Goal: Contribute content: Contribute content

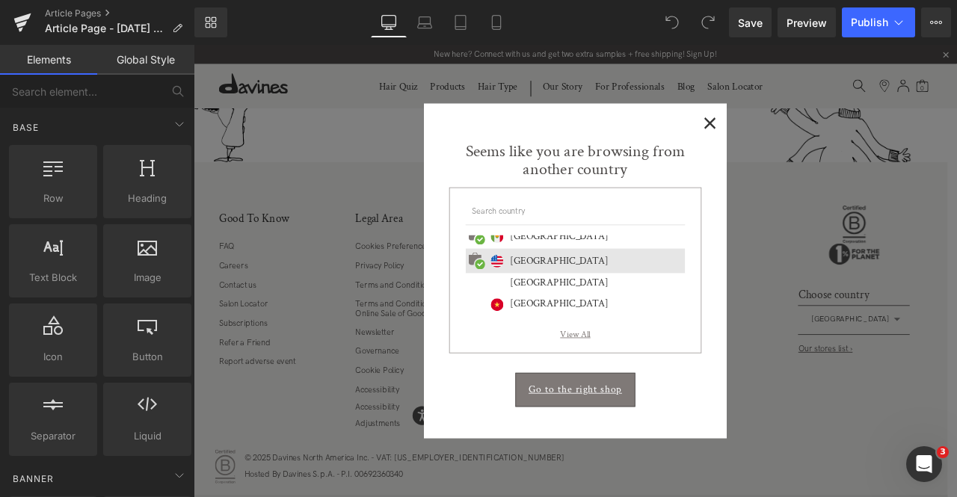
scroll to position [648, 0]
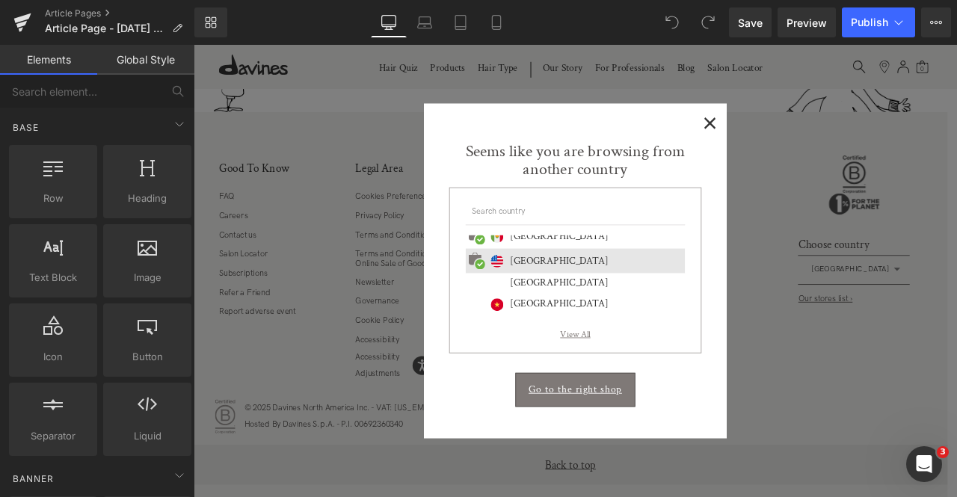
click at [806, 141] on span "×" at bounding box center [806, 135] width 16 height 19
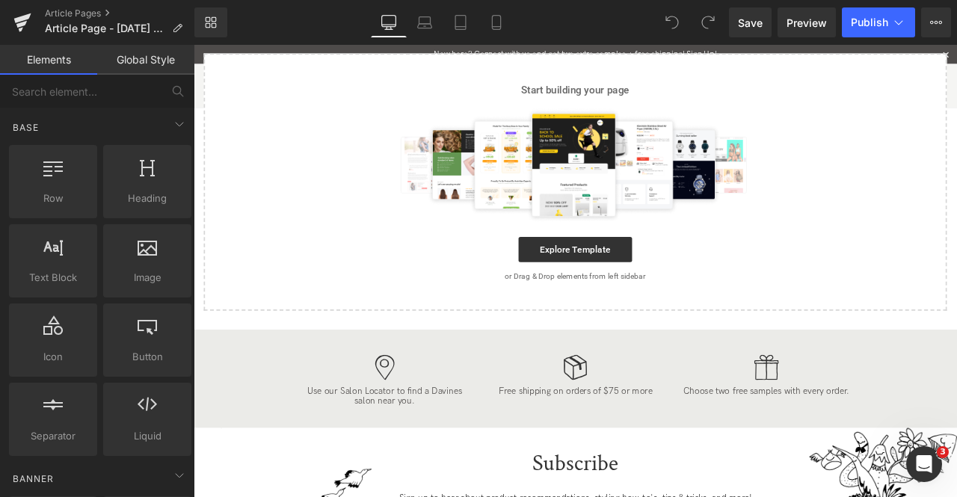
scroll to position [0, 0]
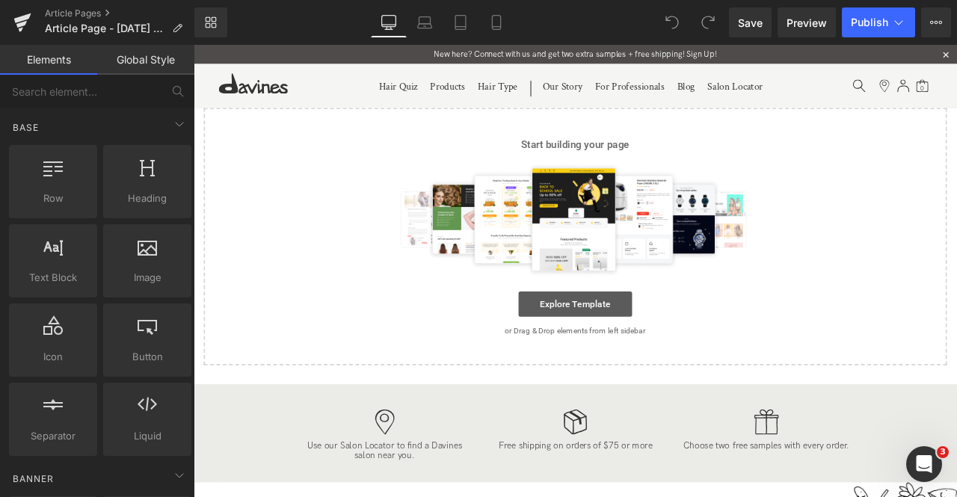
click at [630, 355] on link "Explore Template" at bounding box center [646, 352] width 135 height 30
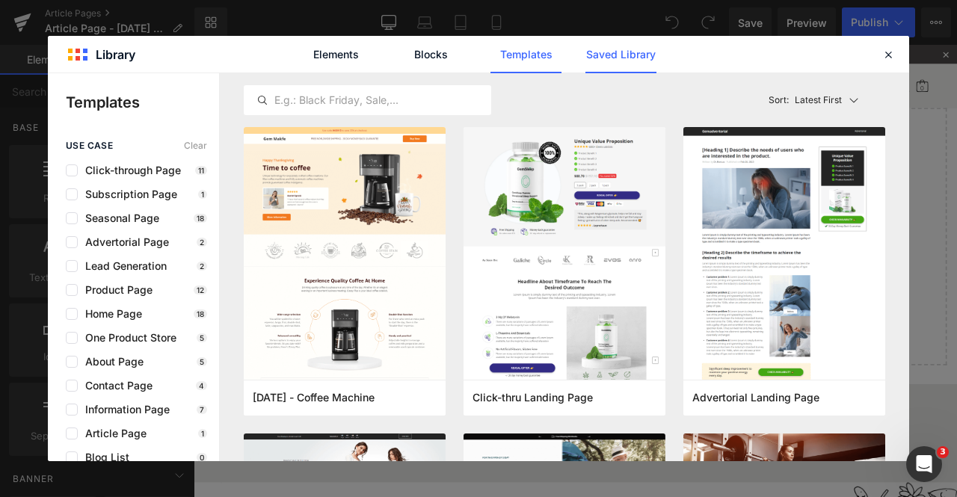
click at [618, 53] on link "Saved Library" at bounding box center [621, 54] width 71 height 37
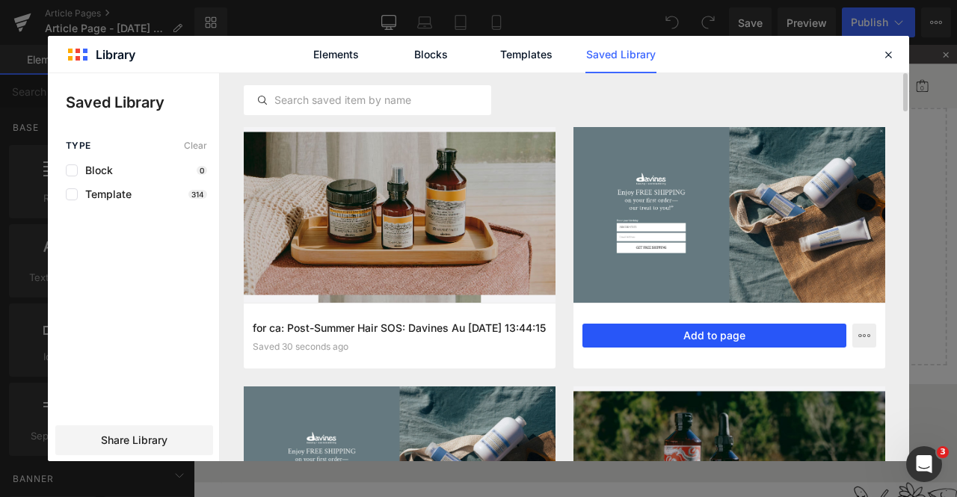
click at [0, 0] on button "Add to page" at bounding box center [0, 0] width 0 height 0
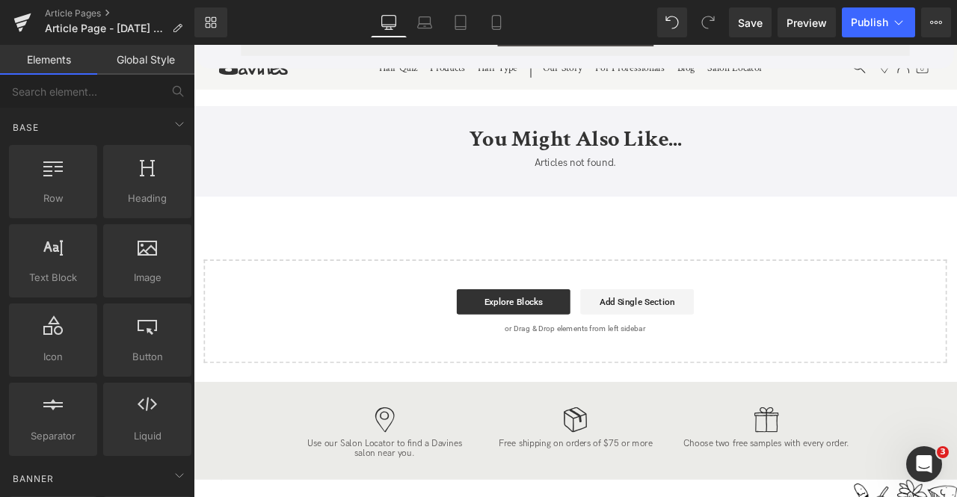
scroll to position [9311, 0]
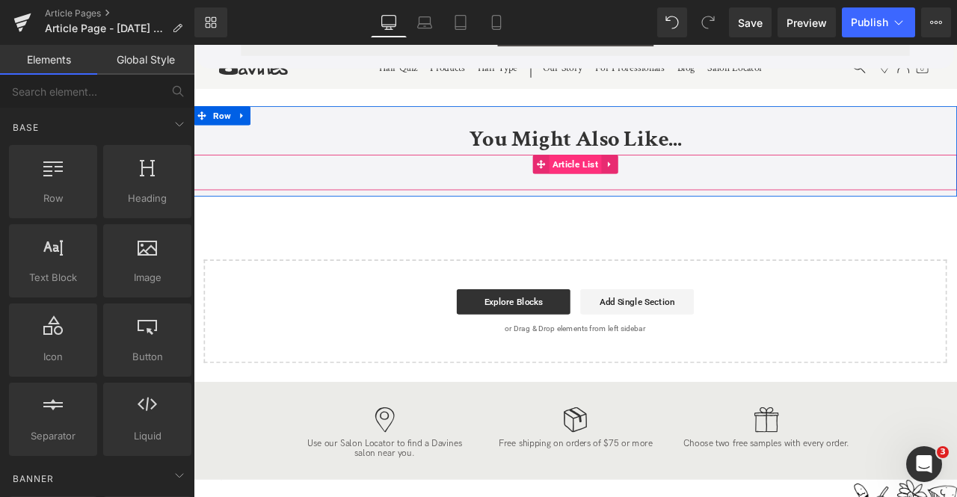
click at [636, 189] on span "Article List" at bounding box center [646, 186] width 62 height 22
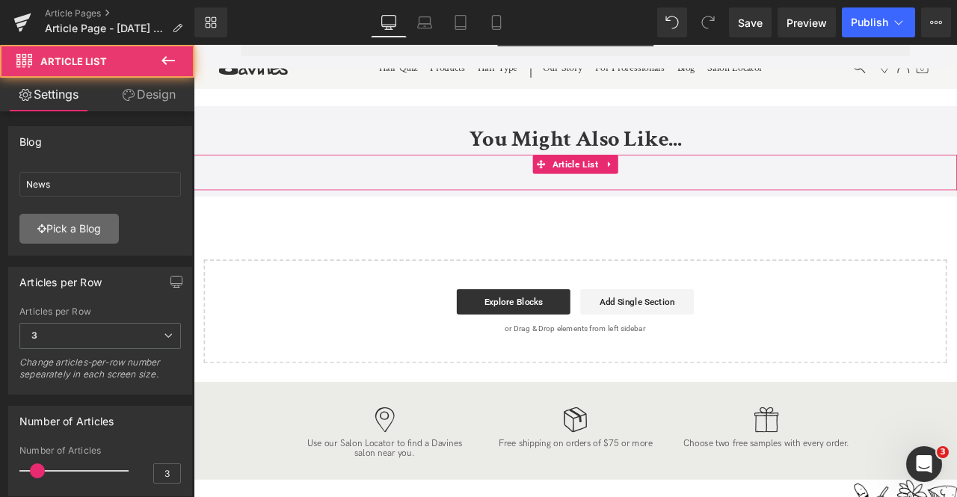
click at [90, 222] on link "Pick a Blog" at bounding box center [68, 229] width 99 height 30
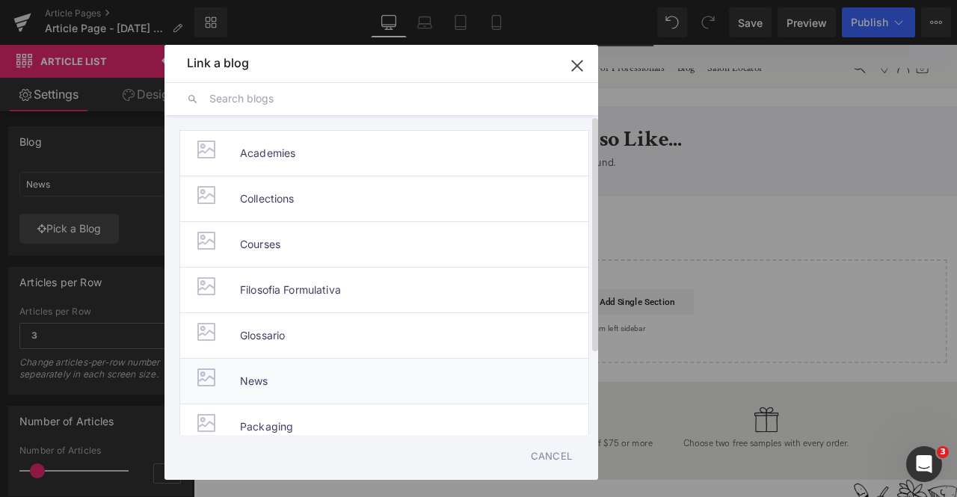
click at [0, 0] on li "News" at bounding box center [0, 0] width 0 height 0
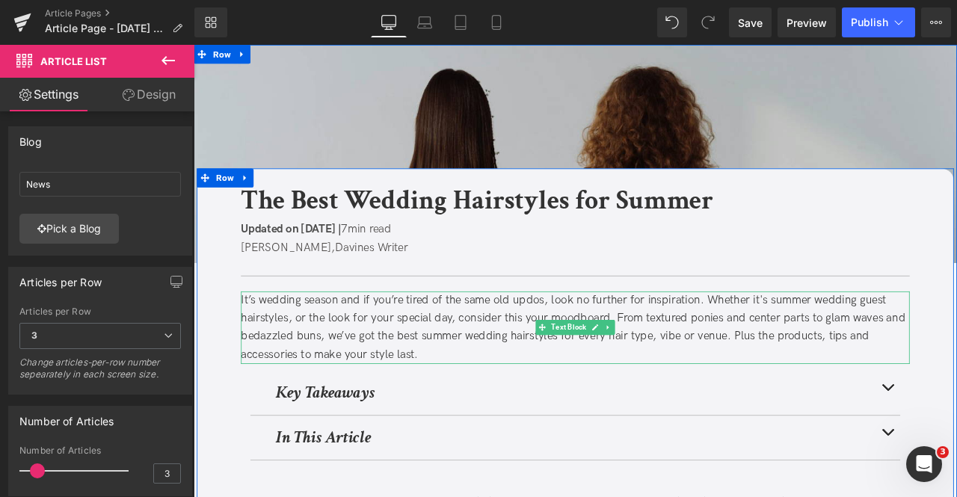
scroll to position [168, 0]
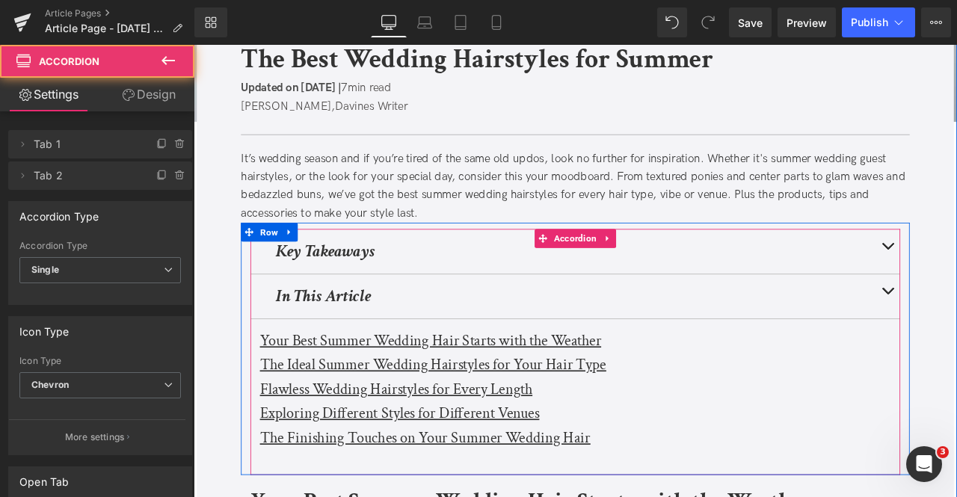
scroll to position [222, 0]
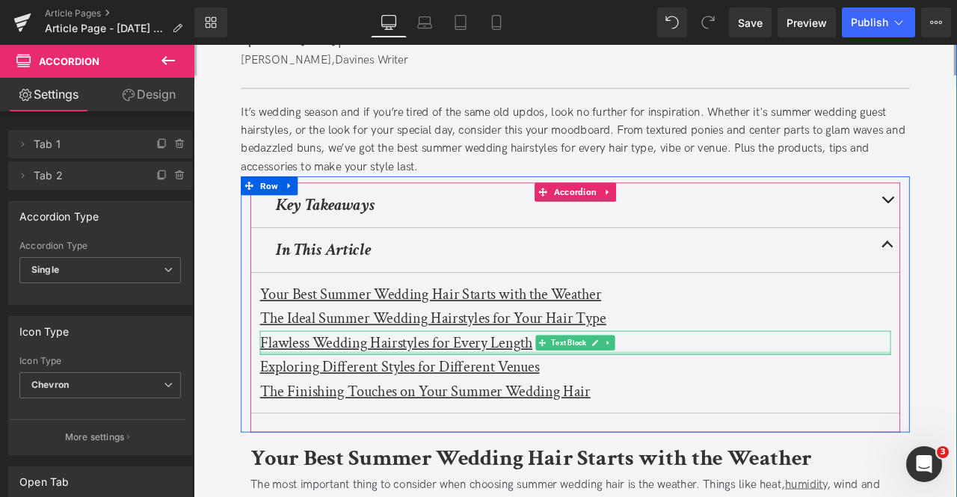
click at [325, 424] on u "Exploring Different Styles for Different Venues" at bounding box center [437, 426] width 331 height 23
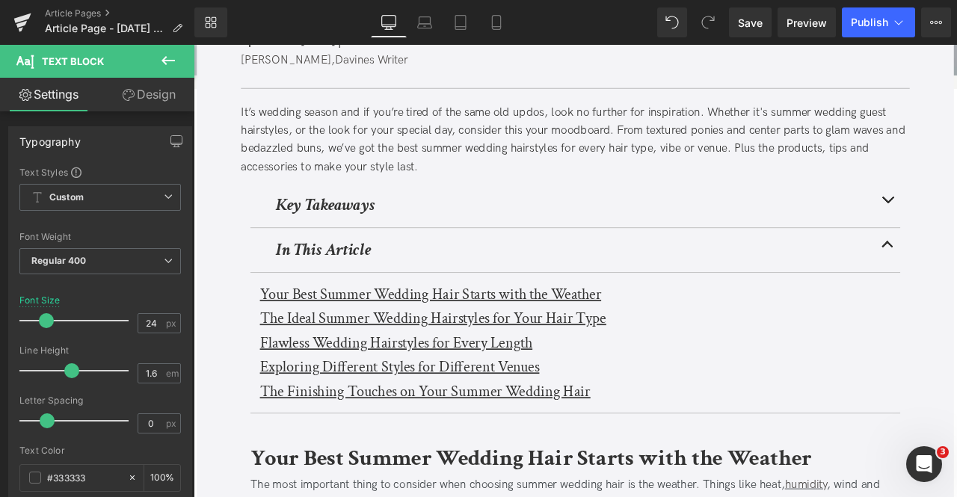
click at [135, 102] on link "Design" at bounding box center [148, 95] width 97 height 34
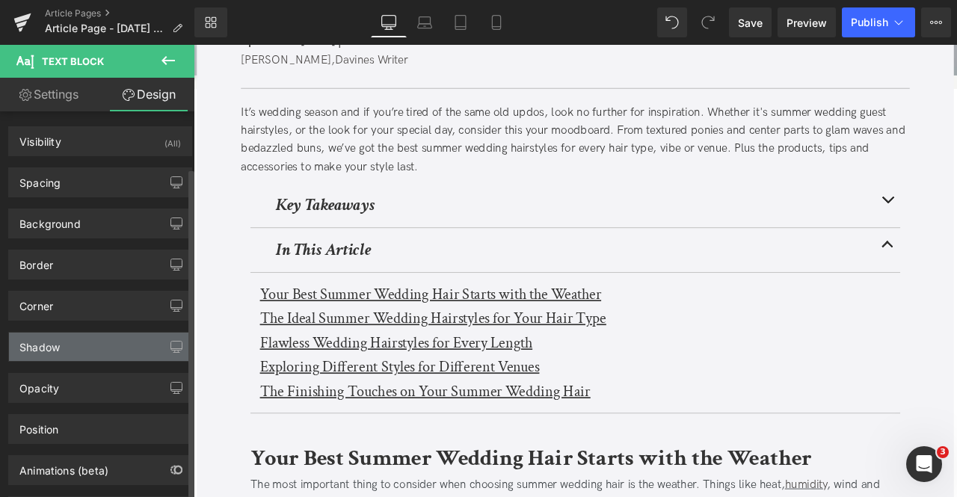
scroll to position [66, 0]
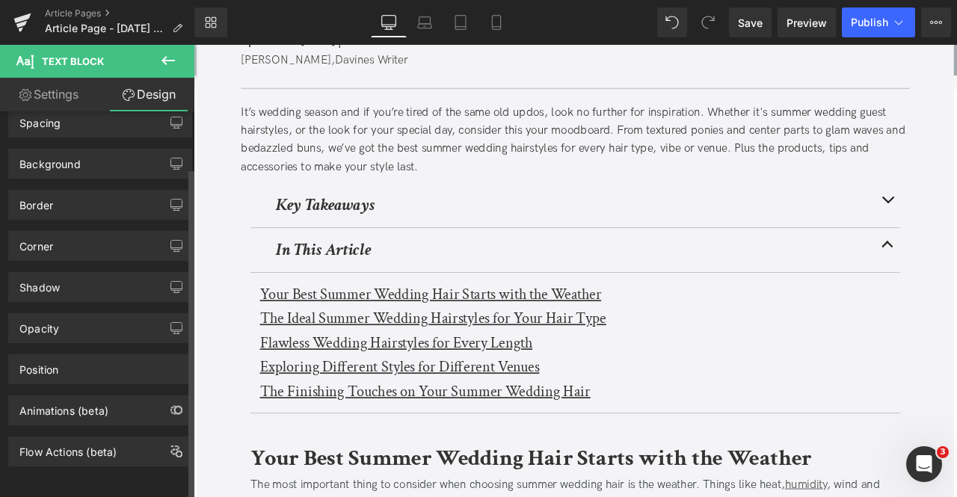
click at [106, 457] on div "Visibility (All) 0|0|0|0 1 Show on Desktop 1 Show on Laptop 1 Show on Tablet 1 …" at bounding box center [100, 307] width 201 height 393
click at [106, 446] on div "Flow Actions (beta)" at bounding box center [67, 447] width 97 height 21
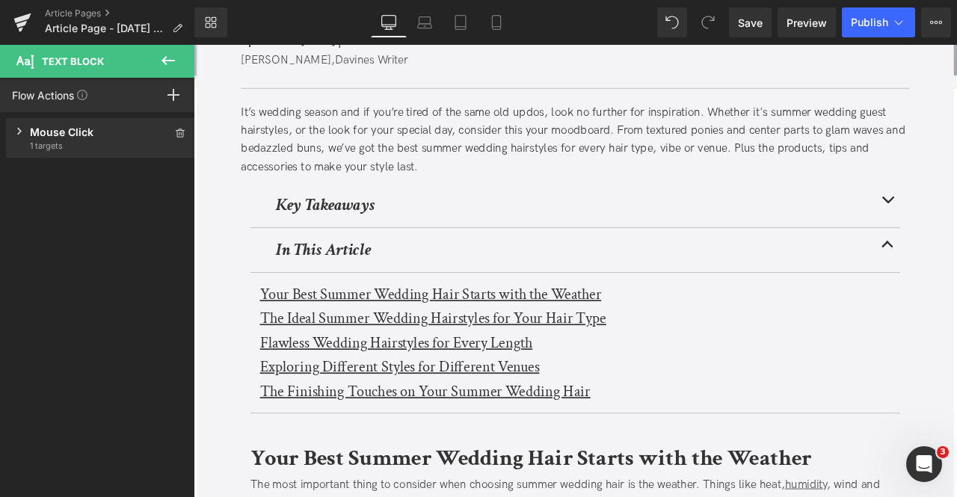
click at [120, 140] on span "1 targets" at bounding box center [100, 146] width 141 height 12
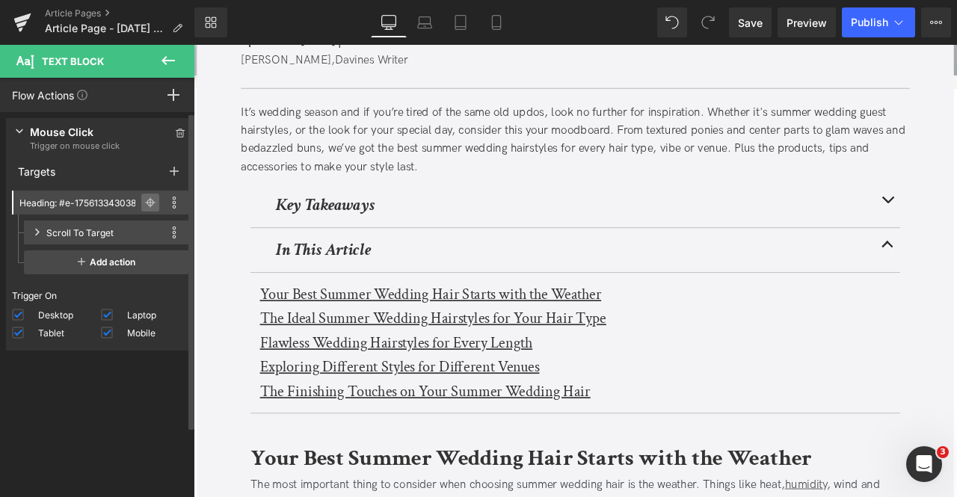
click at [145, 198] on icon at bounding box center [150, 202] width 10 height 10
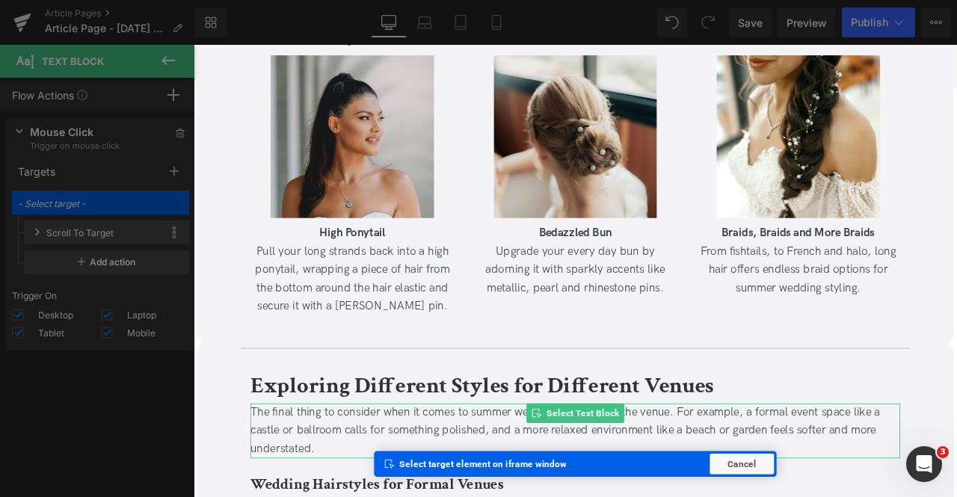
scroll to position [3385, 0]
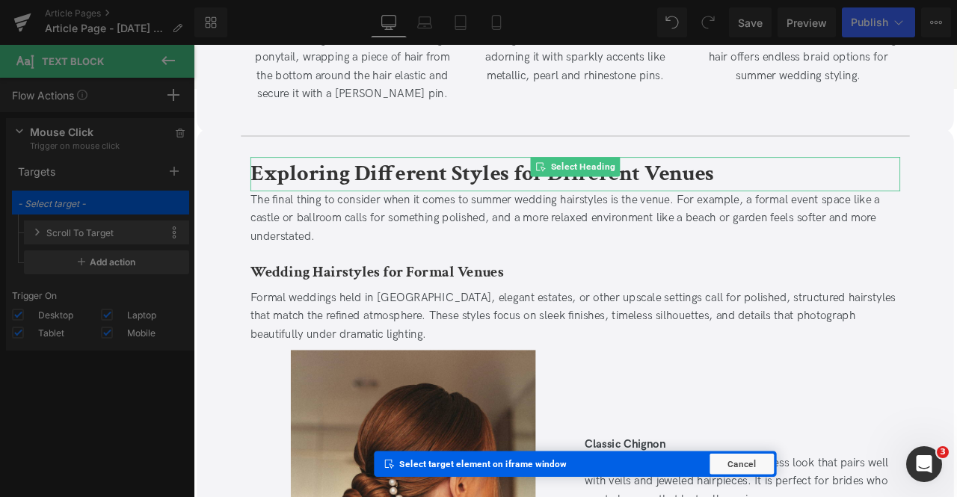
click at [331, 190] on b "Exploring Different Styles for Different Venues" at bounding box center [536, 197] width 550 height 35
type input "Heading: #e-1756144920198"
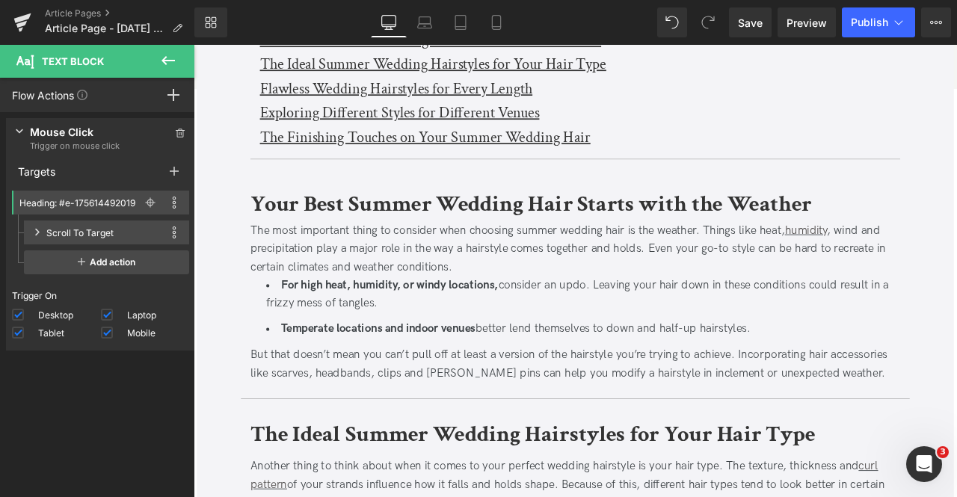
scroll to position [527, 0]
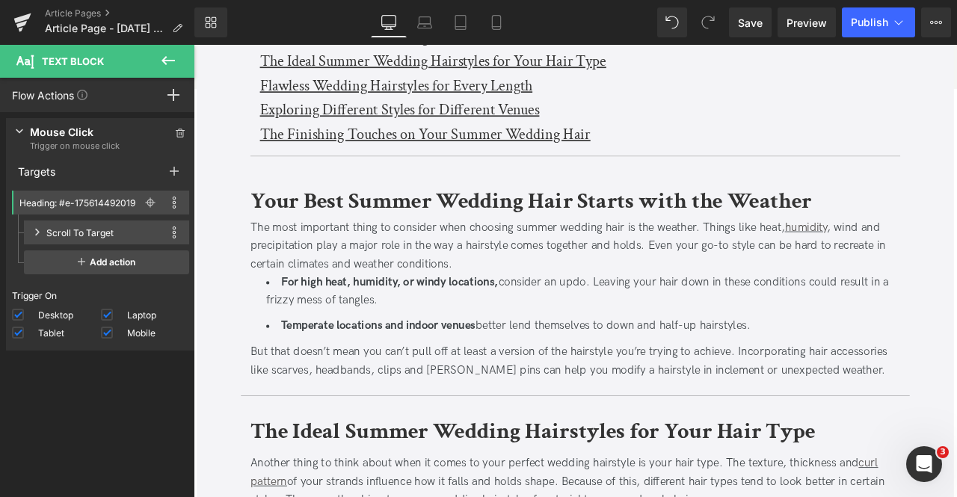
click at [299, 159] on u "The Finishing Touches on Your Summer Wedding Hair" at bounding box center [468, 150] width 392 height 23
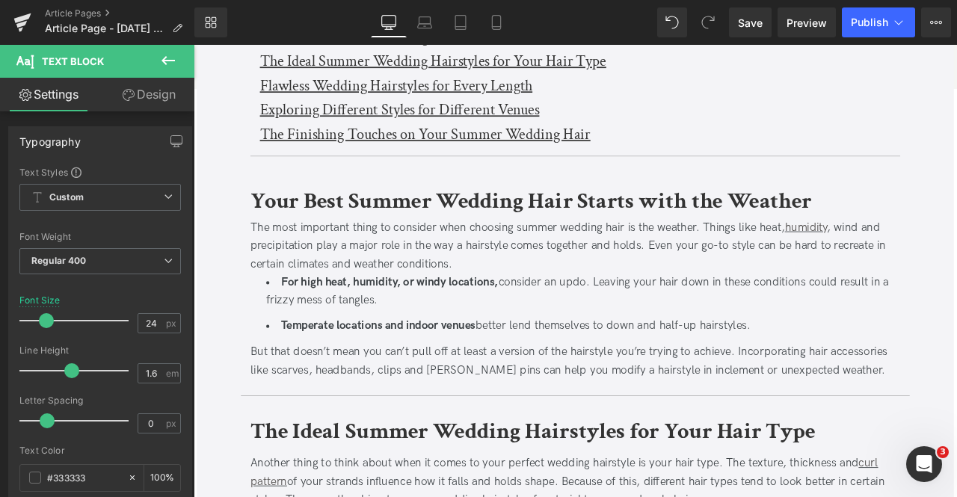
click at [138, 99] on link "Design" at bounding box center [148, 95] width 97 height 34
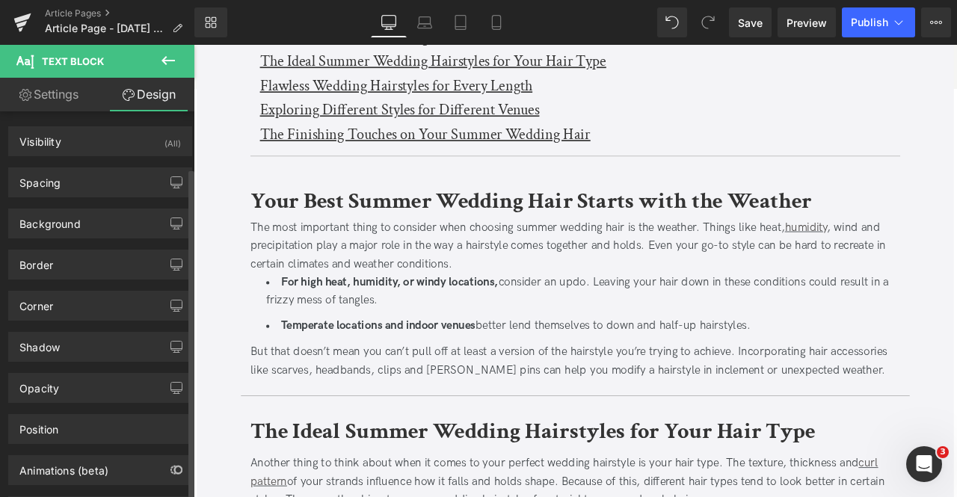
scroll to position [66, 0]
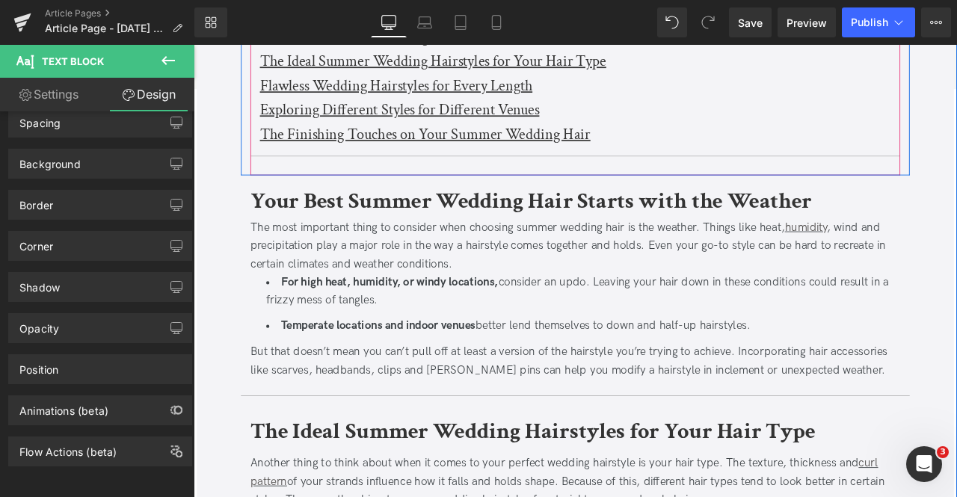
click at [291, 141] on u "The Finishing Touches on Your Summer Wedding Hair" at bounding box center [468, 150] width 392 height 23
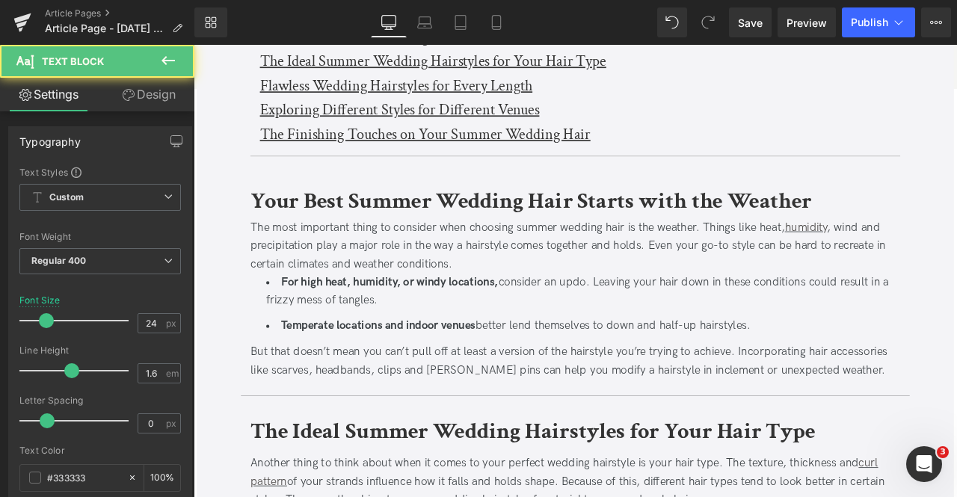
click at [109, 90] on link "Design" at bounding box center [148, 95] width 97 height 34
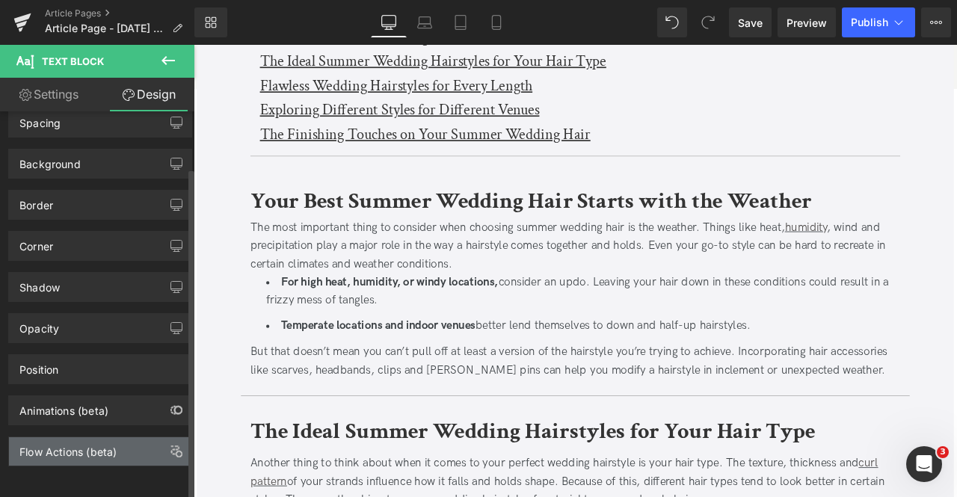
click at [98, 444] on div "Flow Actions (beta)" at bounding box center [67, 447] width 97 height 21
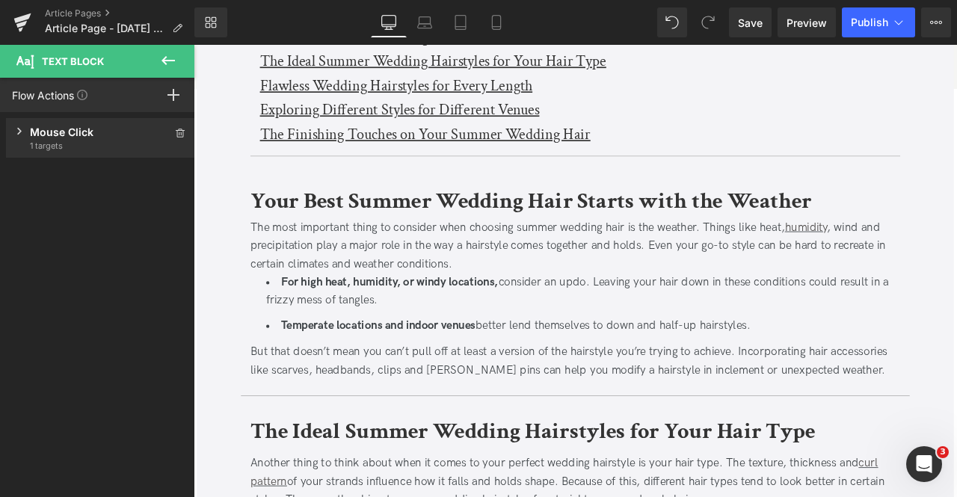
click at [96, 67] on span "Text Block" at bounding box center [90, 61] width 150 height 33
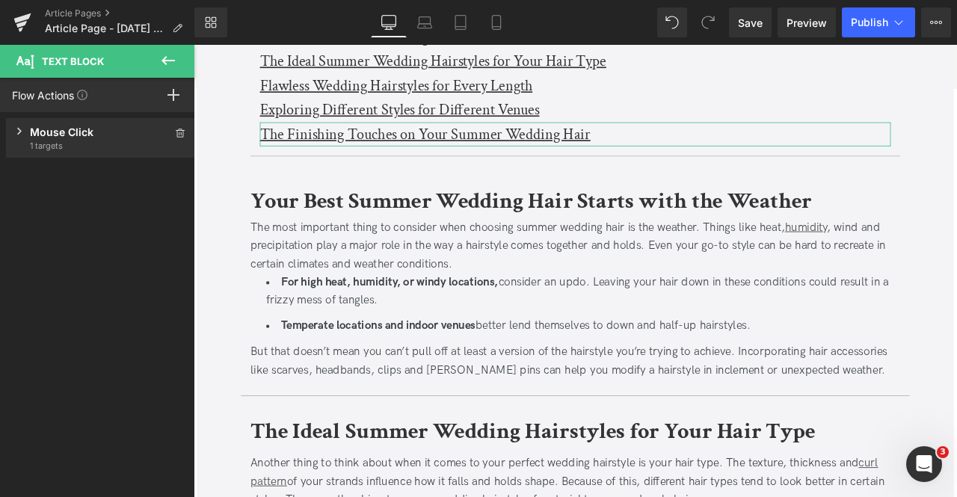
click at [90, 129] on div "Mouse Click" at bounding box center [100, 132] width 141 height 16
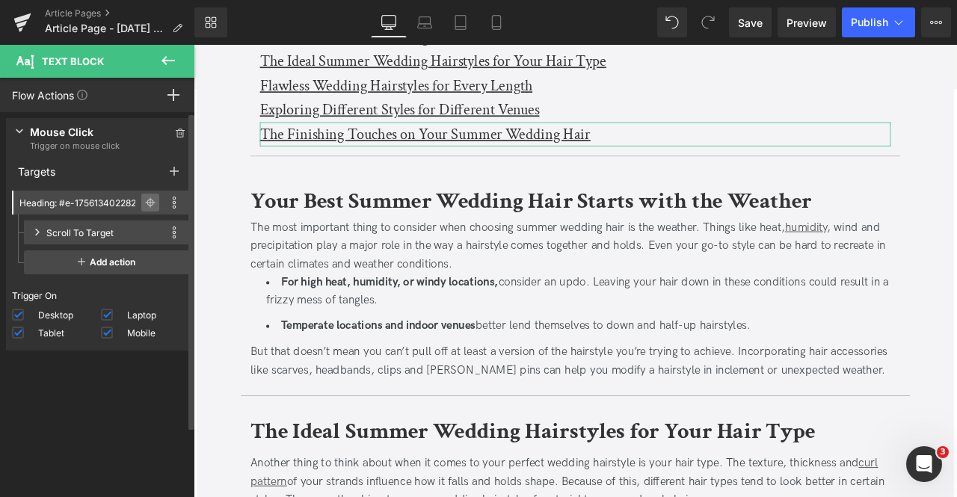
click at [146, 201] on icon at bounding box center [150, 202] width 10 height 10
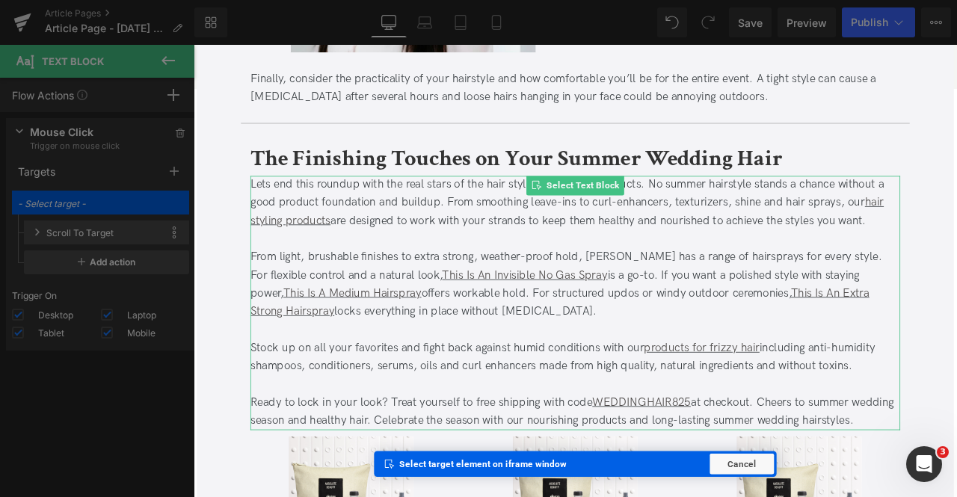
scroll to position [8662, 0]
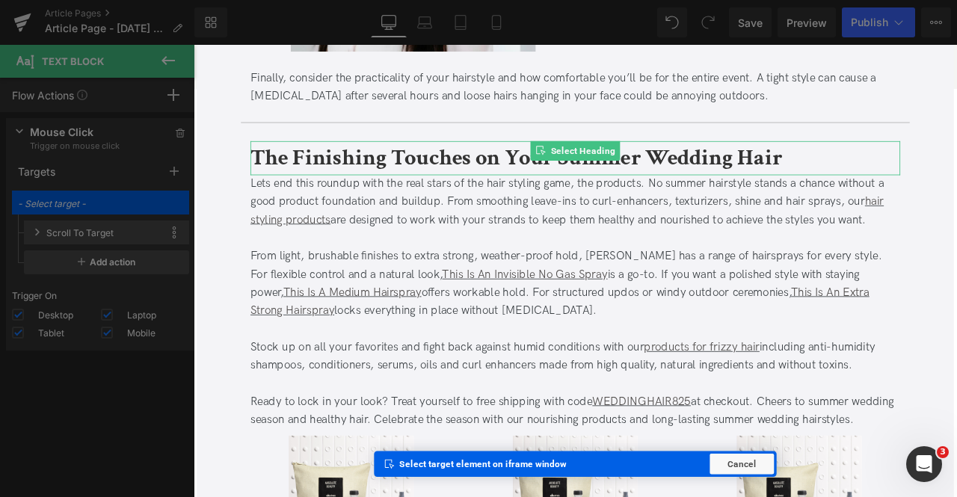
click at [372, 171] on b "The Finishing Touches on Your Summer Wedding Hair" at bounding box center [576, 179] width 630 height 35
type input "Heading: #e-1756144920393"
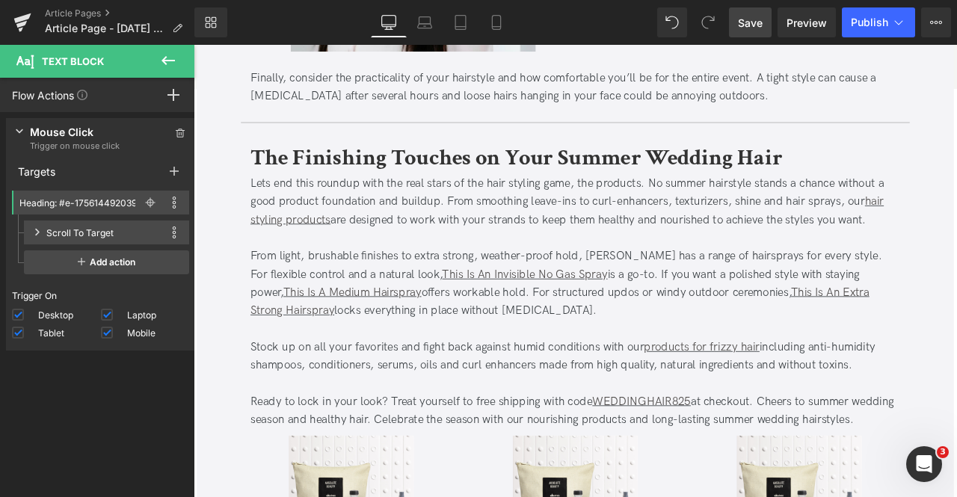
click at [745, 25] on span "Save" at bounding box center [750, 23] width 25 height 16
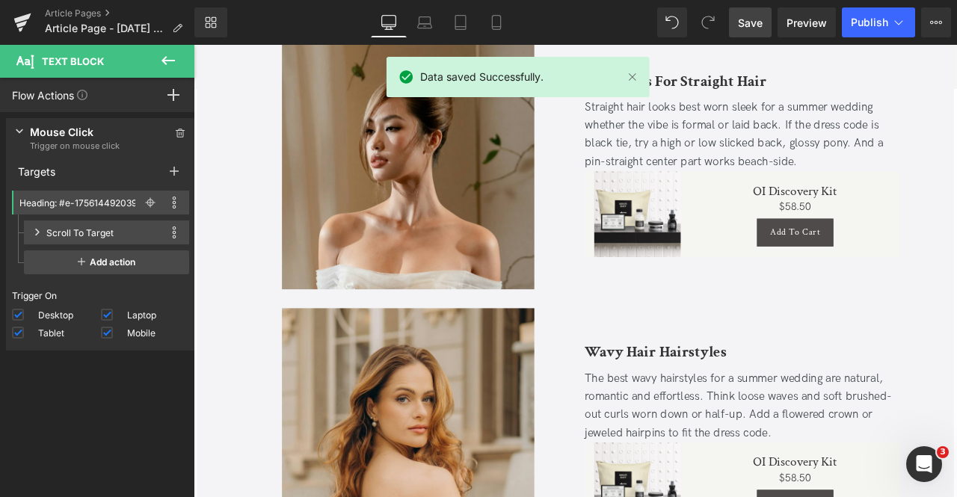
scroll to position [1097, 0]
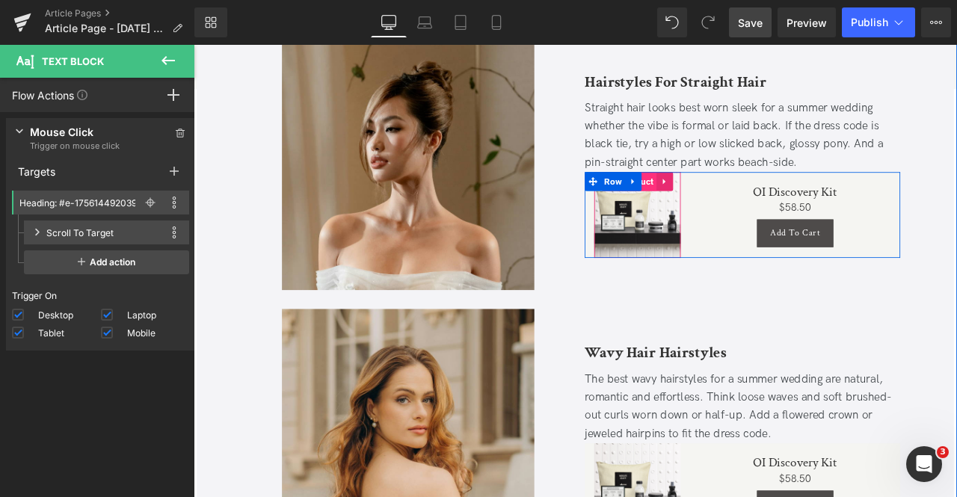
click at [728, 206] on span "Product" at bounding box center [719, 207] width 46 height 22
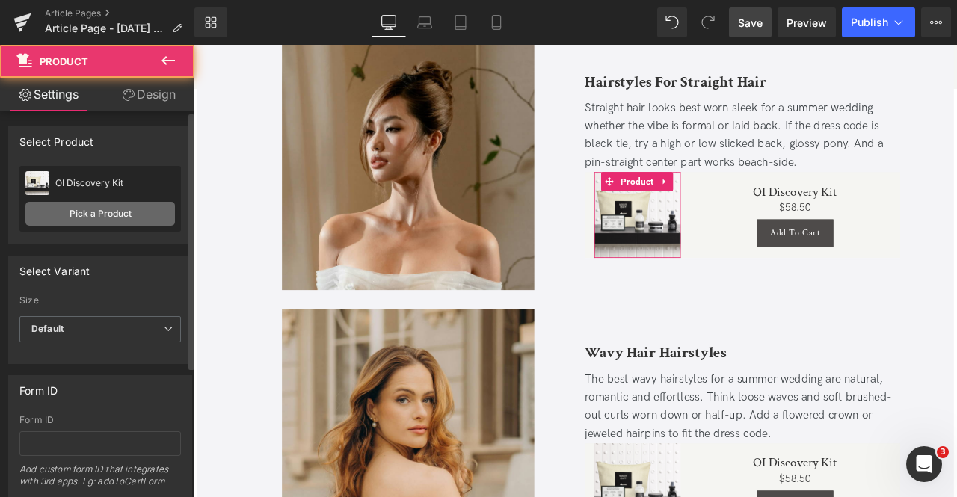
click at [128, 216] on link "Pick a Product" at bounding box center [100, 214] width 150 height 24
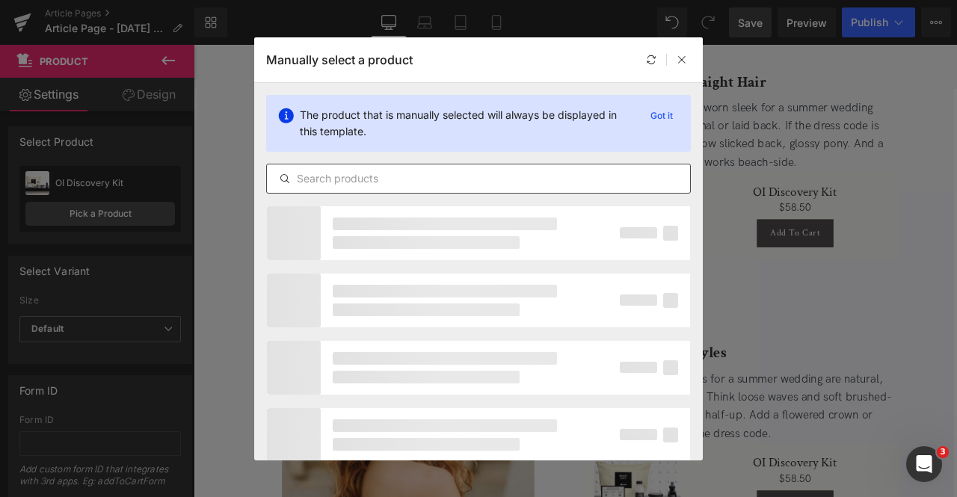
click at [0, 0] on input "text" at bounding box center [0, 0] width 0 height 0
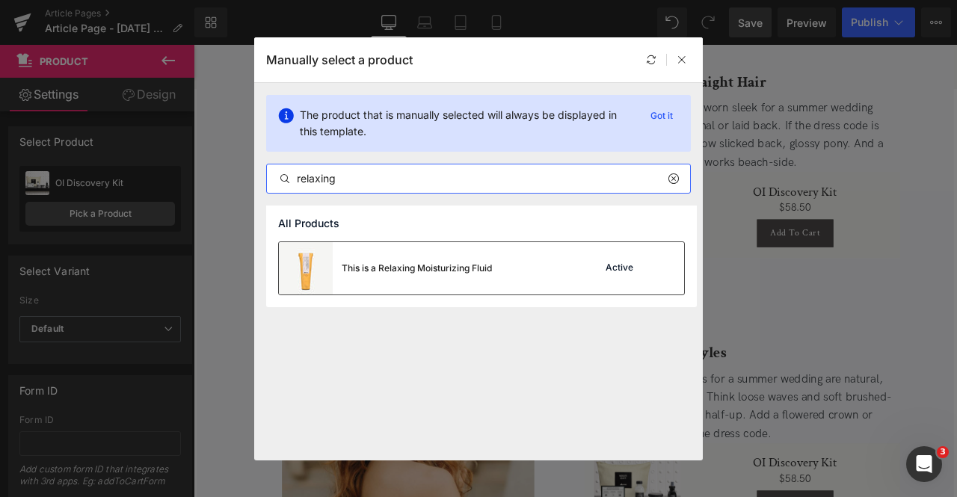
type input "relaxing"
click at [0, 0] on div "This is a Relaxing Moisturizing Fluid" at bounding box center [0, 0] width 0 height 0
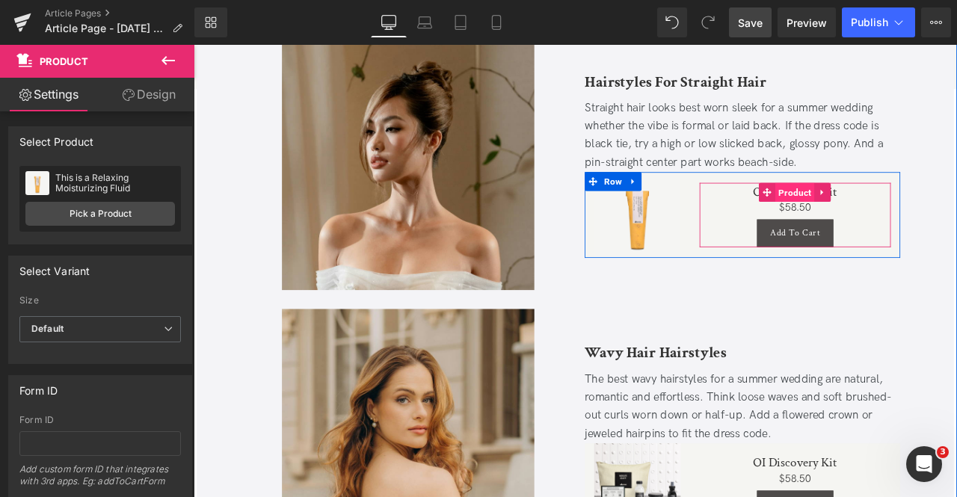
click at [896, 215] on span "Product" at bounding box center [906, 220] width 46 height 22
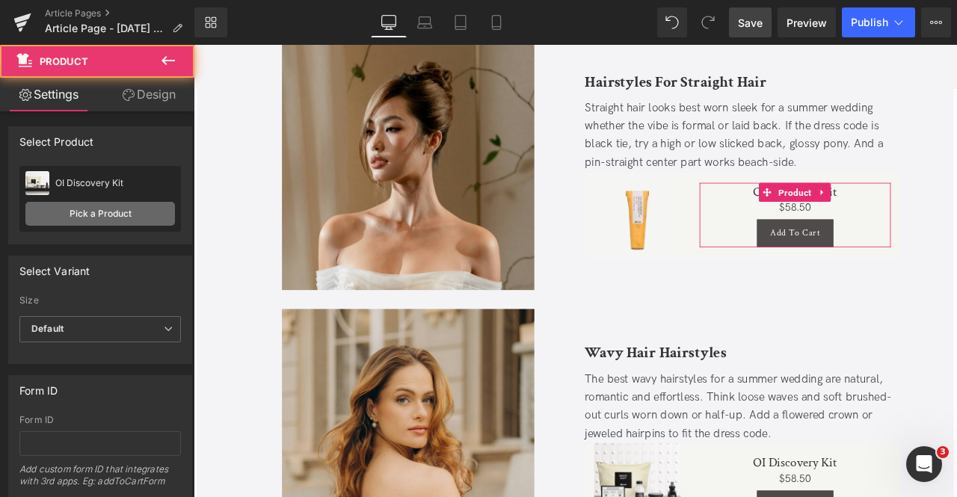
click at [141, 214] on link "Pick a Product" at bounding box center [100, 214] width 150 height 24
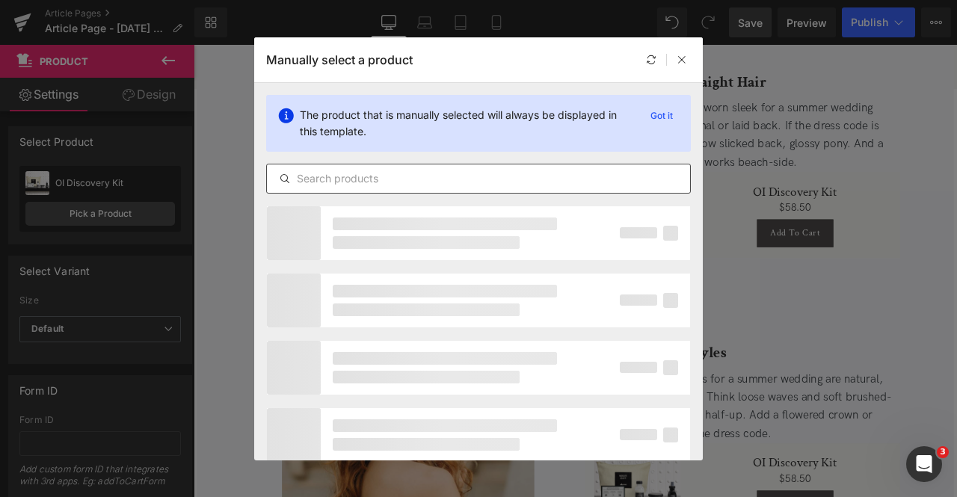
click at [403, 180] on input "text" at bounding box center [478, 179] width 423 height 18
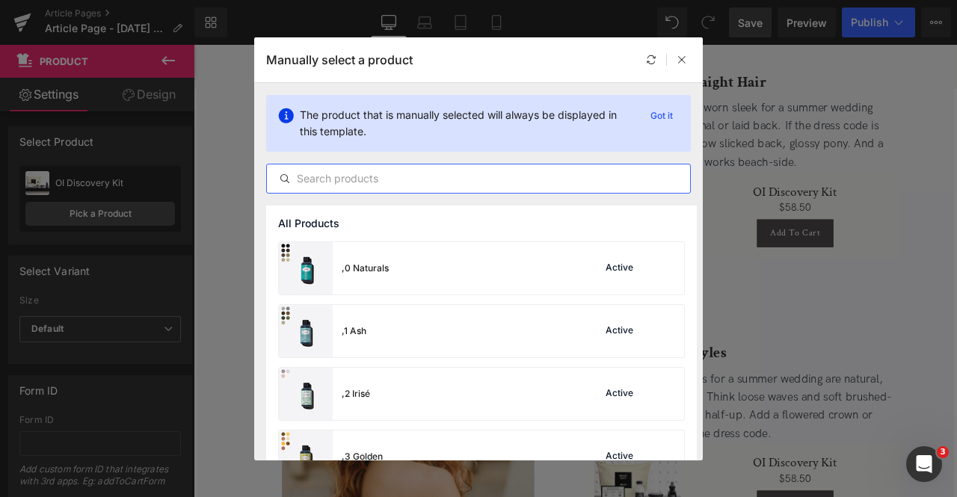
paste input "relaxing"
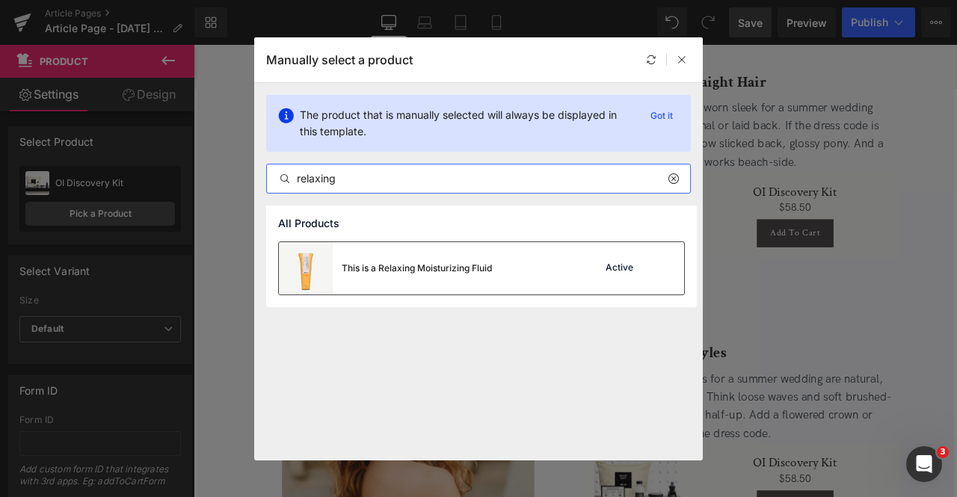
type input "relaxing"
click at [0, 0] on div "This is a Relaxing Moisturizing Fluid" at bounding box center [0, 0] width 0 height 0
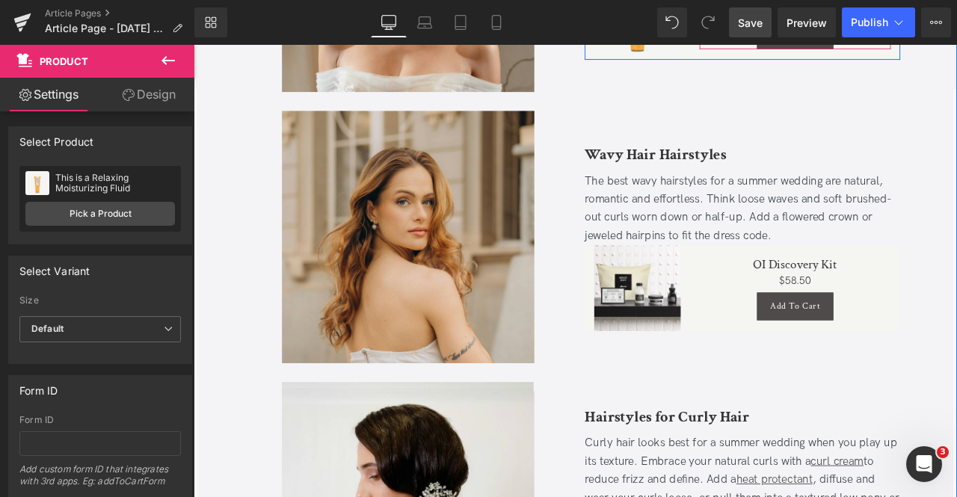
scroll to position [1368, 0]
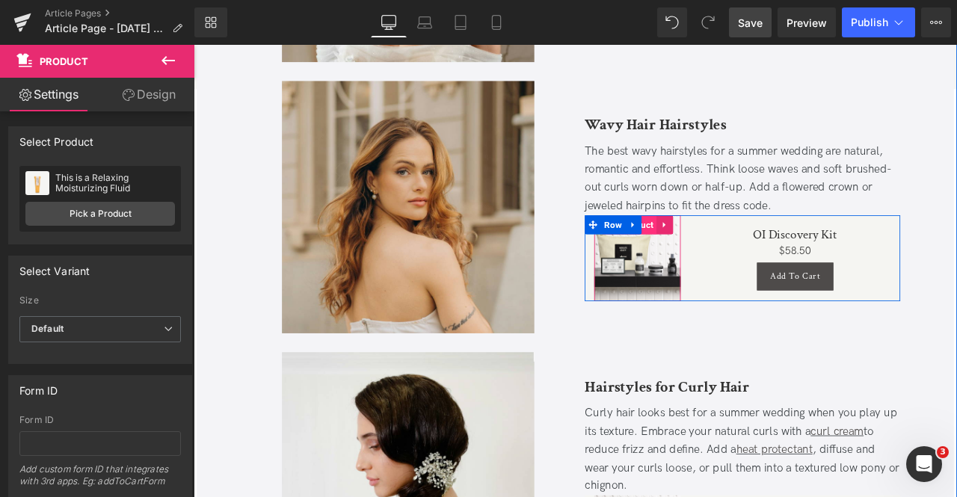
click at [736, 257] on span "Product" at bounding box center [719, 258] width 46 height 22
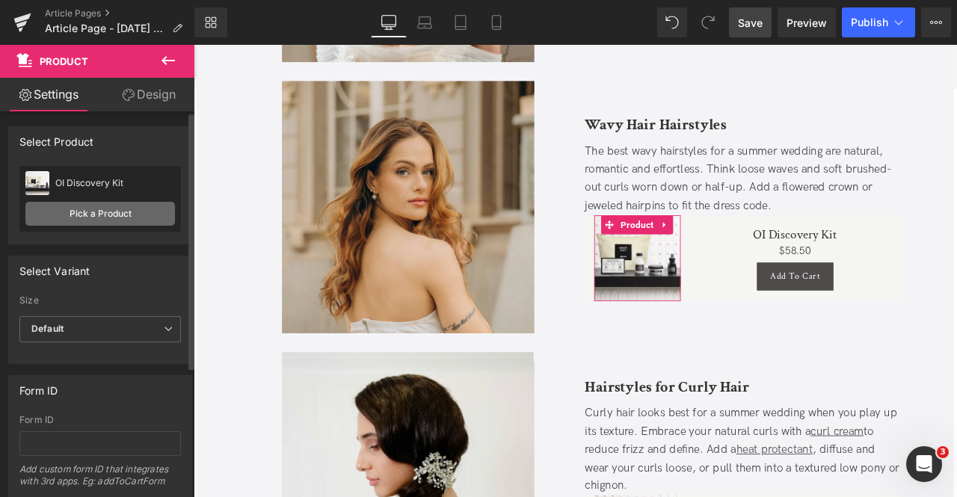
click at [52, 206] on link "Pick a Product" at bounding box center [100, 214] width 150 height 24
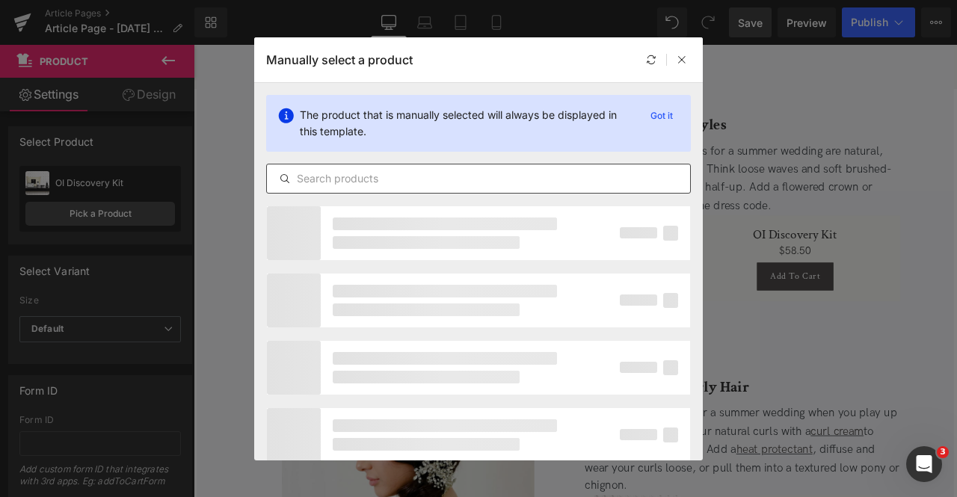
click at [416, 178] on input "text" at bounding box center [478, 179] width 423 height 18
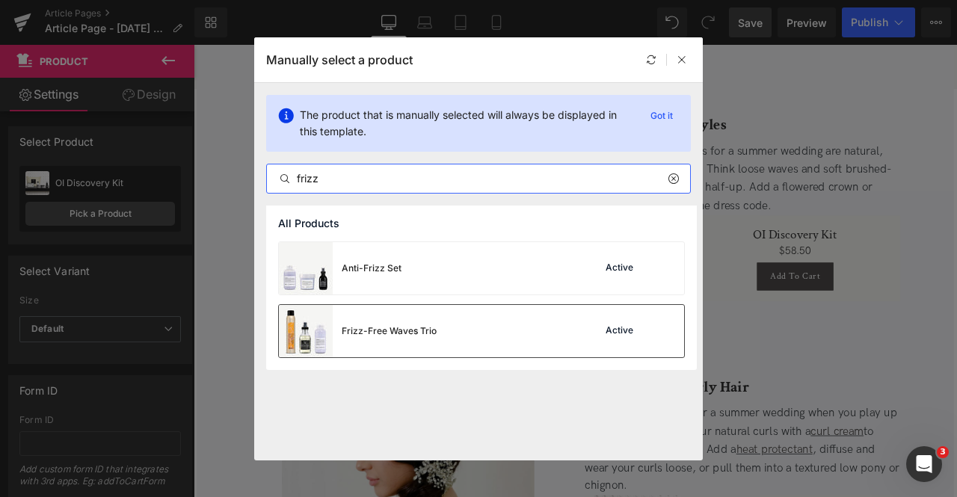
type input "frizz"
click at [445, 334] on div "Frizz-Free Waves Trio Active" at bounding box center [481, 331] width 405 height 52
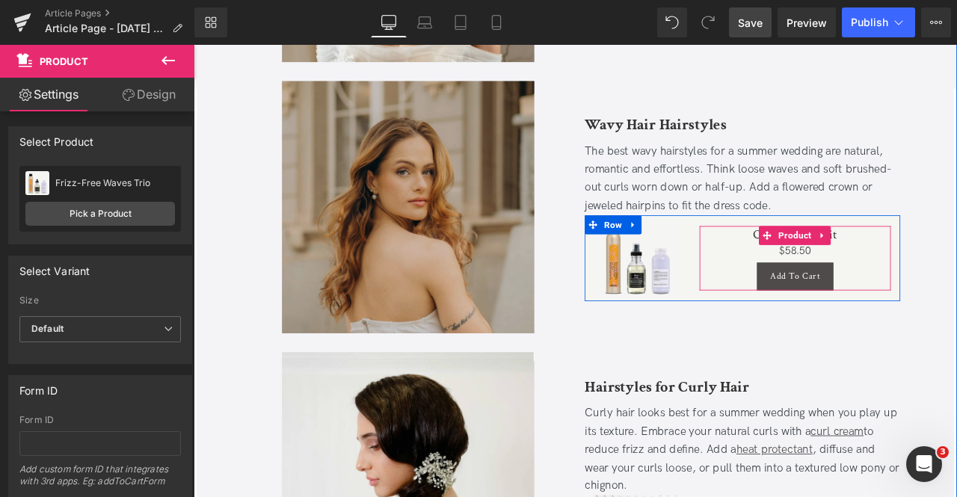
click at [896, 265] on span "Product" at bounding box center [906, 270] width 46 height 22
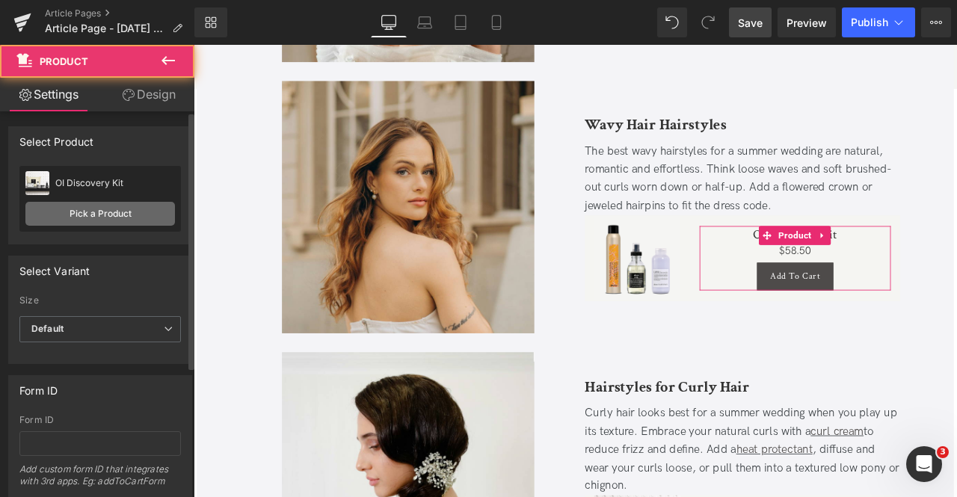
click at [165, 203] on link "Pick a Product" at bounding box center [100, 214] width 150 height 24
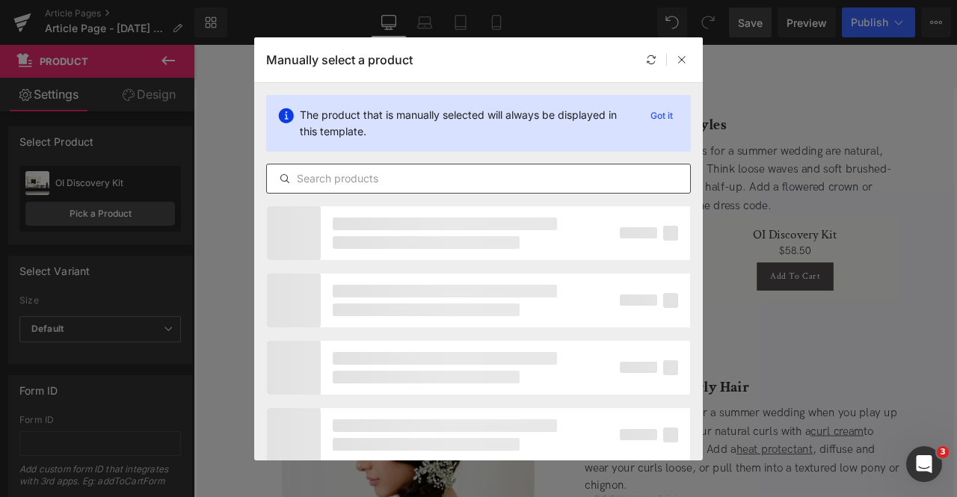
click at [420, 185] on input "text" at bounding box center [478, 179] width 423 height 18
paste input "frizz"
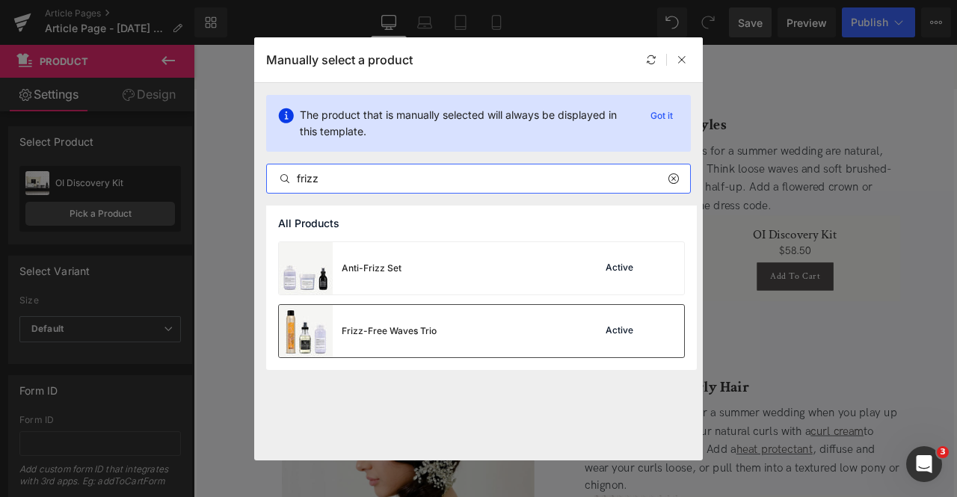
type input "frizz"
click at [0, 0] on div "Frizz-Free Waves Trio" at bounding box center [0, 0] width 0 height 0
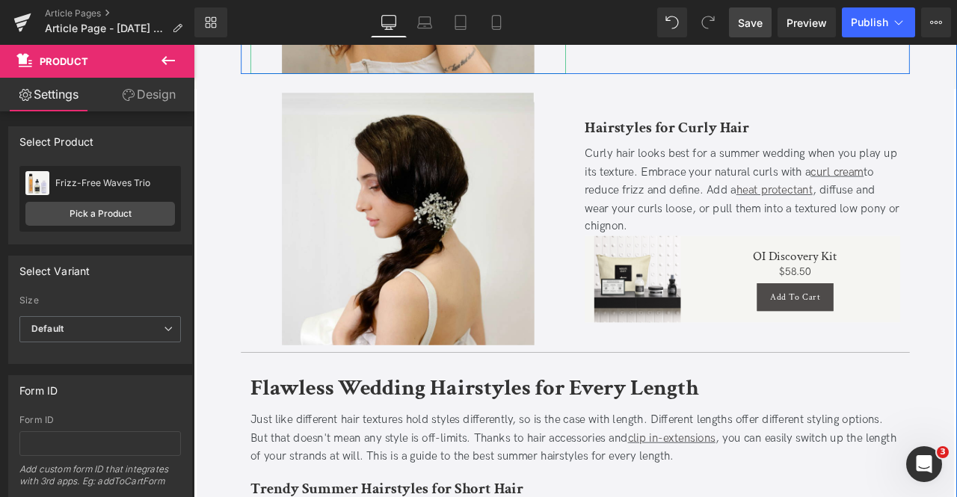
scroll to position [1676, 0]
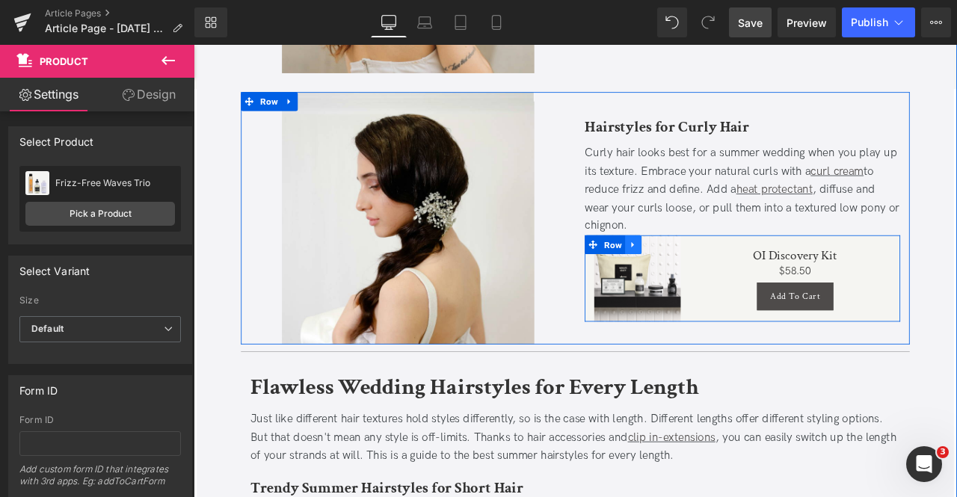
click at [710, 279] on icon at bounding box center [715, 282] width 10 height 11
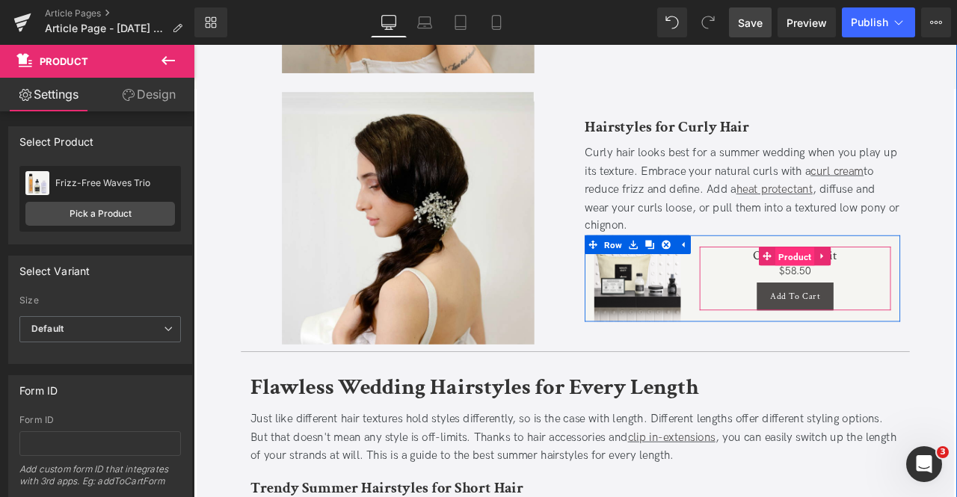
click at [900, 291] on span "Product" at bounding box center [906, 296] width 46 height 22
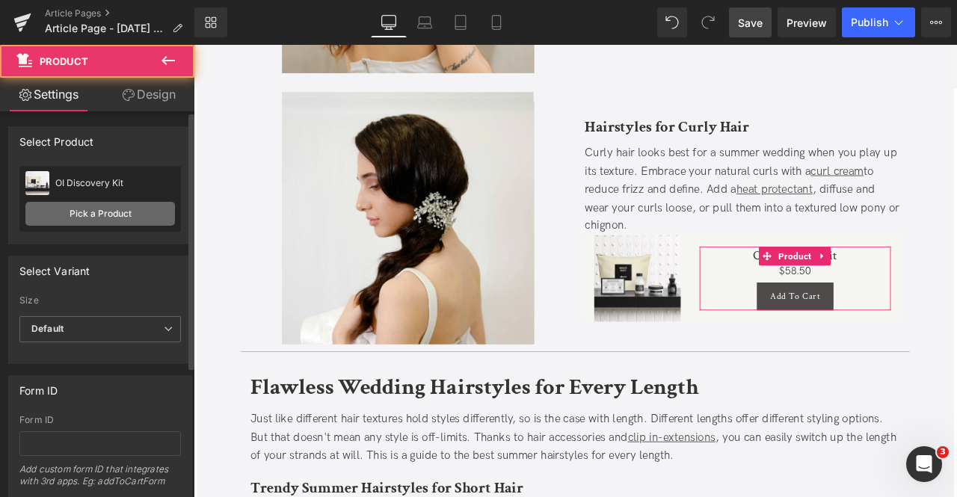
click at [78, 202] on link "Pick a Product" at bounding box center [100, 214] width 150 height 24
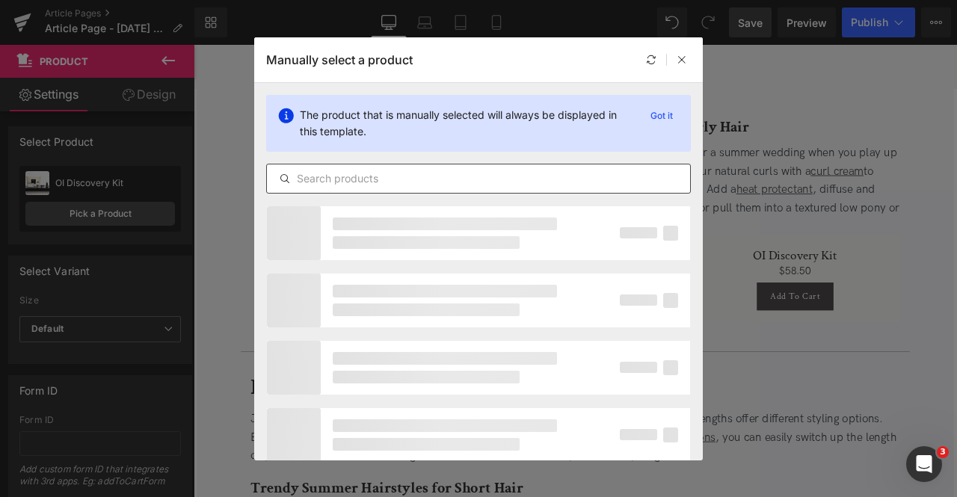
click at [0, 0] on input "text" at bounding box center [0, 0] width 0 height 0
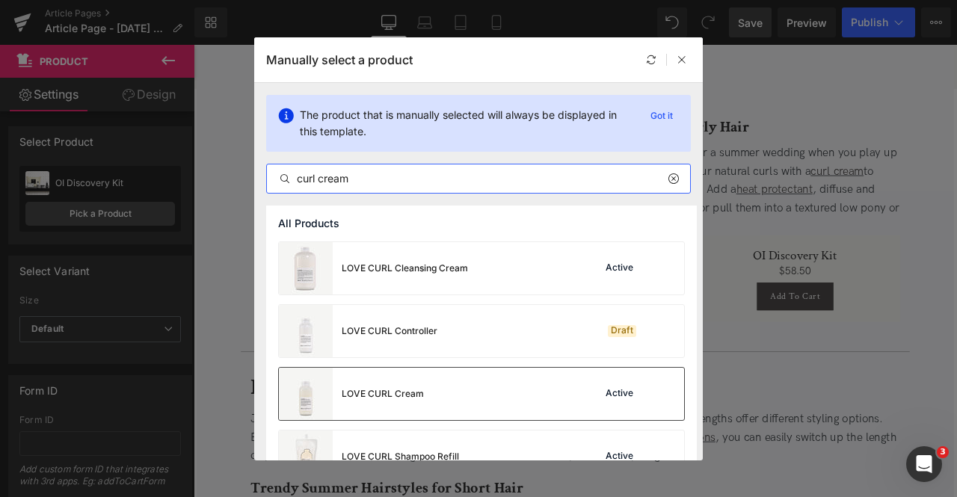
type input "curl cream"
click at [0, 0] on div "LOVE CURL Cream" at bounding box center [0, 0] width 0 height 0
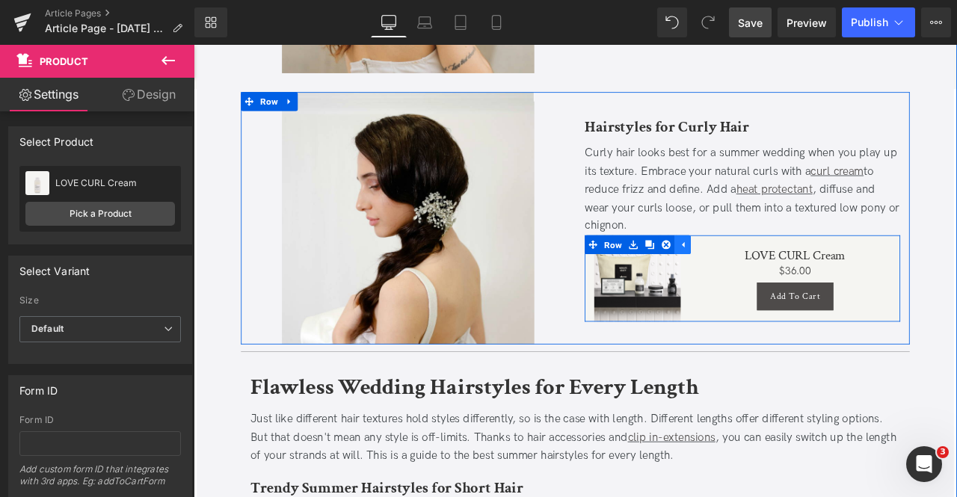
click at [773, 283] on icon at bounding box center [774, 282] width 3 height 7
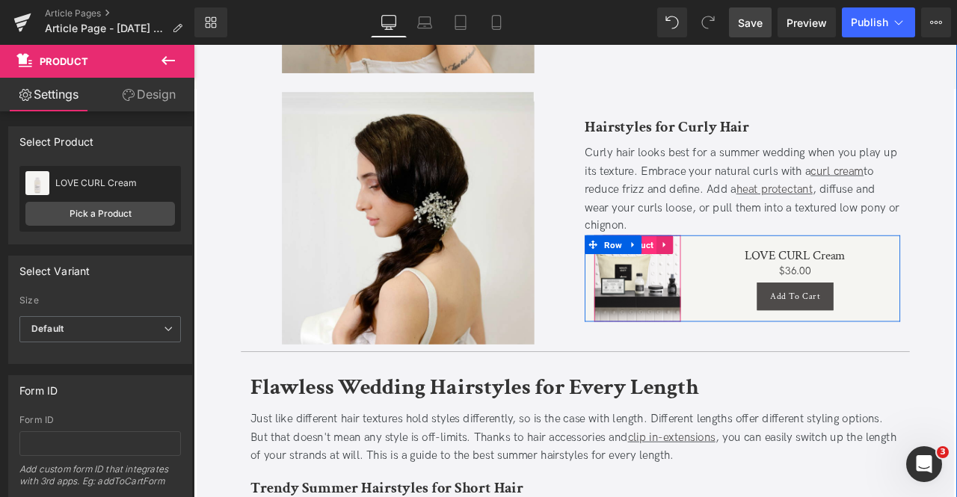
click at [737, 282] on span "Product" at bounding box center [719, 282] width 46 height 22
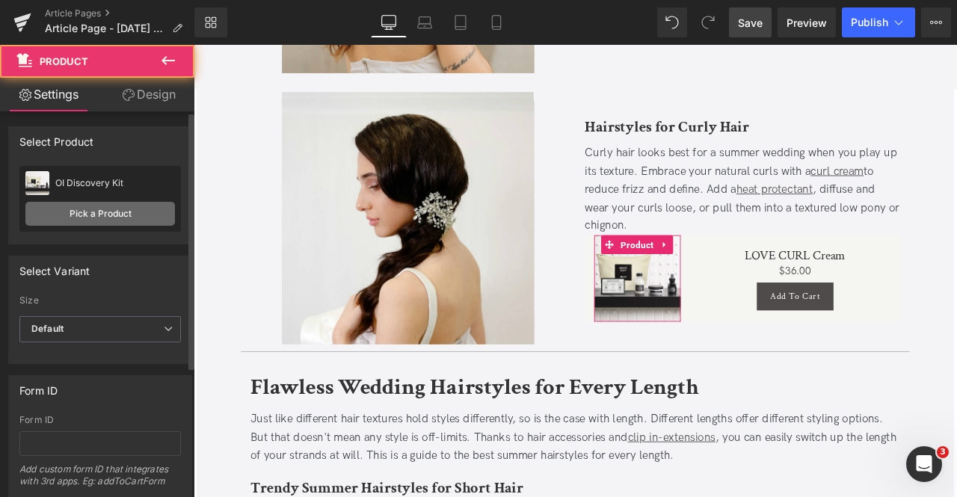
click at [102, 222] on link "Pick a Product" at bounding box center [100, 214] width 150 height 24
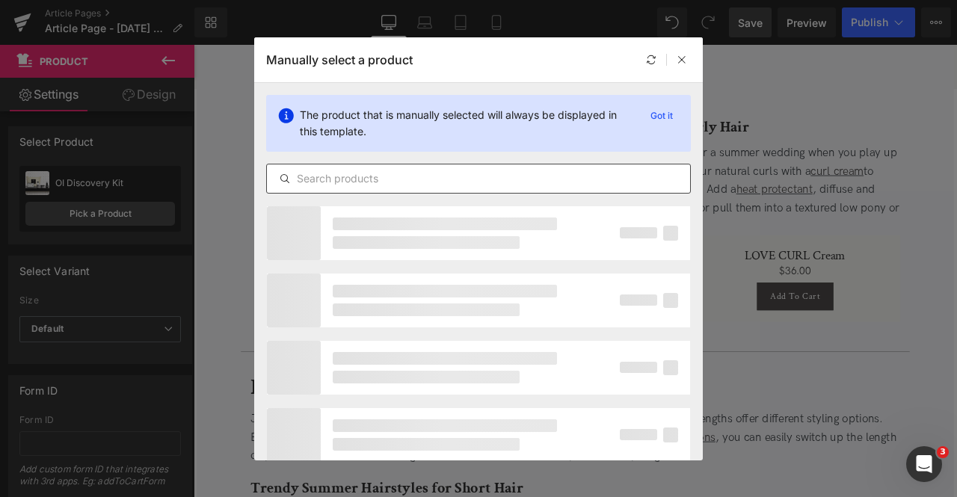
click at [413, 185] on input "text" at bounding box center [478, 179] width 423 height 18
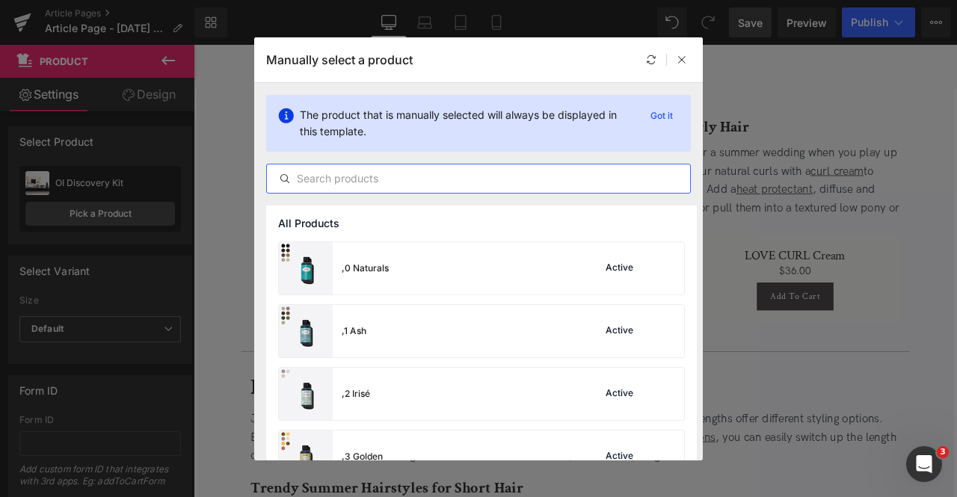
paste input "curl cream"
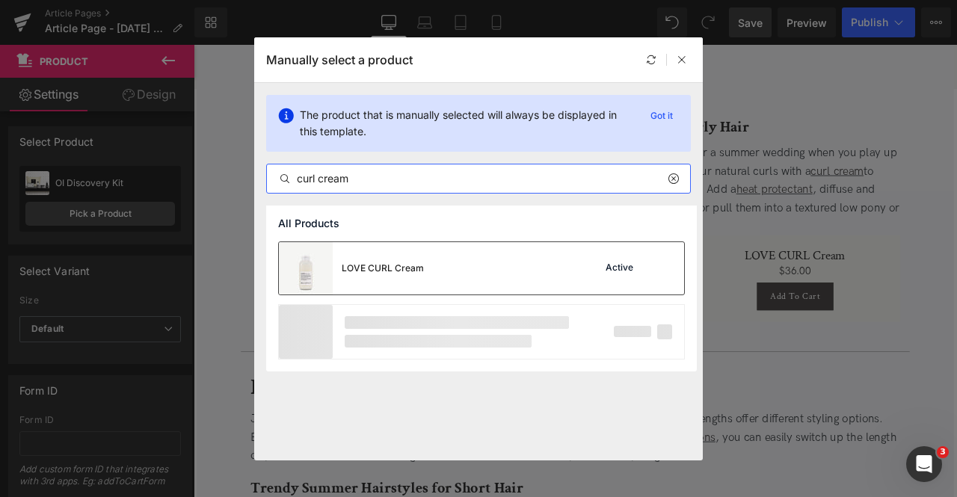
type input "curl cream"
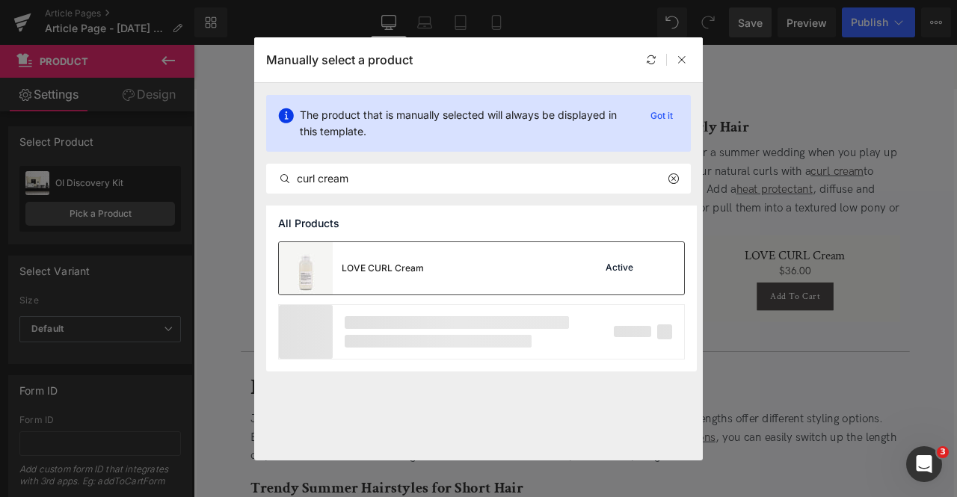
click at [0, 0] on div "LOVE CURL Cream" at bounding box center [0, 0] width 0 height 0
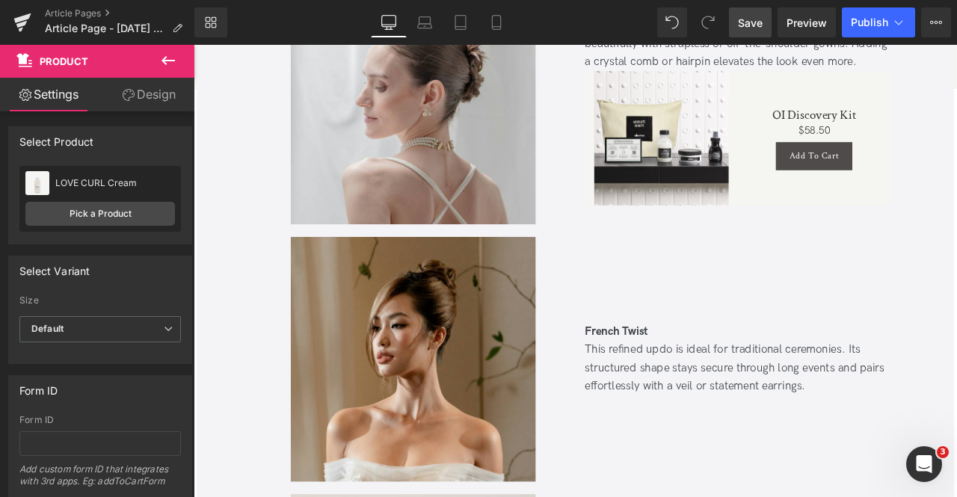
scroll to position [3982, 0]
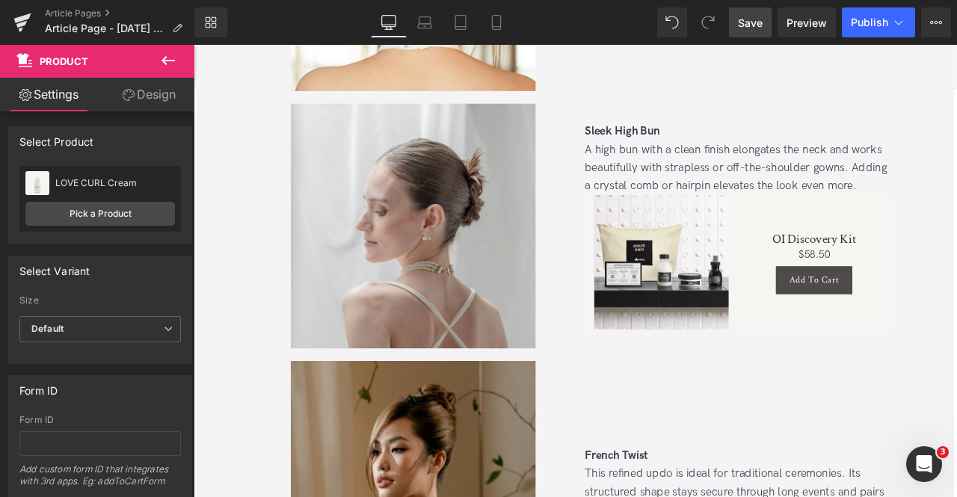
click at [731, 224] on div "Sale Off (P) Image Product" at bounding box center [748, 302] width 159 height 159
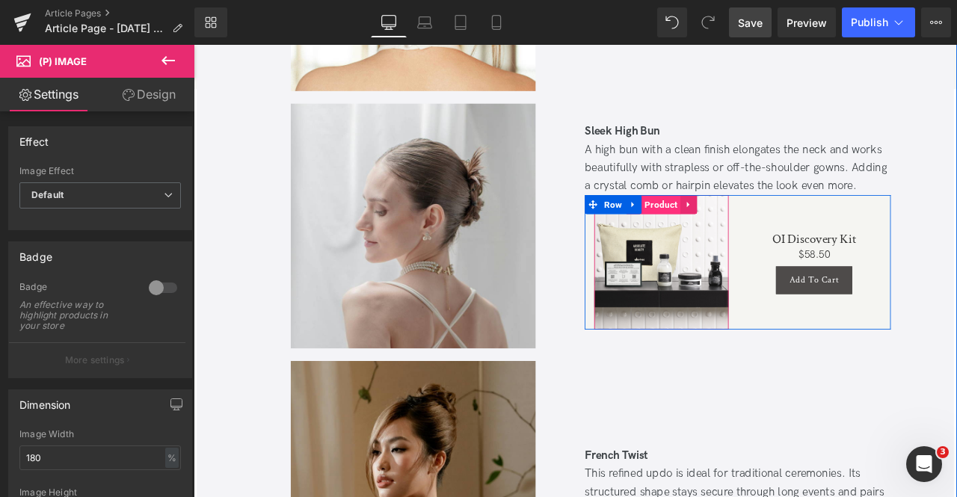
click at [747, 229] on span "Product" at bounding box center [748, 234] width 46 height 22
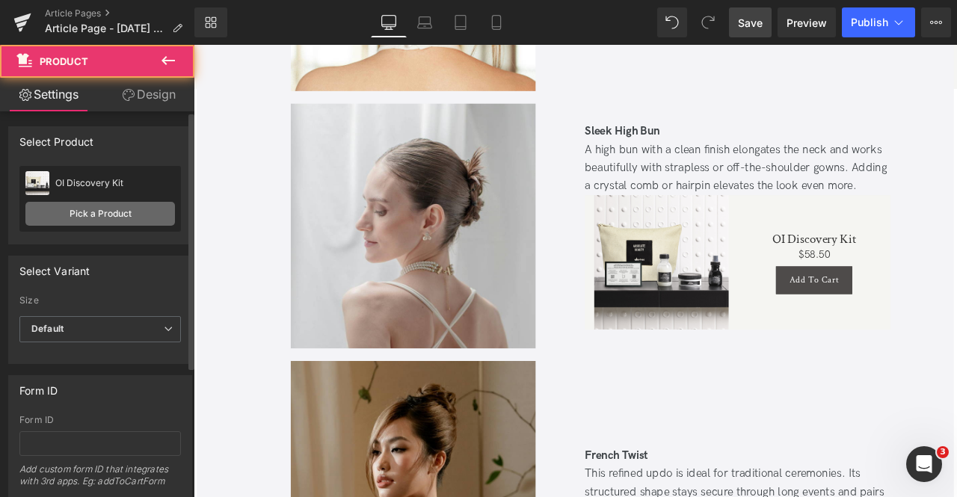
click at [135, 212] on link "Pick a Product" at bounding box center [100, 214] width 150 height 24
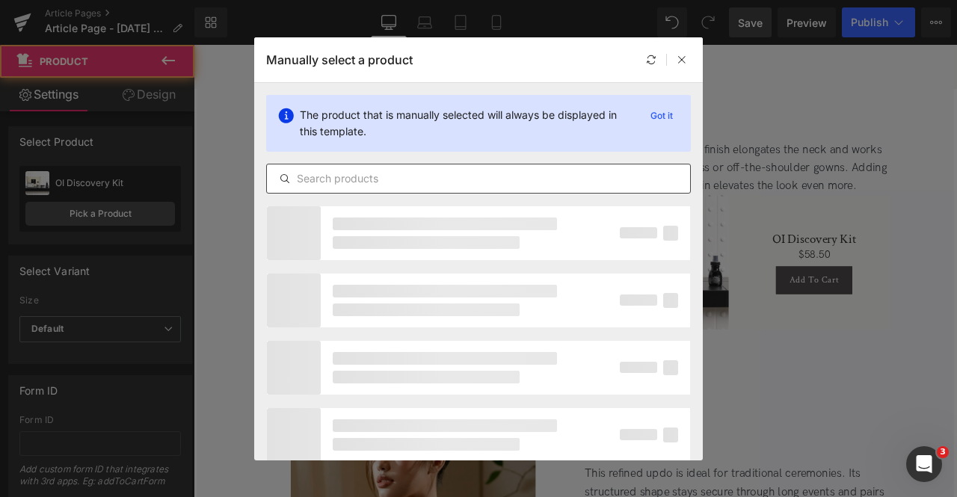
click at [0, 0] on input "text" at bounding box center [0, 0] width 0 height 0
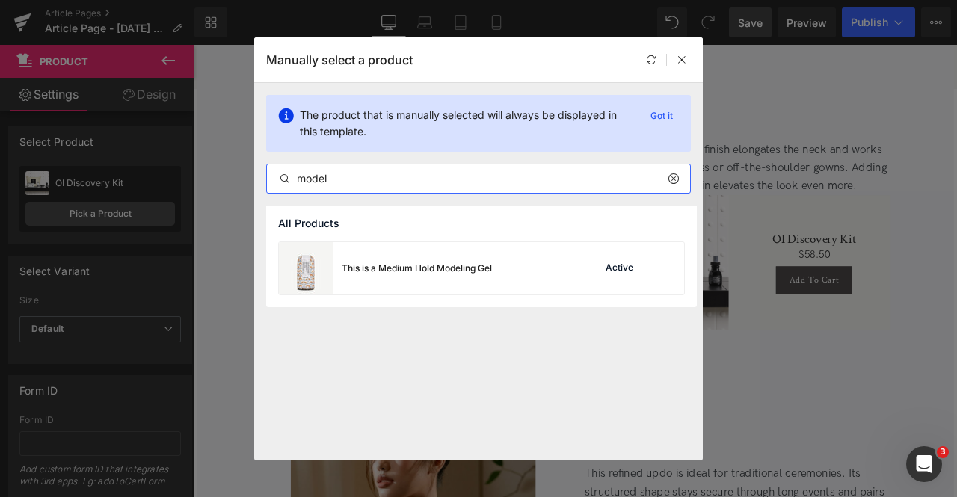
type input "model"
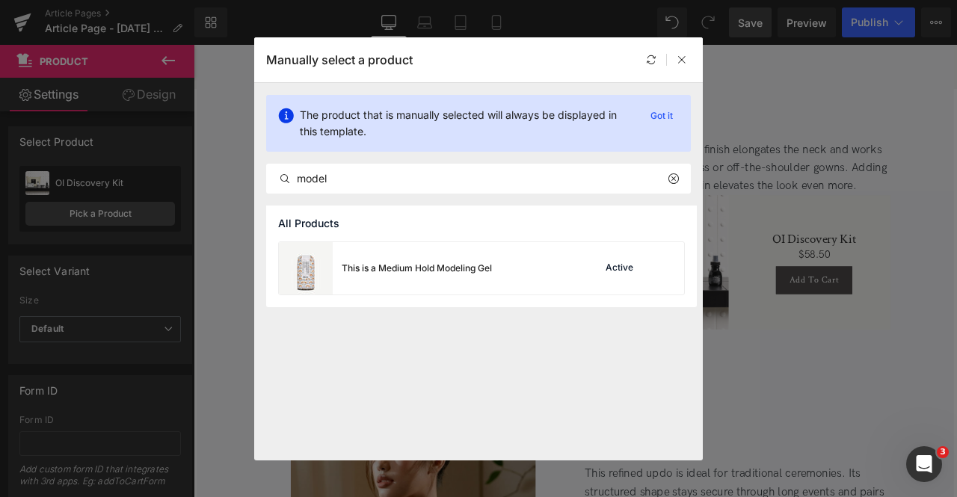
click at [528, 276] on div "This is a Medium Hold Modeling Gel Active" at bounding box center [481, 268] width 405 height 52
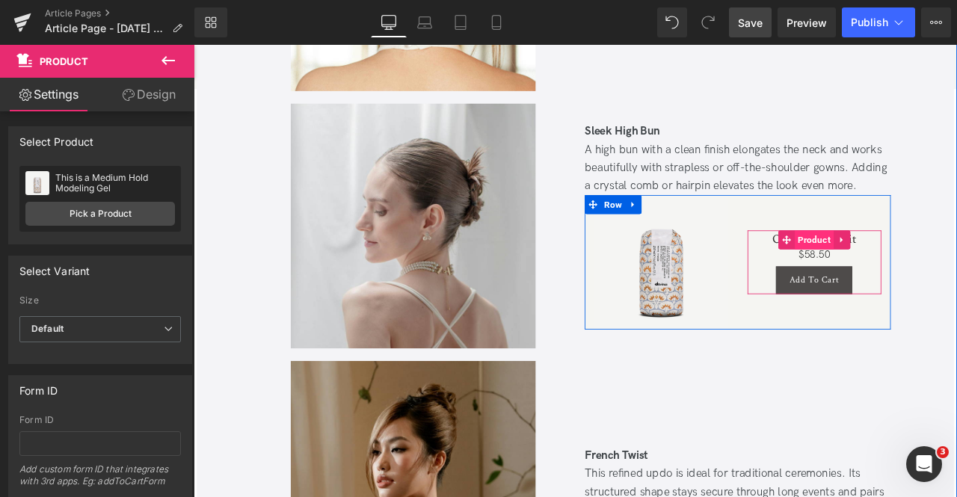
click at [929, 268] on span "Product" at bounding box center [929, 276] width 46 height 22
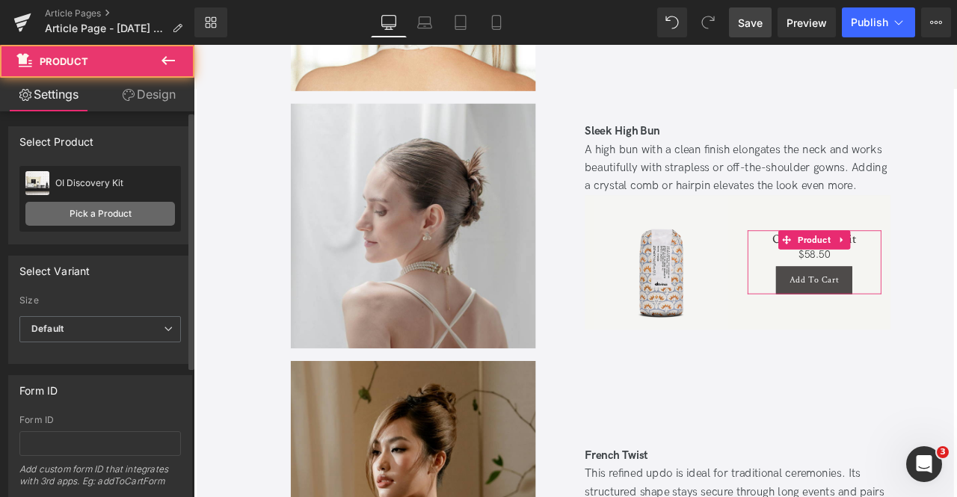
click at [140, 213] on link "Pick a Product" at bounding box center [100, 214] width 150 height 24
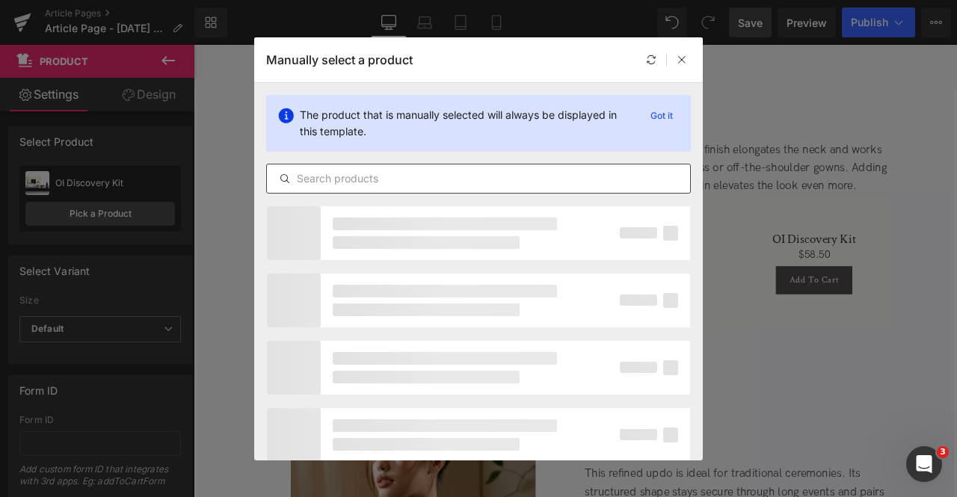
click at [417, 188] on div at bounding box center [478, 179] width 425 height 30
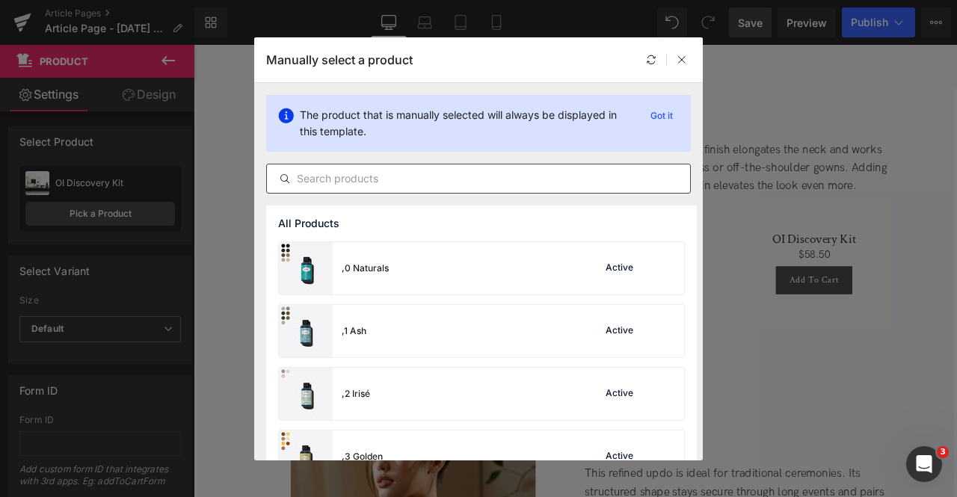
click at [397, 181] on input "text" at bounding box center [478, 179] width 423 height 18
paste input "model"
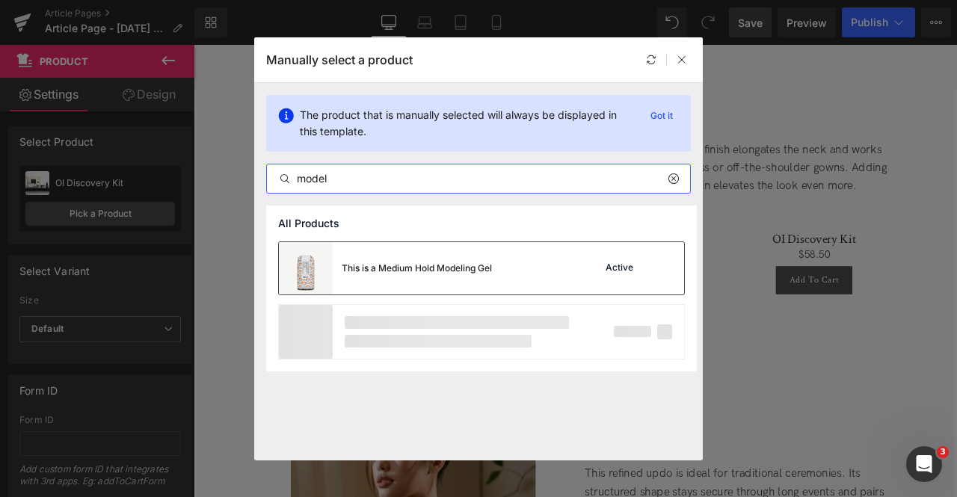
type input "model"
click at [408, 277] on div "This is a Medium Hold Modeling Gel" at bounding box center [385, 268] width 213 height 52
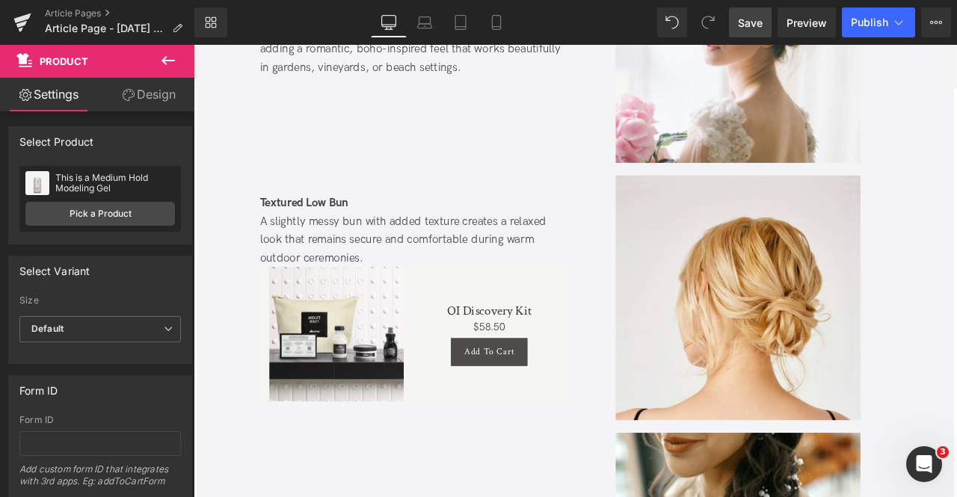
scroll to position [5624, 0]
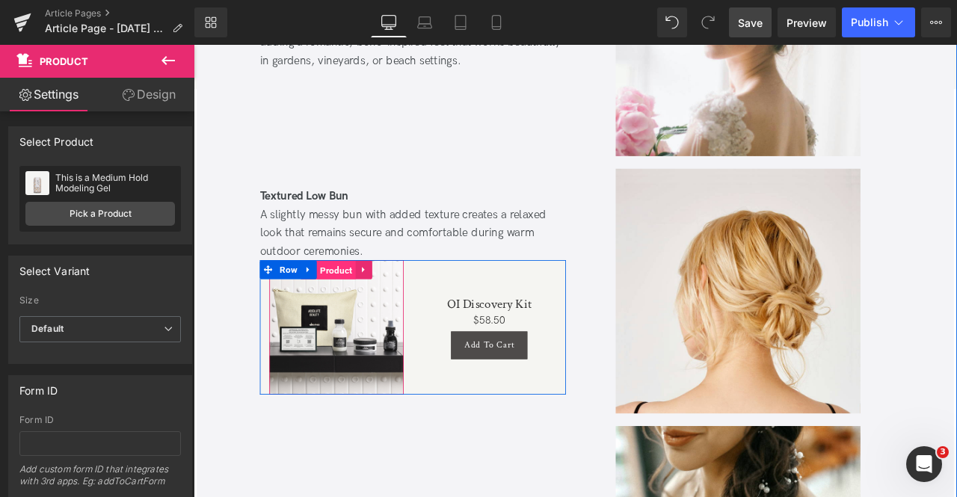
click at [370, 305] on span "Product" at bounding box center [363, 312] width 46 height 22
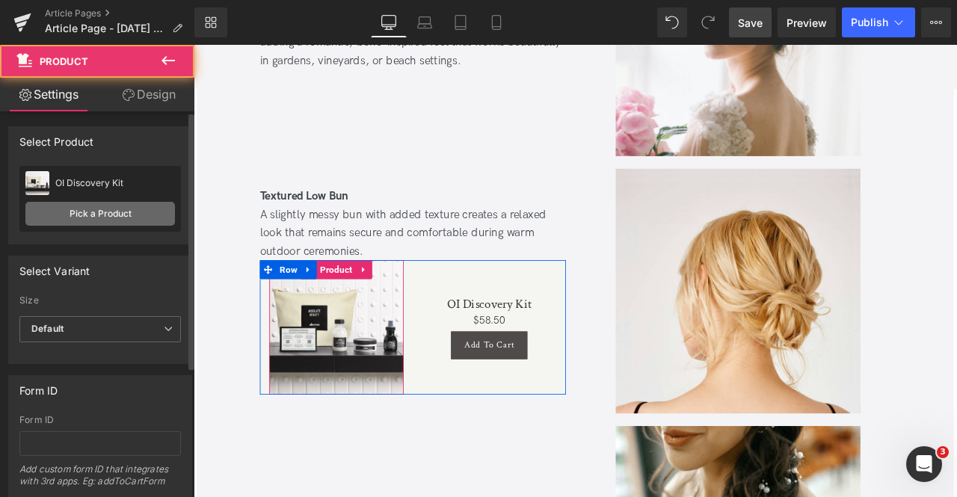
click at [85, 214] on link "Pick a Product" at bounding box center [100, 214] width 150 height 24
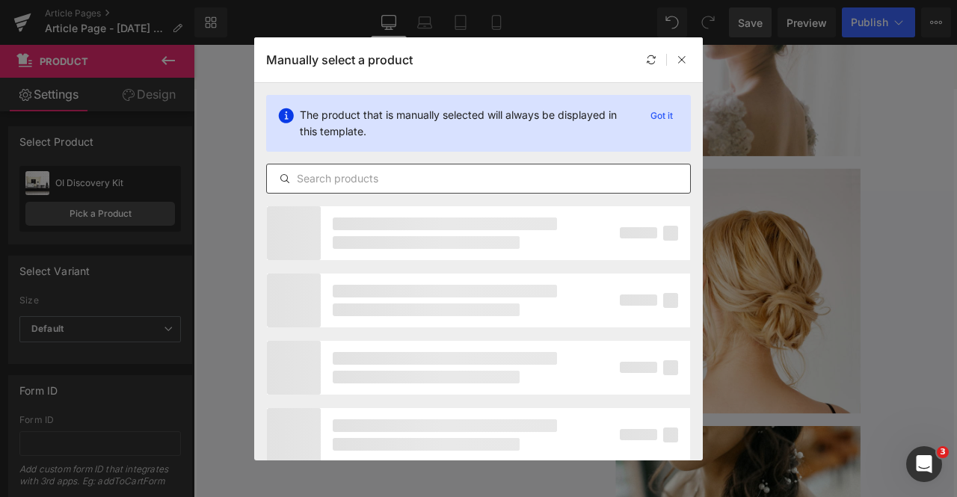
click at [383, 173] on input "text" at bounding box center [478, 179] width 423 height 18
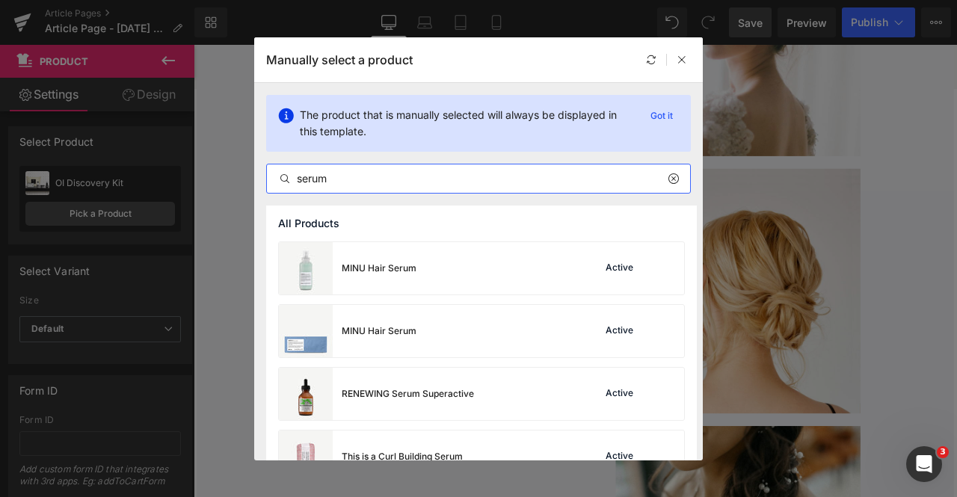
scroll to position [160, 0]
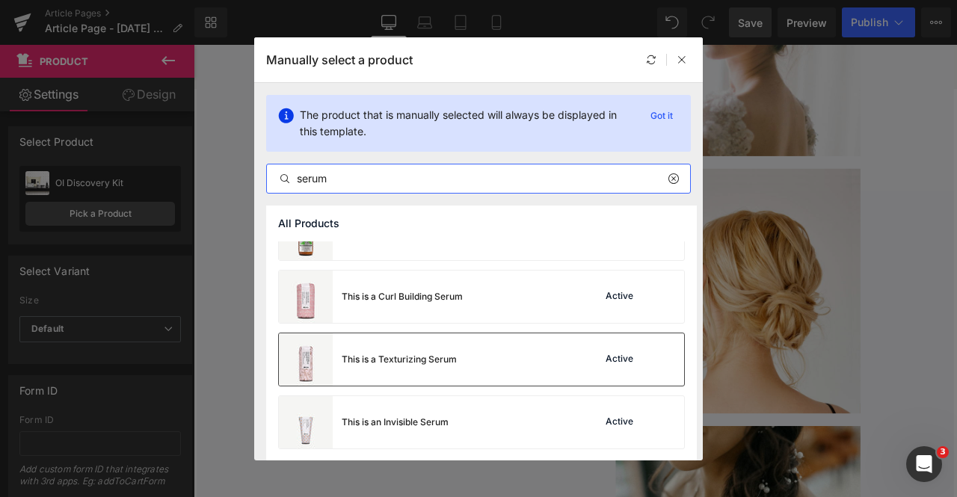
type input "serum"
click at [383, 353] on div "This is a Texturizing Serum" at bounding box center [399, 359] width 115 height 13
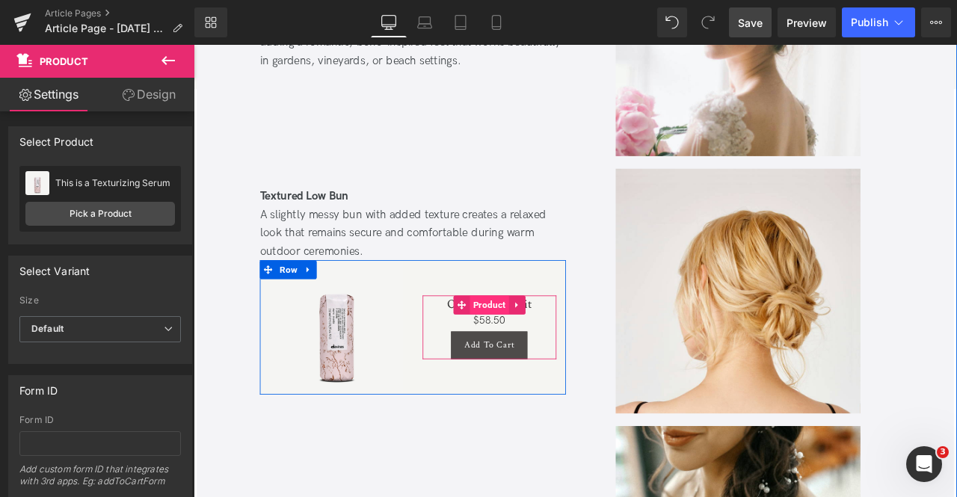
click at [532, 342] on span "Product" at bounding box center [544, 353] width 46 height 22
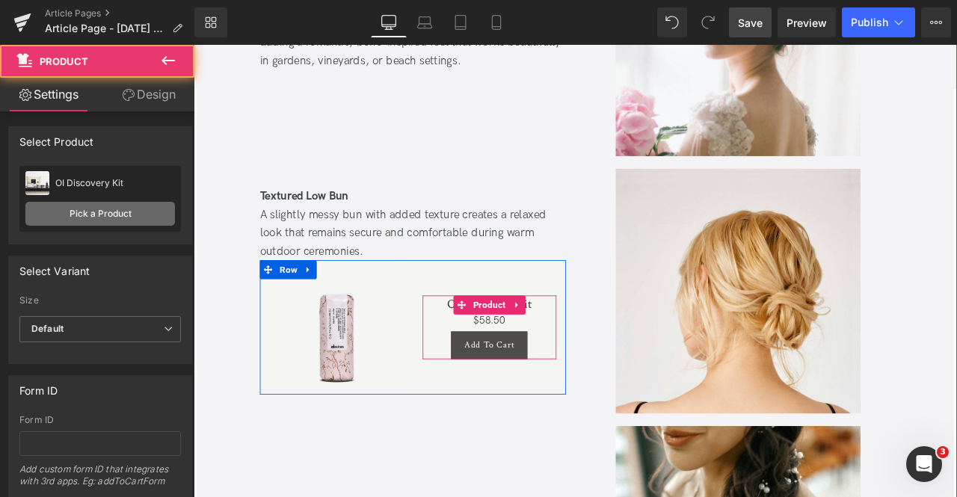
click at [102, 209] on link "Pick a Product" at bounding box center [100, 214] width 150 height 24
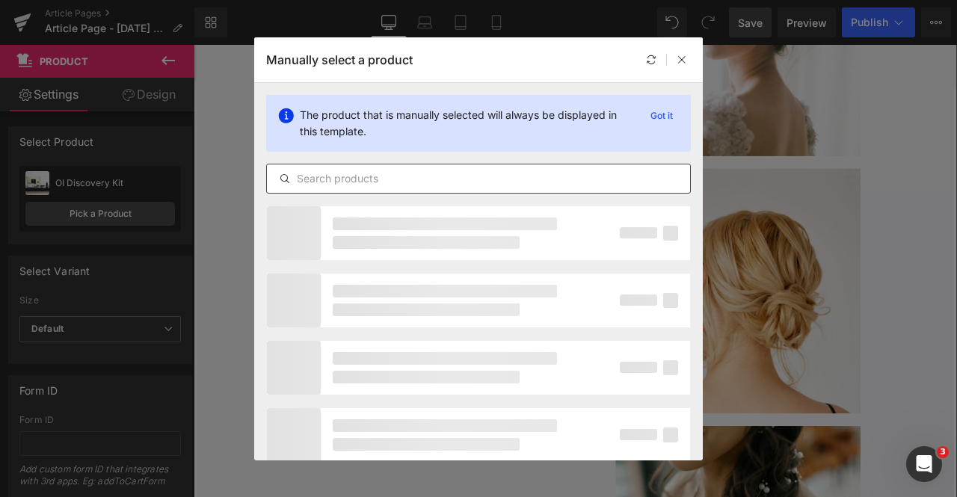
click at [441, 174] on input "text" at bounding box center [478, 179] width 423 height 18
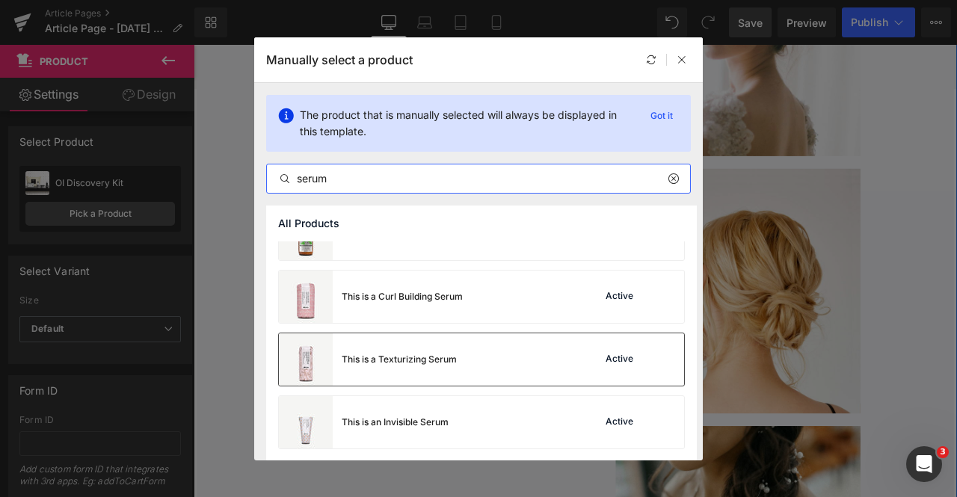
type input "serum"
click at [396, 355] on div "This is a Texturizing Serum" at bounding box center [399, 359] width 115 height 13
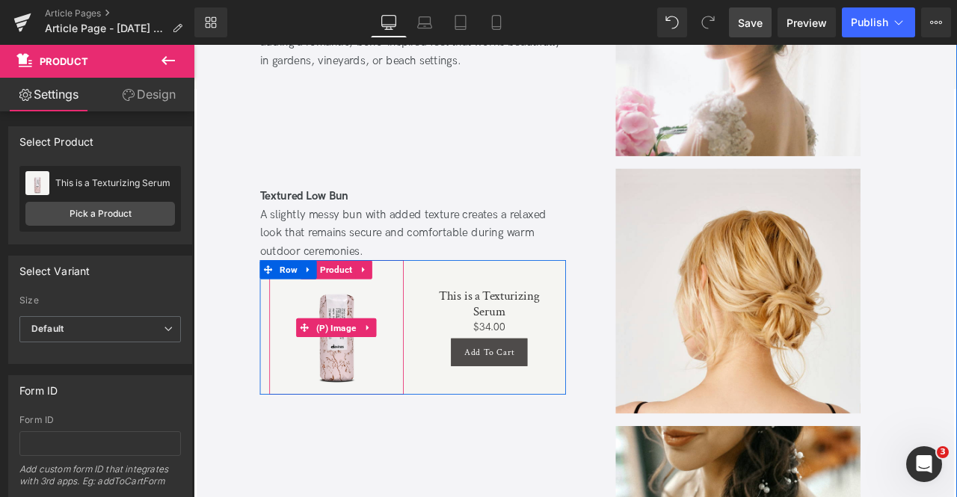
click at [341, 418] on img at bounding box center [362, 379] width 159 height 159
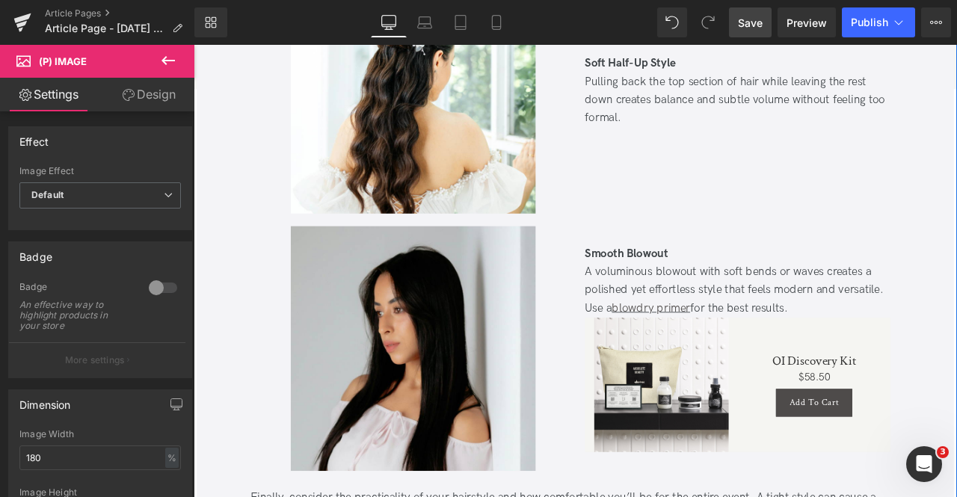
scroll to position [8190, 0]
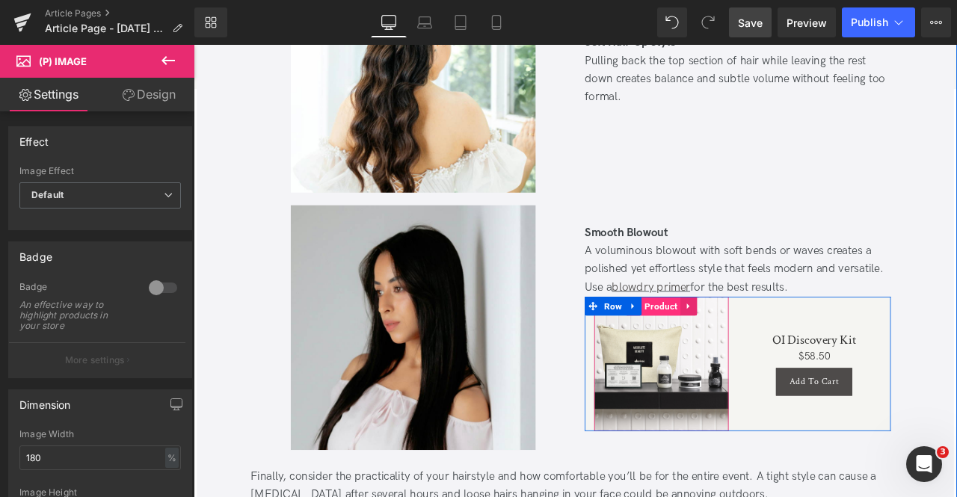
click at [749, 344] on span "Product" at bounding box center [748, 354] width 46 height 22
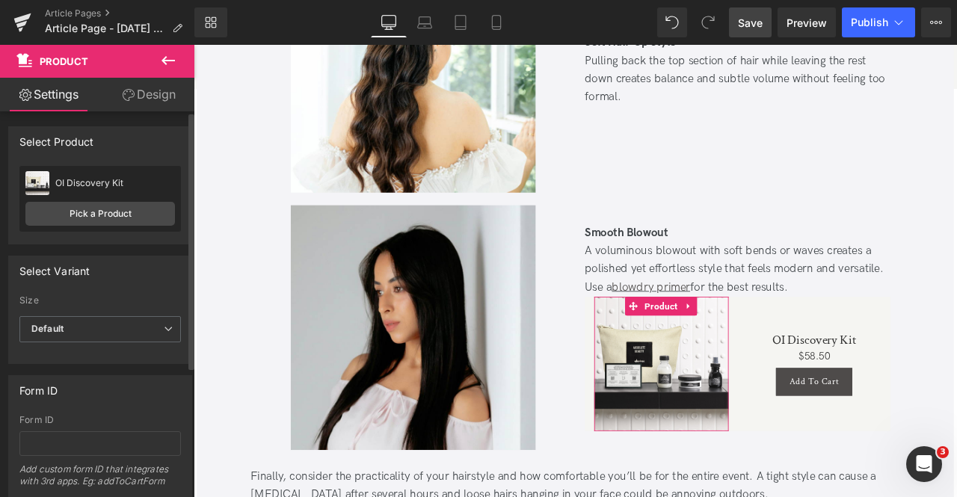
click at [119, 200] on div "OI Discovery Kit OI Discovery Kit Pick a Product" at bounding box center [100, 199] width 162 height 66
click at [150, 212] on link "Pick a Product" at bounding box center [100, 214] width 150 height 24
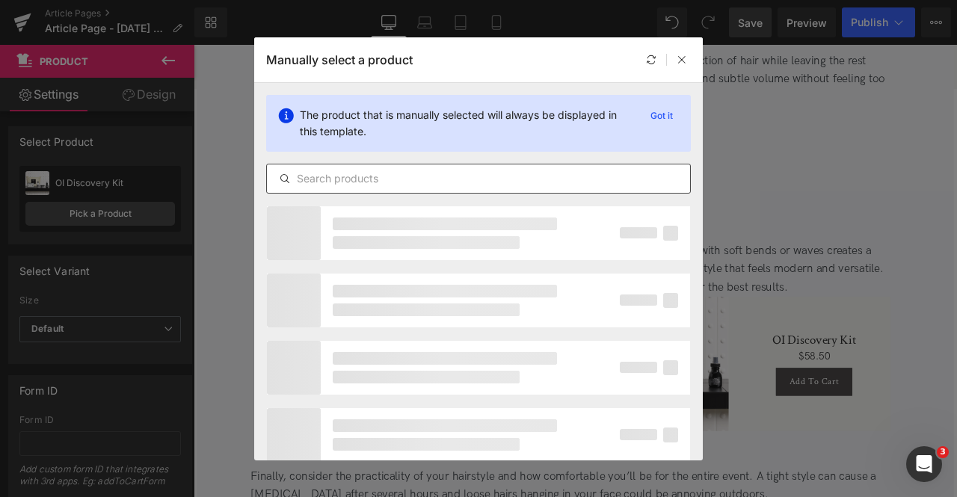
click at [414, 176] on input "text" at bounding box center [478, 179] width 423 height 18
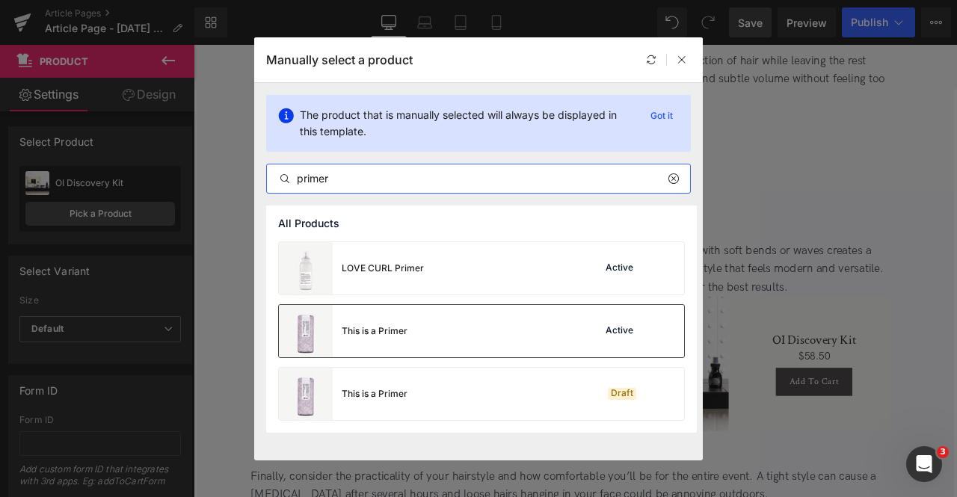
type input "primer"
click at [413, 331] on div "This is a Primer Active" at bounding box center [481, 331] width 405 height 52
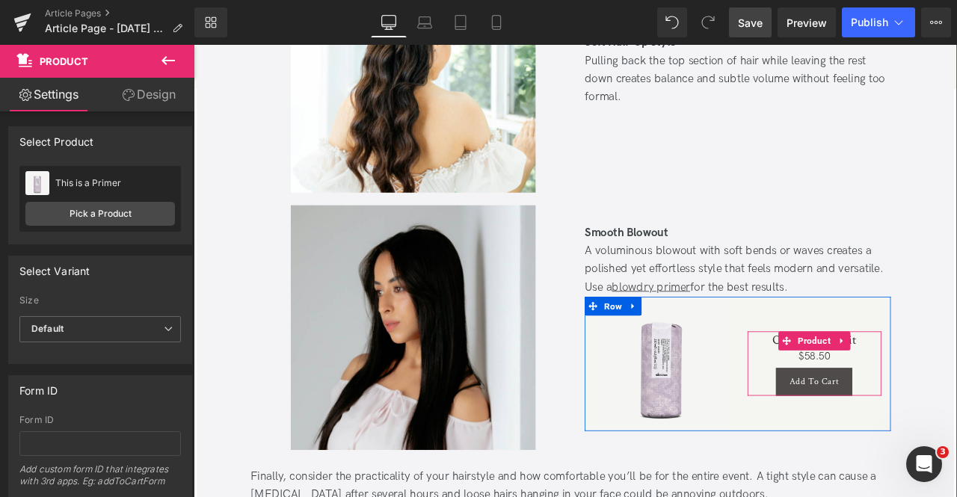
click at [925, 384] on span "Product" at bounding box center [929, 395] width 46 height 22
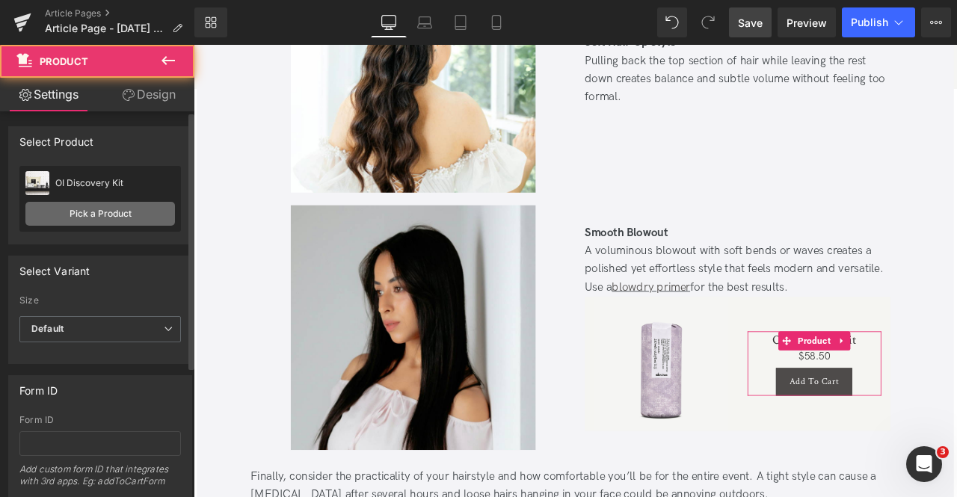
click at [134, 210] on link "Pick a Product" at bounding box center [100, 214] width 150 height 24
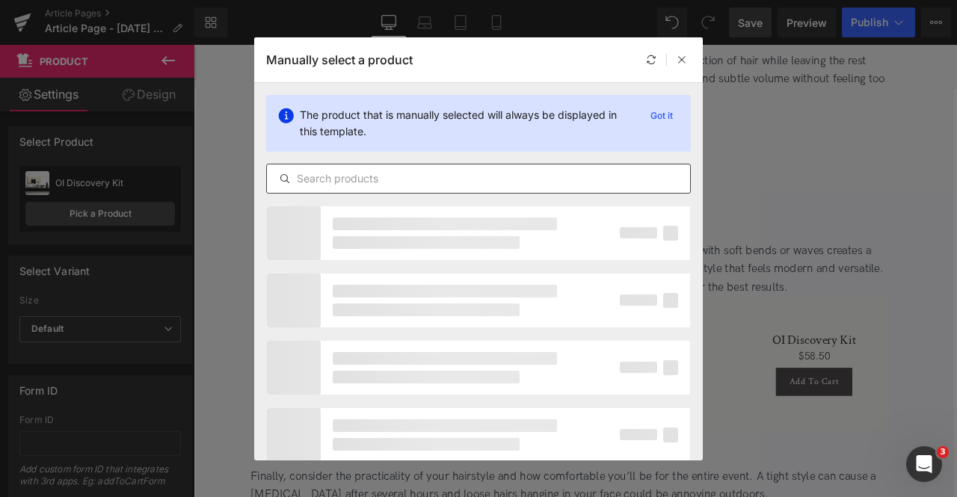
click at [385, 174] on input "text" at bounding box center [478, 179] width 423 height 18
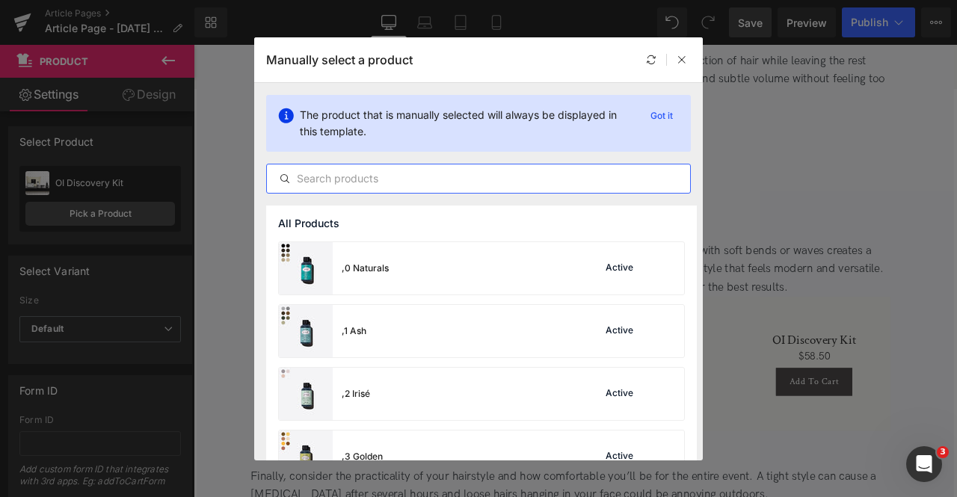
paste input "primer"
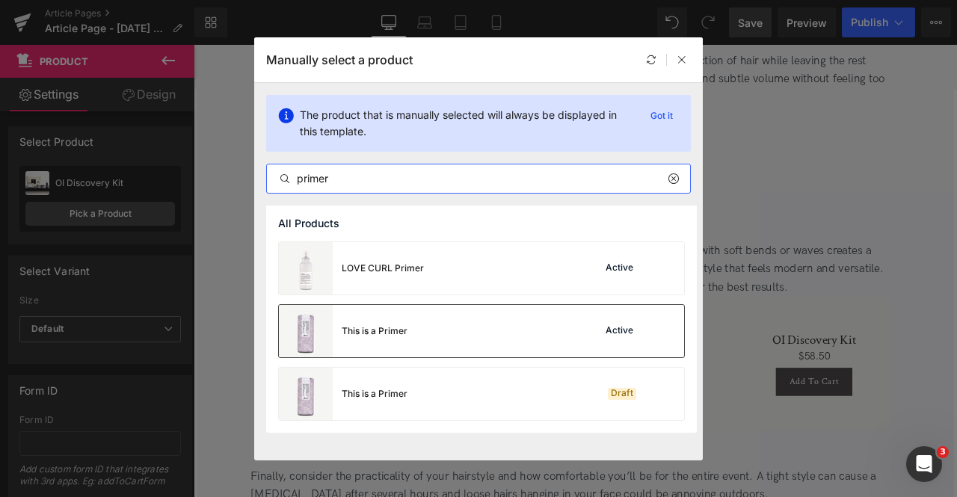
type input "primer"
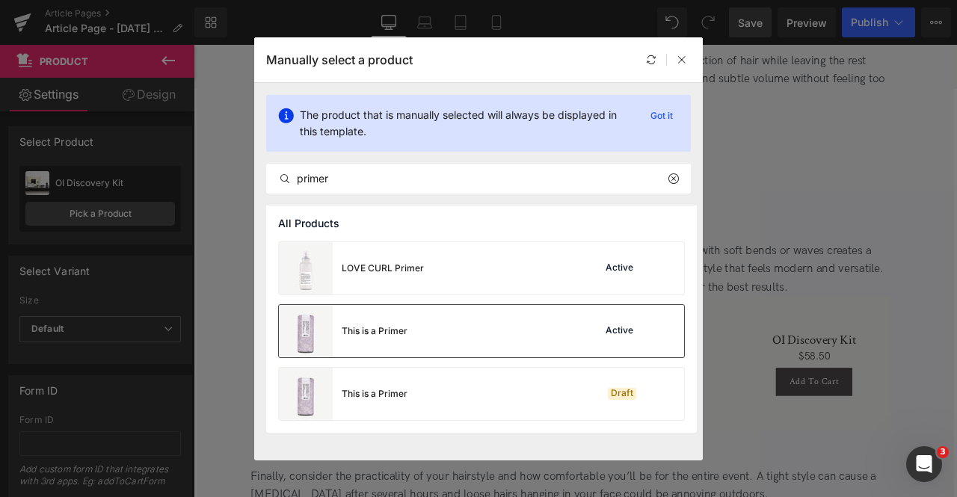
click at [402, 351] on div "This is a Primer" at bounding box center [343, 331] width 129 height 52
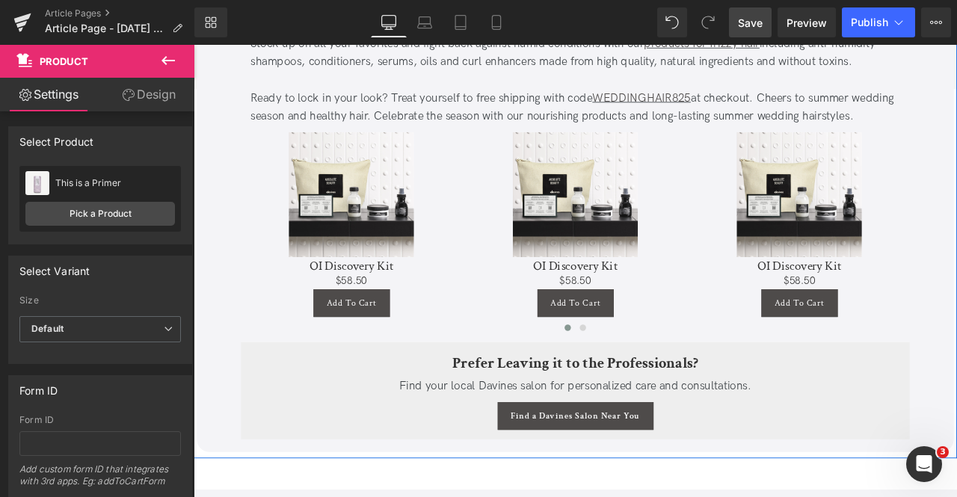
scroll to position [9043, 0]
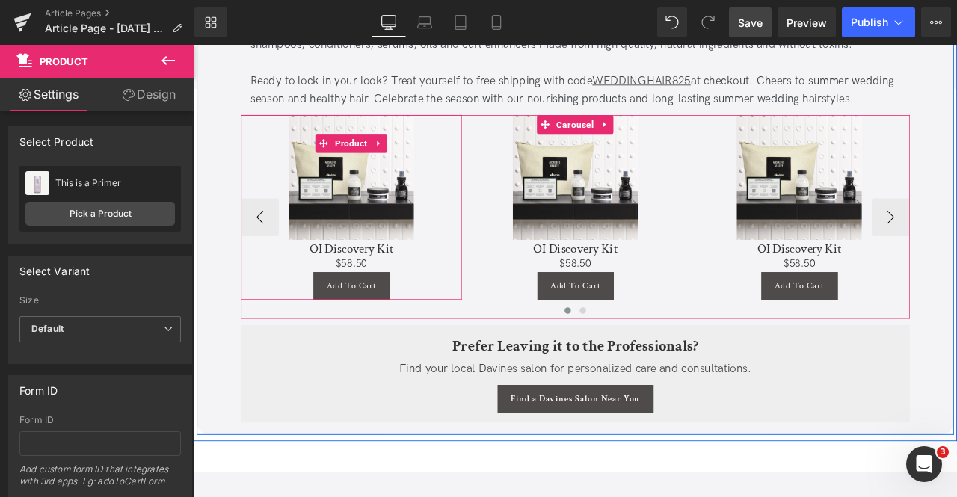
drag, startPoint x: 381, startPoint y: 148, endPoint x: 311, endPoint y: 182, distance: 77.3
click at [381, 150] on span "Product" at bounding box center [380, 161] width 46 height 22
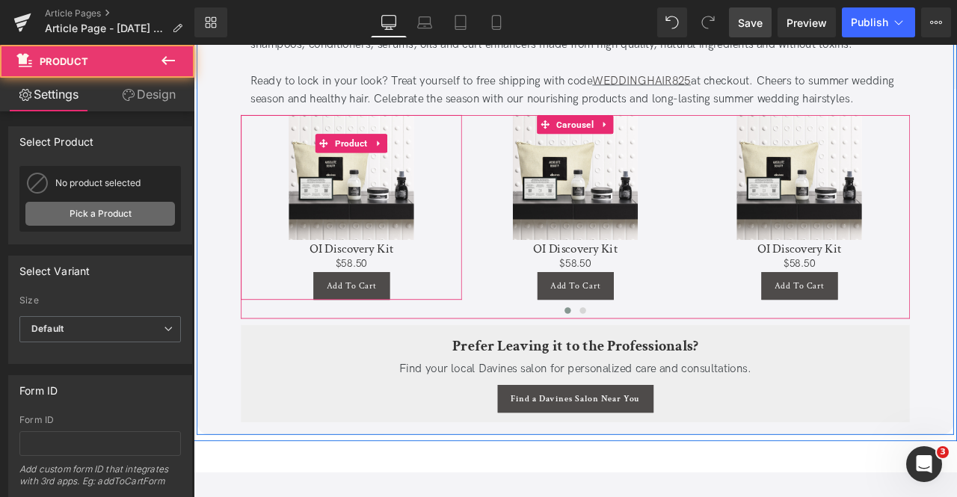
click at [123, 212] on link "Pick a Product" at bounding box center [100, 214] width 150 height 24
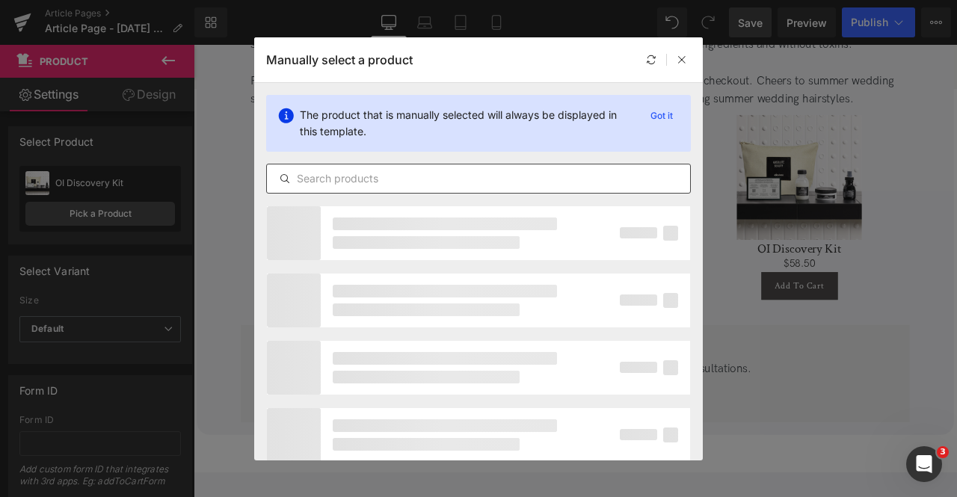
click at [321, 182] on input "text" at bounding box center [478, 179] width 423 height 18
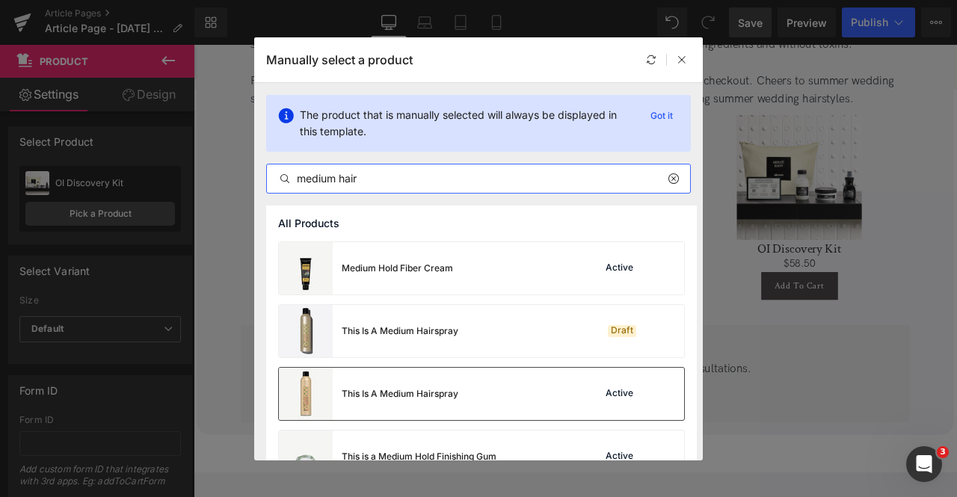
type input "medium hair"
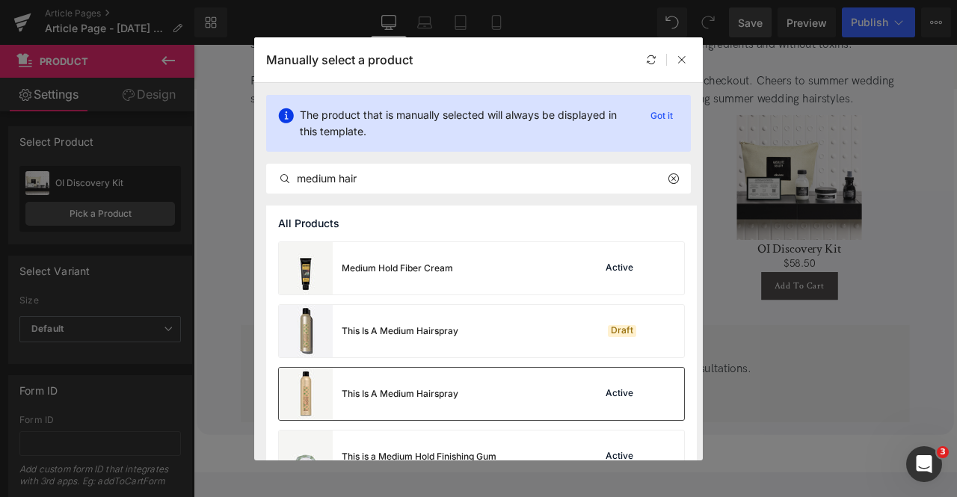
drag, startPoint x: 438, startPoint y: 379, endPoint x: 445, endPoint y: 132, distance: 246.9
click at [438, 379] on div "This Is A Medium Hairspray" at bounding box center [368, 394] width 179 height 52
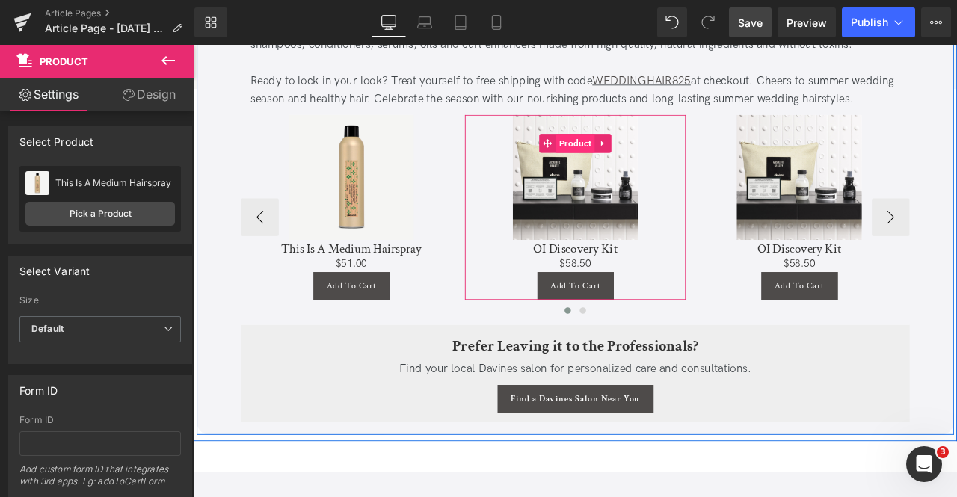
click at [647, 150] on span "Product" at bounding box center [646, 161] width 46 height 22
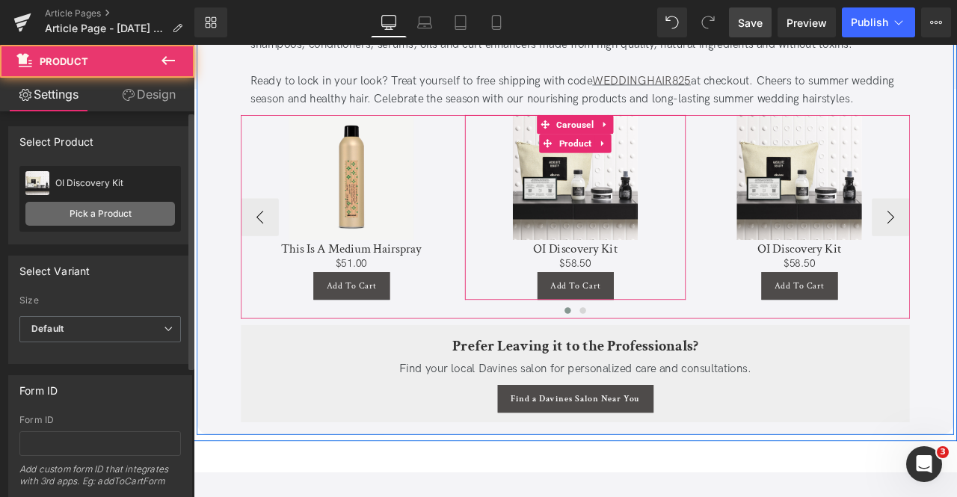
click at [121, 203] on link "Pick a Product" at bounding box center [100, 214] width 150 height 24
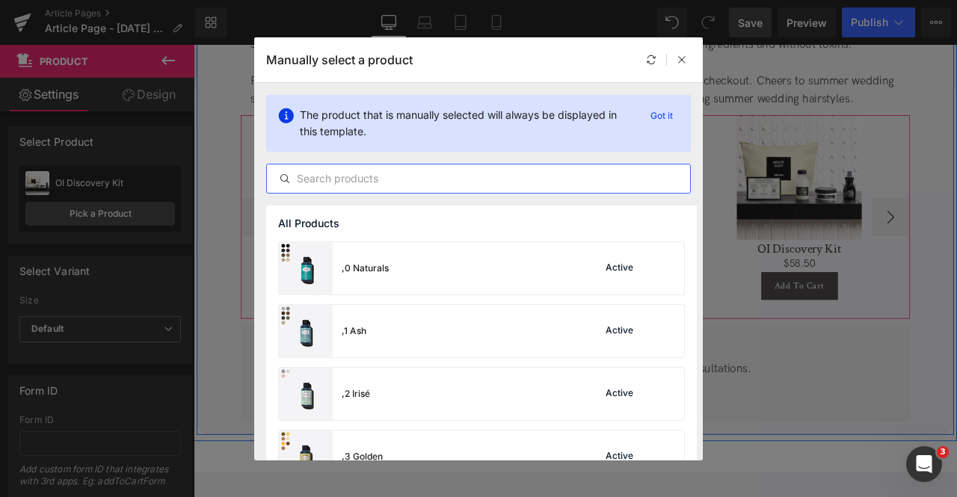
click at [429, 180] on input "text" at bounding box center [478, 179] width 423 height 18
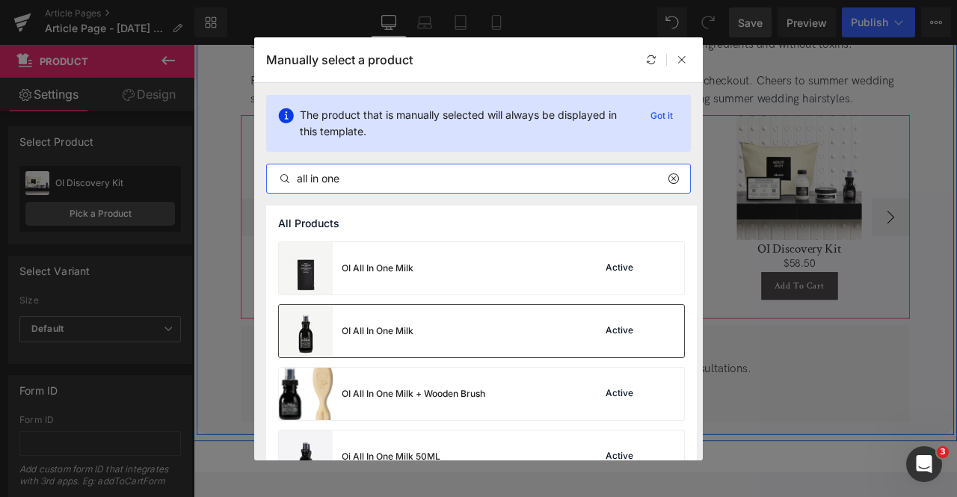
type input "all in one"
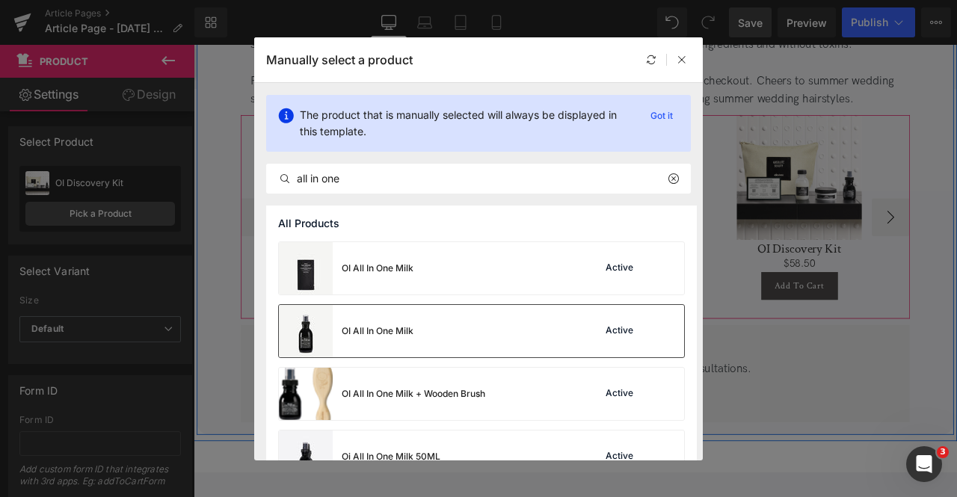
drag, startPoint x: 520, startPoint y: 309, endPoint x: 693, endPoint y: 78, distance: 288.5
click at [520, 309] on div "OI All In One Milk Active" at bounding box center [481, 331] width 405 height 52
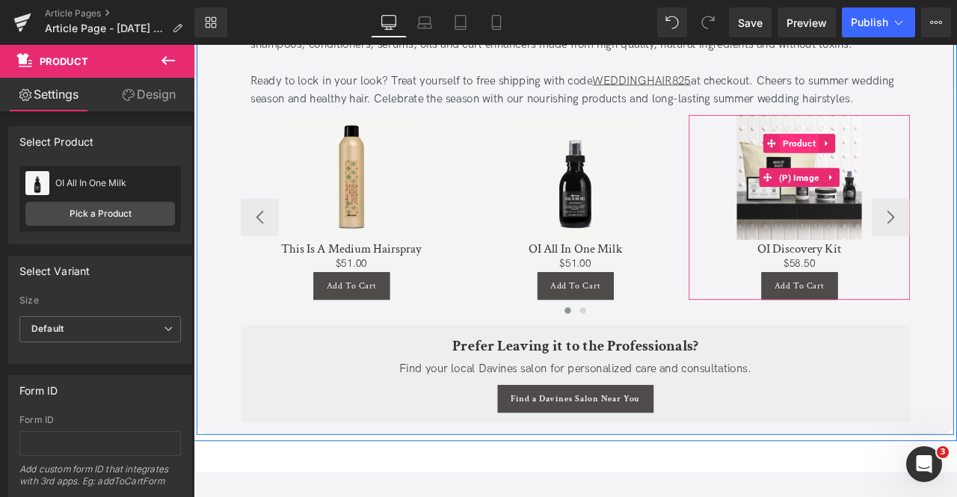
click at [904, 150] on span "Product" at bounding box center [911, 161] width 46 height 22
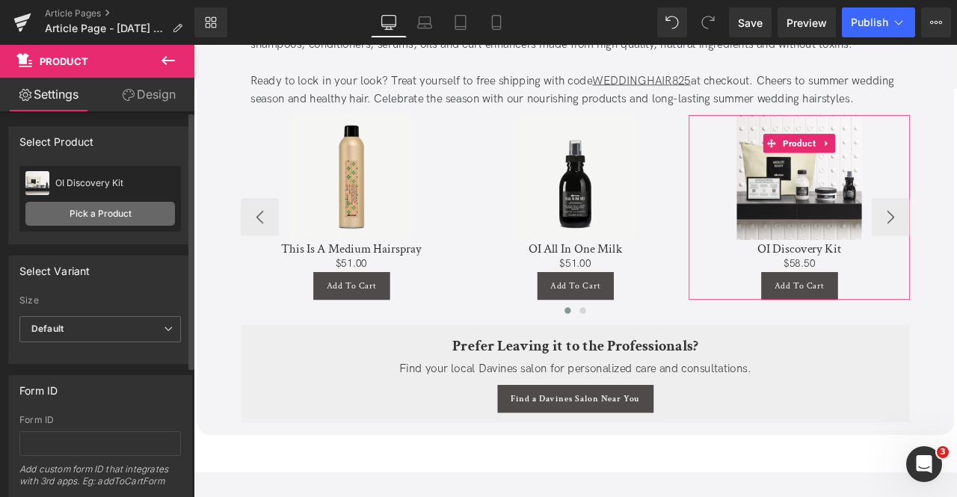
click at [111, 217] on link "Pick a Product" at bounding box center [100, 214] width 150 height 24
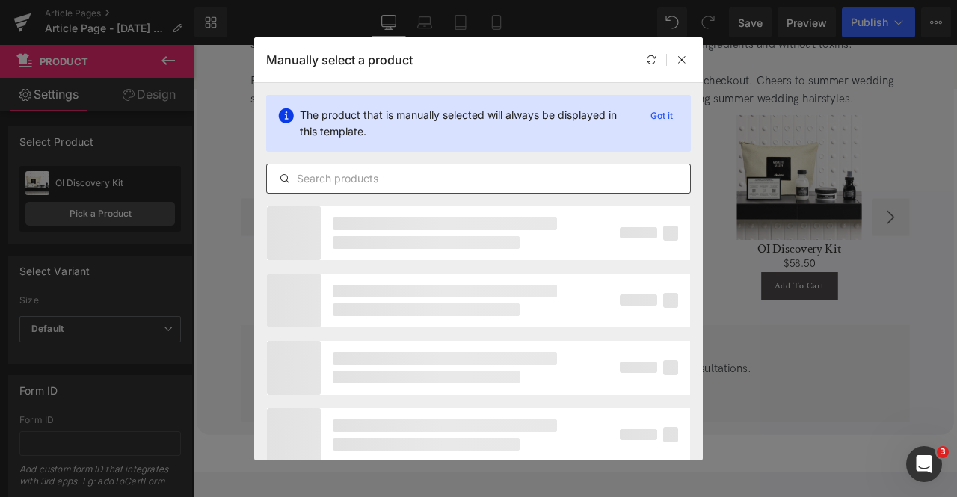
click at [0, 0] on input "text" at bounding box center [0, 0] width 0 height 0
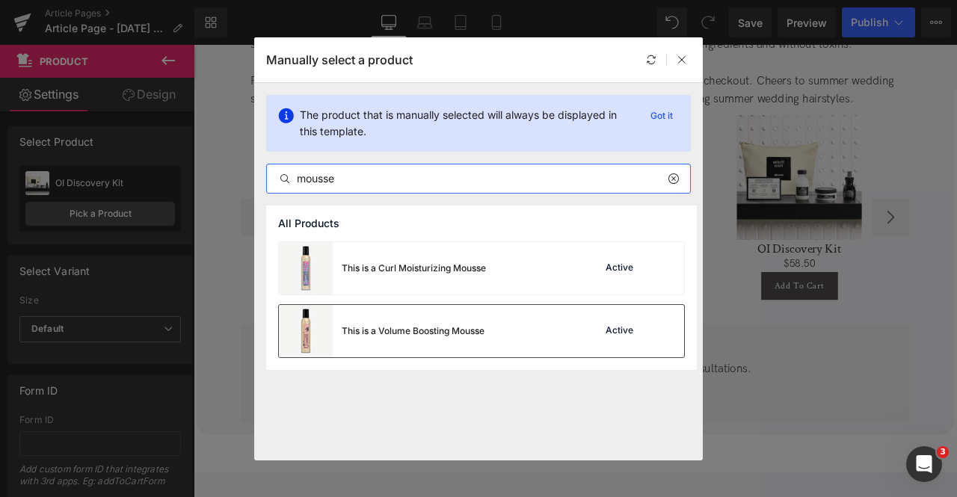
type input "mousse"
click at [0, 0] on div "This is a Volume Boosting Mousse Active" at bounding box center [0, 0] width 0 height 0
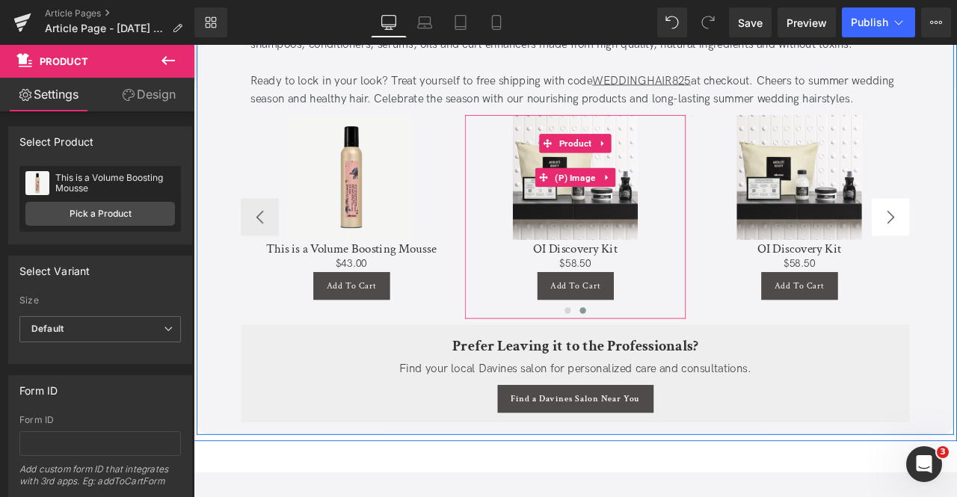
click at [956, 248] on img at bounding box center [912, 202] width 148 height 148
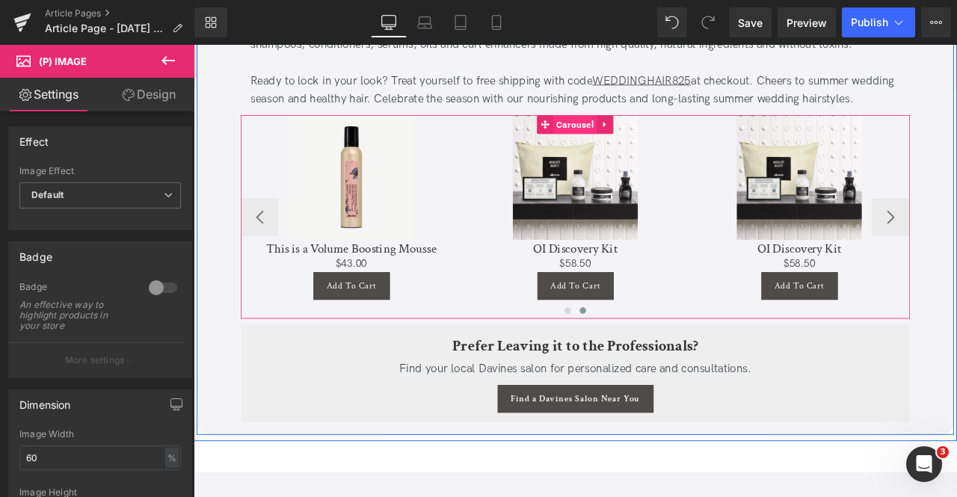
click at [636, 130] on span "Carousel" at bounding box center [646, 139] width 52 height 22
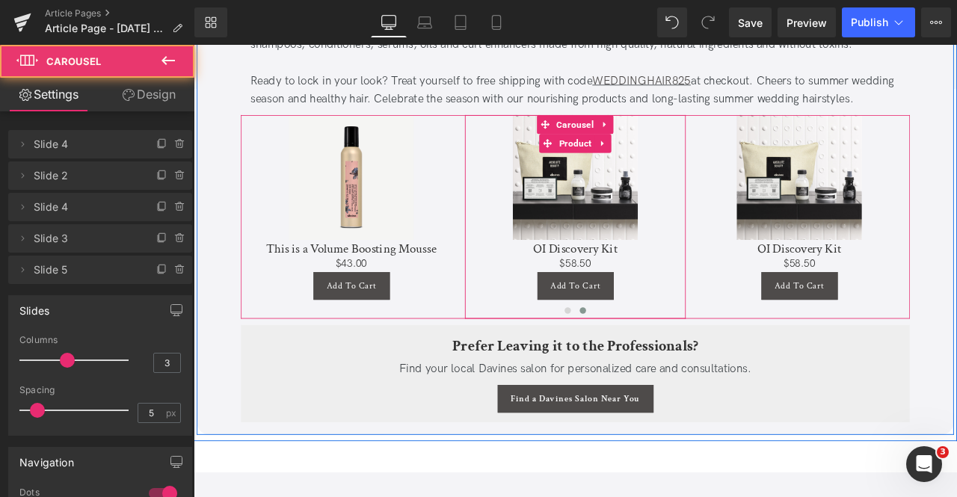
click at [640, 155] on span "Product" at bounding box center [646, 161] width 46 height 22
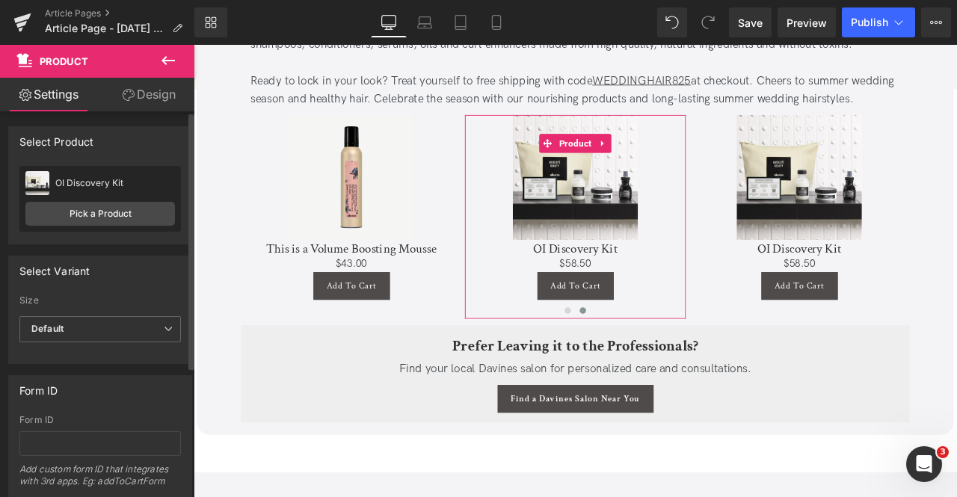
click at [119, 194] on div "OI Discovery Kit OI Discovery Kit" at bounding box center [100, 183] width 150 height 22
click at [148, 225] on div "OI Discovery Kit OI Discovery Kit Pick a Product" at bounding box center [100, 199] width 162 height 66
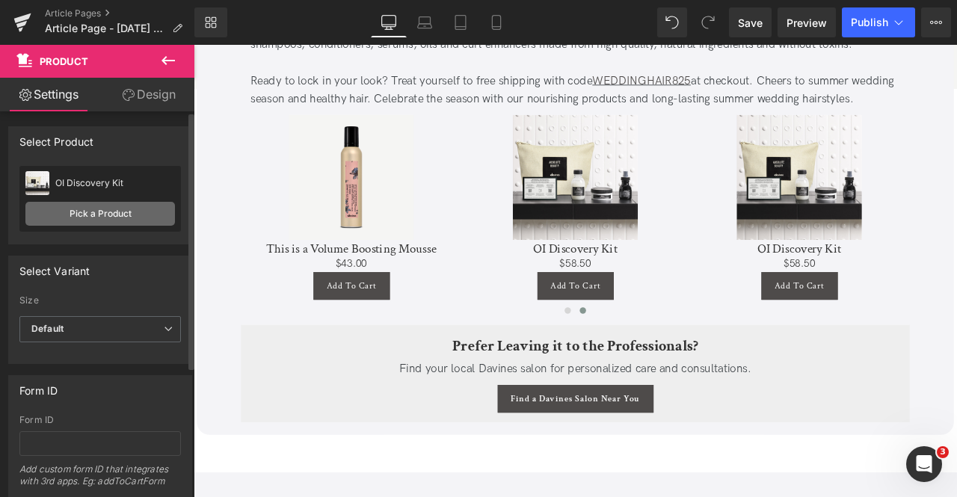
click at [121, 215] on link "Pick a Product" at bounding box center [100, 214] width 150 height 24
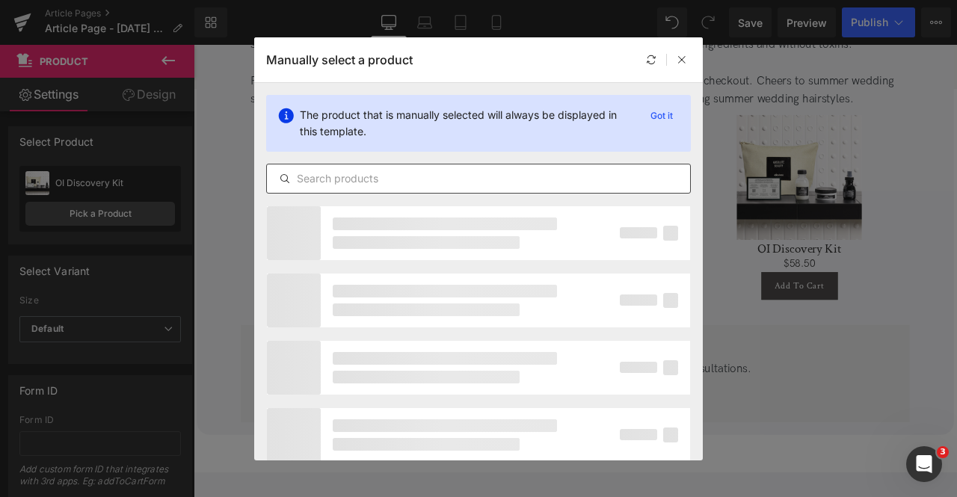
click at [0, 0] on input "text" at bounding box center [0, 0] width 0 height 0
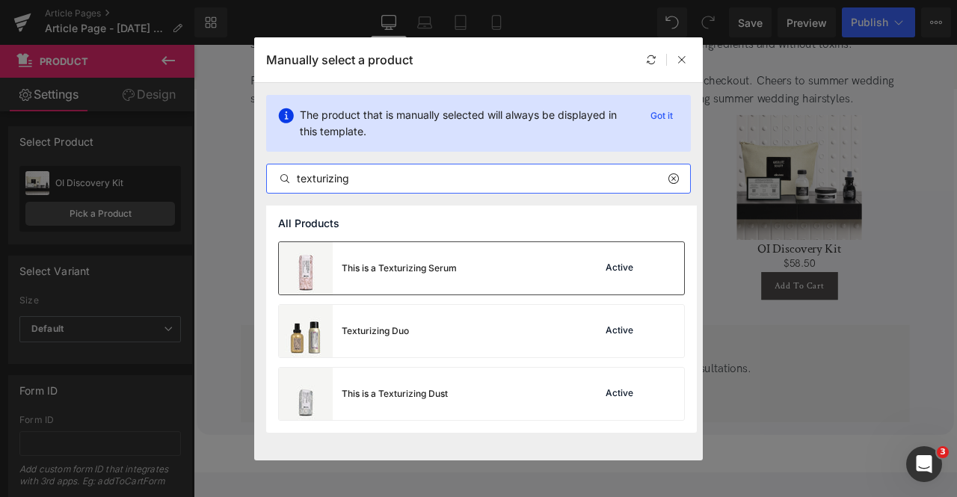
type input "texturizing"
click at [0, 0] on div "This is a Texturizing Serum" at bounding box center [0, 0] width 0 height 0
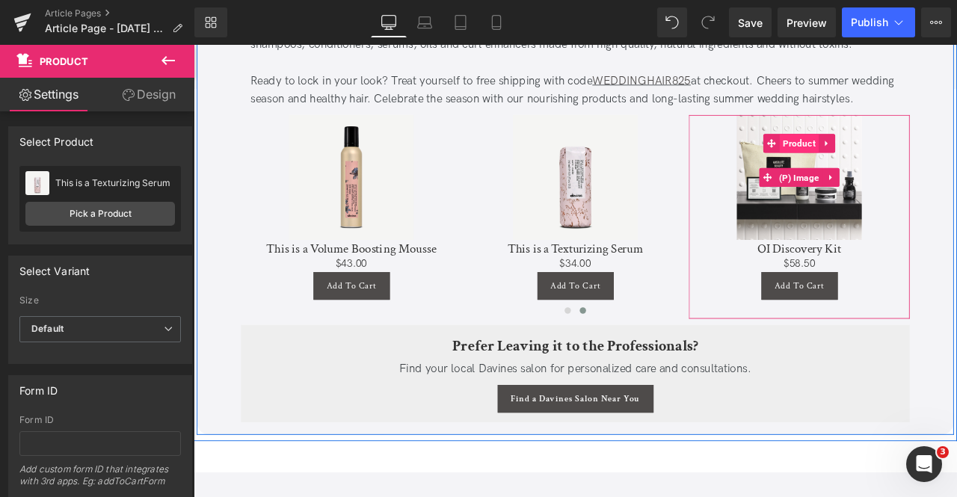
click at [910, 150] on span "Product" at bounding box center [911, 161] width 46 height 22
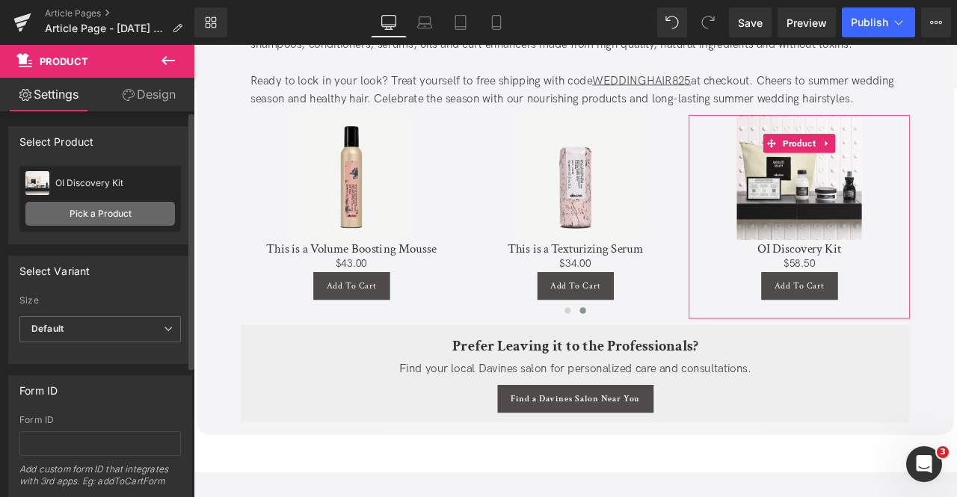
click at [141, 216] on link "Pick a Product" at bounding box center [100, 214] width 150 height 24
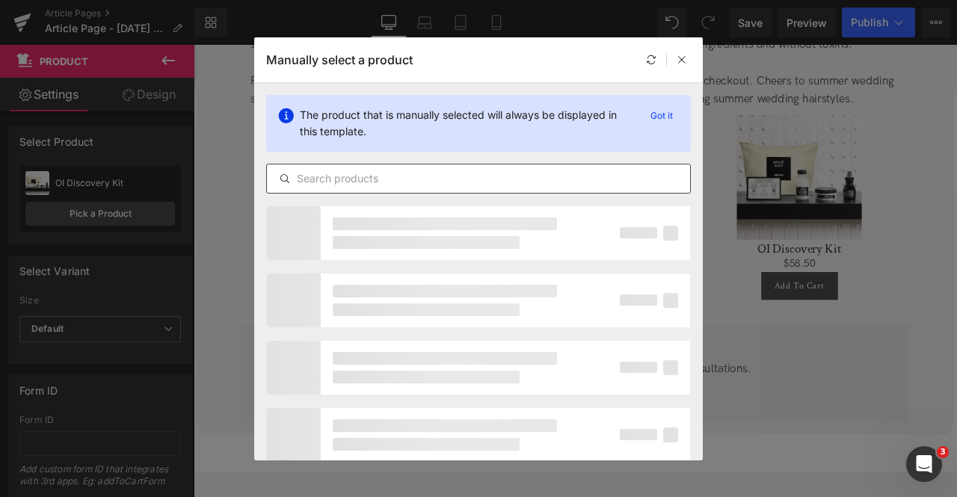
click at [0, 0] on input "text" at bounding box center [0, 0] width 0 height 0
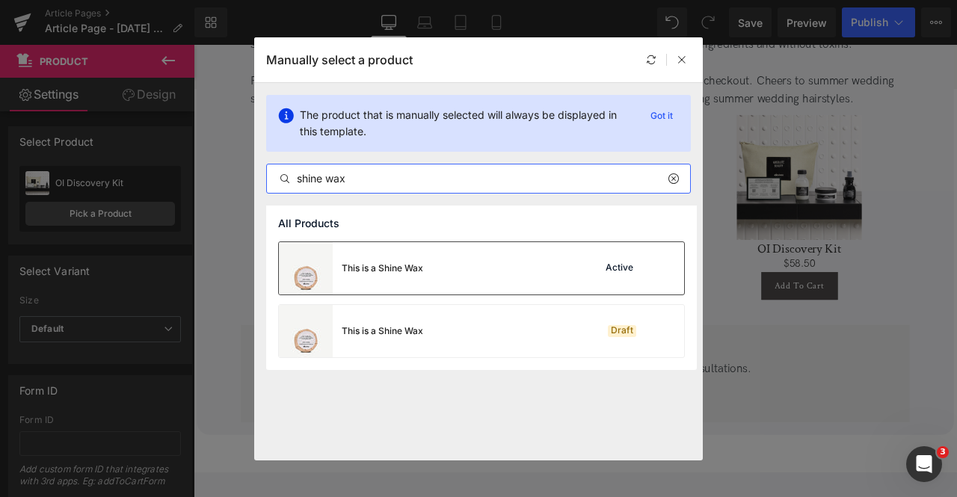
type input "shine wax"
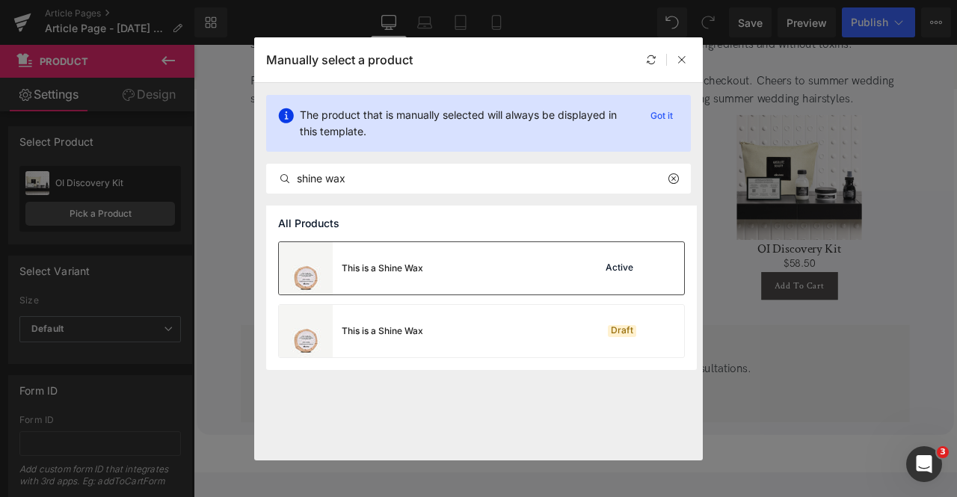
click at [0, 0] on div "This is a Shine Wax Active" at bounding box center [0, 0] width 0 height 0
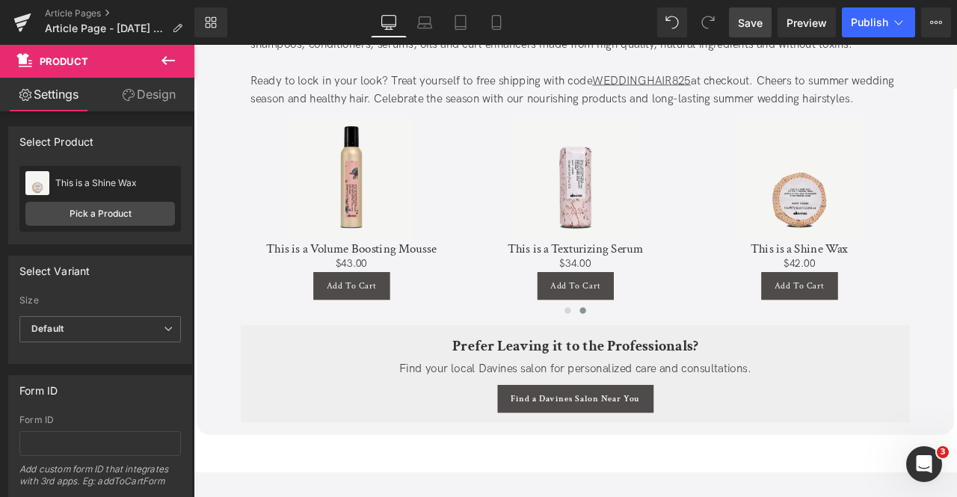
click at [753, 36] on link "Save" at bounding box center [750, 22] width 43 height 30
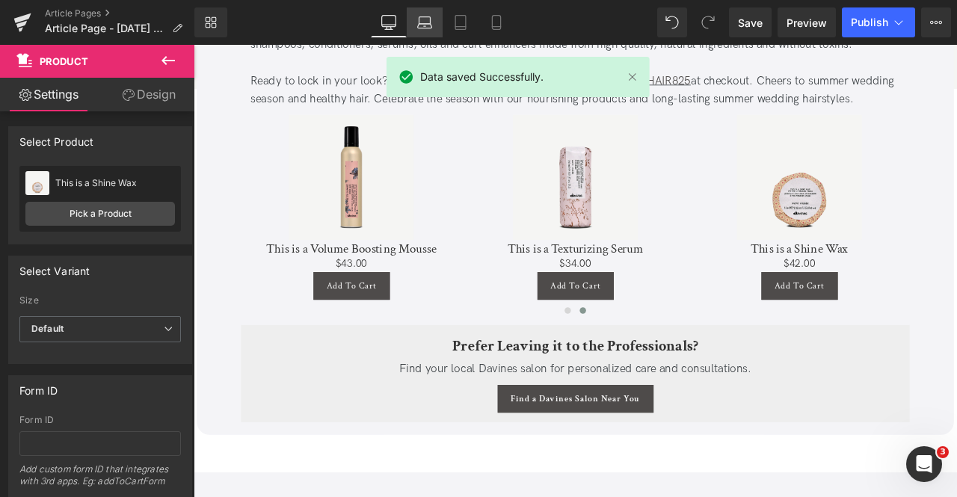
click at [407, 23] on link "Laptop" at bounding box center [425, 22] width 36 height 30
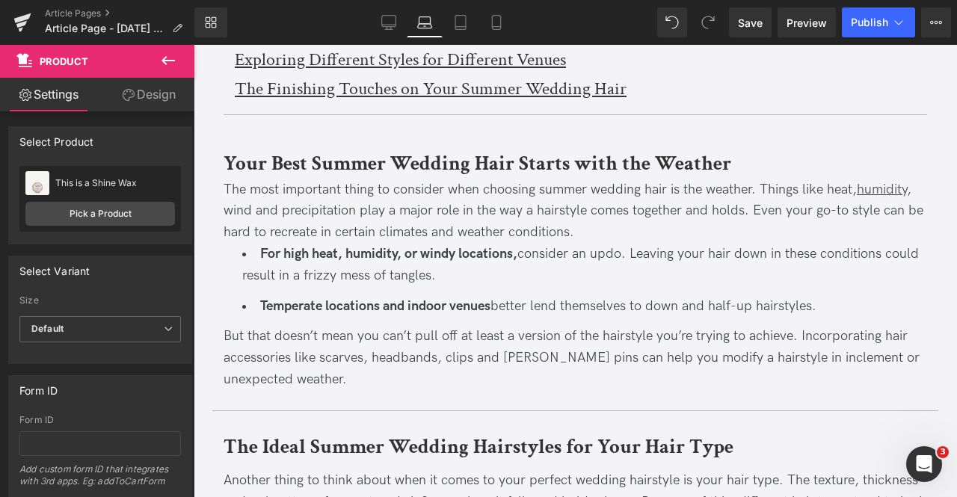
scroll to position [613, 0]
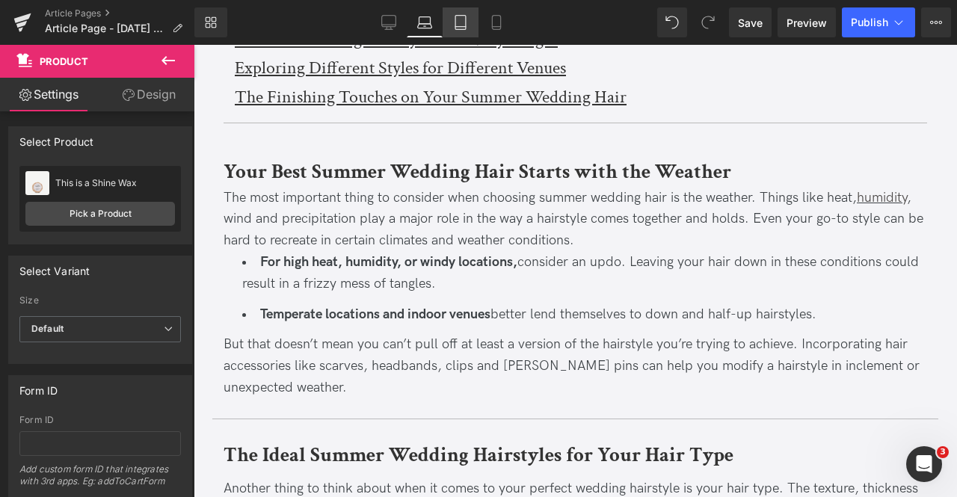
click at [461, 24] on icon at bounding box center [460, 22] width 15 height 15
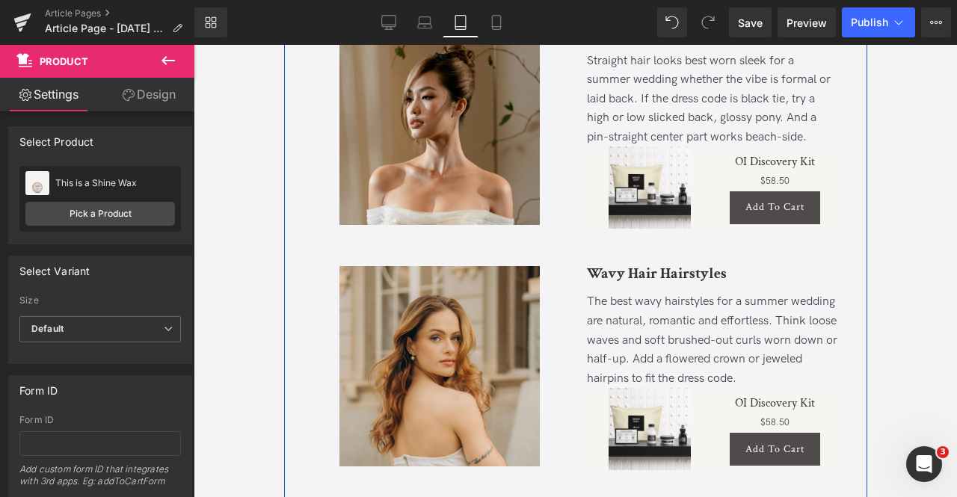
scroll to position [1157, 0]
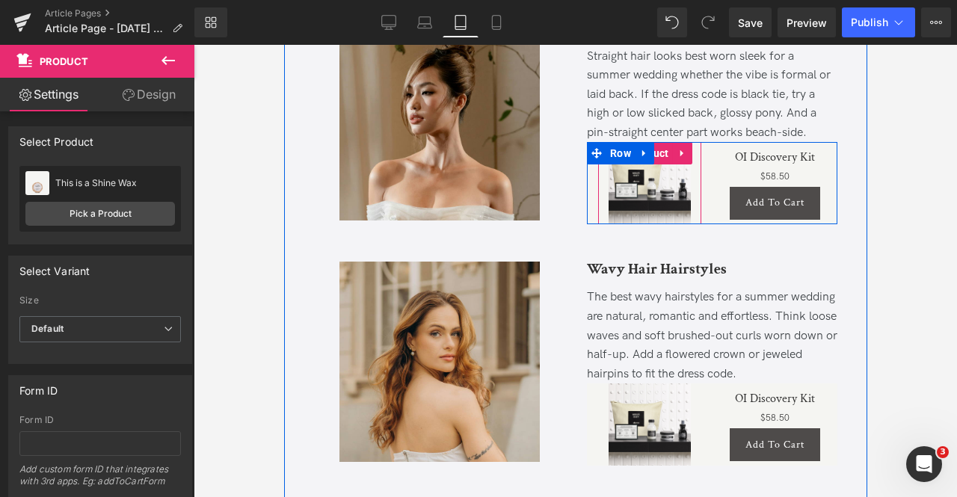
click at [656, 165] on span "Product" at bounding box center [649, 153] width 46 height 22
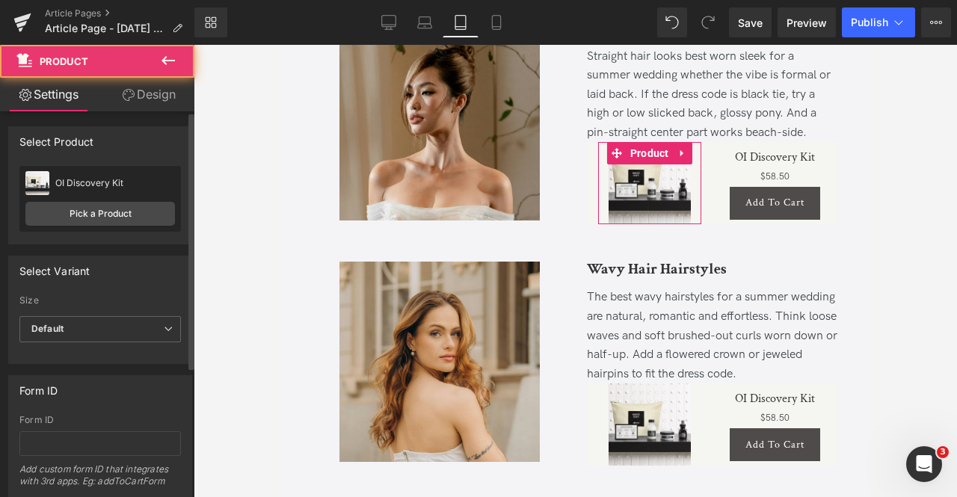
click at [114, 229] on div "OI Discovery Kit OI Discovery Kit Pick a Product" at bounding box center [100, 199] width 162 height 66
click at [104, 215] on link "Pick a Product" at bounding box center [100, 214] width 150 height 24
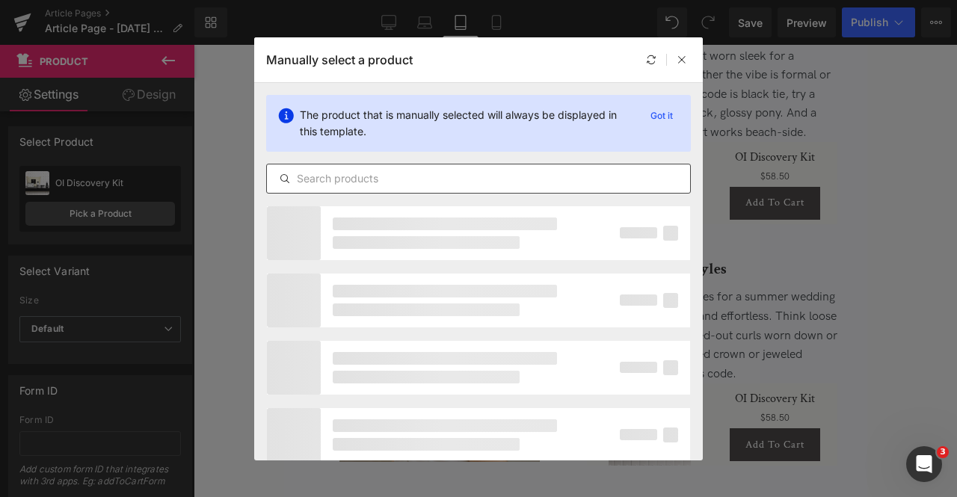
click at [0, 0] on input "text" at bounding box center [0, 0] width 0 height 0
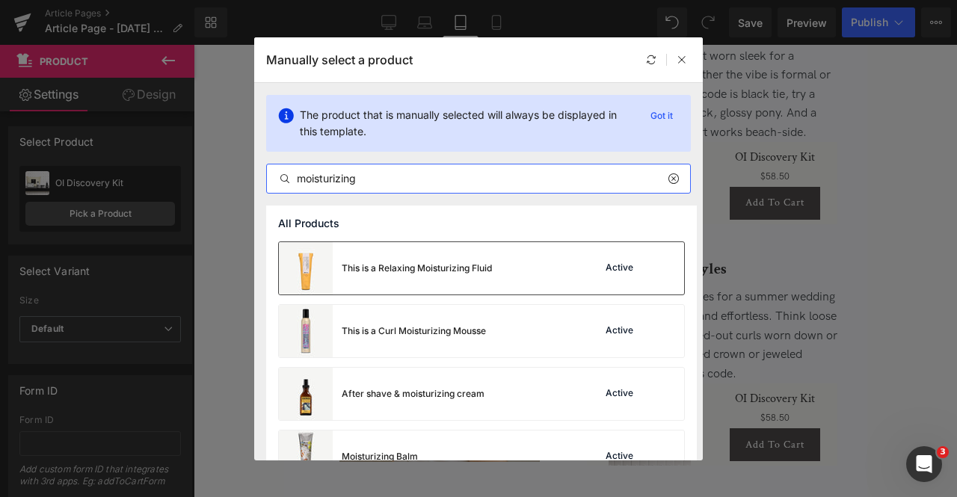
type input "moisturizing"
click at [0, 0] on div "This is a Relaxing Moisturizing Fluid Active" at bounding box center [0, 0] width 0 height 0
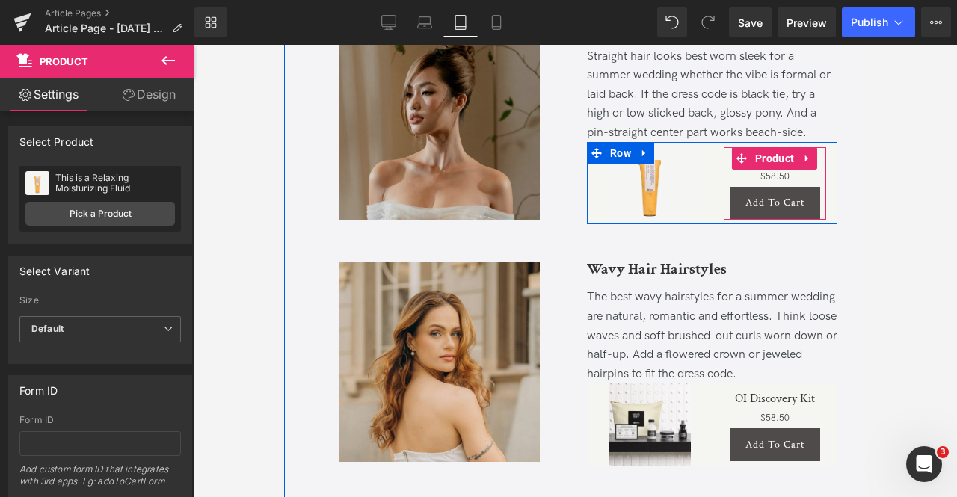
click at [770, 170] on span "Product" at bounding box center [774, 158] width 46 height 22
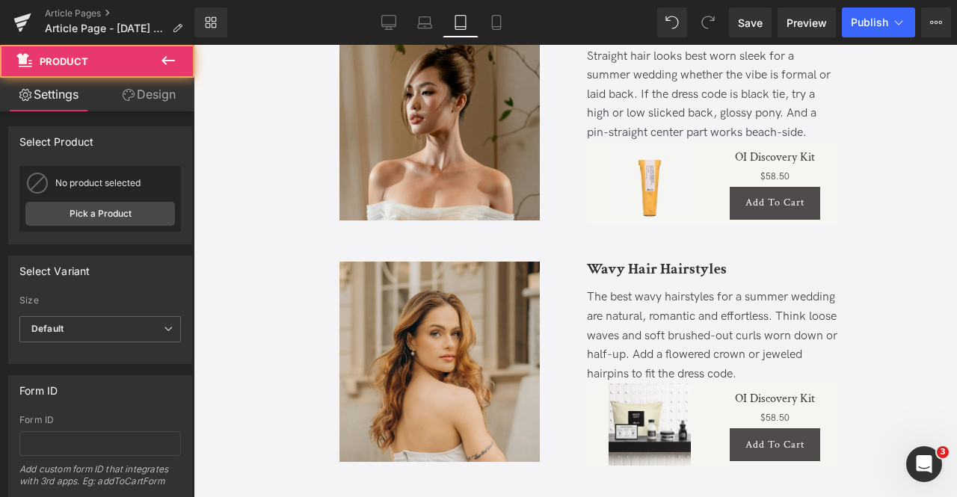
click at [90, 195] on div "No product selected This is a Medium Hold Modeling Gel Pick a Product" at bounding box center [100, 199] width 162 height 66
click at [118, 213] on link "Pick a Product" at bounding box center [100, 214] width 150 height 24
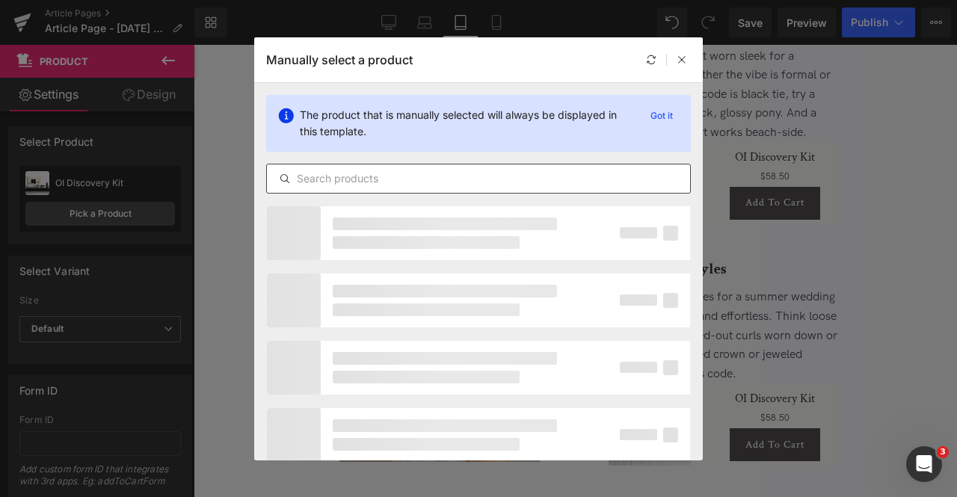
click at [0, 0] on input "text" at bounding box center [0, 0] width 0 height 0
paste input "moisturizing"
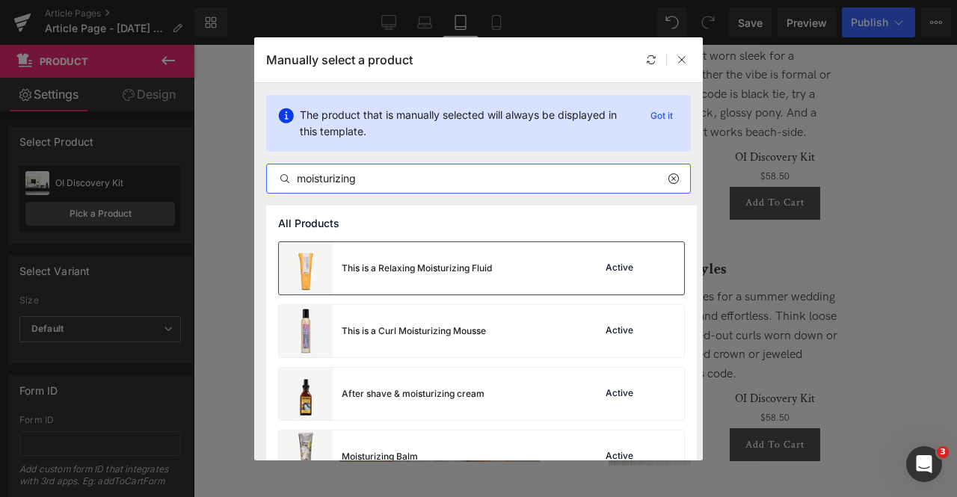
type input "moisturizing"
click at [0, 0] on div "This is a Relaxing Moisturizing Fluid" at bounding box center [0, 0] width 0 height 0
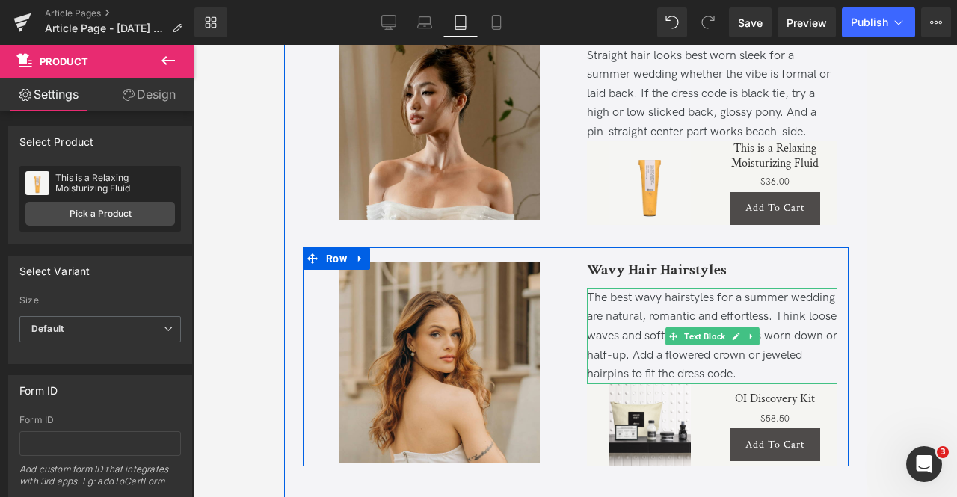
scroll to position [1322, 0]
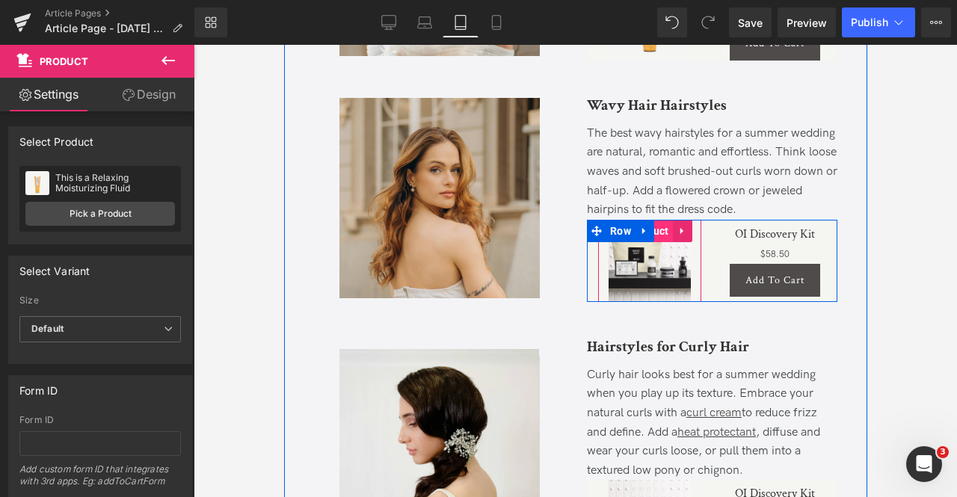
click at [655, 242] on span "Product" at bounding box center [649, 231] width 46 height 22
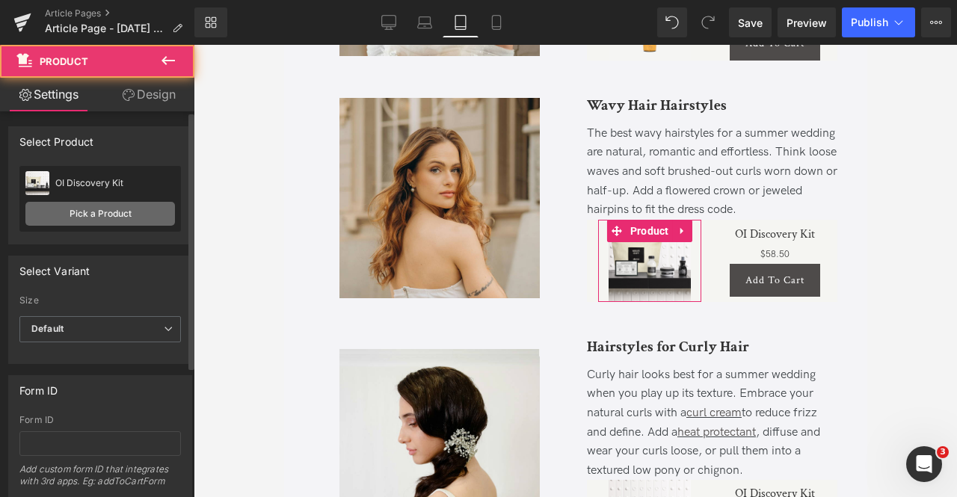
click at [87, 217] on link "Pick a Product" at bounding box center [100, 214] width 150 height 24
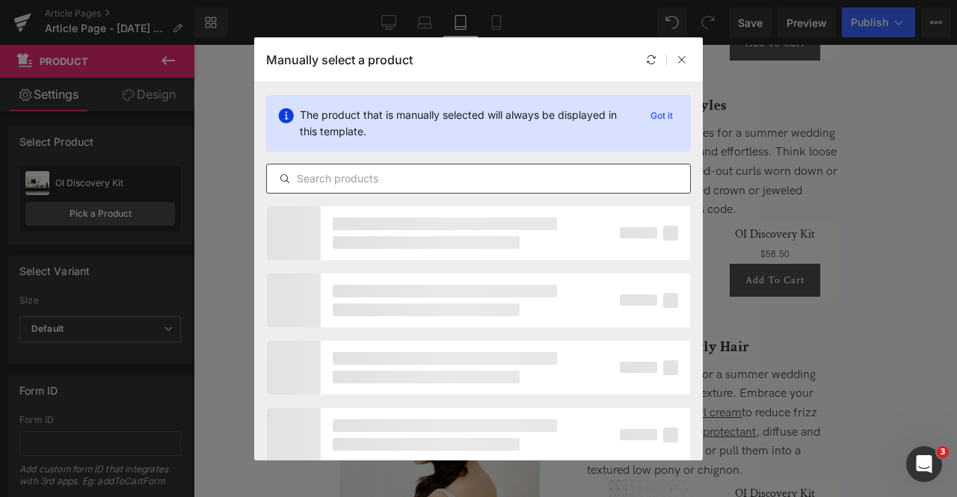
click at [0, 0] on input "text" at bounding box center [0, 0] width 0 height 0
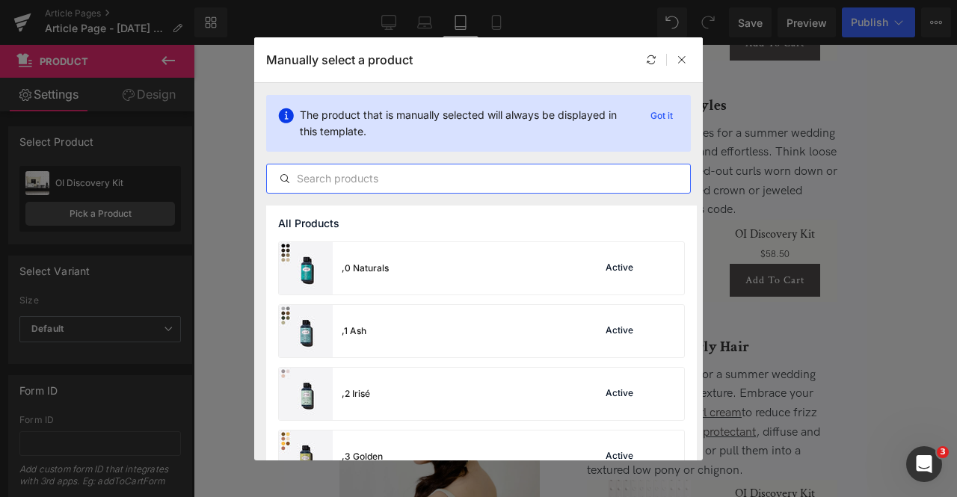
type input "r"
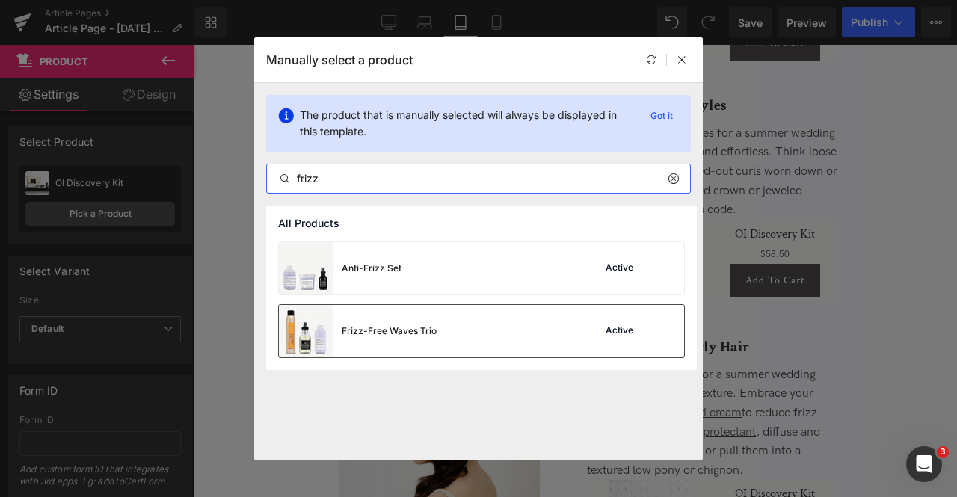
type input "frizz"
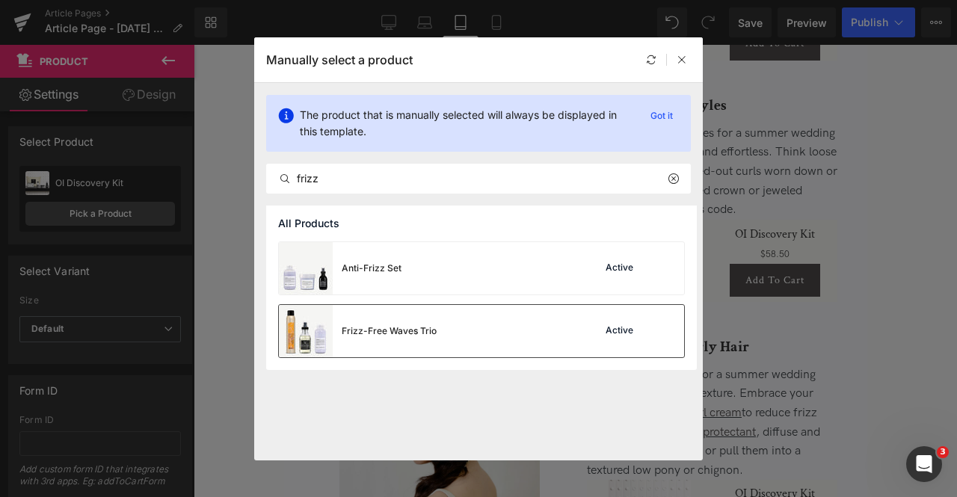
click at [0, 0] on div "Frizz-Free Waves Trio" at bounding box center [0, 0] width 0 height 0
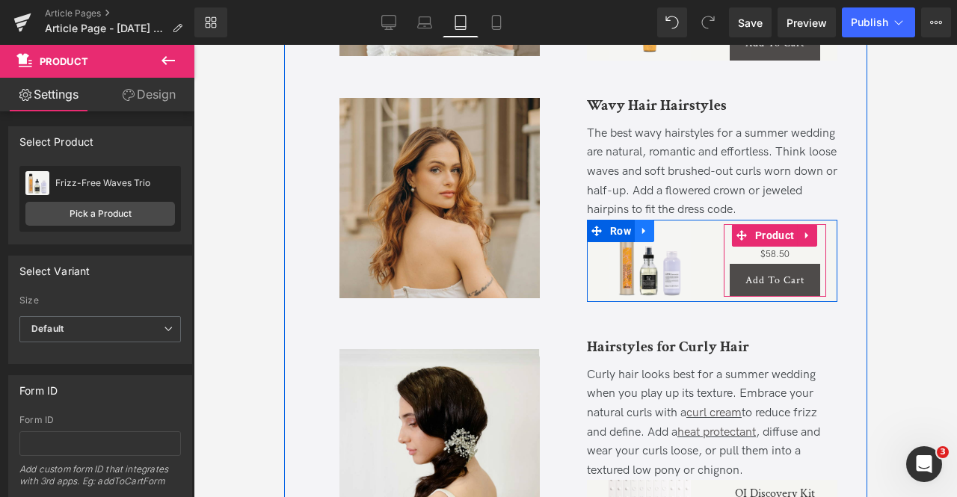
click at [778, 247] on span "Product" at bounding box center [774, 235] width 46 height 22
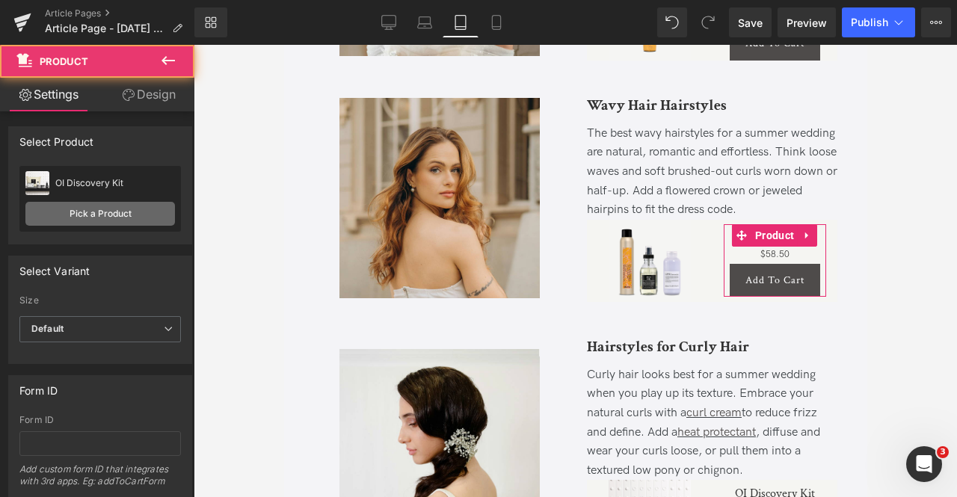
click at [138, 212] on link "Pick a Product" at bounding box center [100, 214] width 150 height 24
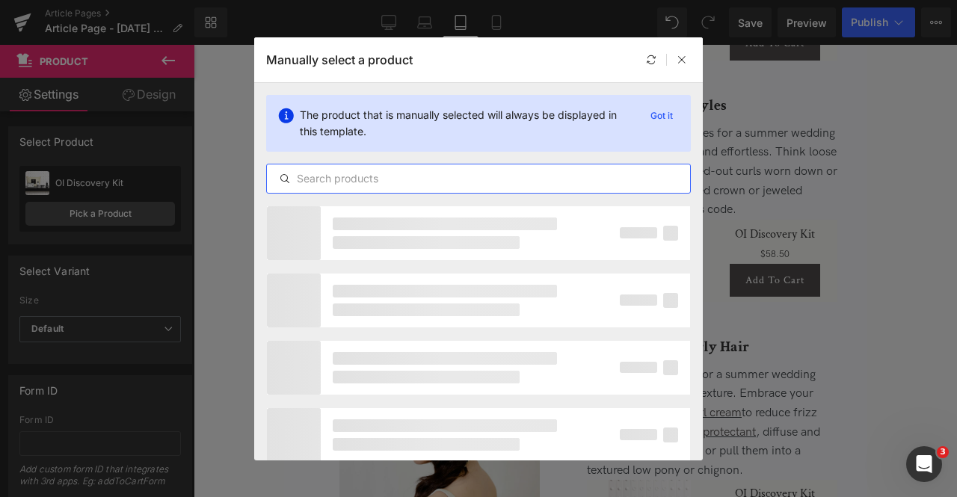
paste input "frizz"
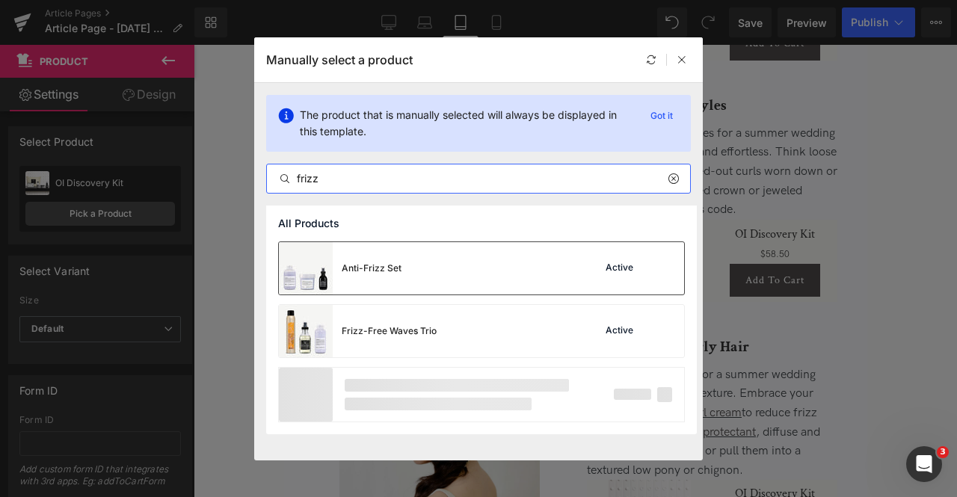
type input "frizz"
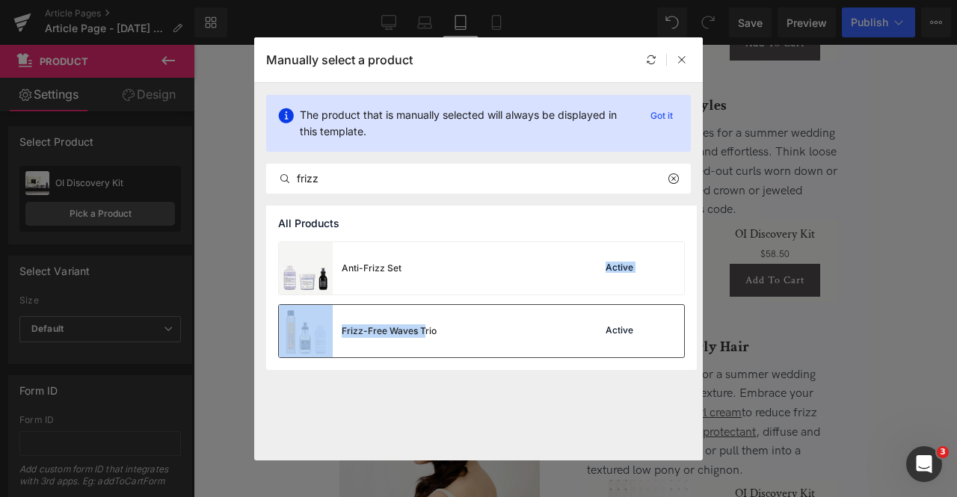
drag, startPoint x: 418, startPoint y: 271, endPoint x: 423, endPoint y: 316, distance: 44.4
click at [0, 0] on div "Anti-Frizz Set Active Frizz-Free Waves Trio Active" at bounding box center [0, 0] width 0 height 0
click at [494, 333] on div "Frizz-Free Waves Trio Active" at bounding box center [481, 331] width 405 height 52
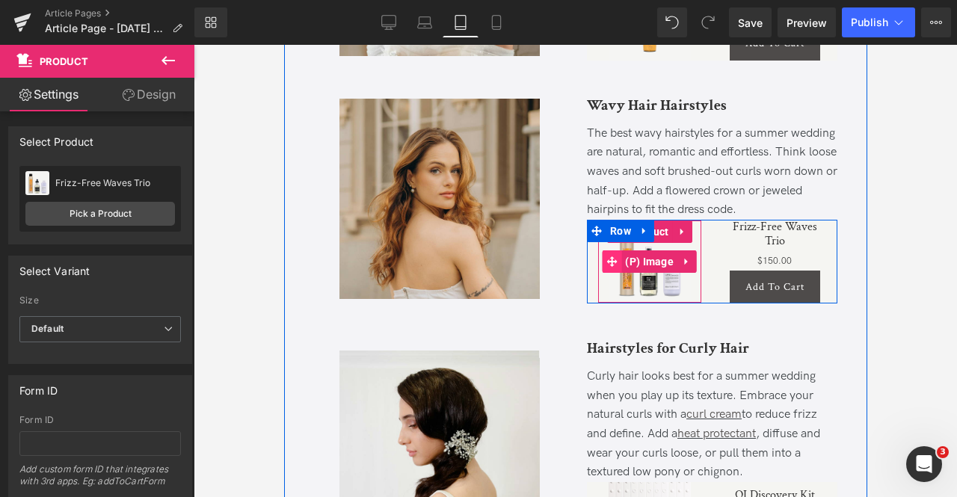
scroll to position [1564, 0]
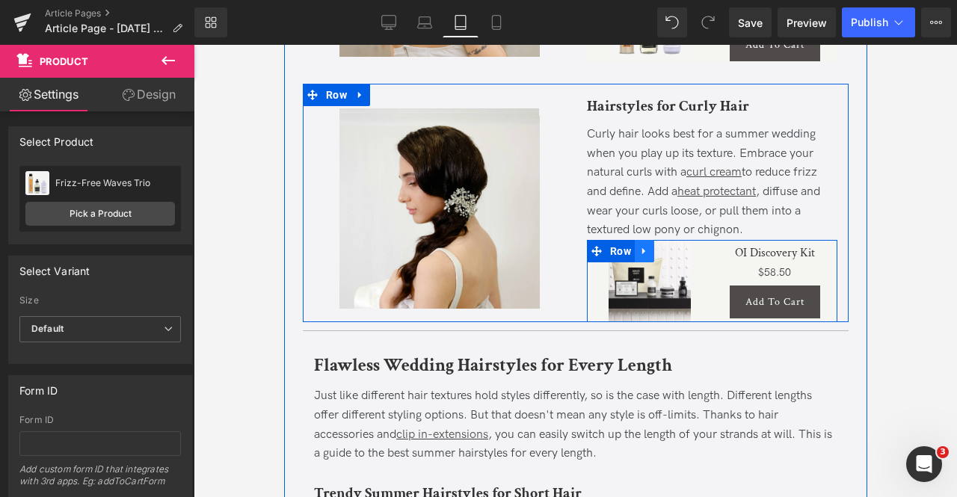
click at [643, 257] on icon at bounding box center [644, 250] width 10 height 11
click at [697, 257] on icon at bounding box center [702, 250] width 10 height 11
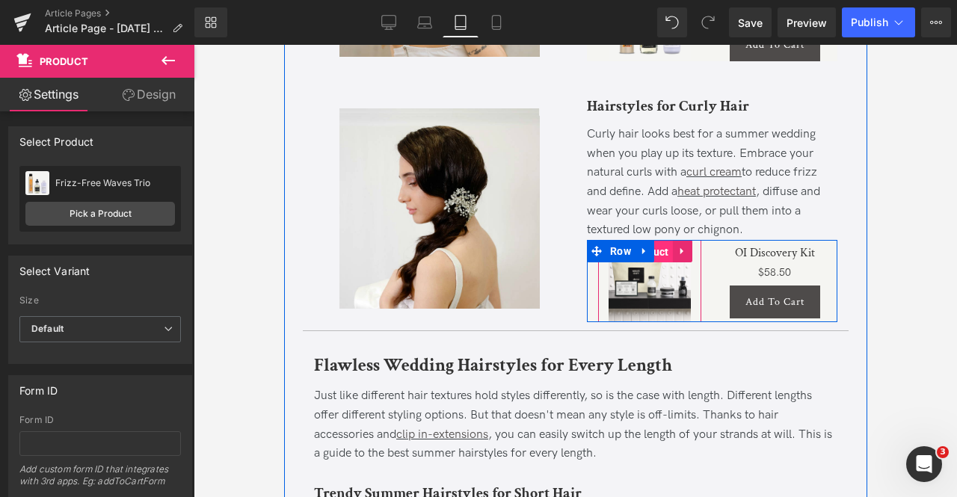
click at [667, 263] on span "Product" at bounding box center [649, 252] width 46 height 22
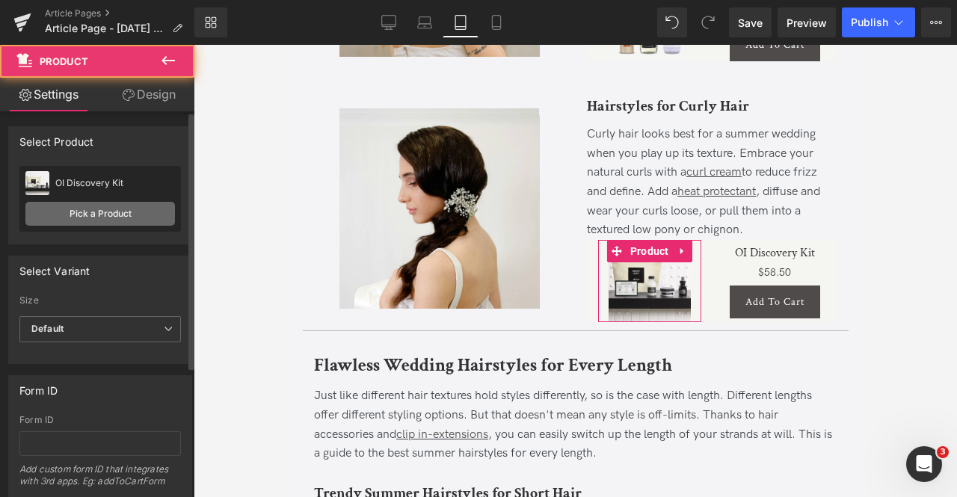
click at [144, 207] on link "Pick a Product" at bounding box center [100, 214] width 150 height 24
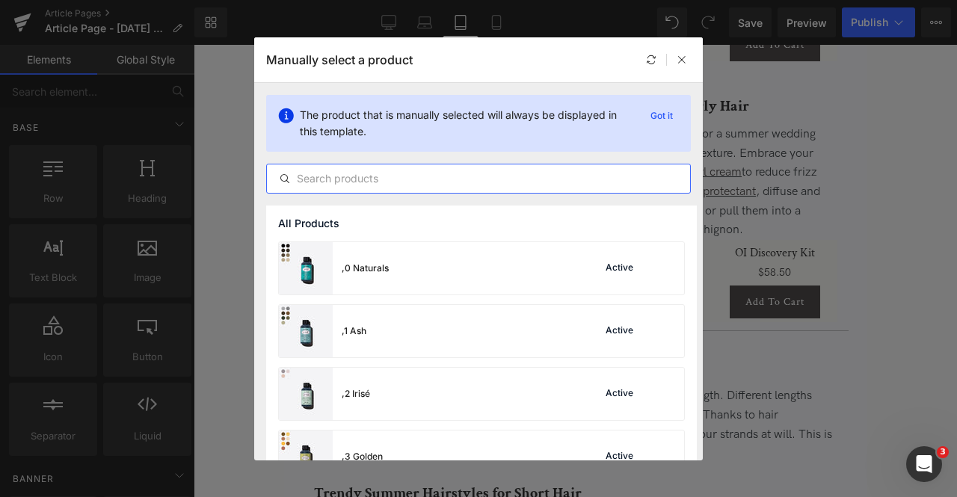
click at [557, 186] on input "text" at bounding box center [478, 179] width 423 height 18
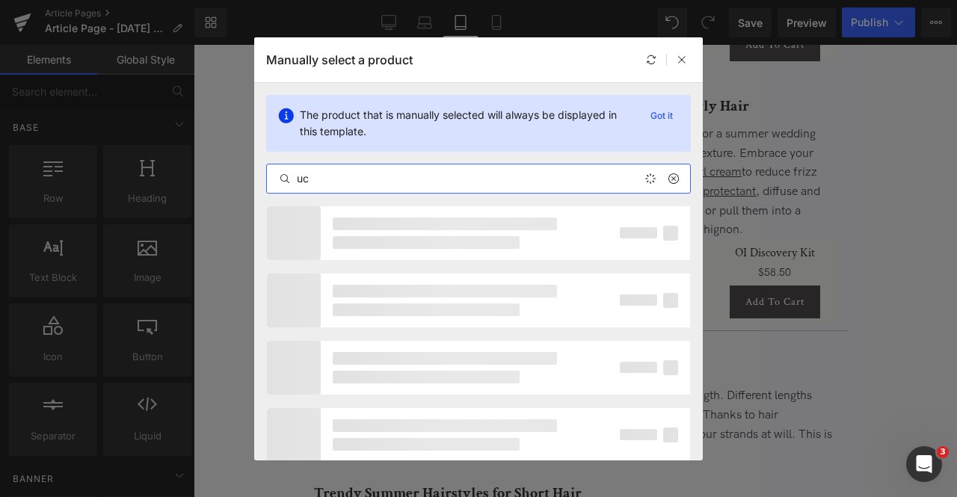
type input "u"
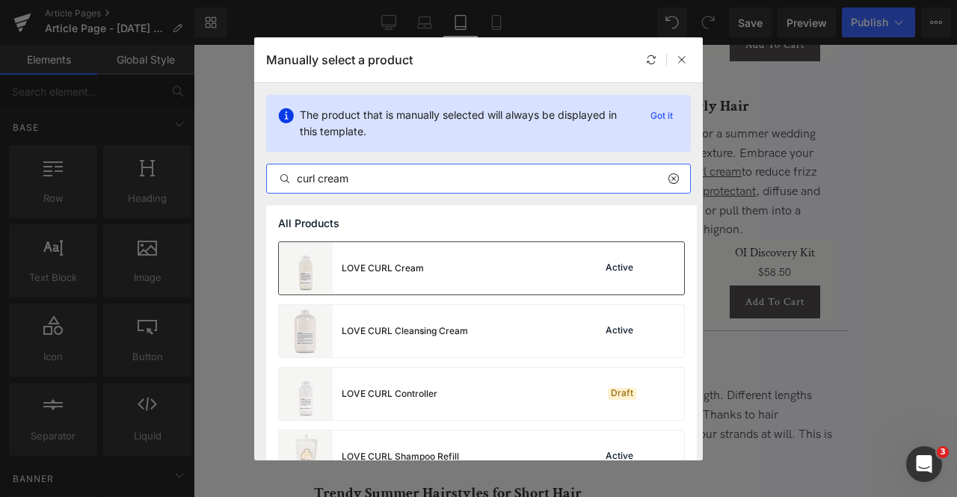
type input "curl cream"
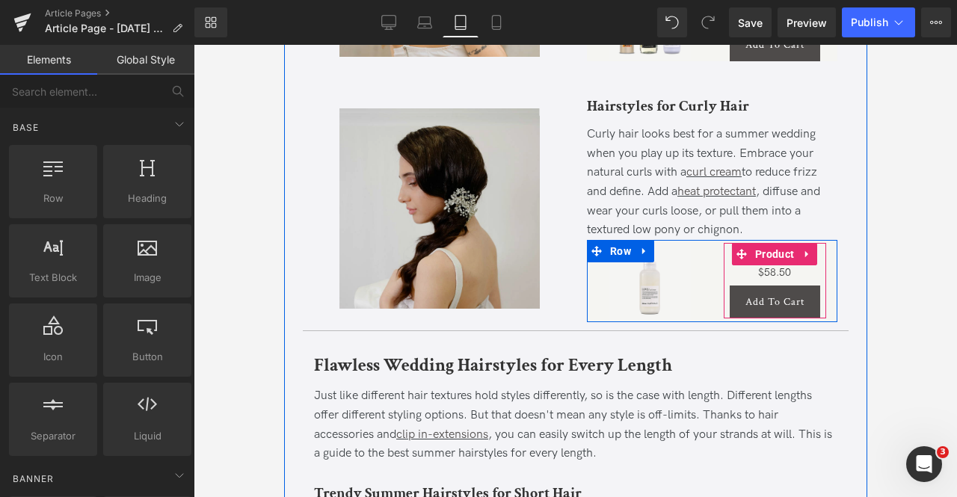
click at [770, 265] on span "Product" at bounding box center [774, 254] width 46 height 22
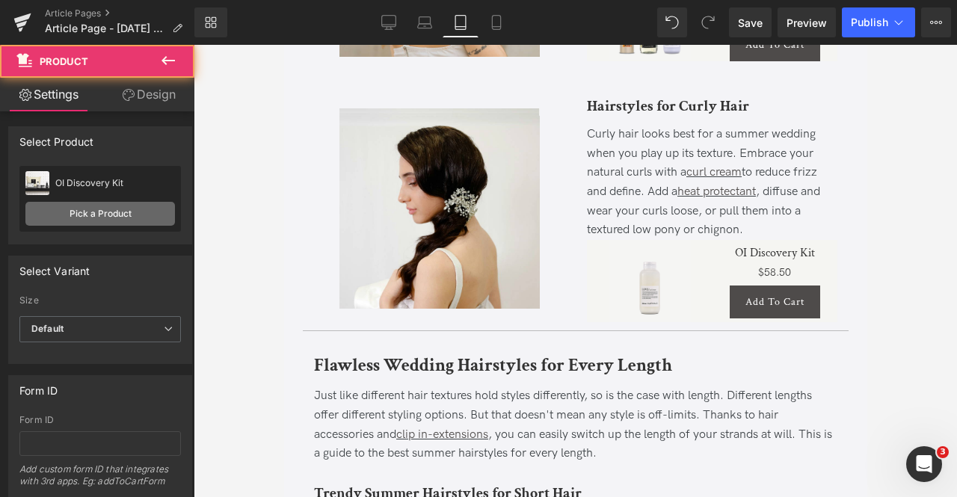
click at [82, 209] on link "Pick a Product" at bounding box center [100, 214] width 150 height 24
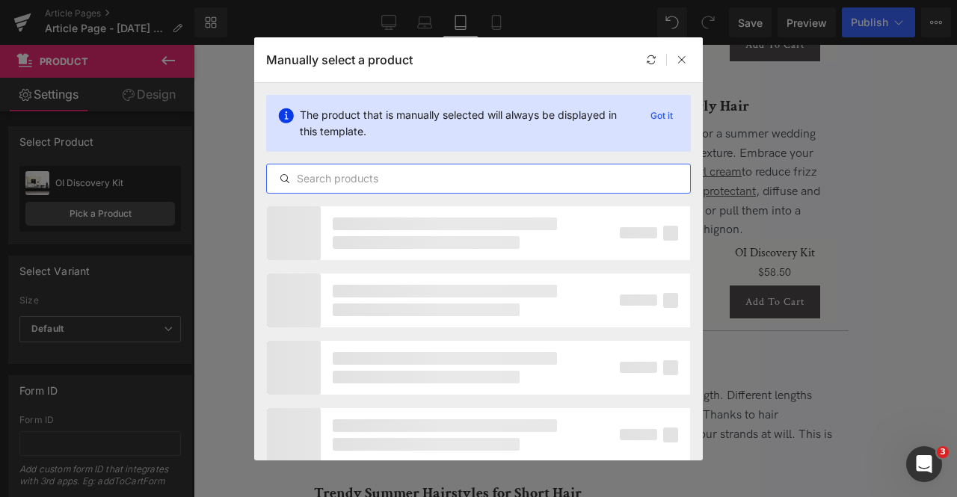
click at [335, 181] on input "text" at bounding box center [478, 179] width 423 height 18
paste input "curl cream"
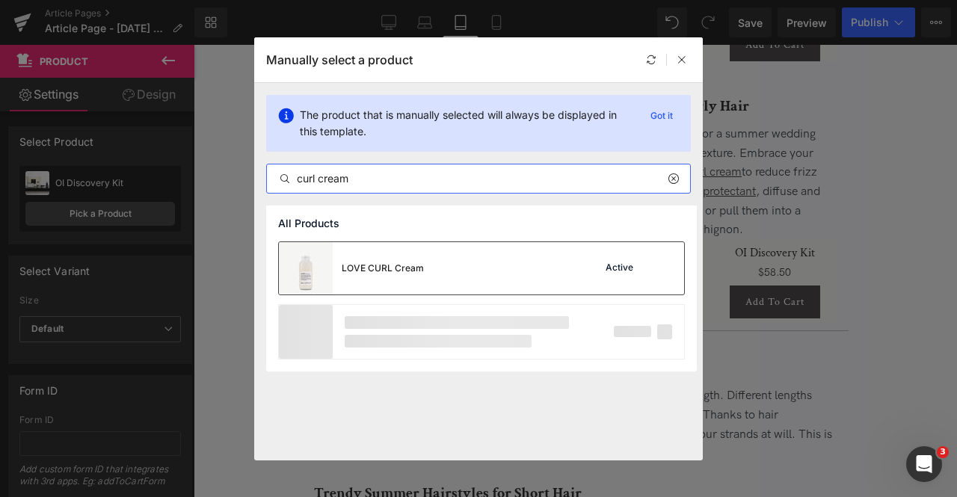
type input "curl cream"
click at [413, 278] on div "LOVE CURL Cream" at bounding box center [351, 268] width 145 height 52
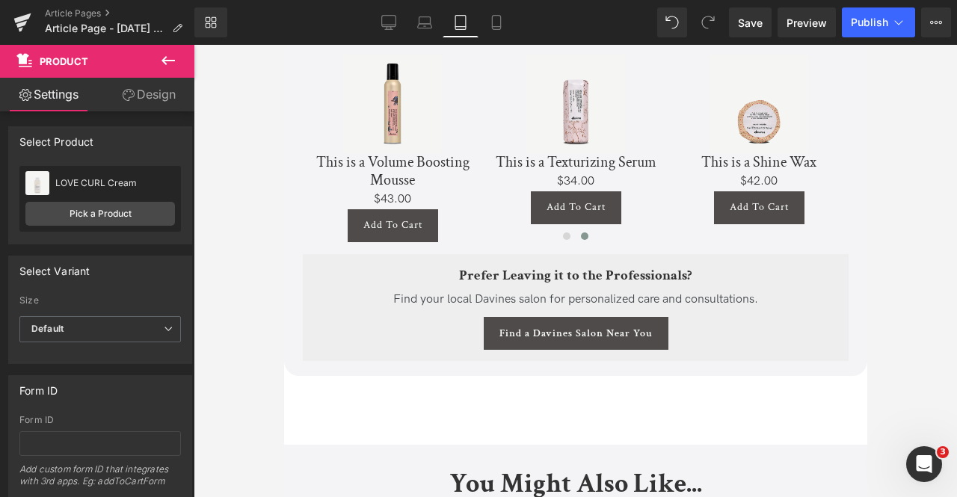
scroll to position [7468, 0]
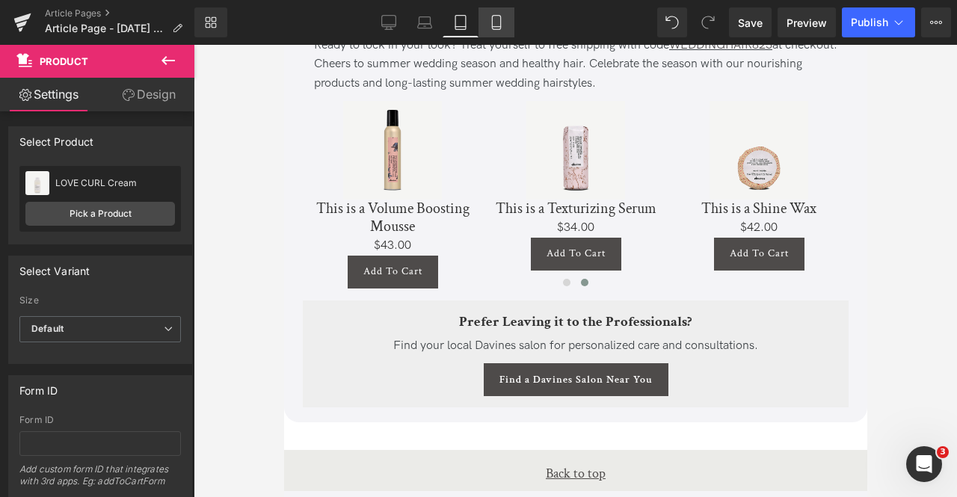
click at [500, 24] on icon at bounding box center [496, 22] width 15 height 15
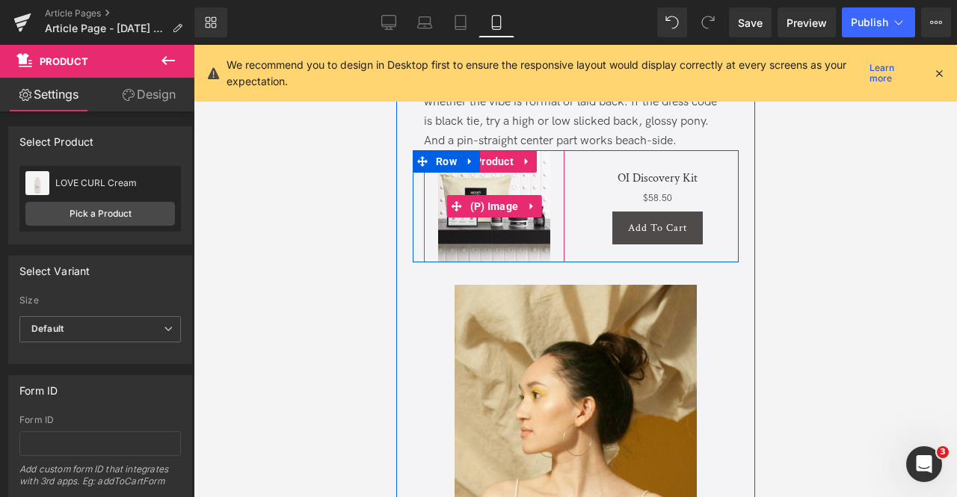
scroll to position [1663, 0]
click at [497, 173] on span "Product" at bounding box center [493, 162] width 46 height 22
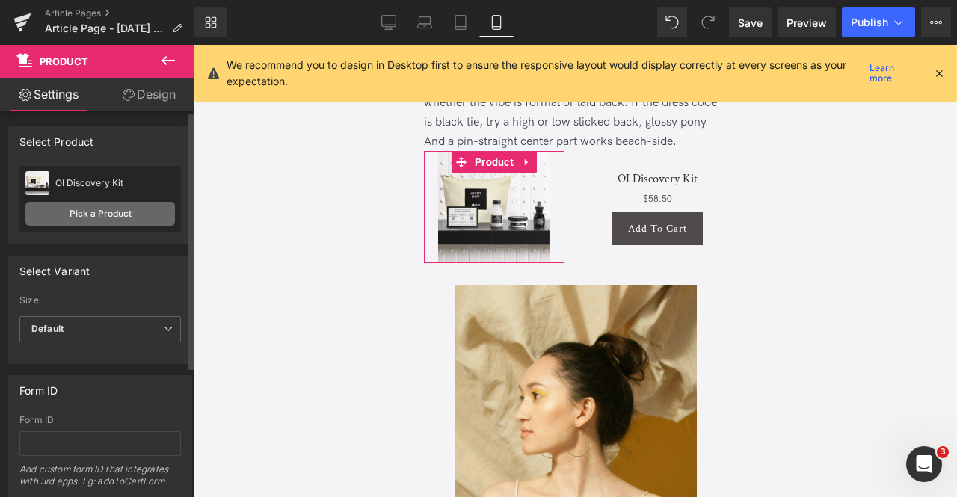
click at [114, 206] on link "Pick a Product" at bounding box center [100, 214] width 150 height 24
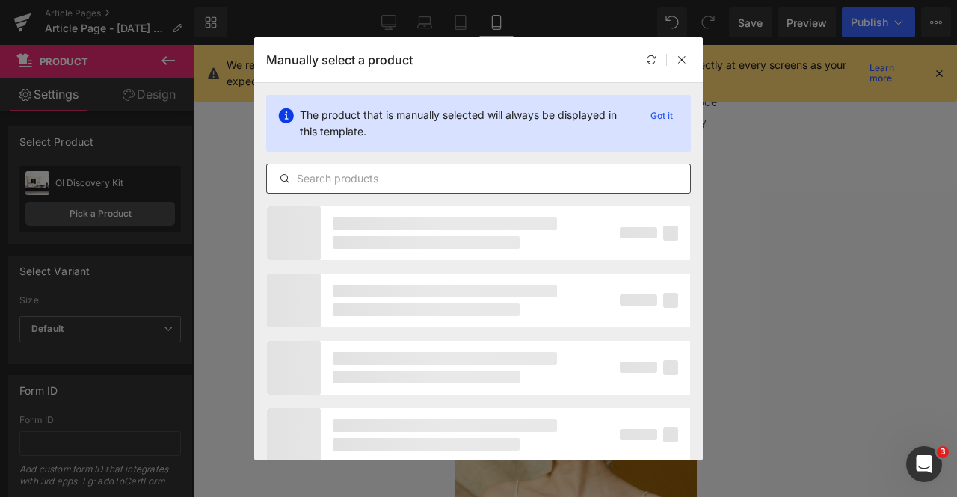
click at [460, 174] on input "text" at bounding box center [478, 179] width 423 height 18
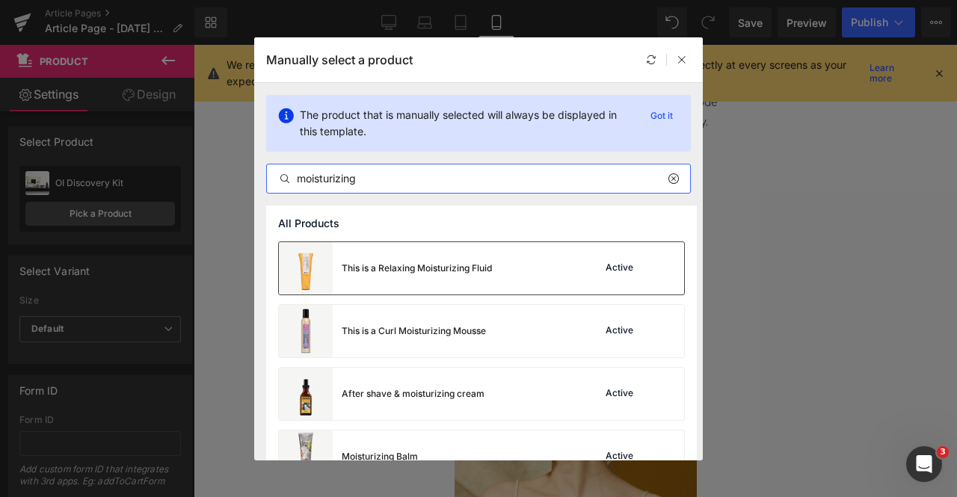
type input "moisturizing"
click at [0, 0] on div "This is a Relaxing Moisturizing Fluid Active" at bounding box center [0, 0] width 0 height 0
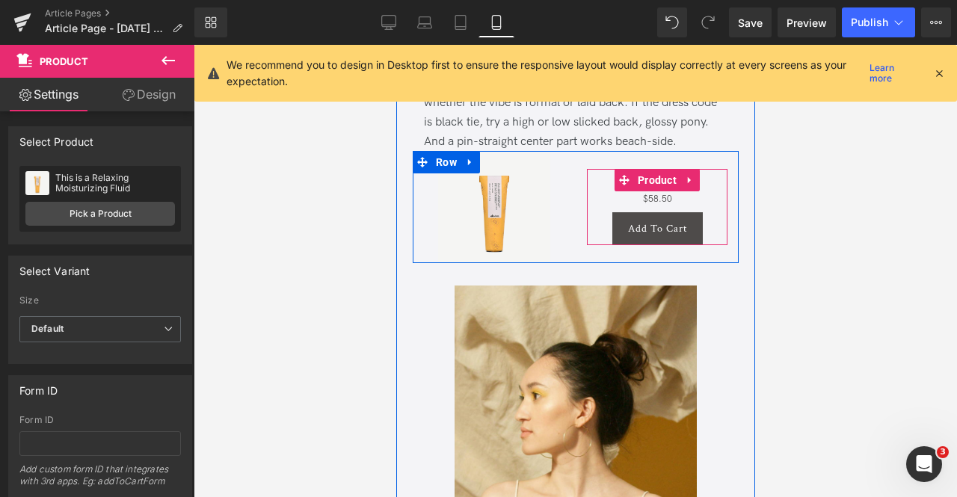
click at [659, 191] on span "Product" at bounding box center [656, 180] width 46 height 22
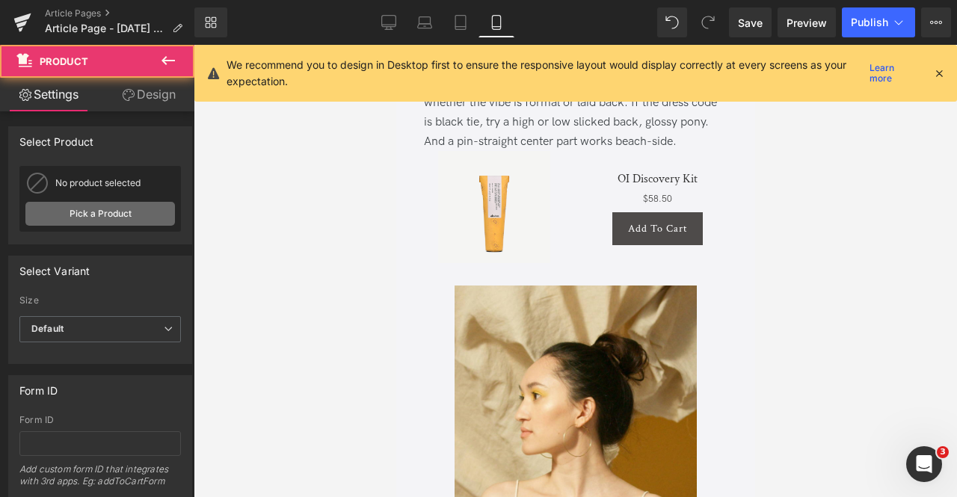
click at [106, 211] on link "Pick a Product" at bounding box center [100, 214] width 150 height 24
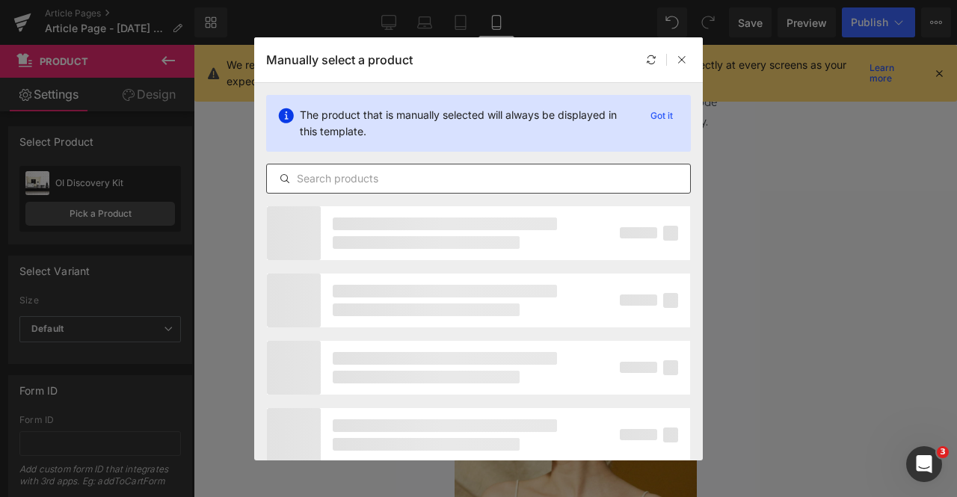
click at [424, 170] on input "text" at bounding box center [478, 179] width 423 height 18
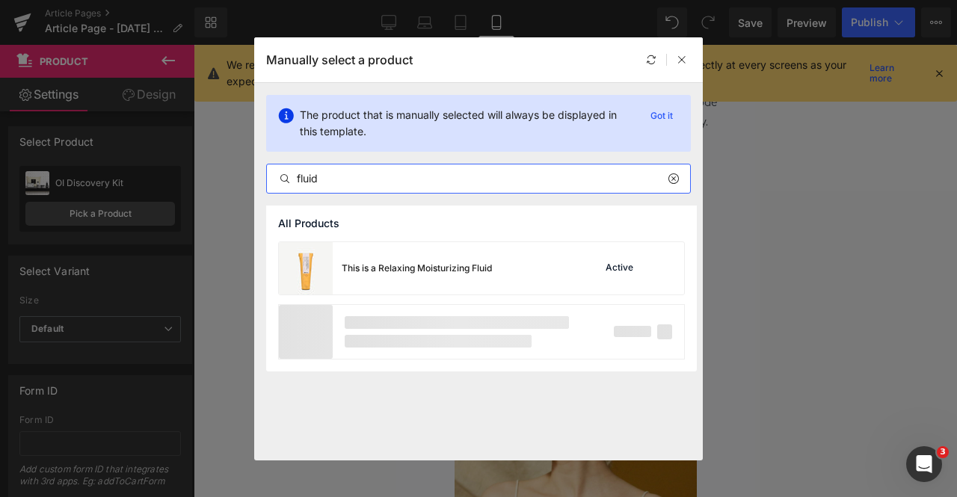
type input "fluid"
click at [0, 0] on div "This is a Relaxing Moisturizing Fluid Active" at bounding box center [0, 0] width 0 height 0
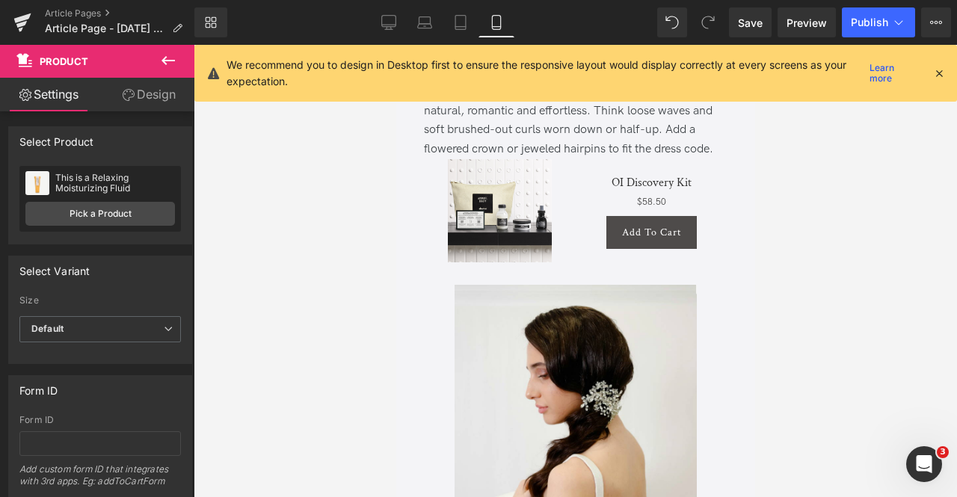
scroll to position [2141, 0]
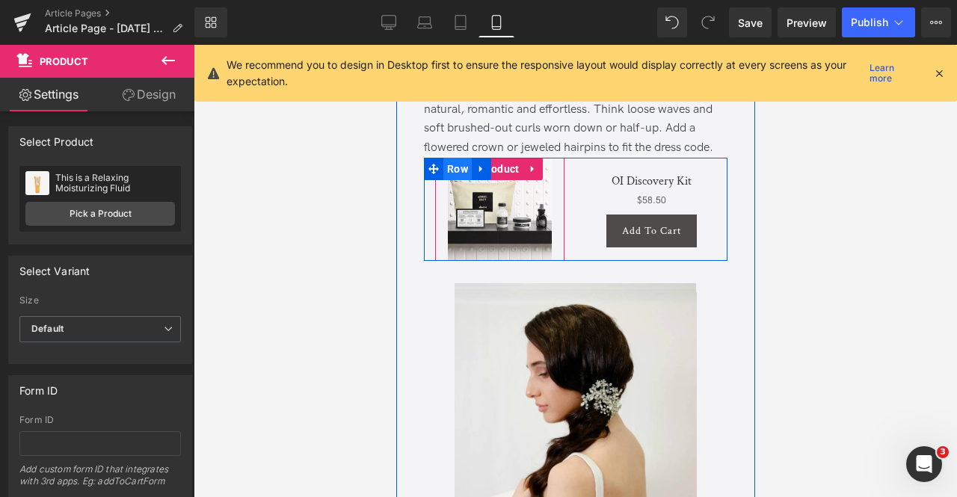
click at [498, 180] on span "Product" at bounding box center [499, 169] width 46 height 22
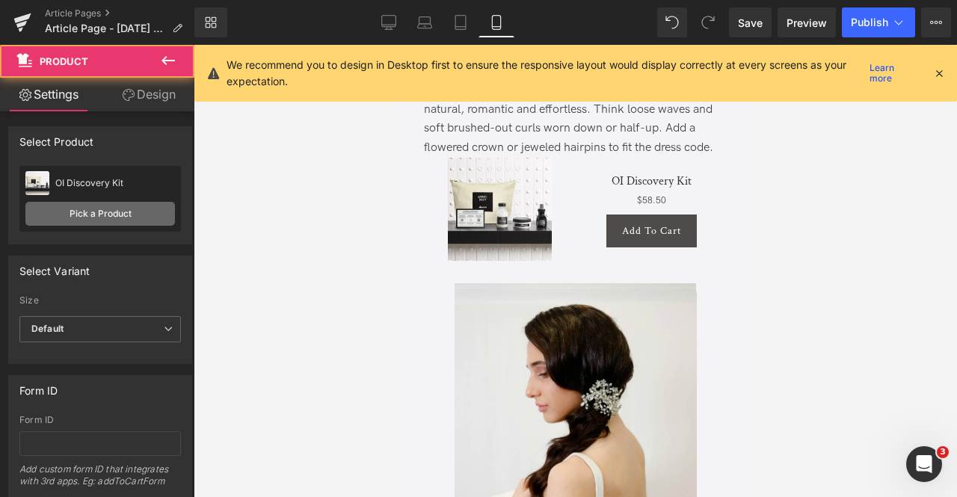
click at [120, 218] on link "Pick a Product" at bounding box center [100, 214] width 150 height 24
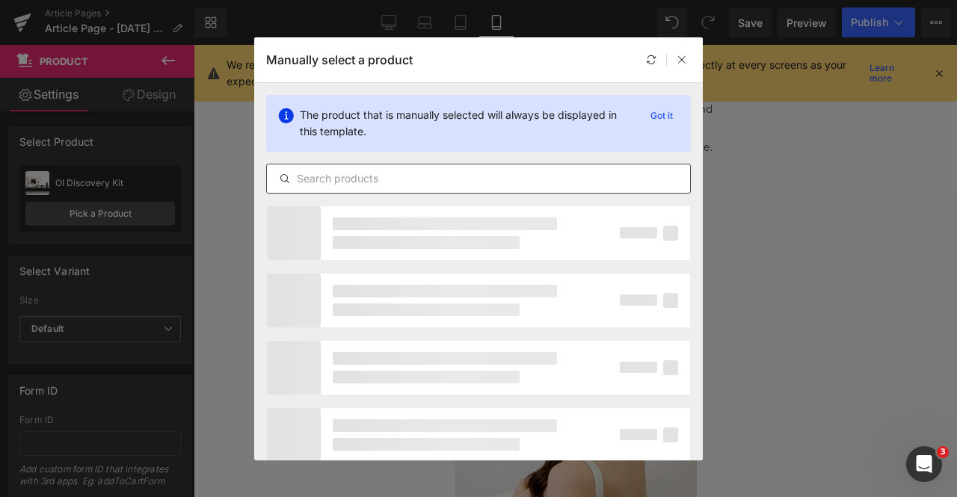
click at [0, 0] on input "text" at bounding box center [0, 0] width 0 height 0
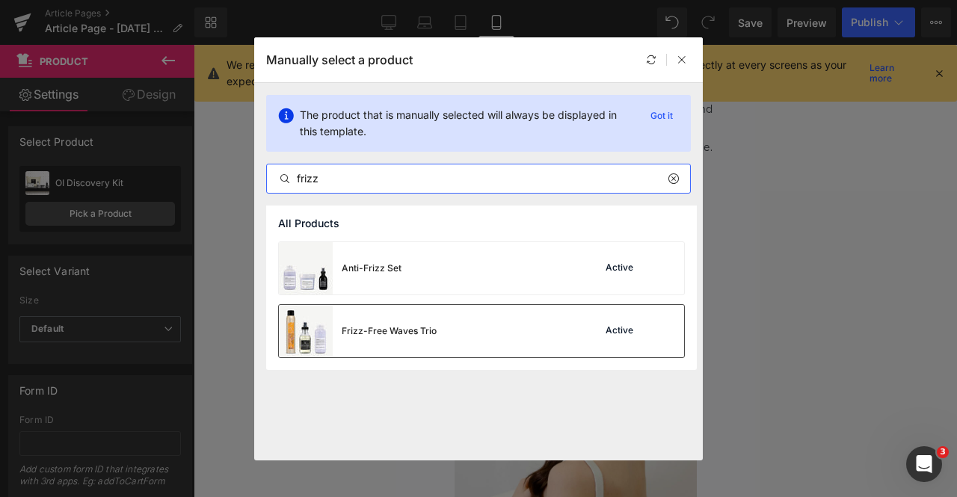
type input "frizz"
drag, startPoint x: 449, startPoint y: 346, endPoint x: 144, endPoint y: 257, distance: 318.0
click at [449, 346] on div "Frizz-Free Waves Trio Active" at bounding box center [481, 331] width 405 height 52
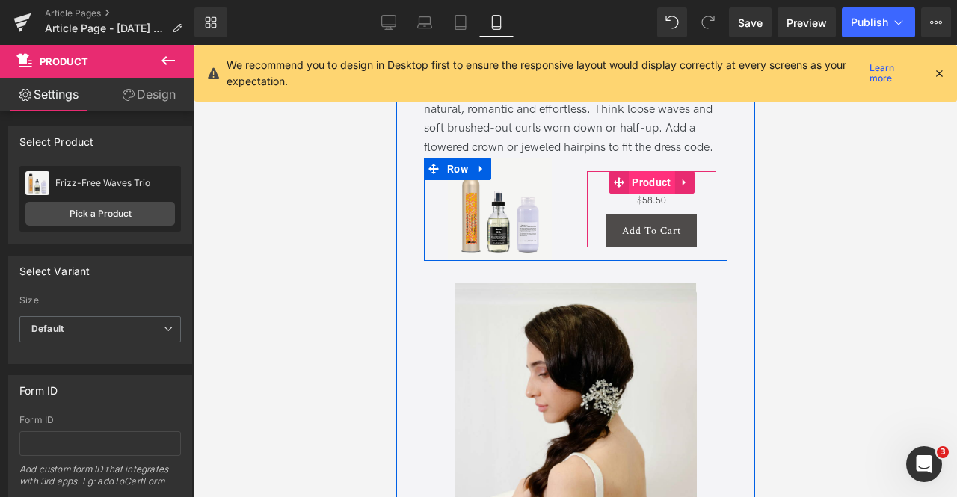
click at [645, 194] on span "Product" at bounding box center [650, 182] width 46 height 22
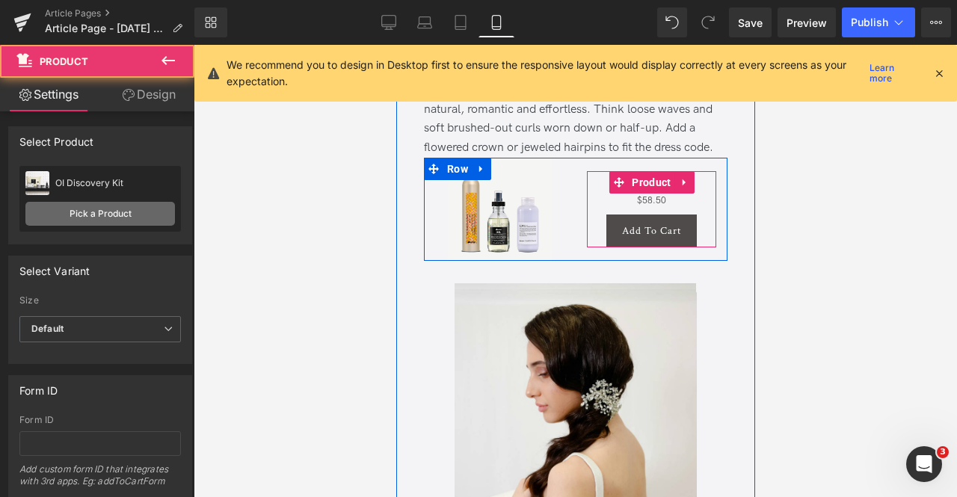
click at [115, 214] on link "Pick a Product" at bounding box center [100, 214] width 150 height 24
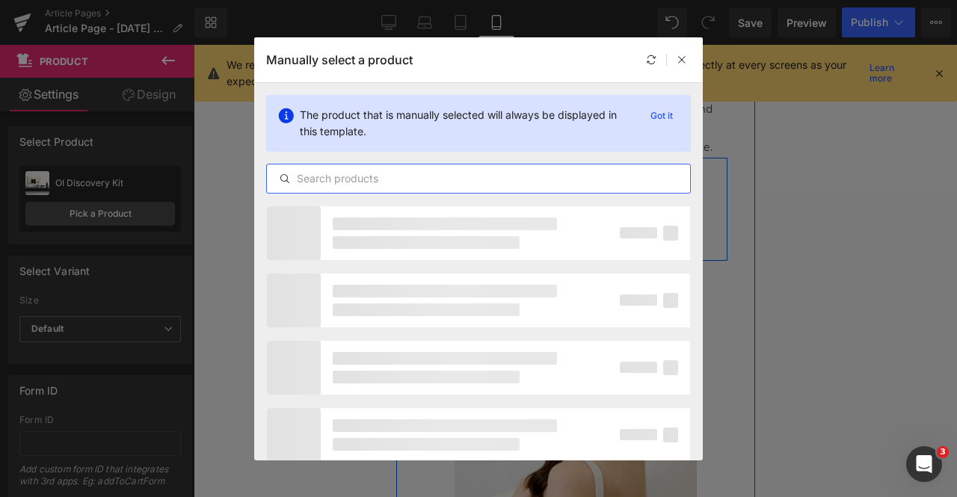
click at [316, 181] on input "text" at bounding box center [478, 179] width 423 height 18
paste input "frizz"
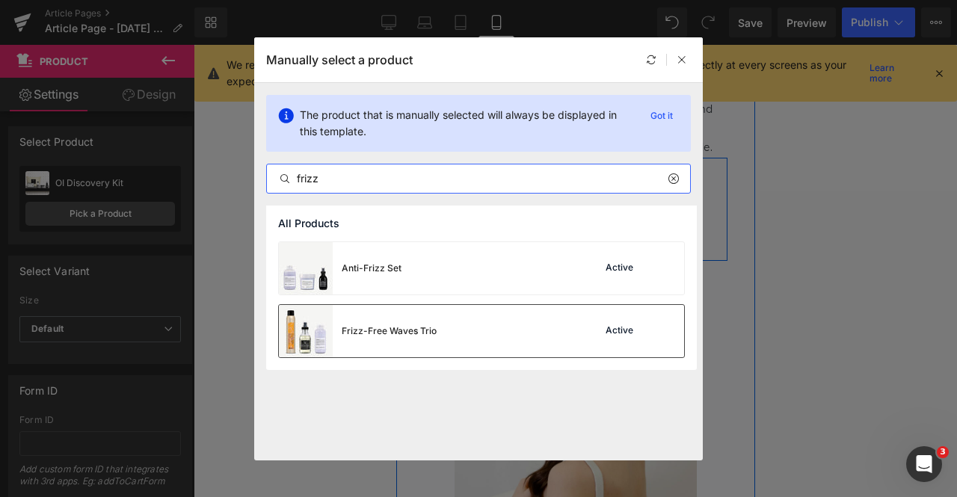
type input "frizz"
click at [402, 331] on div "Frizz-Free Waves Trio" at bounding box center [389, 331] width 95 height 13
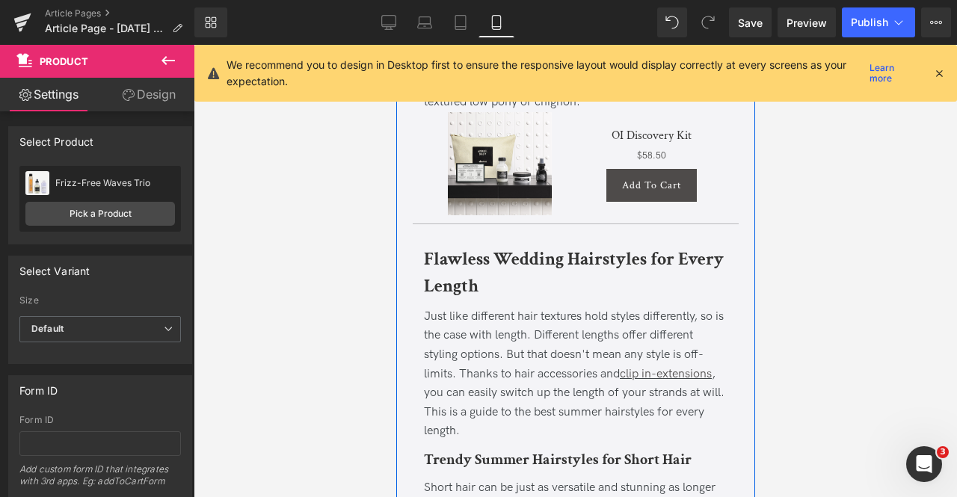
scroll to position [2682, 0]
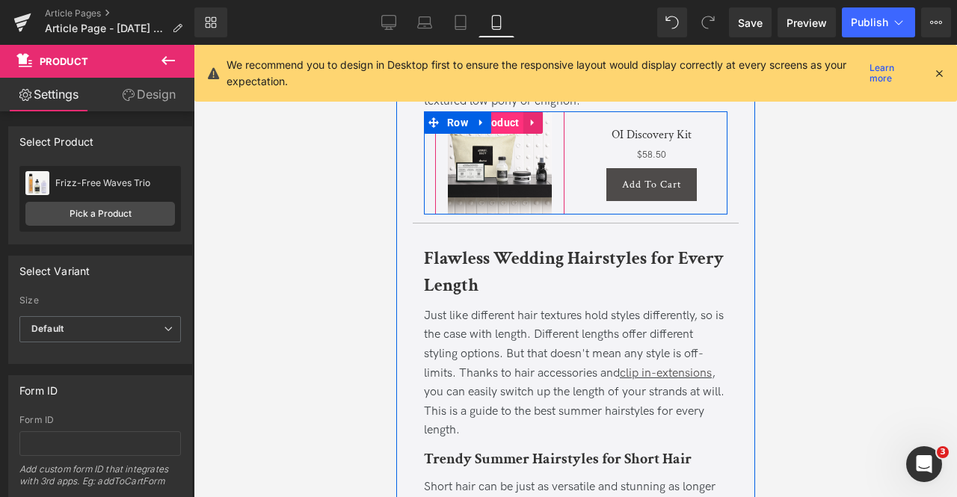
click at [491, 134] on span "Product" at bounding box center [499, 122] width 46 height 22
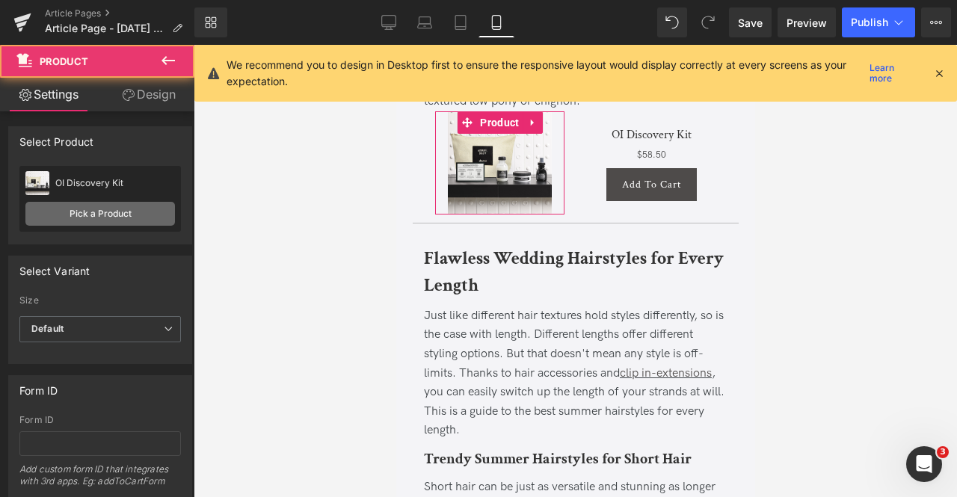
click at [116, 222] on link "Pick a Product" at bounding box center [100, 214] width 150 height 24
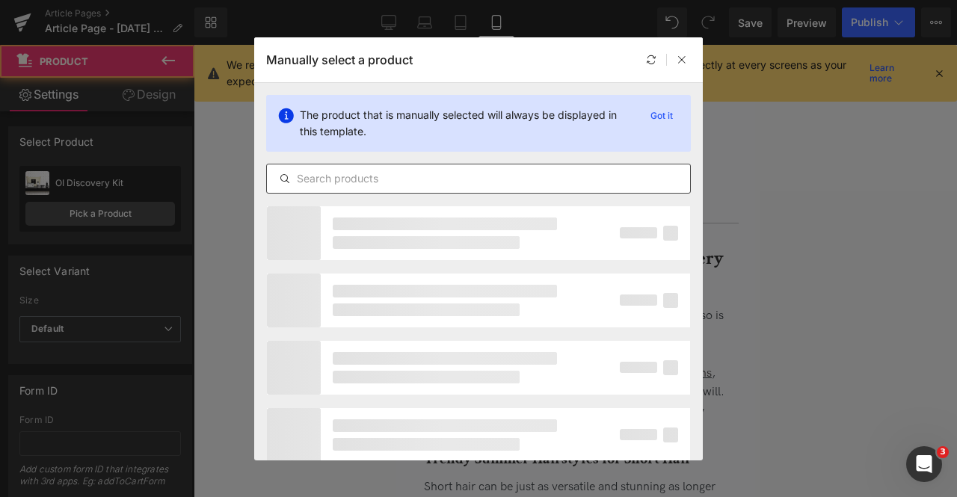
click at [419, 174] on input "text" at bounding box center [478, 179] width 423 height 18
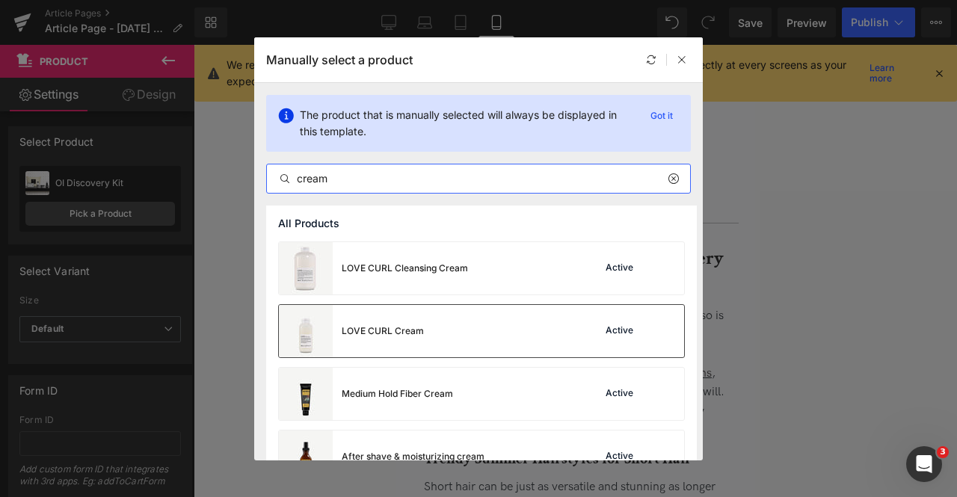
type input "cream"
click at [0, 0] on div "LOVE CURL Cream Active" at bounding box center [0, 0] width 0 height 0
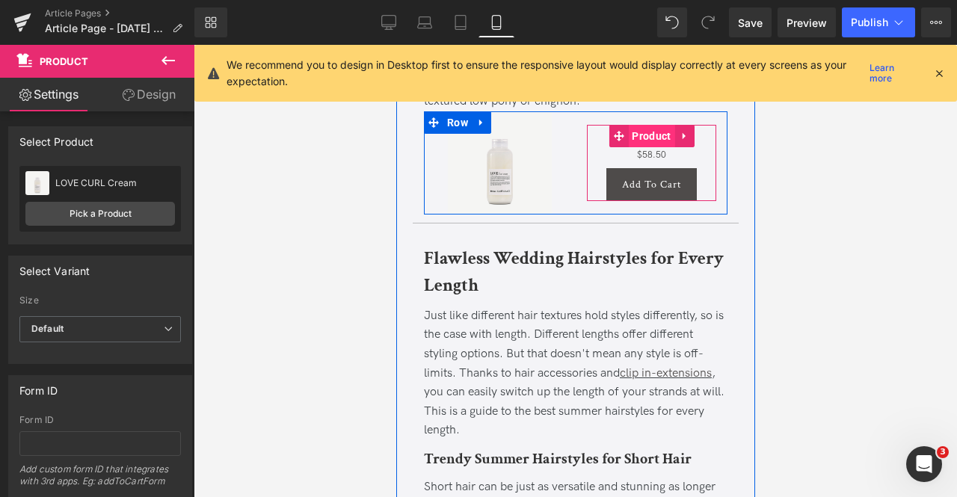
click at [646, 147] on span "Product" at bounding box center [650, 136] width 46 height 22
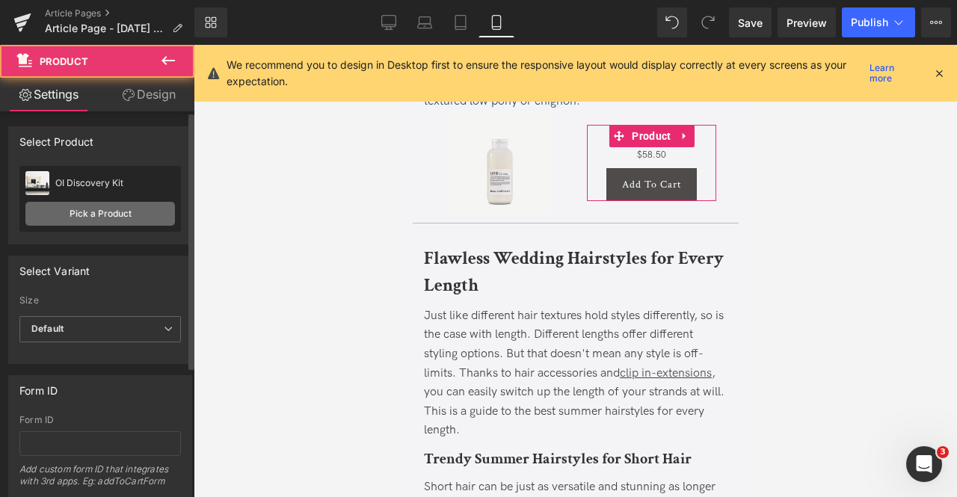
click at [135, 221] on link "Pick a Product" at bounding box center [100, 214] width 150 height 24
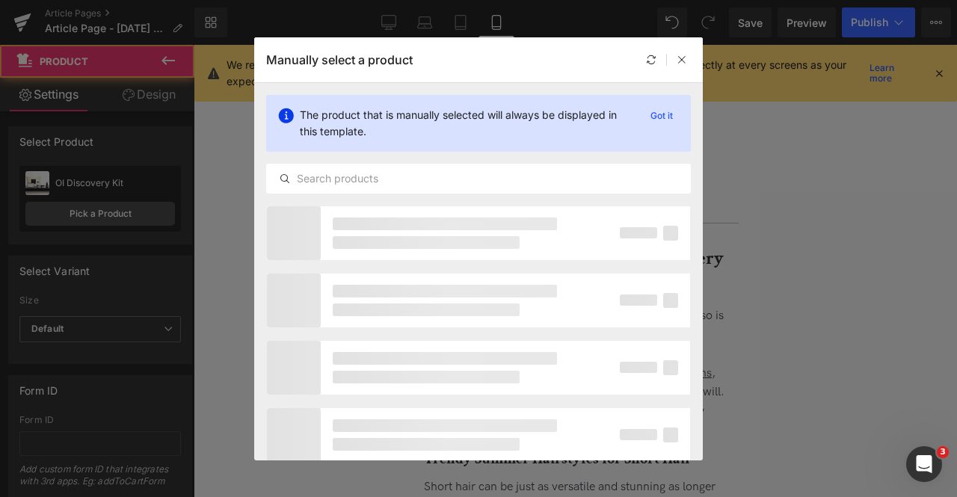
click at [385, 200] on div "The product that is manually selected will always be displayed in this template…" at bounding box center [478, 144] width 449 height 123
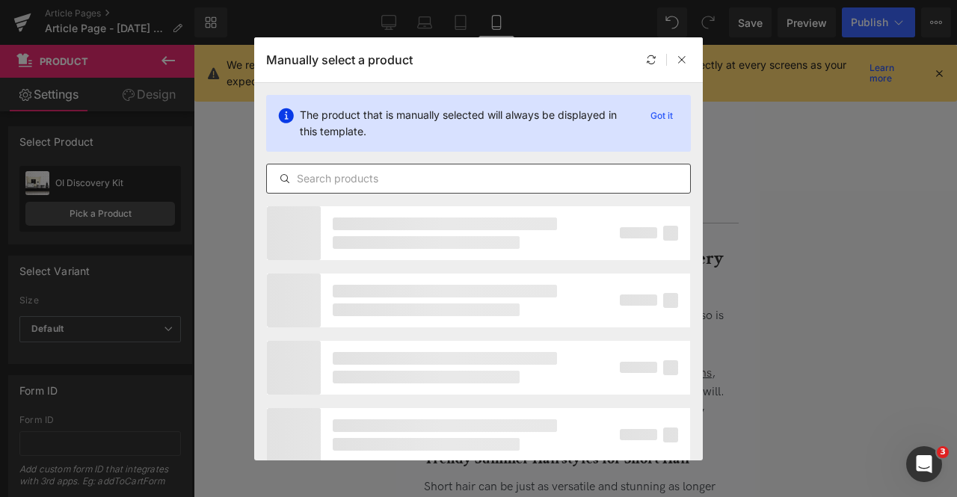
click at [346, 171] on input "text" at bounding box center [478, 179] width 423 height 18
paste input "cream"
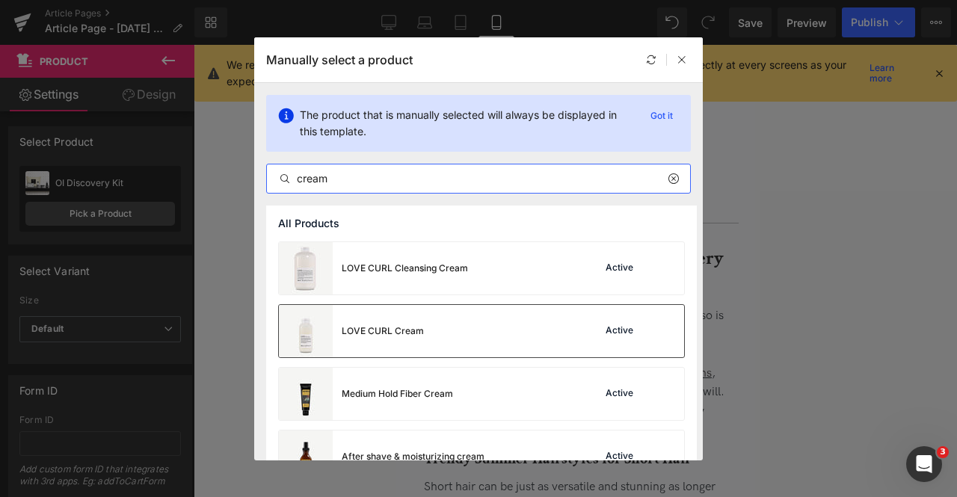
type input "cream"
click at [0, 0] on div "LOVE CURL Cream" at bounding box center [0, 0] width 0 height 0
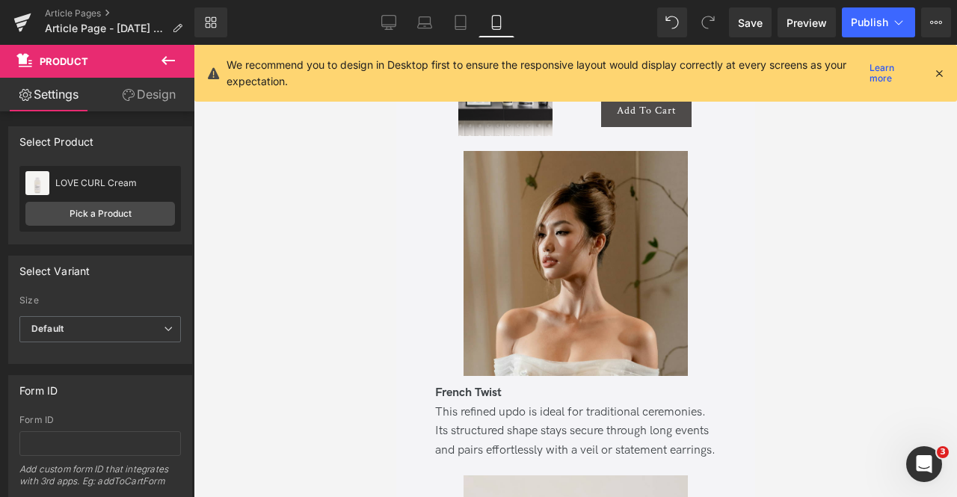
scroll to position [7315, 0]
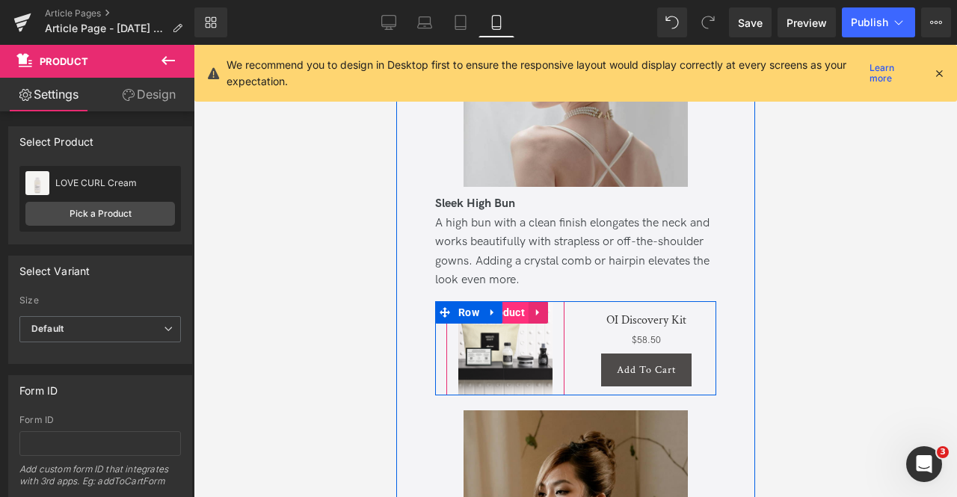
click at [506, 324] on span "Product" at bounding box center [505, 312] width 46 height 22
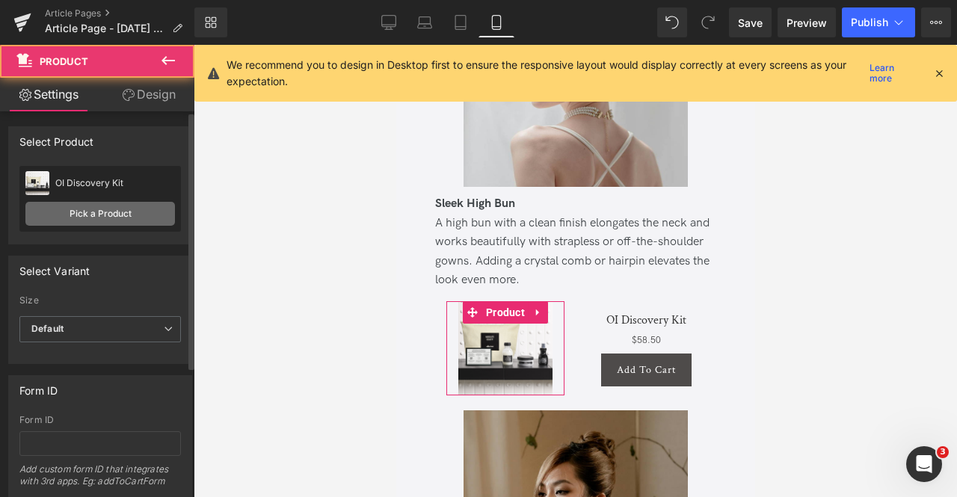
click at [112, 209] on link "Pick a Product" at bounding box center [100, 214] width 150 height 24
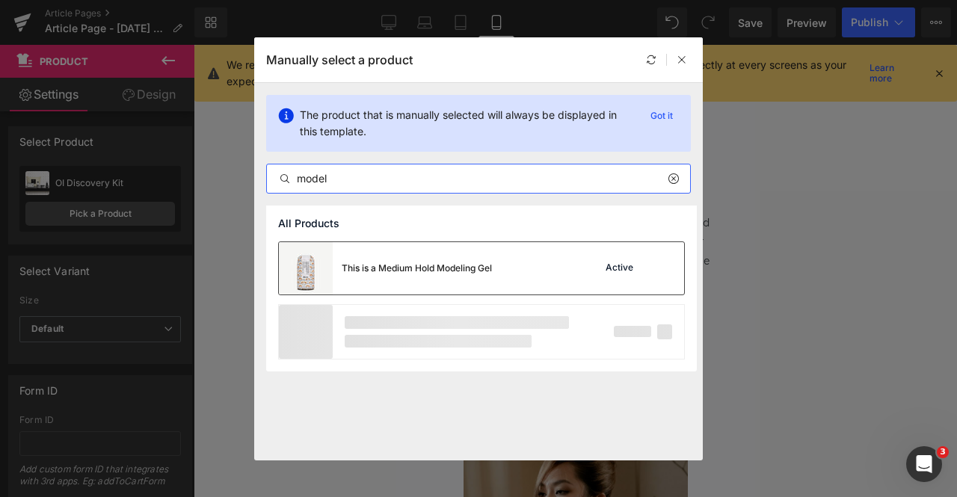
type input "model"
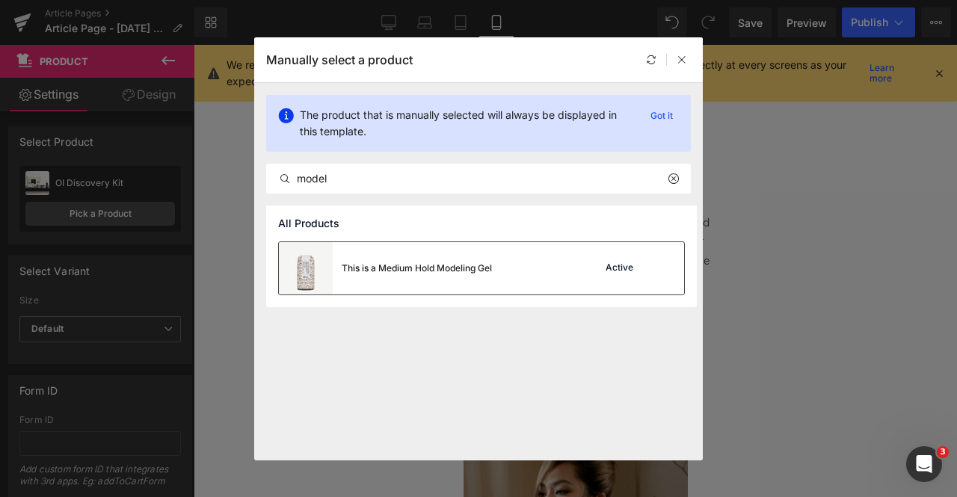
click at [434, 255] on div "This is a Medium Hold Modeling Gel" at bounding box center [385, 268] width 213 height 52
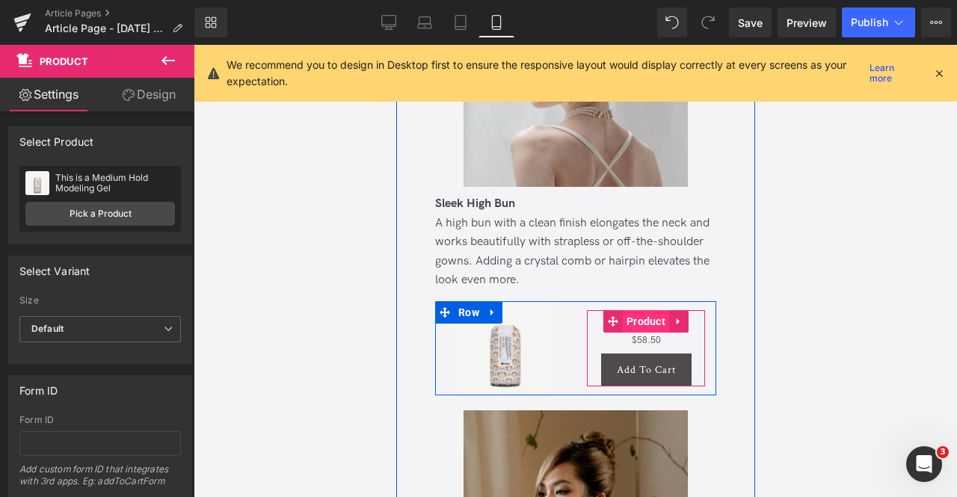
click at [639, 329] on span "Product" at bounding box center [645, 321] width 46 height 22
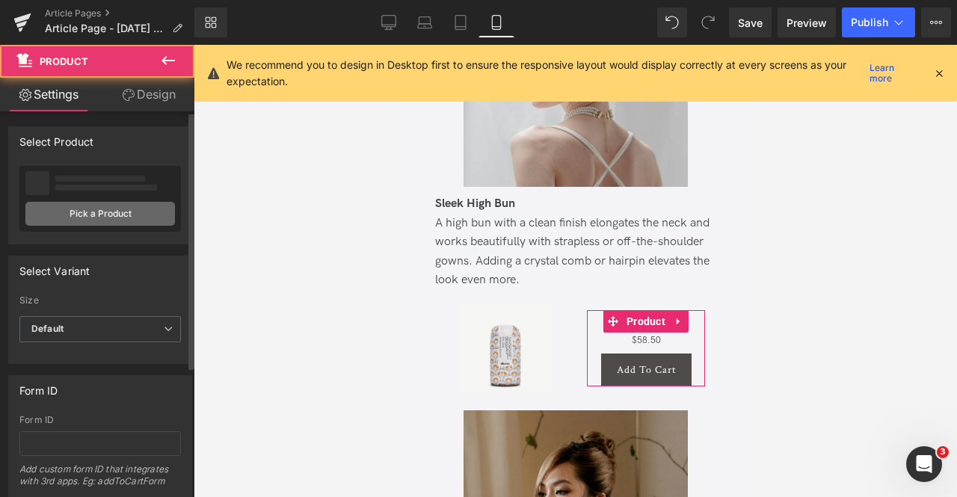
click at [114, 218] on link "Pick a Product" at bounding box center [100, 214] width 150 height 24
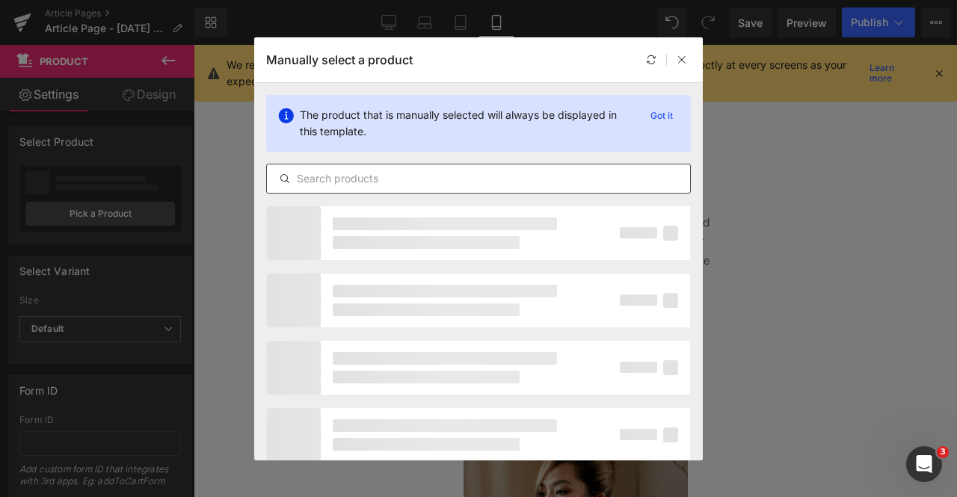
click at [512, 181] on input "text" at bounding box center [478, 179] width 423 height 18
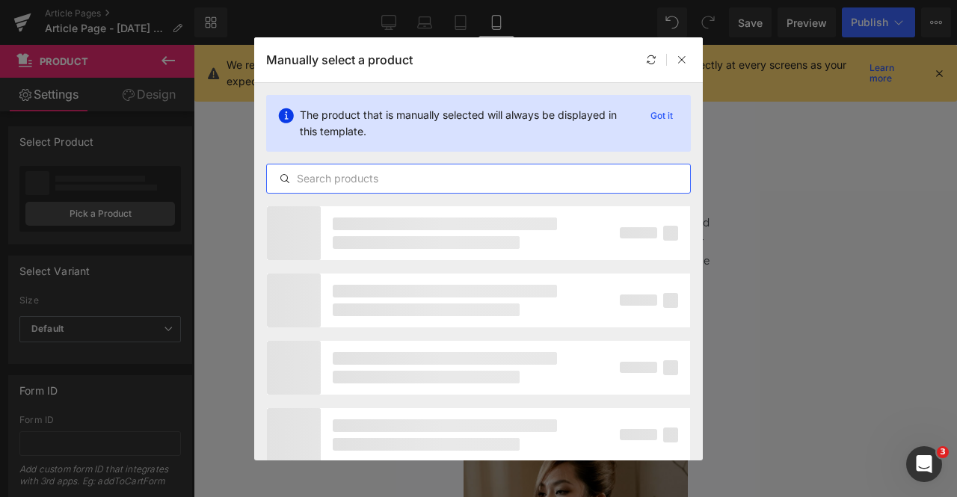
paste input "model"
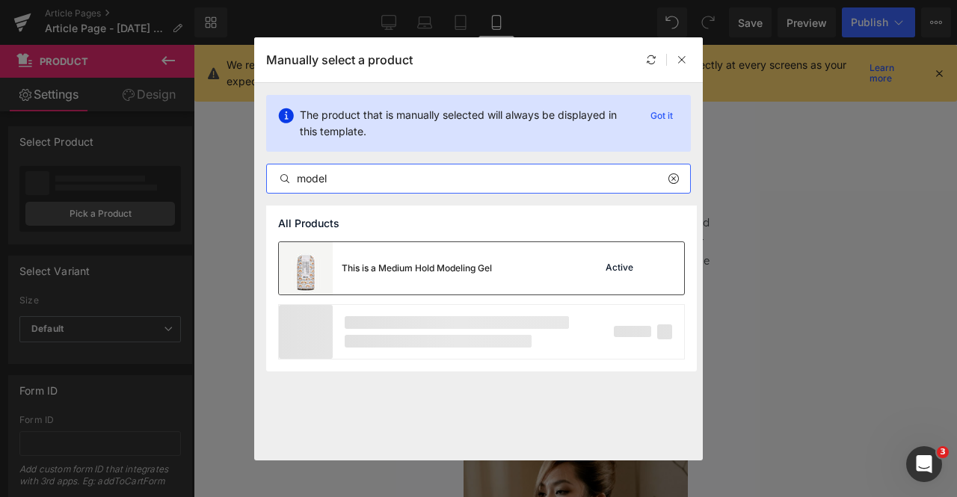
type input "model"
click at [393, 264] on div "This is a Medium Hold Modeling Gel" at bounding box center [417, 268] width 150 height 13
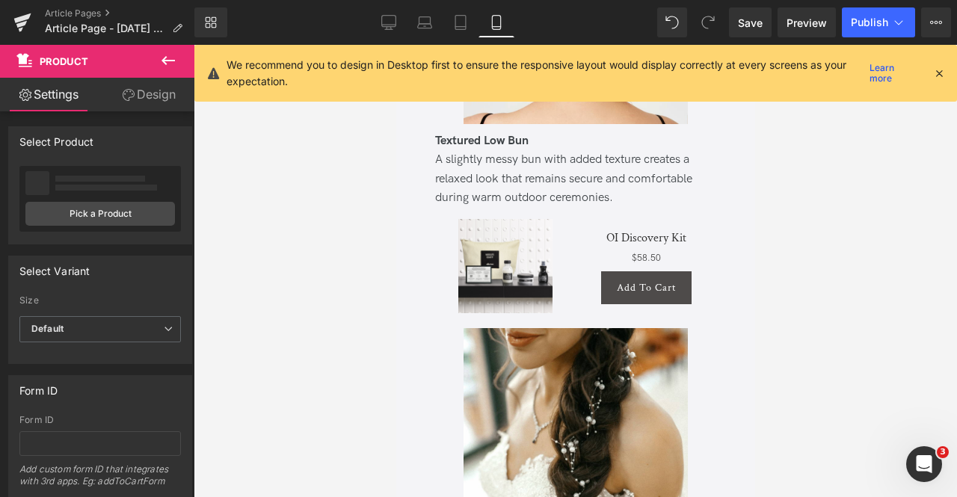
scroll to position [9436, 0]
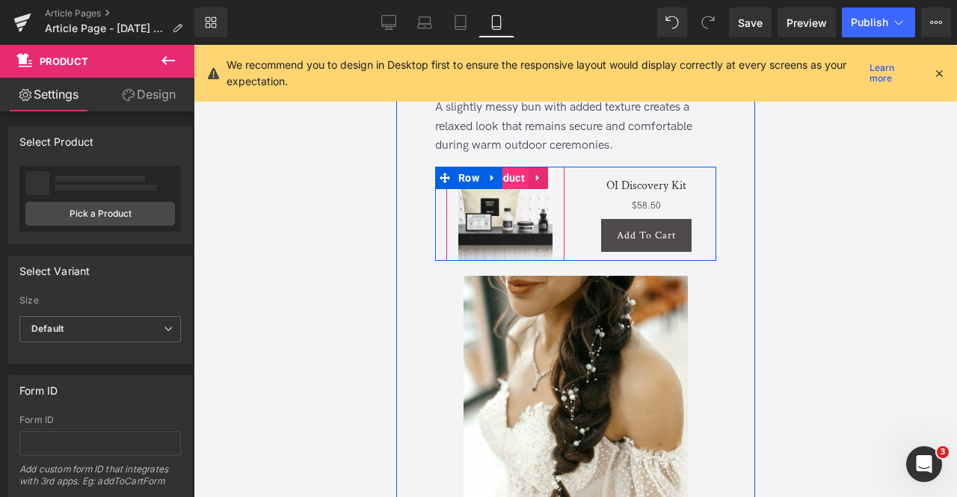
click at [506, 189] on span "Product" at bounding box center [505, 178] width 46 height 22
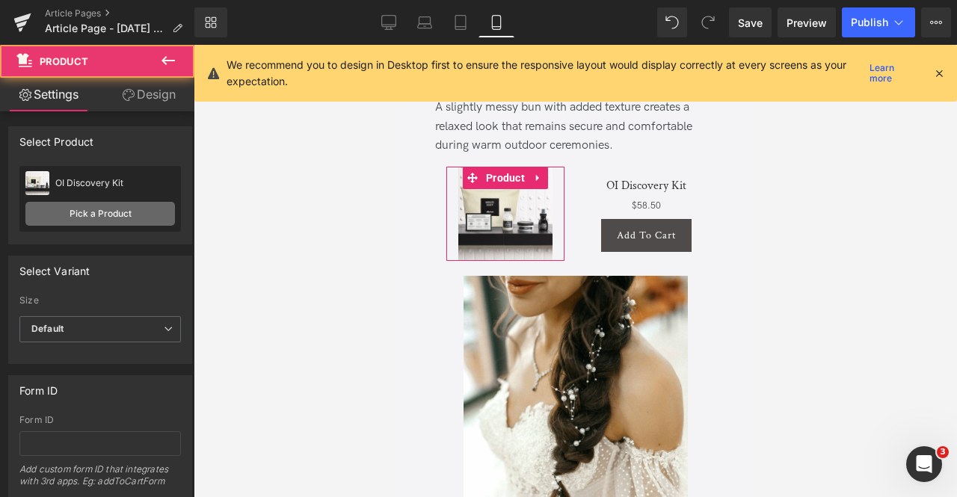
click at [120, 204] on link "Pick a Product" at bounding box center [100, 214] width 150 height 24
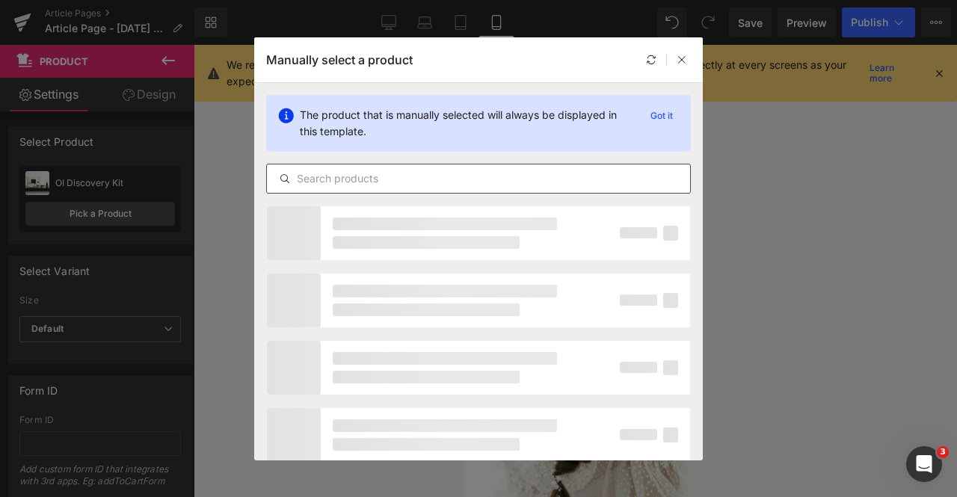
click at [488, 176] on input "text" at bounding box center [478, 179] width 423 height 18
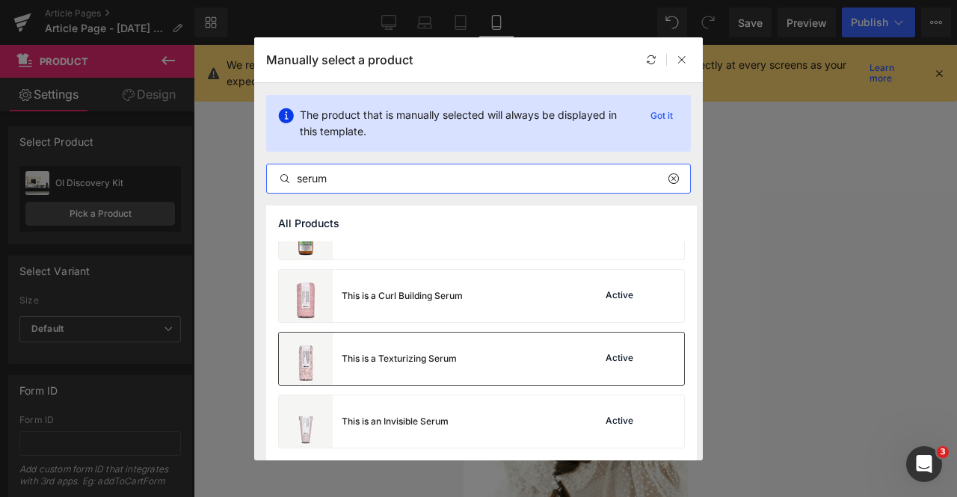
scroll to position [160, 0]
type input "serum"
click at [431, 372] on div "This is a Texturizing Serum" at bounding box center [368, 360] width 178 height 52
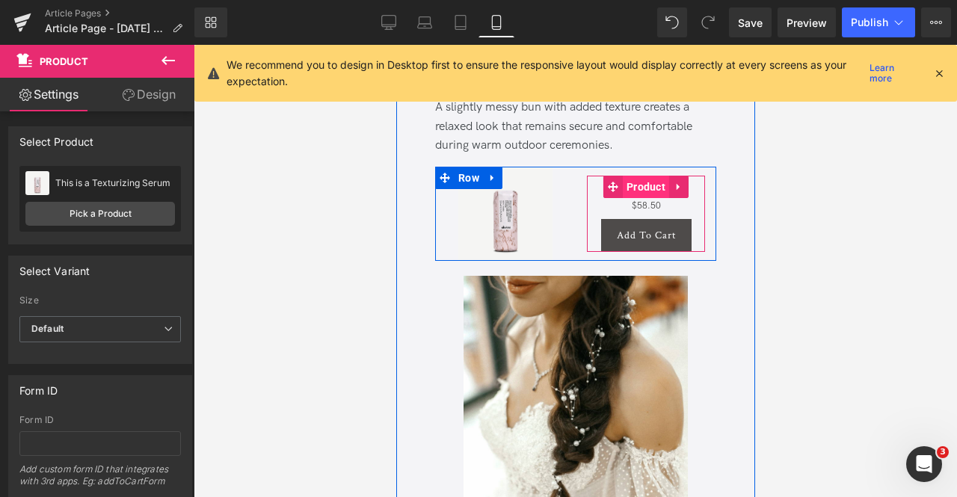
click at [636, 198] on span "Product" at bounding box center [645, 187] width 46 height 22
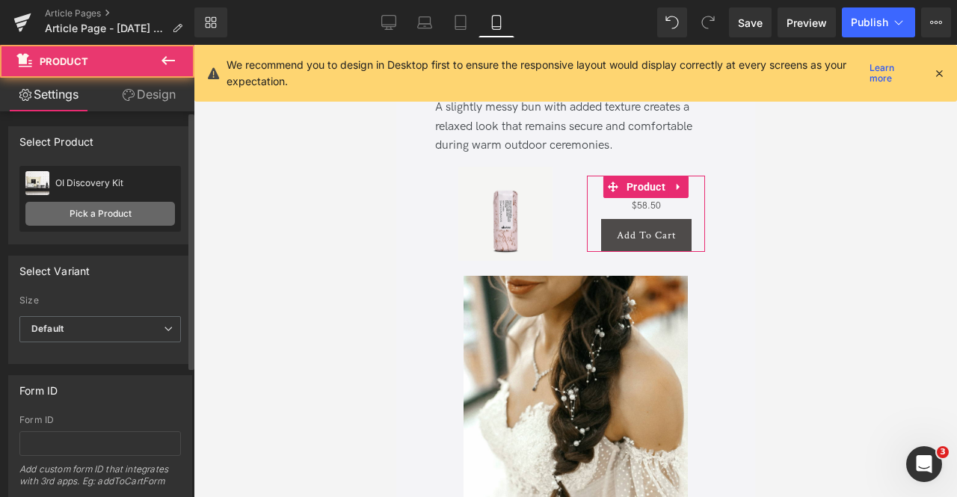
click at [118, 214] on link "Pick a Product" at bounding box center [100, 214] width 150 height 24
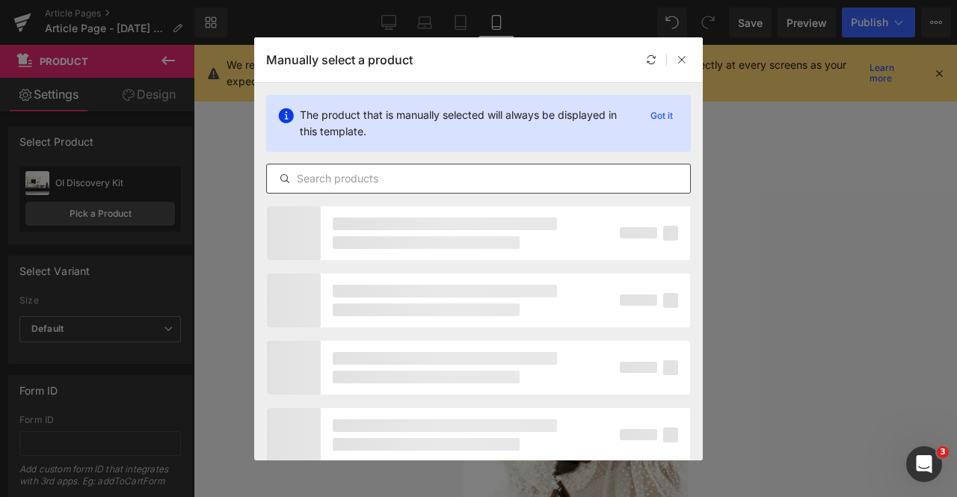
click at [369, 171] on input "text" at bounding box center [478, 179] width 423 height 18
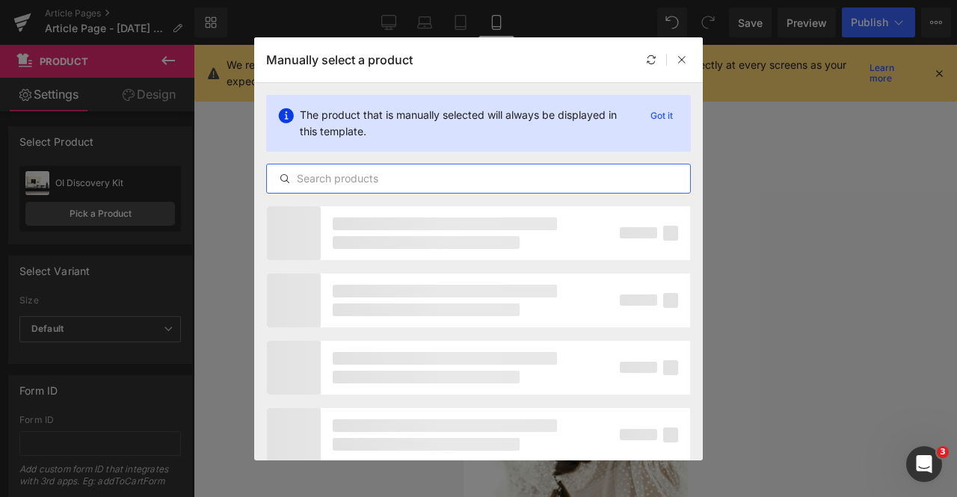
paste input "serum"
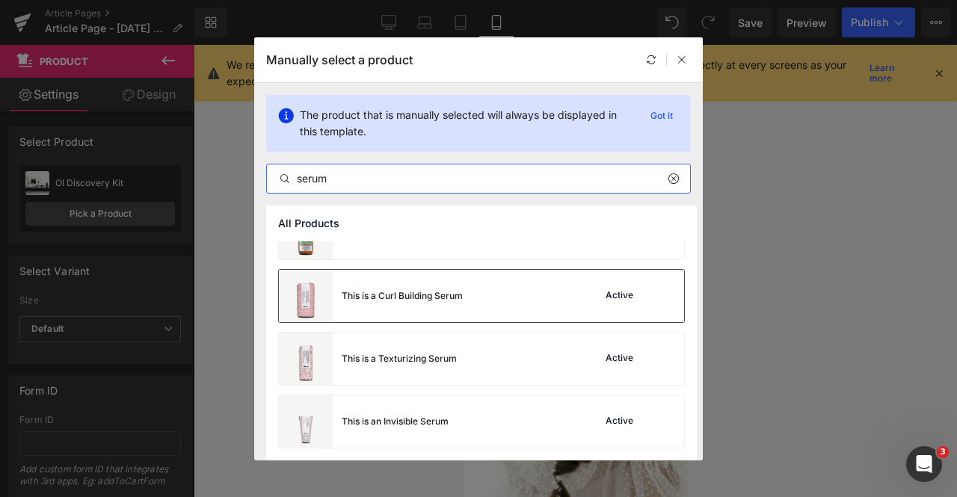
scroll to position [0, 0]
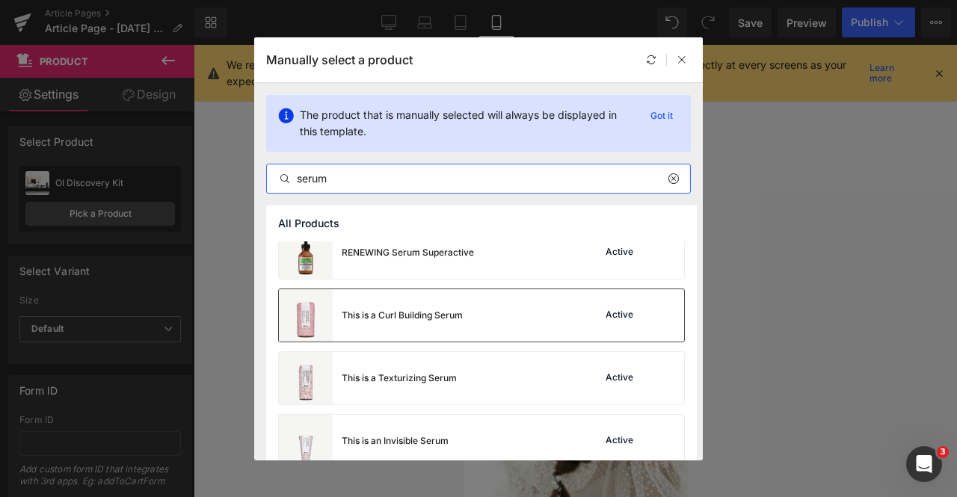
type input "serum"
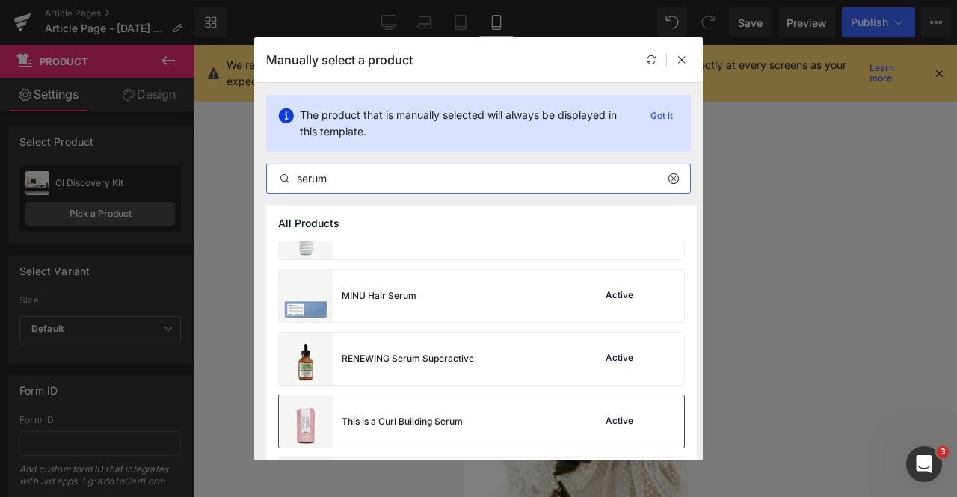
click at [417, 415] on div "This is a Curl Building Serum" at bounding box center [402, 421] width 121 height 13
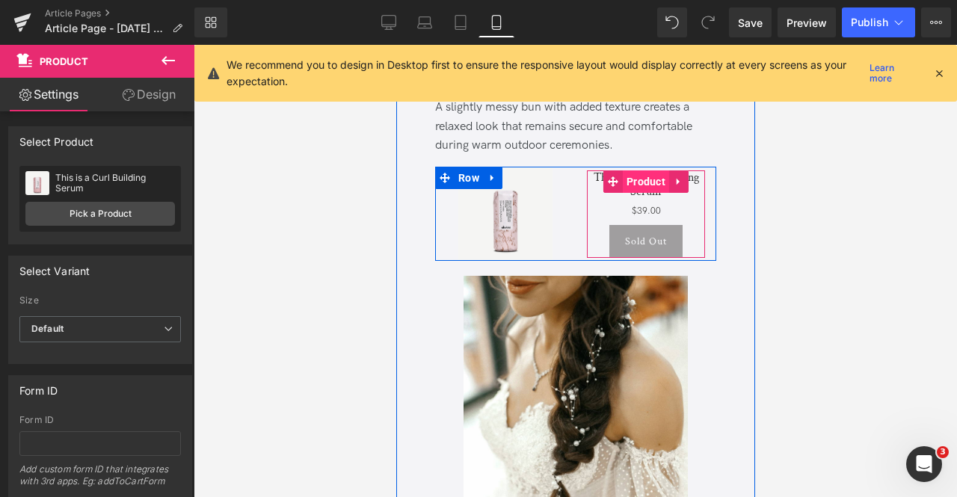
click at [642, 193] on span "Product" at bounding box center [645, 182] width 46 height 22
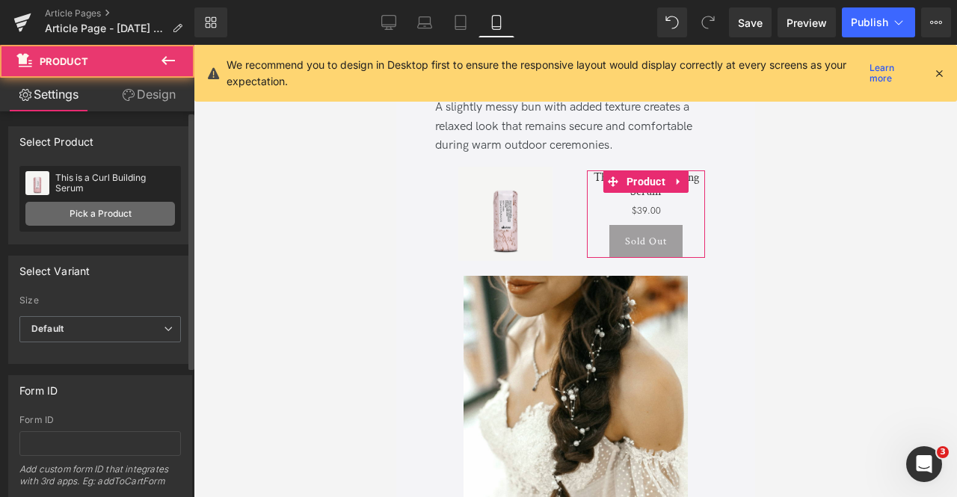
click at [126, 222] on link "Pick a Product" at bounding box center [100, 214] width 150 height 24
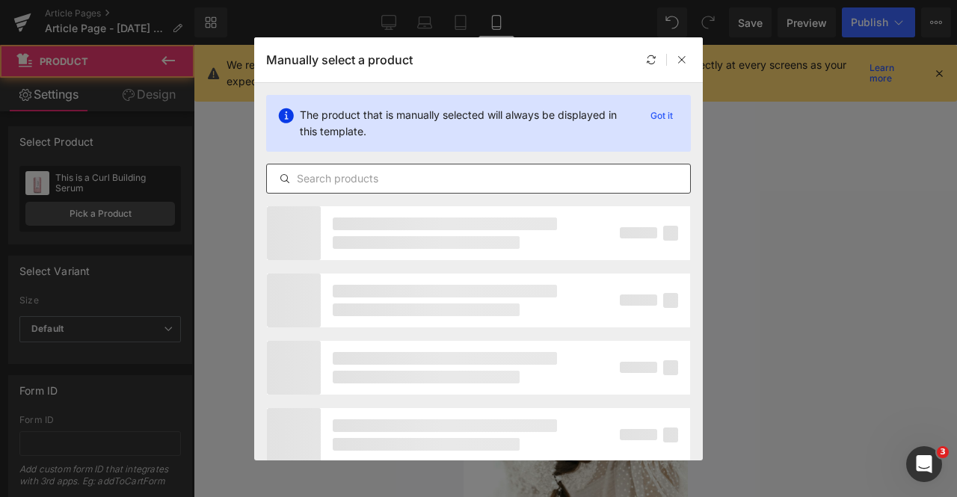
click at [461, 175] on input "text" at bounding box center [478, 179] width 423 height 18
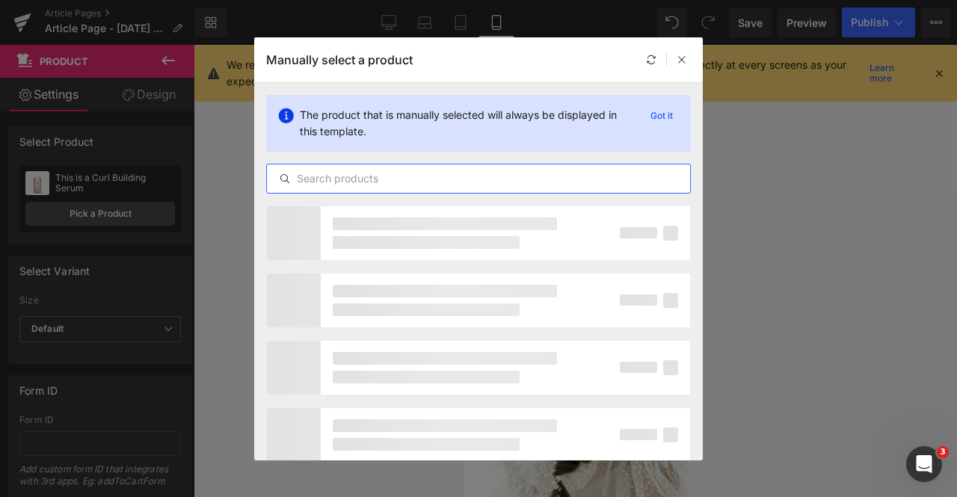
paste input "serum"
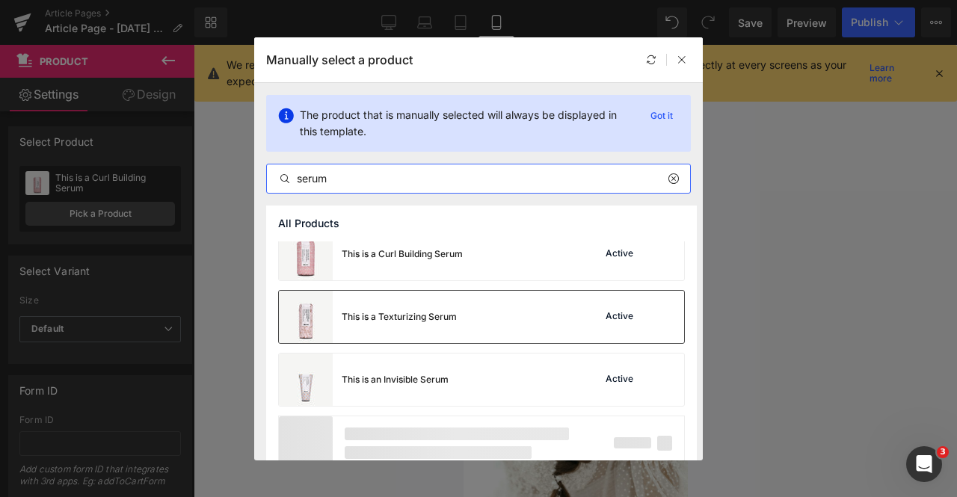
type input "serum"
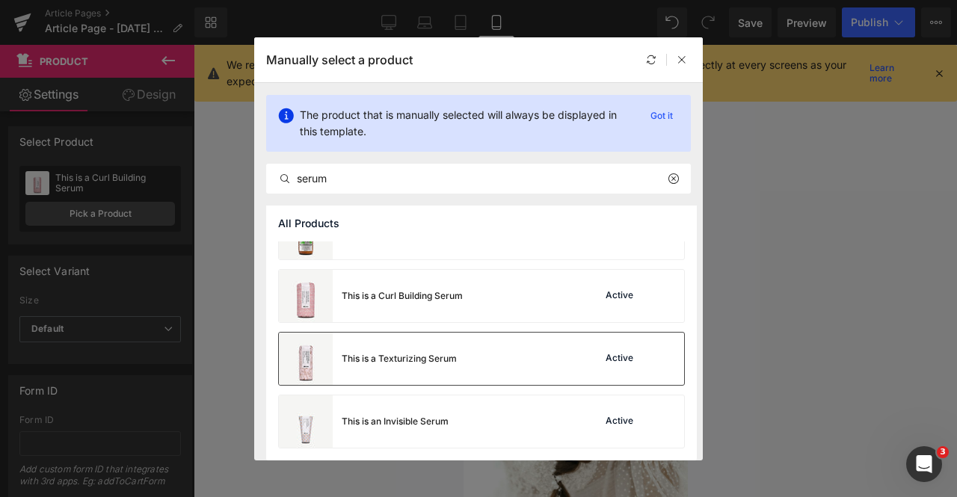
click at [396, 322] on div "MINU Hair Serum Active MINU Hair Serum Active RENEWING Serum Superactive Active…" at bounding box center [481, 271] width 431 height 380
drag, startPoint x: 486, startPoint y: 355, endPoint x: 178, endPoint y: 256, distance: 323.8
click at [486, 355] on div "This is a Texturizing Serum Active" at bounding box center [481, 360] width 405 height 52
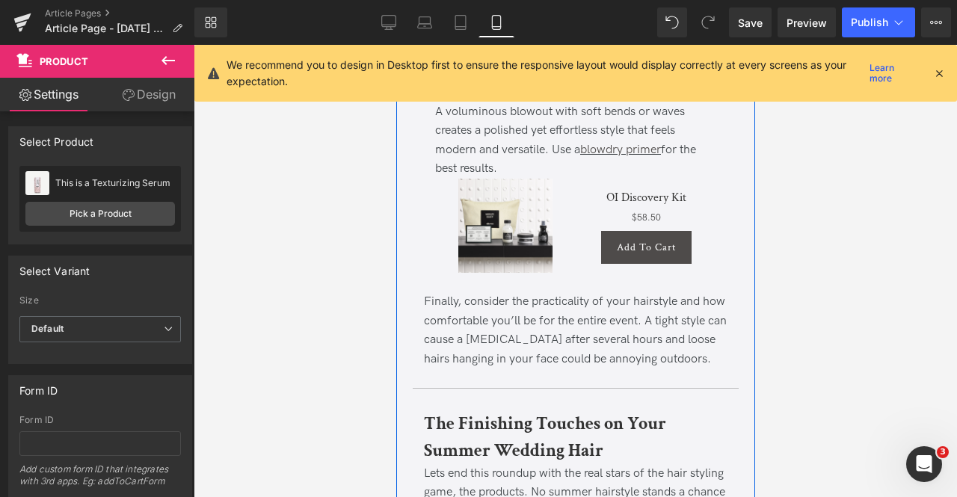
scroll to position [12378, 0]
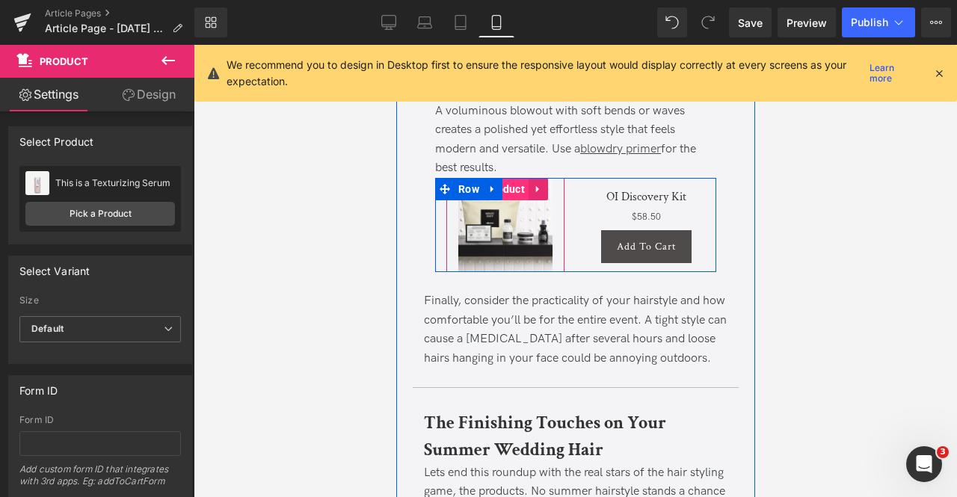
click at [506, 200] on span "Product" at bounding box center [505, 189] width 46 height 22
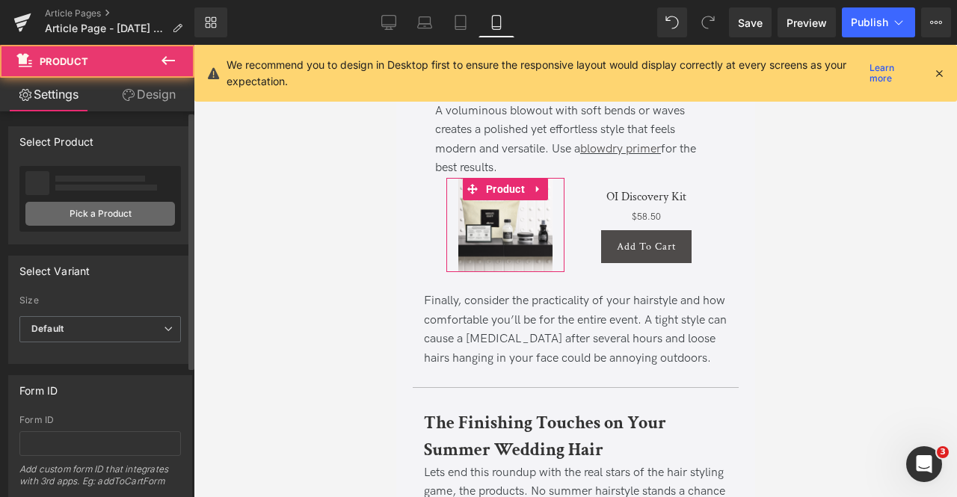
click at [111, 211] on link "Pick a Product" at bounding box center [100, 214] width 150 height 24
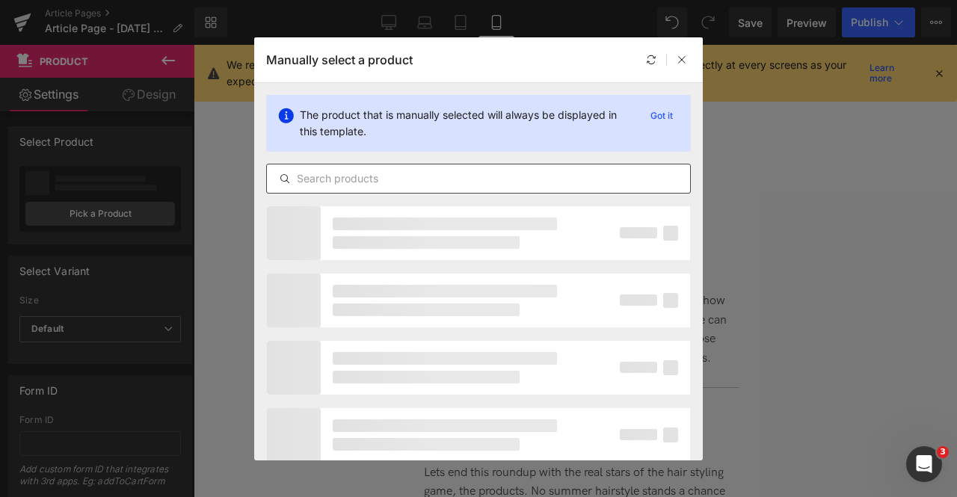
click at [485, 176] on input "text" at bounding box center [478, 179] width 423 height 18
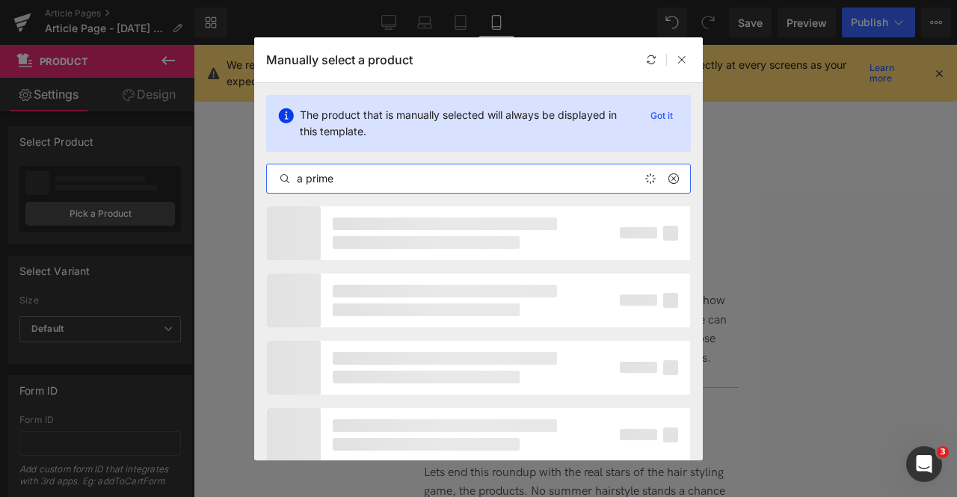
type input "a primer"
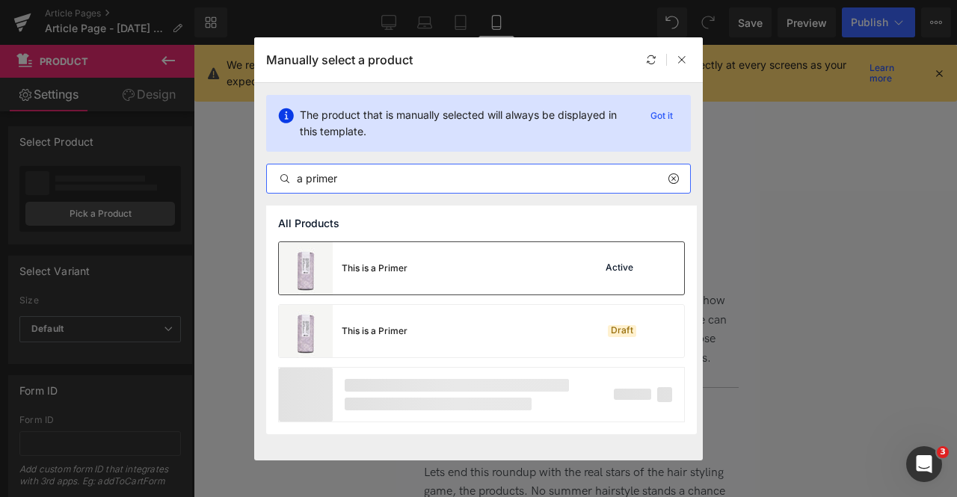
click at [506, 273] on div "This is a Primer Active" at bounding box center [481, 268] width 405 height 52
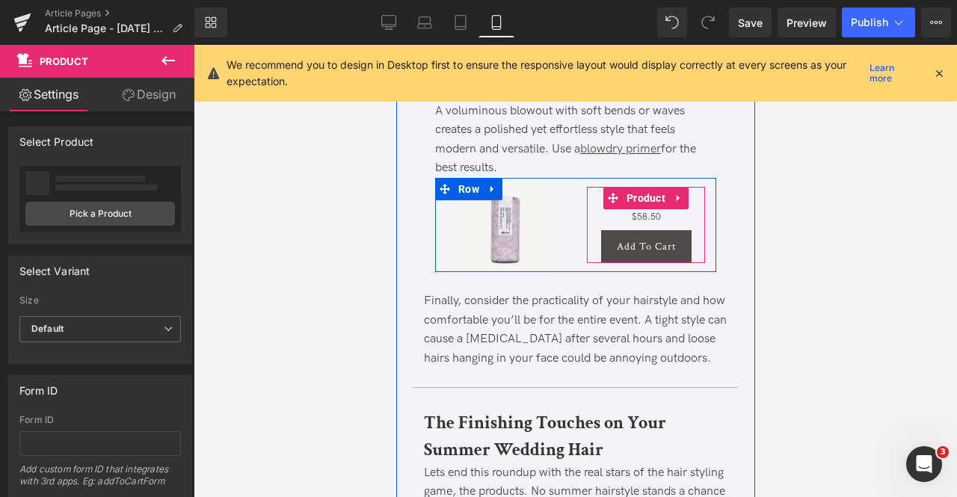
click at [637, 209] on span "Product" at bounding box center [645, 198] width 46 height 22
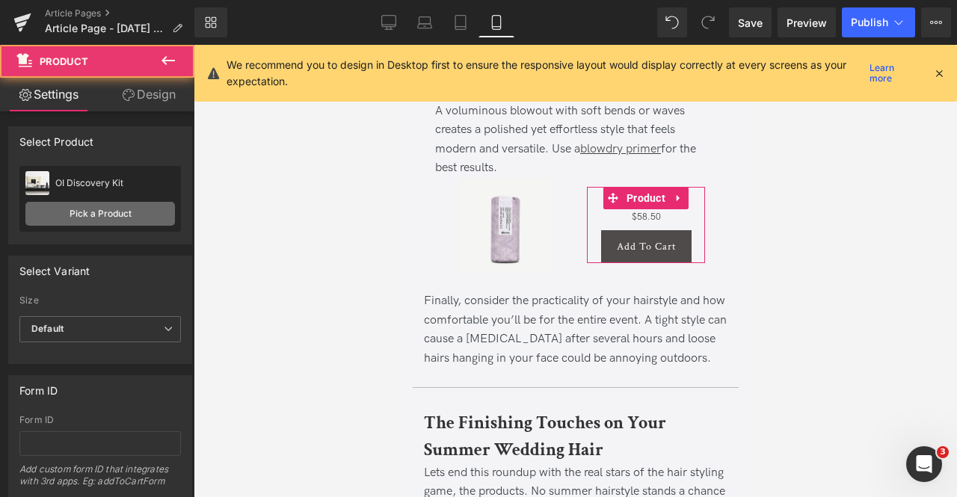
click at [105, 218] on link "Pick a Product" at bounding box center [100, 214] width 150 height 24
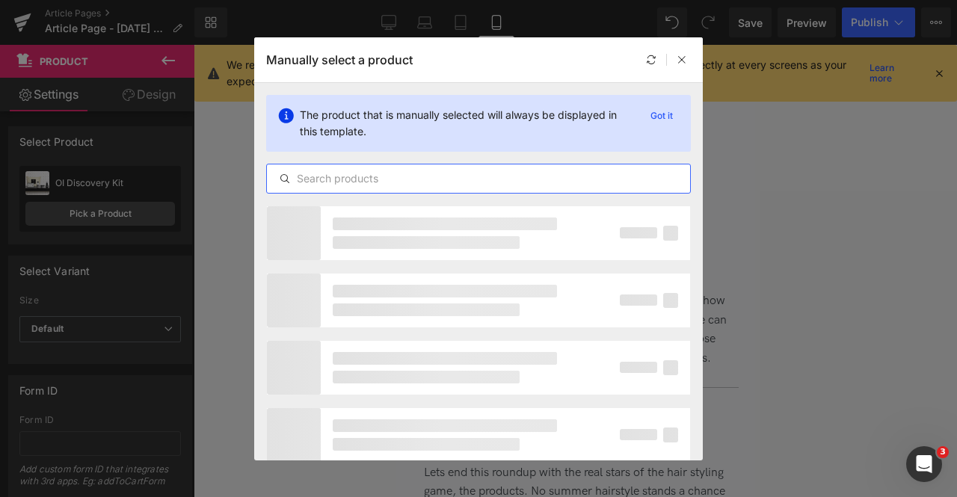
click at [417, 180] on input "text" at bounding box center [478, 179] width 423 height 18
paste input "a primer"
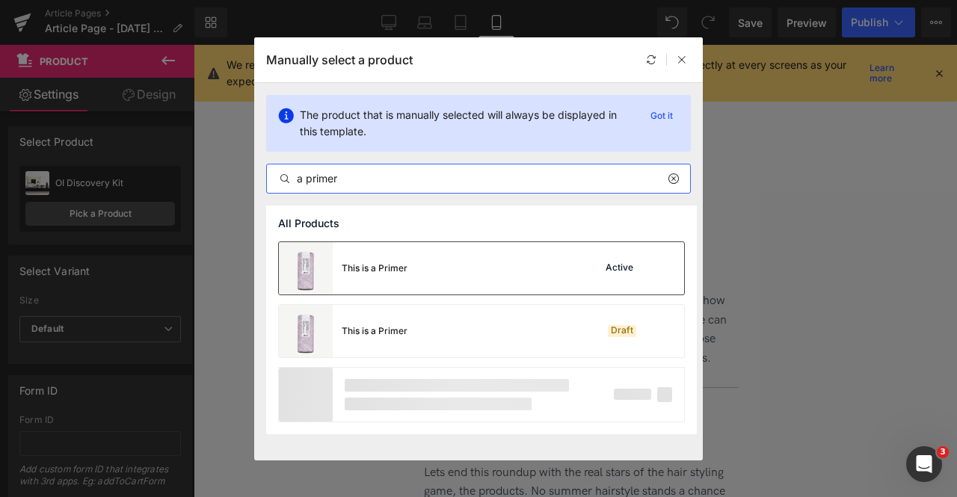
type input "a primer"
click at [426, 267] on div "This is a Primer Active" at bounding box center [481, 268] width 405 height 52
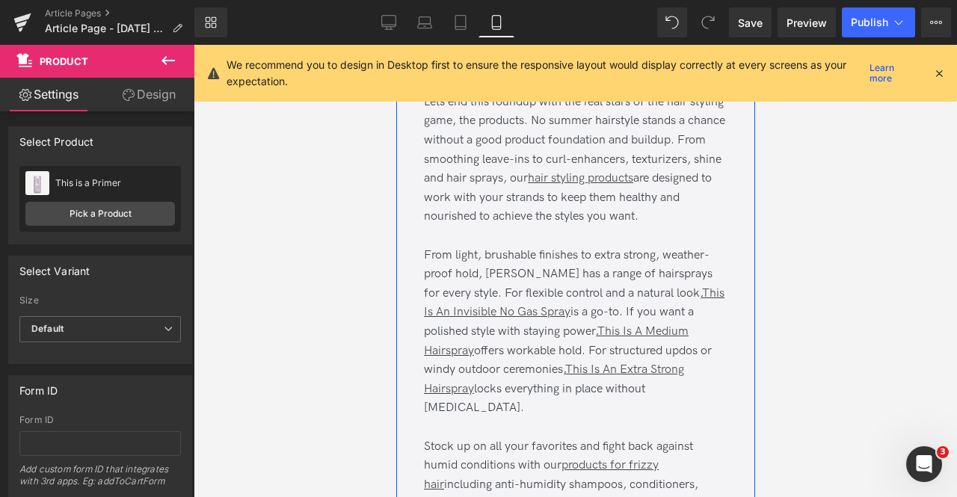
scroll to position [12762, 0]
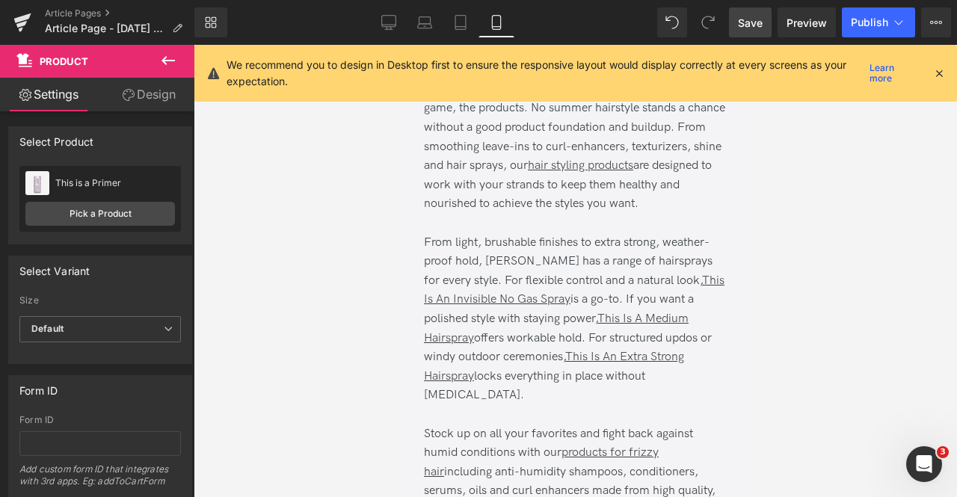
click at [749, 17] on span "Save" at bounding box center [750, 23] width 25 height 16
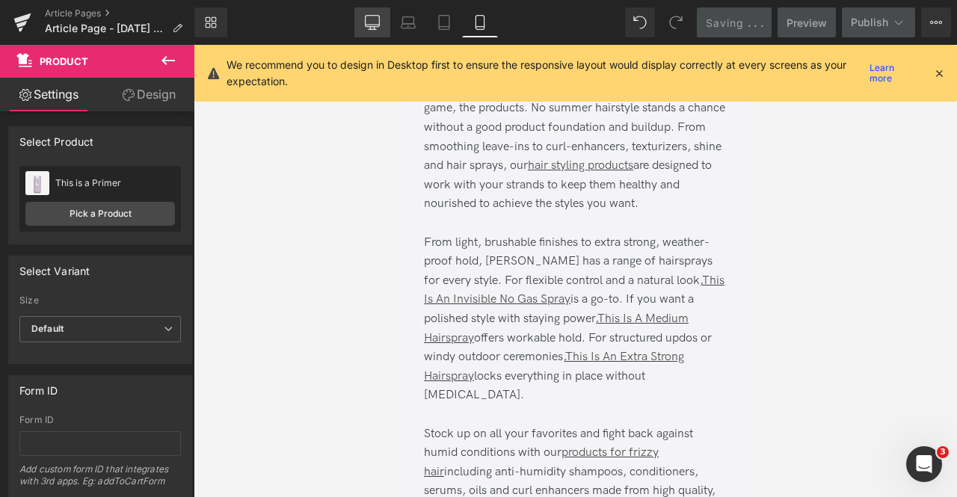
scroll to position [13287, 0]
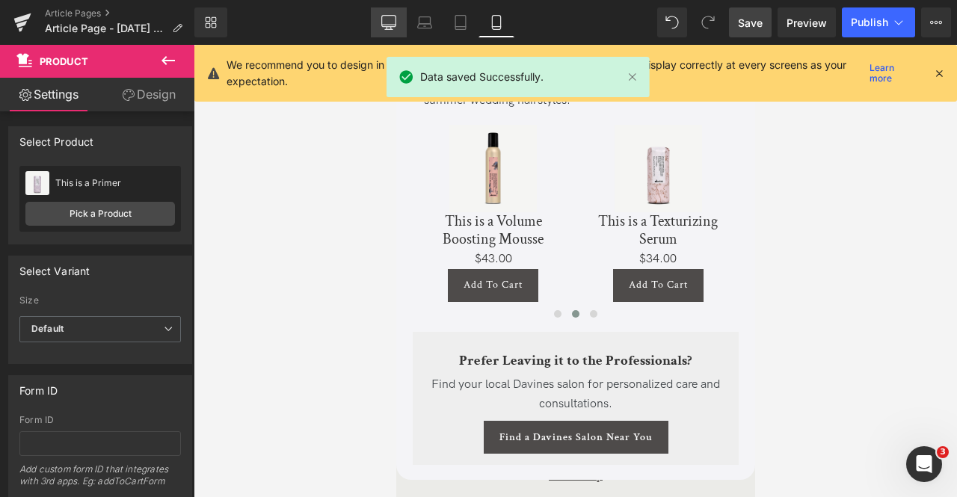
click at [377, 21] on link "Desktop" at bounding box center [389, 22] width 36 height 30
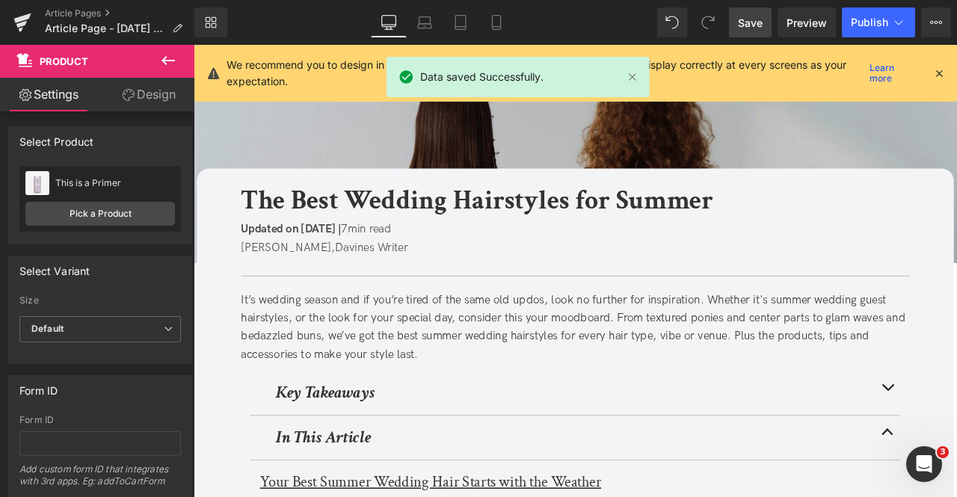
scroll to position [0, 0]
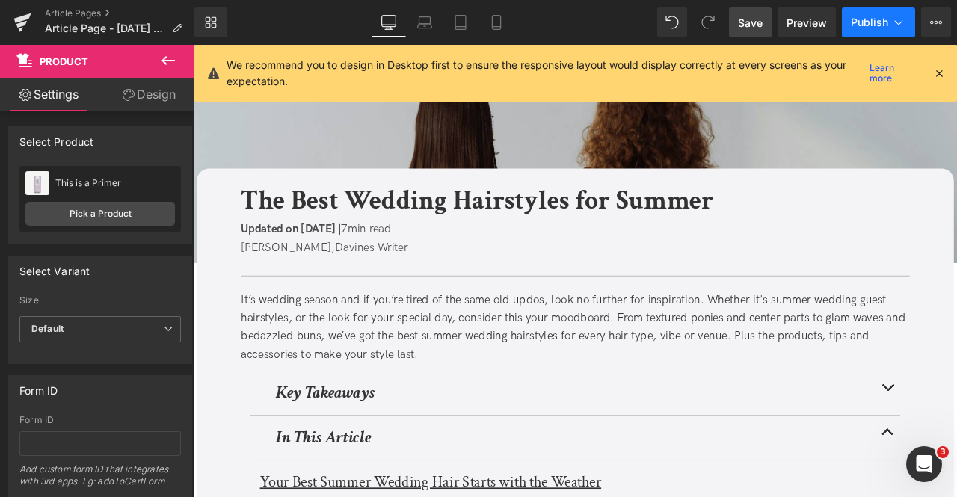
click at [897, 7] on button "Publish" at bounding box center [878, 22] width 73 height 30
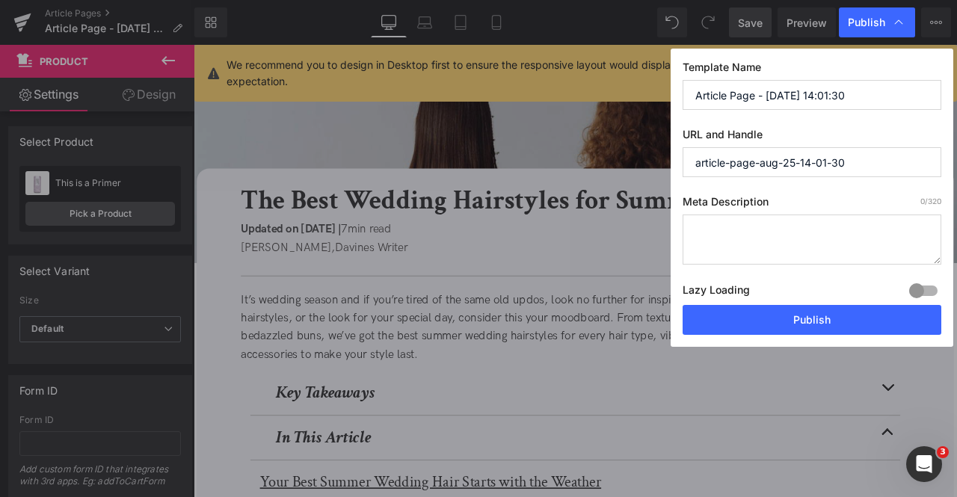
click at [885, 84] on input "Article Page - [DATE] 14:01:30" at bounding box center [812, 95] width 259 height 30
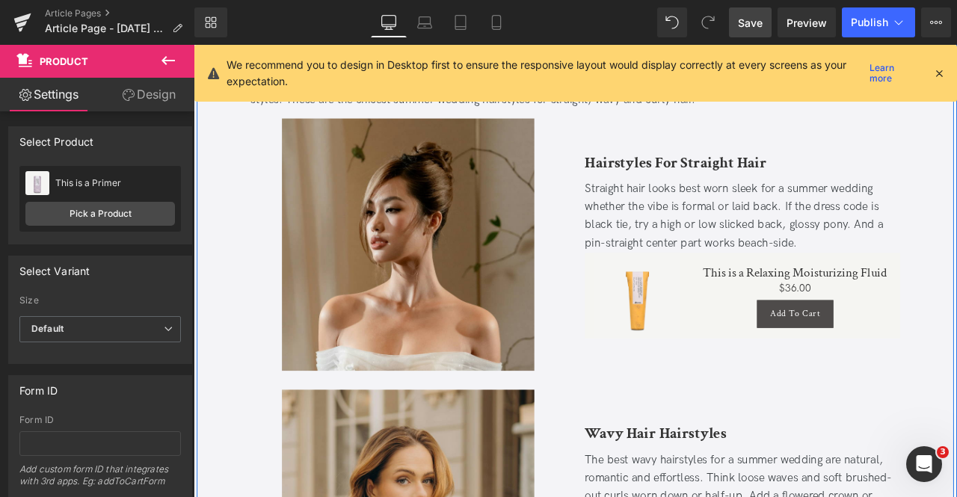
scroll to position [8748, 0]
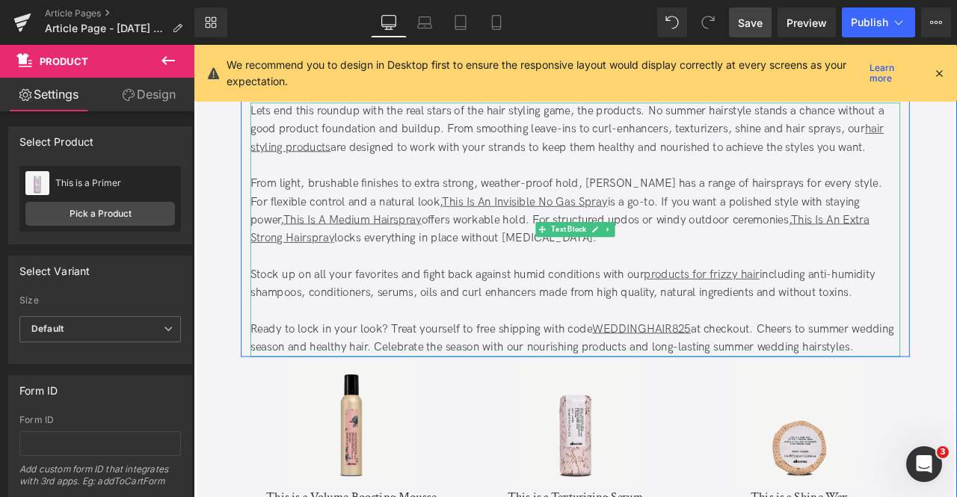
click at [406, 309] on div "Stock up on all your favorites and fight back against humid conditions with our…" at bounding box center [646, 328] width 770 height 43
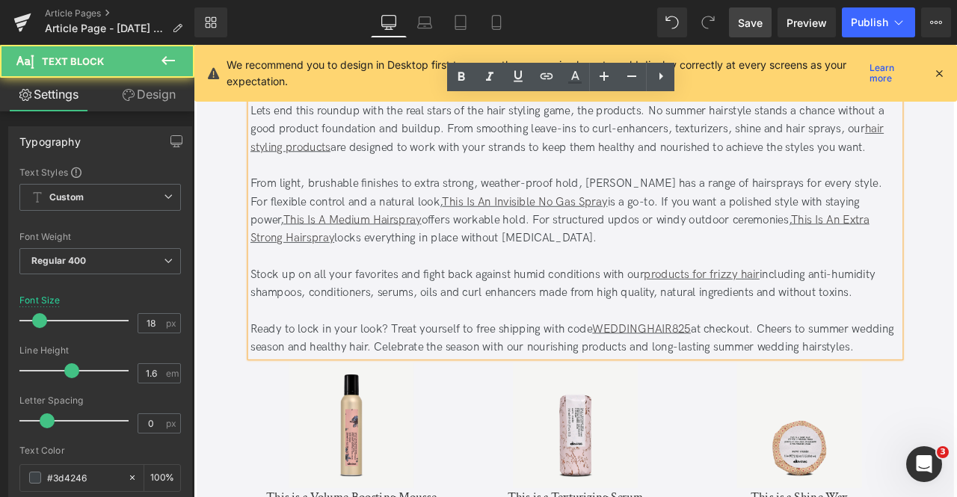
click at [406, 312] on div "Stock up on all your favorites and fight back against humid conditions with our…" at bounding box center [646, 328] width 770 height 43
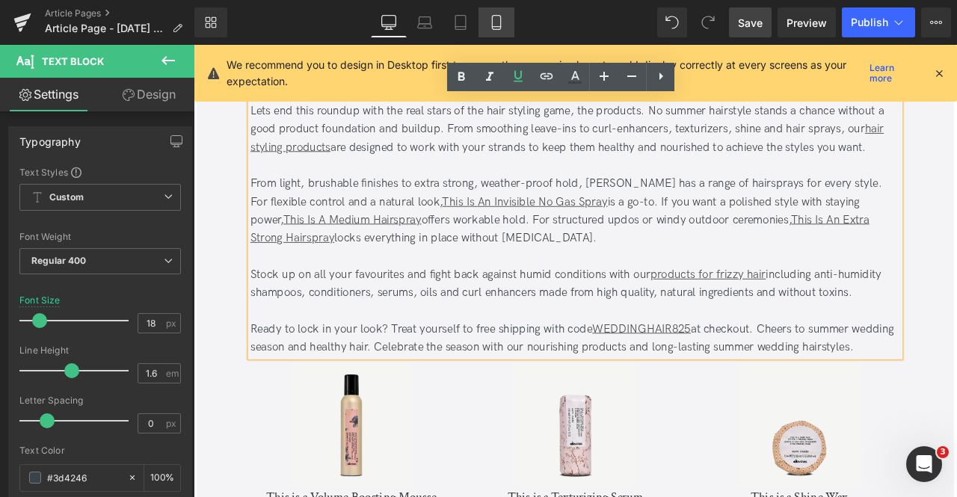
click at [496, 23] on icon at bounding box center [496, 22] width 15 height 15
type input "16"
type input "100"
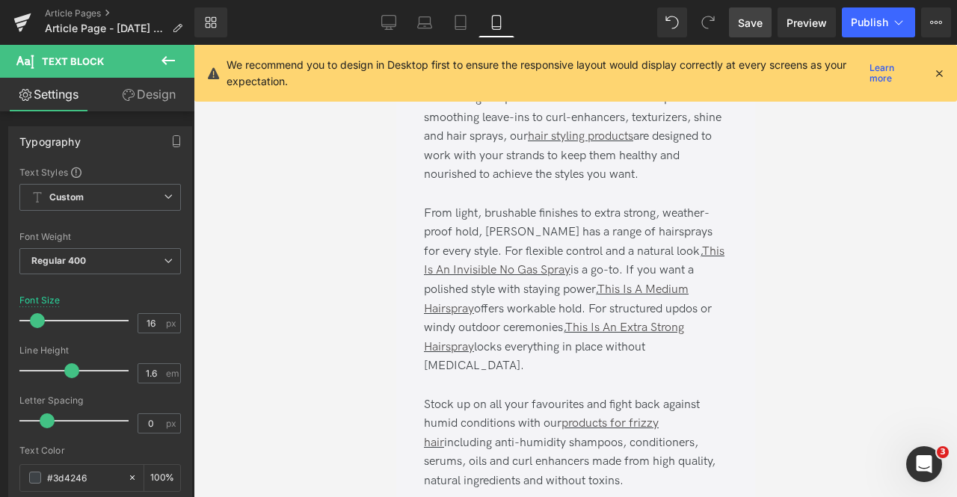
scroll to position [12789, 0]
click at [386, 22] on icon at bounding box center [388, 22] width 15 height 15
type input "18"
type input "100"
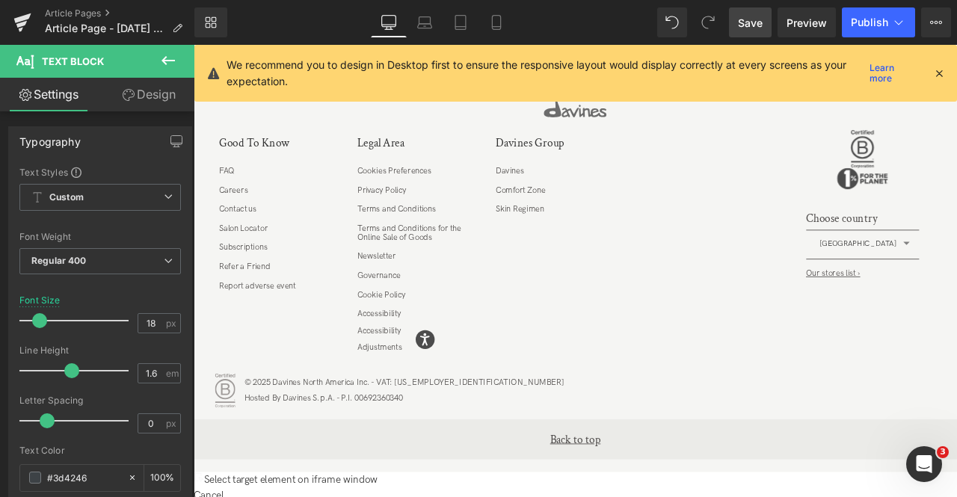
scroll to position [8731, 0]
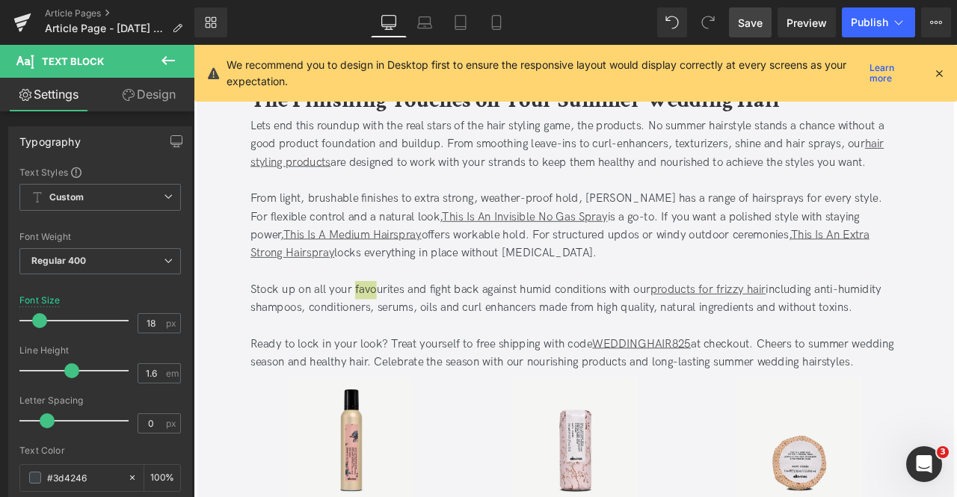
click at [739, 19] on span "Save" at bounding box center [750, 23] width 25 height 16
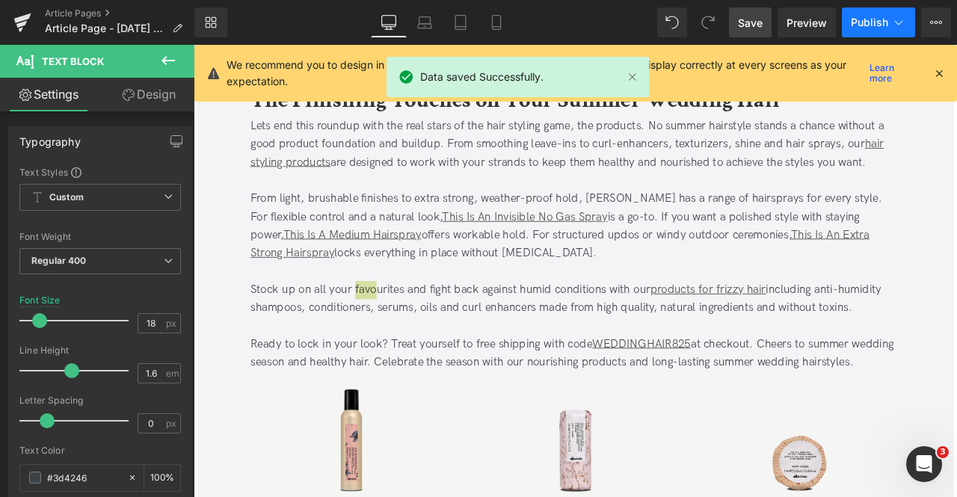
click at [893, 22] on icon at bounding box center [898, 22] width 15 height 15
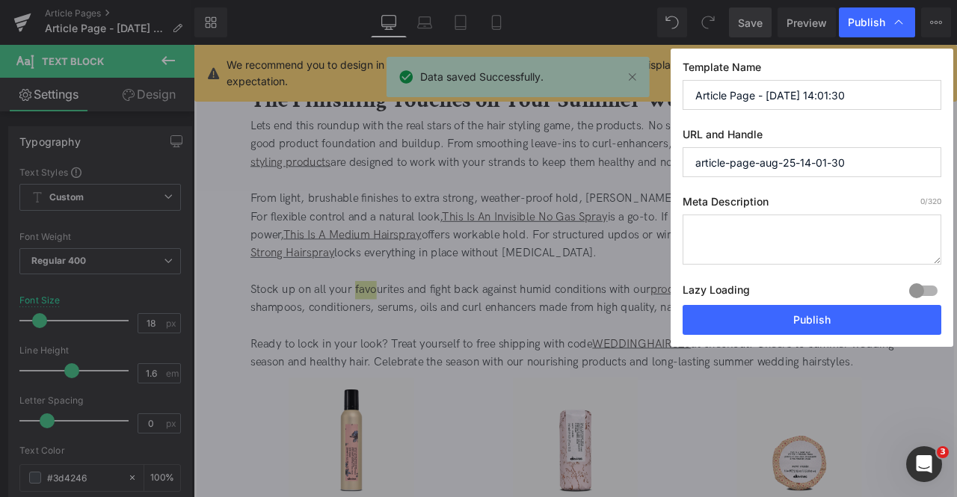
click at [808, 93] on input "Article Page - [DATE] 14:01:30" at bounding box center [812, 95] width 259 height 30
paste input "The Best Wedding Hairstyles for Summer"
type input "The Best Wedding Hairstyles for Summer"
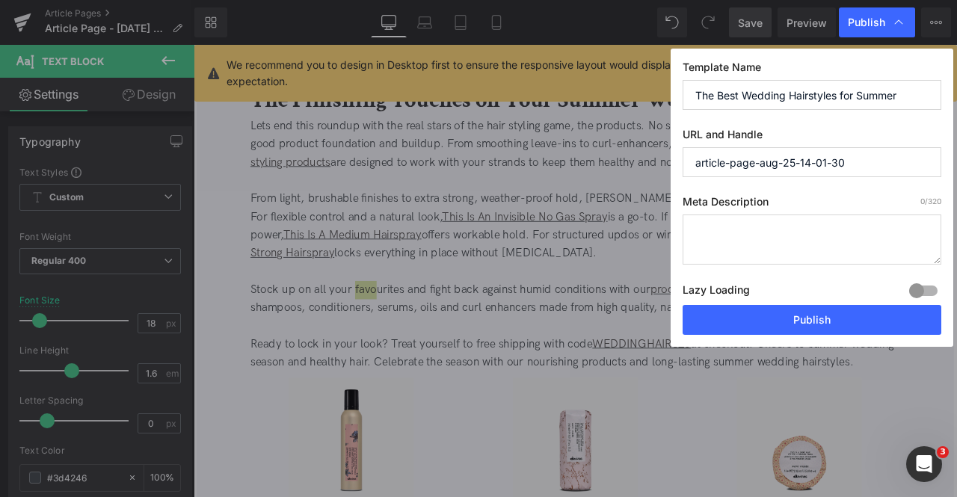
paste input "summer-wedding-hairstyles"
type input "summer-wedding-hairstyles"
paste textarea "Professional tips for long, medium & short styles that beat the heat. Flawless …"
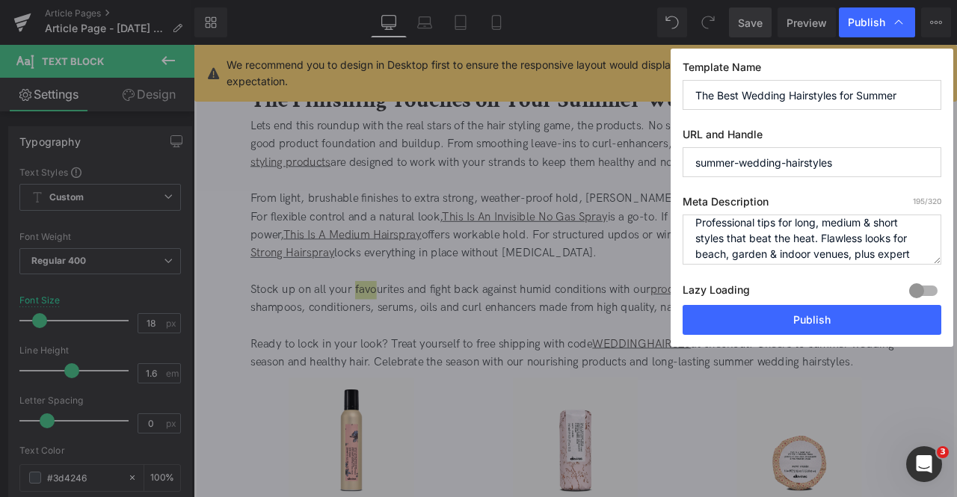
scroll to position [0, 0]
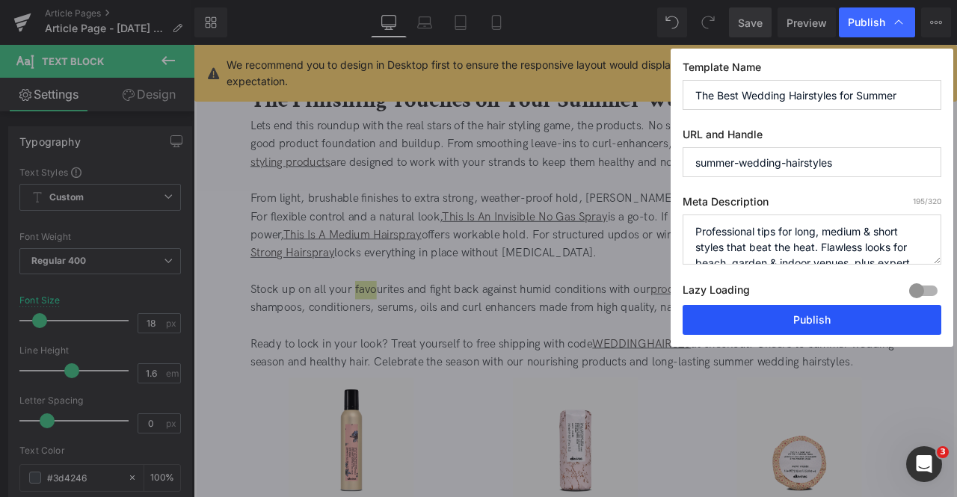
type textarea "Professional tips for long, medium & short styles that beat the heat. Flawless …"
drag, startPoint x: 830, startPoint y: 312, endPoint x: 682, endPoint y: 303, distance: 148.3
click at [830, 312] on button "Publish" at bounding box center [812, 320] width 259 height 30
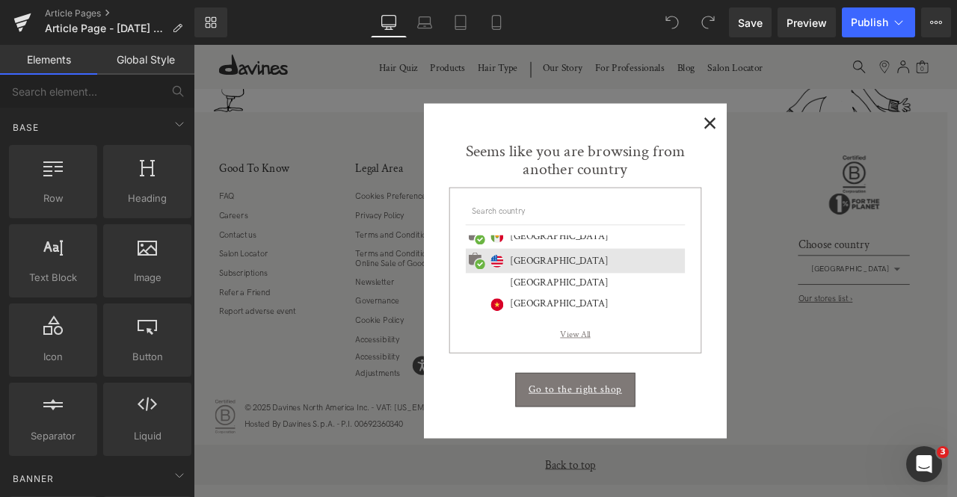
scroll to position [257, 0]
click at [791, 155] on div "Seems like you are browsing from another country International website Czech Re…" at bounding box center [646, 283] width 359 height 277
click at [805, 137] on span "×" at bounding box center [806, 135] width 16 height 19
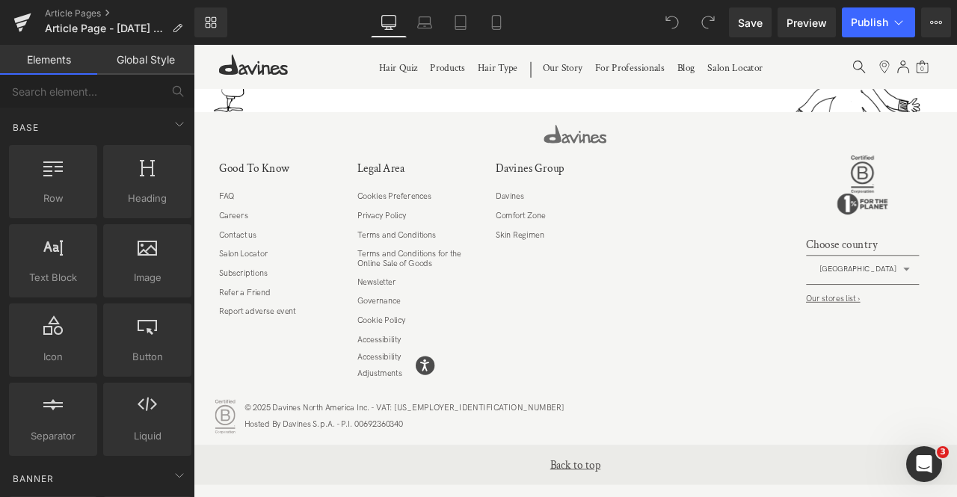
scroll to position [0, 0]
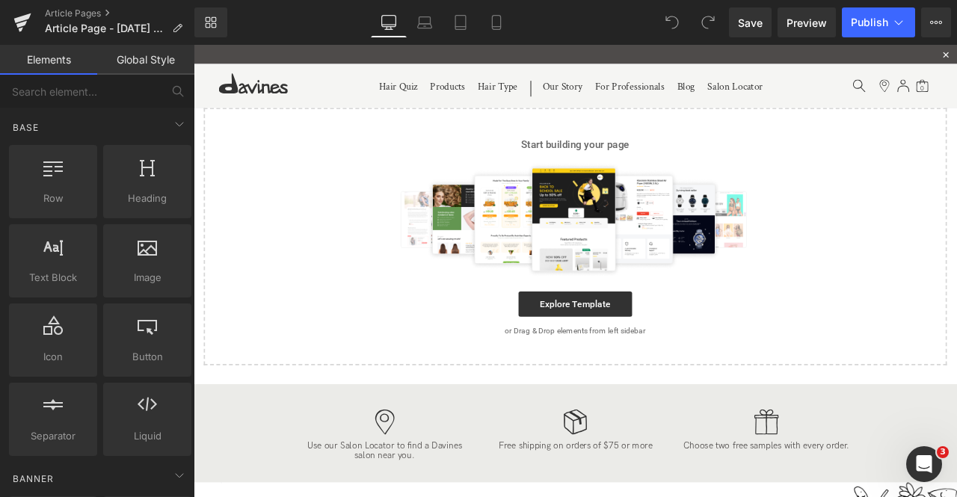
click at [686, 328] on div "Start building your page Explore Template or Drag & Drop elements from left sid…" at bounding box center [646, 272] width 878 height 302
click at [678, 350] on link "Explore Template" at bounding box center [646, 352] width 135 height 30
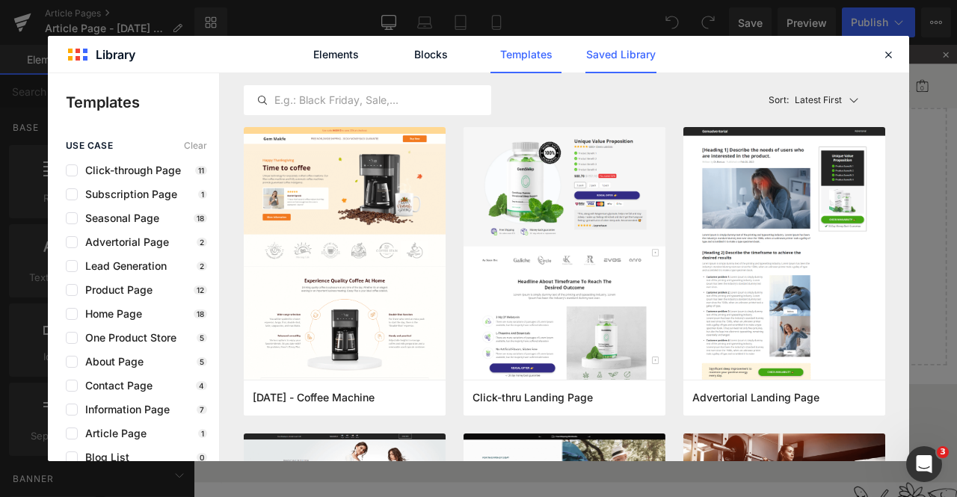
click at [617, 38] on link "Saved Library" at bounding box center [621, 54] width 71 height 37
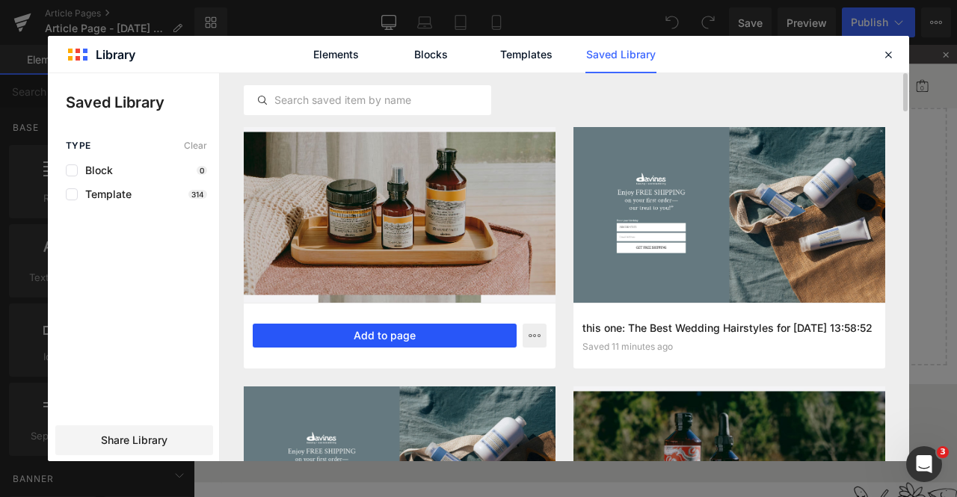
click at [373, 337] on button "Add to page" at bounding box center [385, 336] width 264 height 24
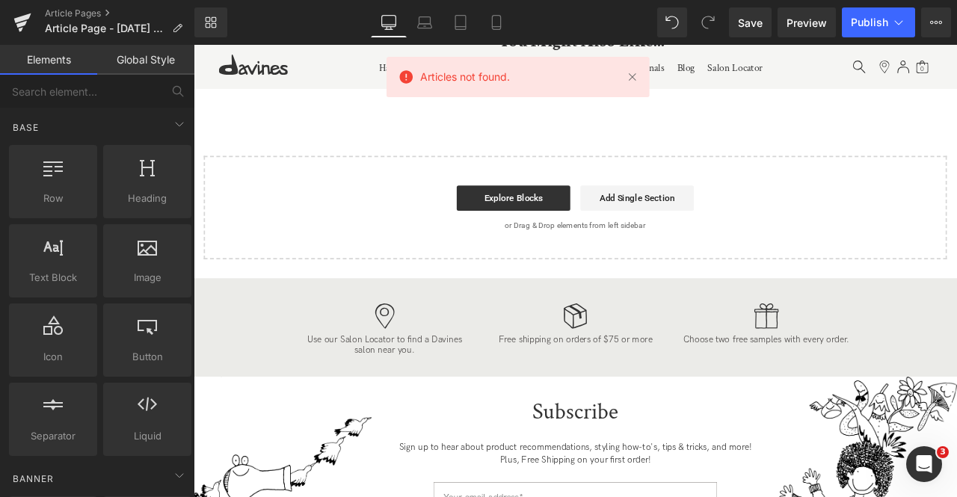
scroll to position [4105, 0]
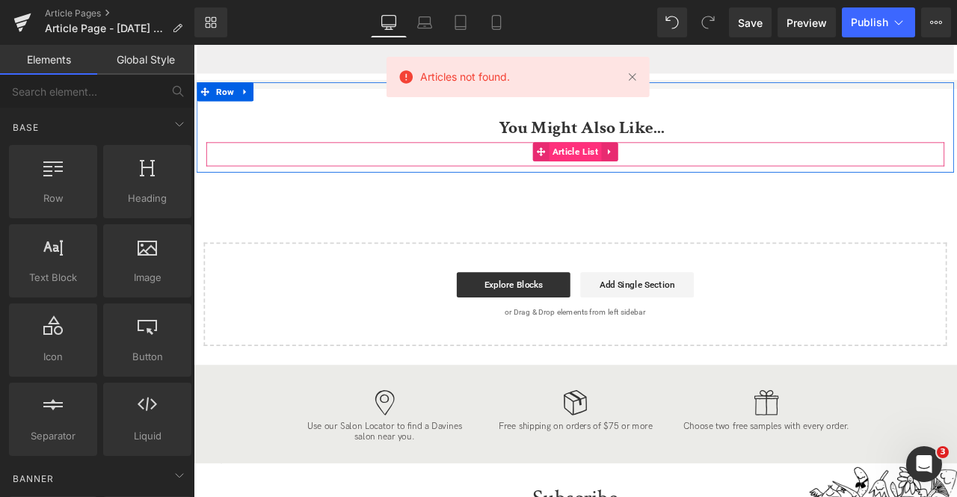
click at [624, 161] on span "Article List" at bounding box center [646, 172] width 62 height 22
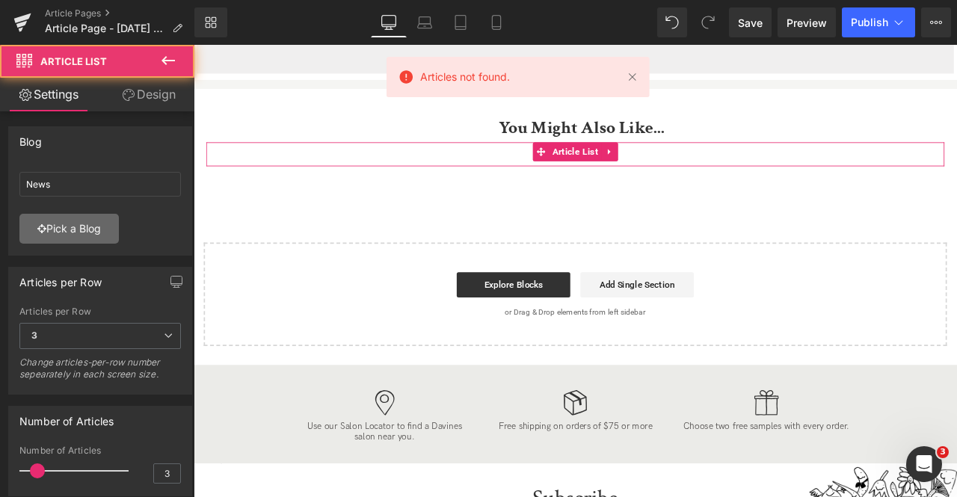
click at [76, 224] on link "Pick a Blog" at bounding box center [68, 229] width 99 height 30
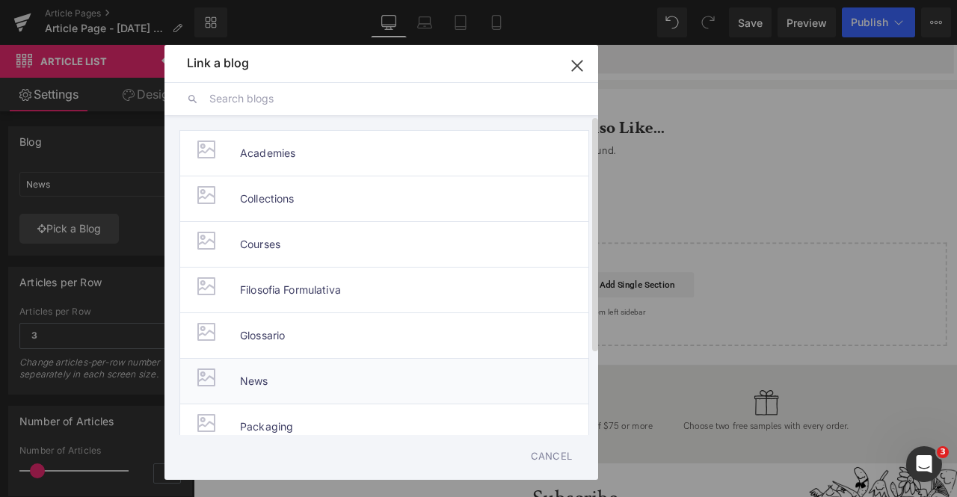
click at [247, 370] on span "News" at bounding box center [254, 381] width 28 height 45
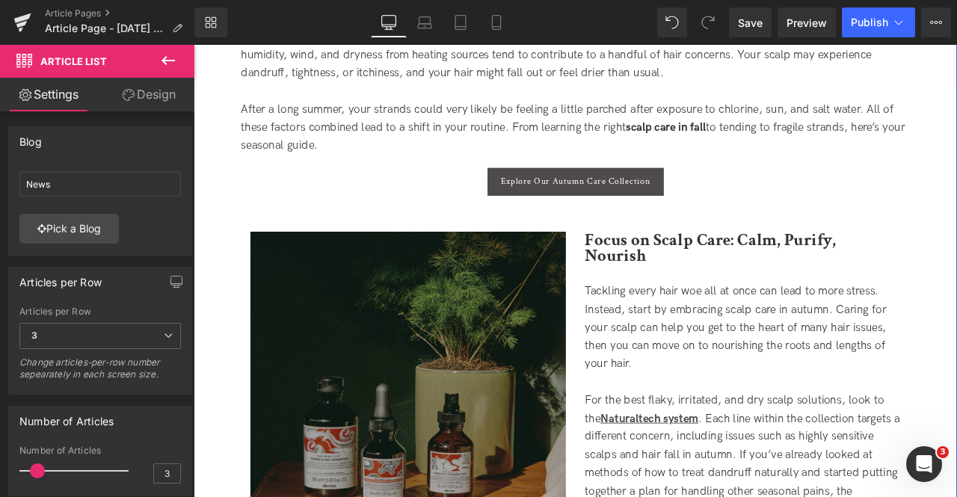
scroll to position [578, 0]
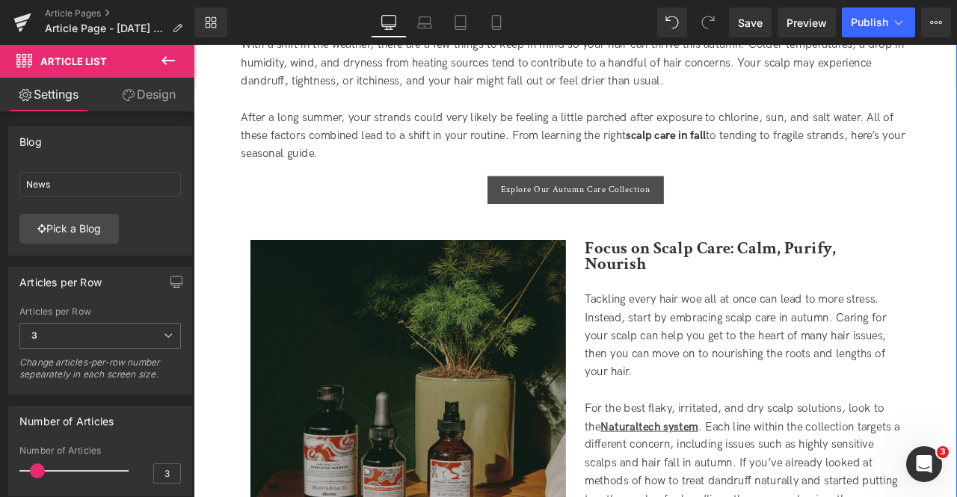
click at [648, 205] on link "Explore Our Autumn Care Collection" at bounding box center [646, 216] width 209 height 33
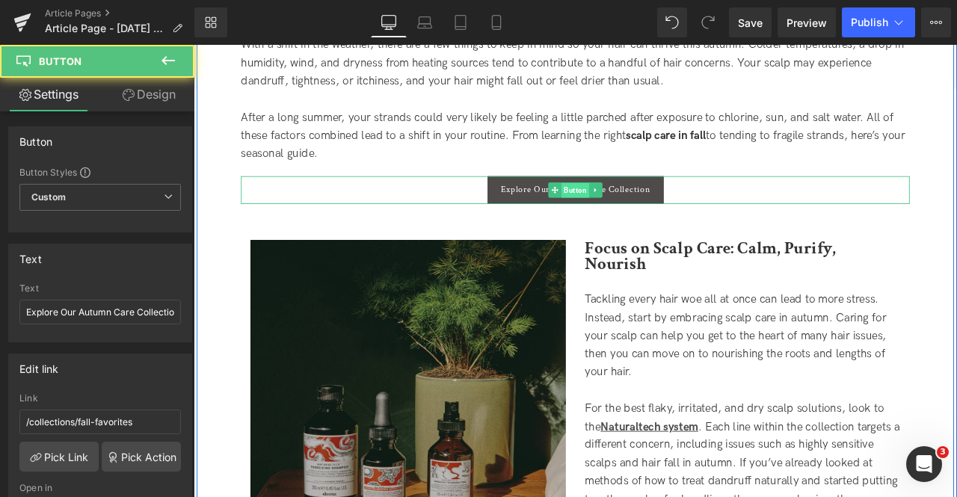
click at [630, 212] on span "Button" at bounding box center [646, 218] width 33 height 18
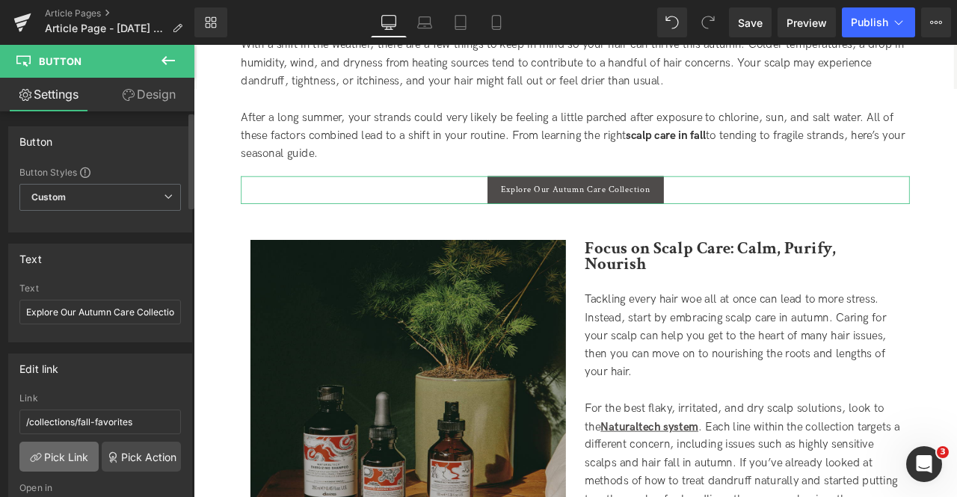
click at [36, 464] on link "Pick Link" at bounding box center [58, 457] width 79 height 30
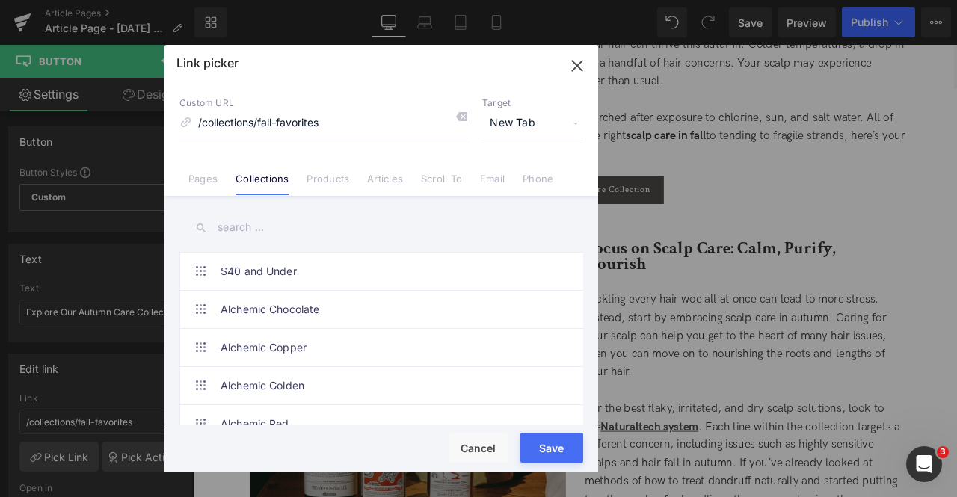
click at [0, 0] on input "text" at bounding box center [0, 0] width 0 height 0
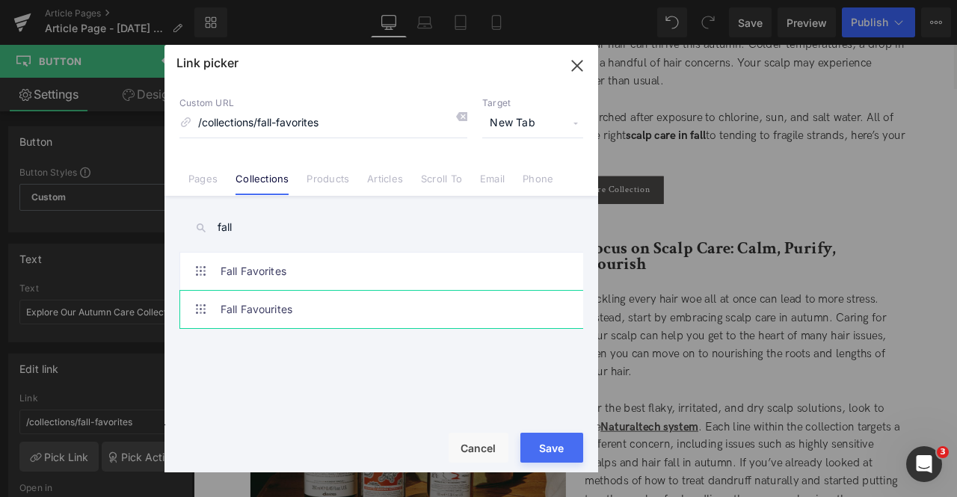
type input "fall"
click at [464, 309] on link "Fall Favourites" at bounding box center [651, 346] width 374 height 108
click at [464, 292] on link "Fall Favorites" at bounding box center [651, 475] width 374 height 366
click at [464, 306] on link "Fall Favourites" at bounding box center [651, 346] width 374 height 108
click at [464, 292] on link "Fall Favorites" at bounding box center [651, 475] width 374 height 366
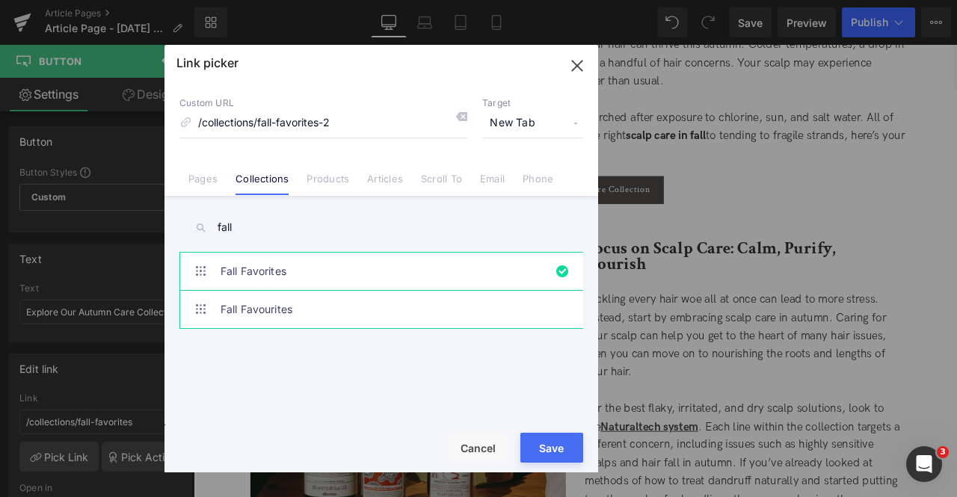
click at [464, 320] on link "Fall Favourites" at bounding box center [651, 346] width 374 height 108
type input "/collections/fall-favourites"
click at [0, 0] on button "Save" at bounding box center [0, 0] width 0 height 0
type input "/collections/fall-favourites"
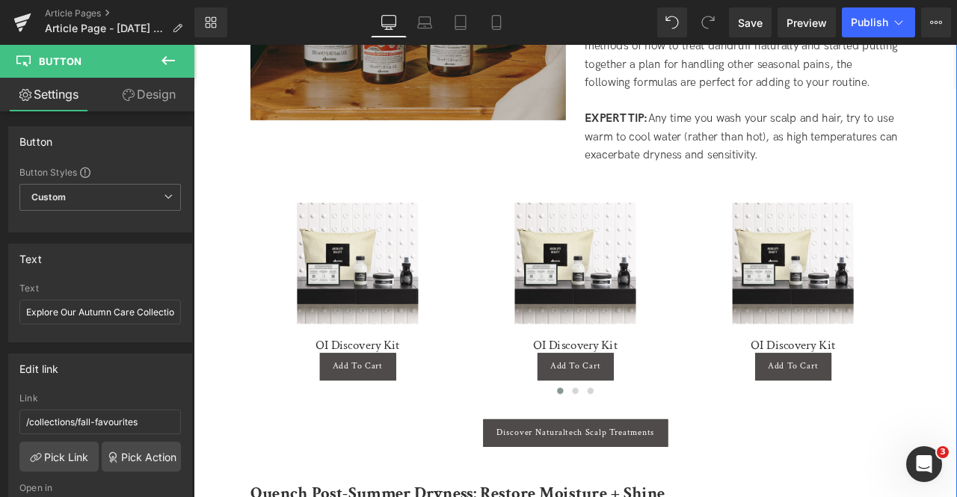
scroll to position [1094, 0]
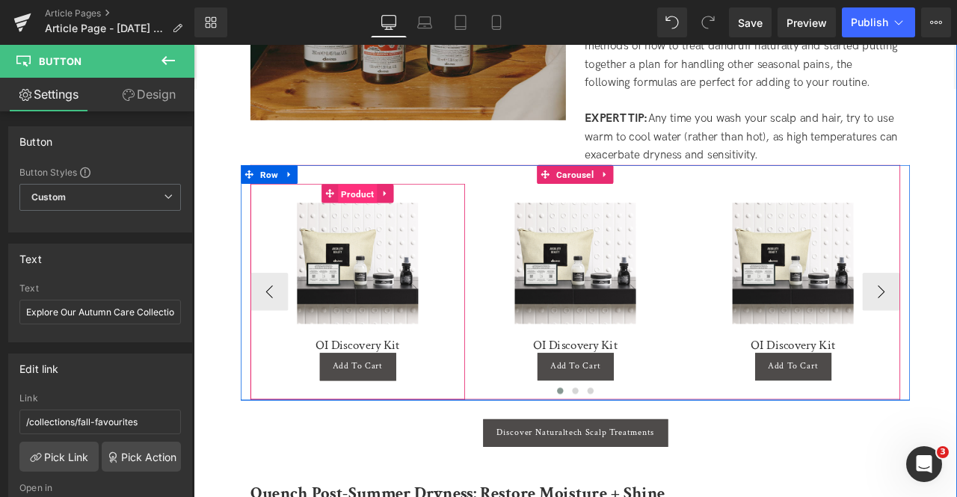
click at [383, 210] on span "Product" at bounding box center [388, 221] width 46 height 22
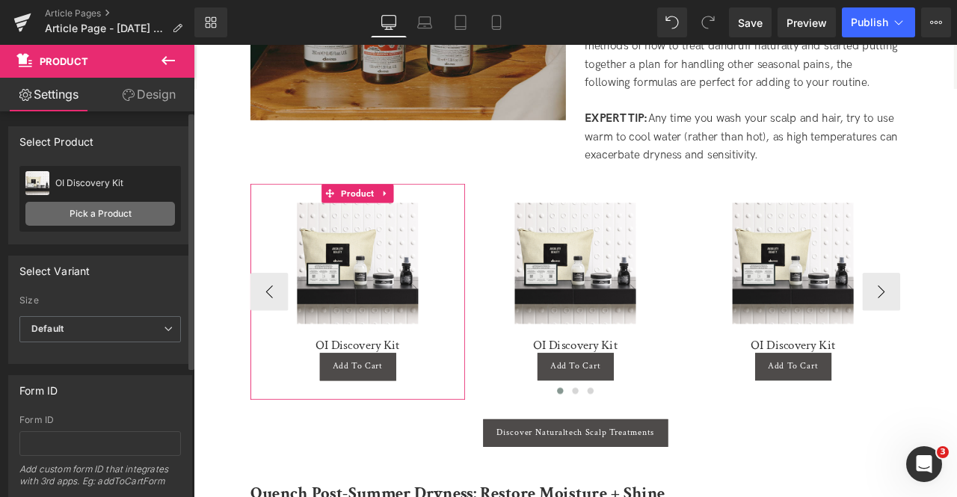
click at [117, 215] on link "Pick a Product" at bounding box center [100, 214] width 150 height 24
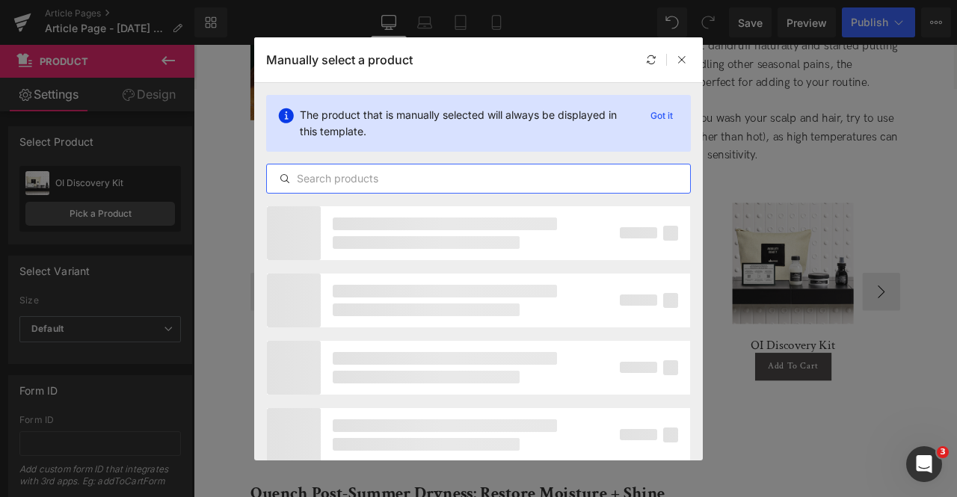
click at [390, 175] on input "text" at bounding box center [478, 179] width 423 height 18
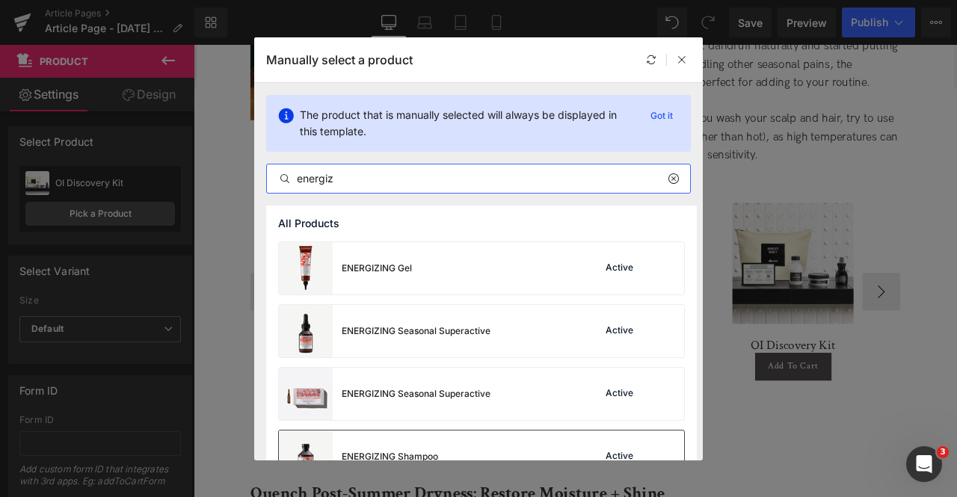
type input "energiz"
click at [0, 0] on div "ENERGIZING Shampoo" at bounding box center [0, 0] width 0 height 0
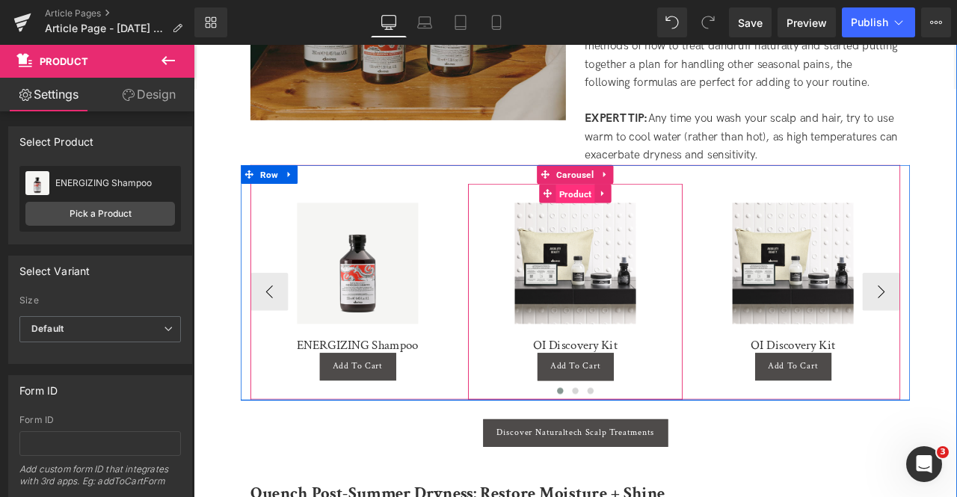
click at [642, 210] on span "Product" at bounding box center [646, 221] width 46 height 22
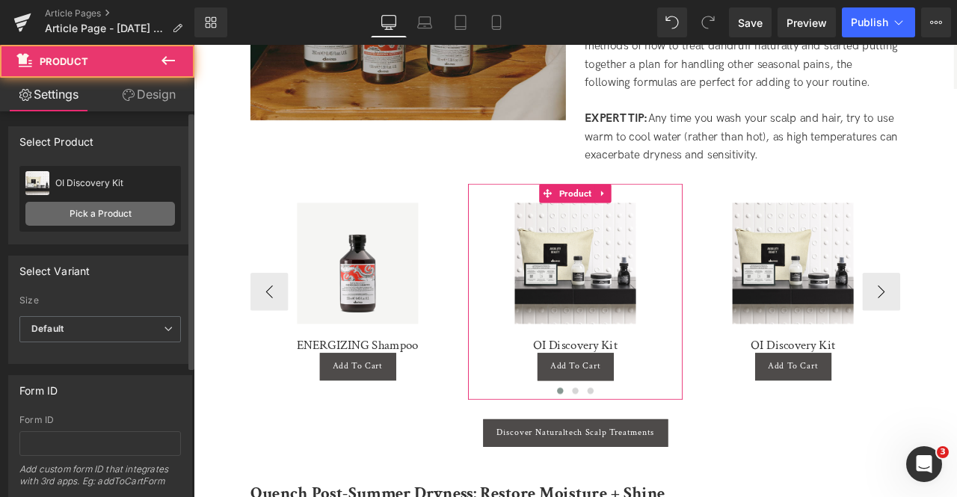
click at [130, 211] on link "Pick a Product" at bounding box center [100, 214] width 150 height 24
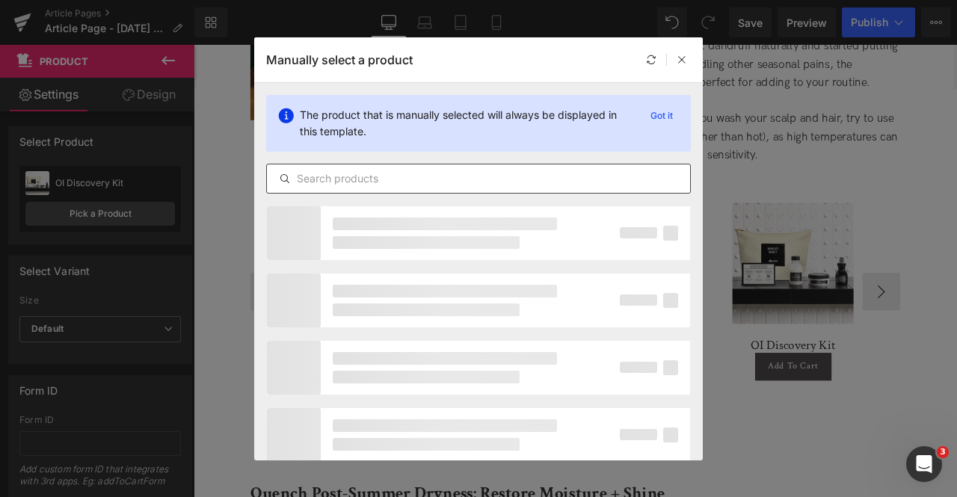
click at [347, 180] on input "text" at bounding box center [478, 179] width 423 height 18
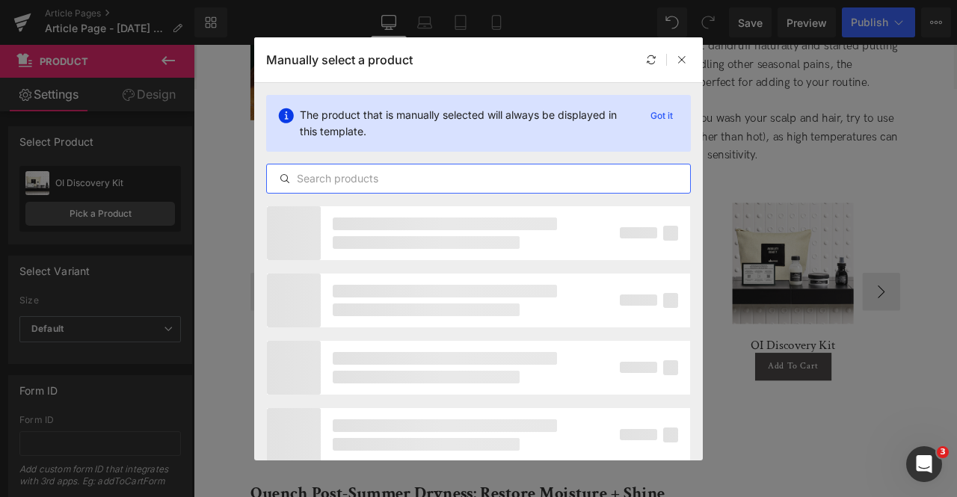
paste input "energiz"
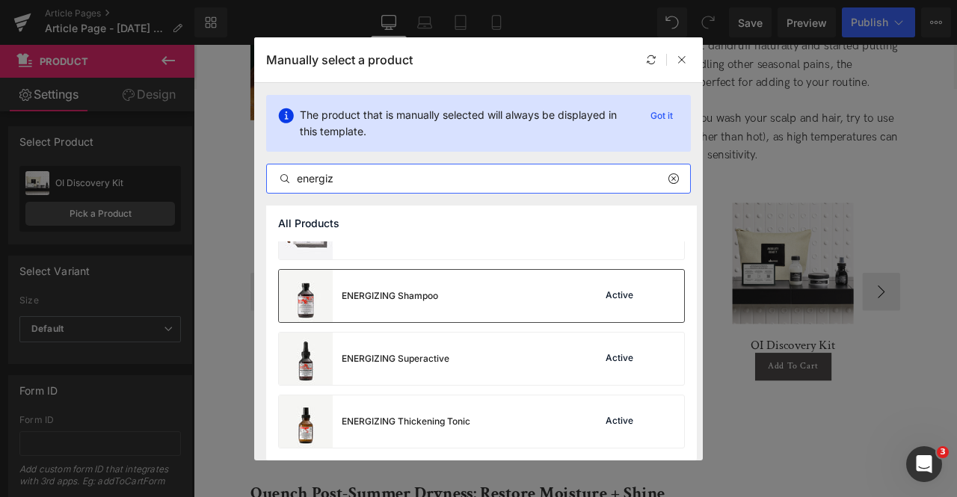
type input "energiz"
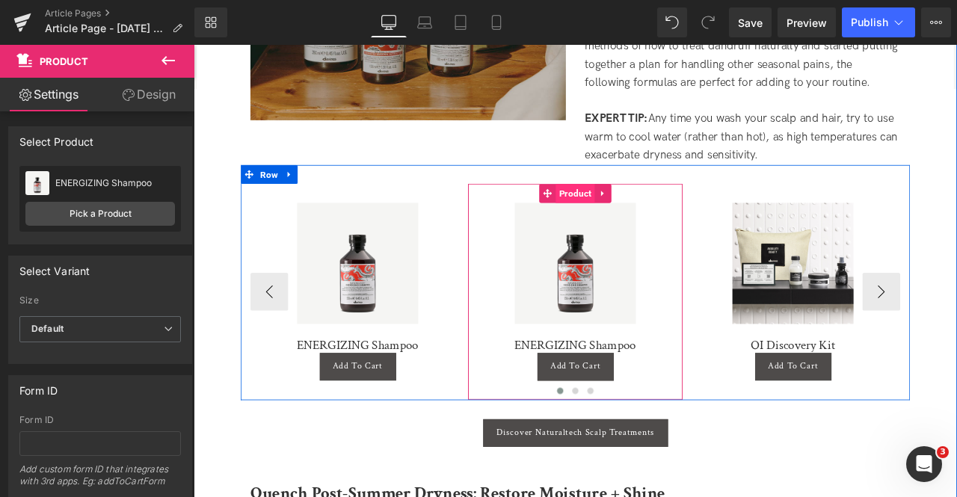
click at [647, 209] on span "Product" at bounding box center [646, 220] width 46 height 22
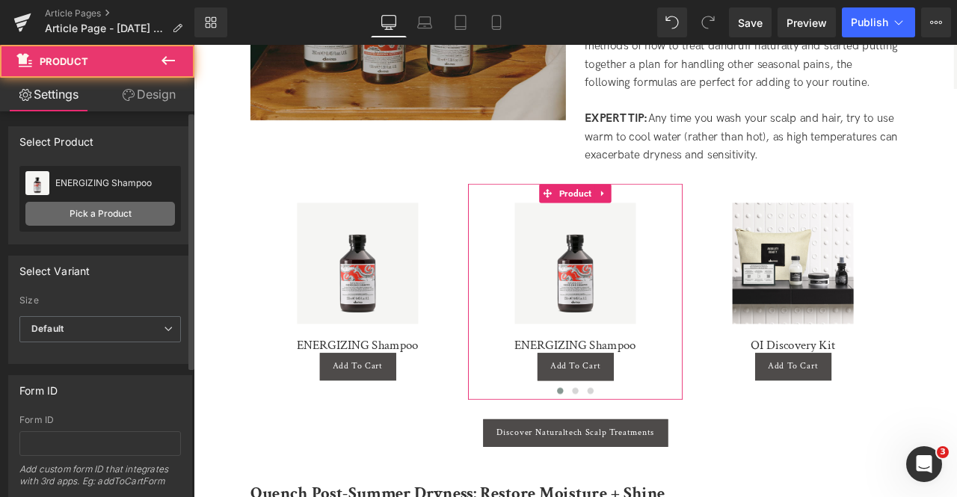
click at [96, 216] on link "Pick a Product" at bounding box center [100, 214] width 150 height 24
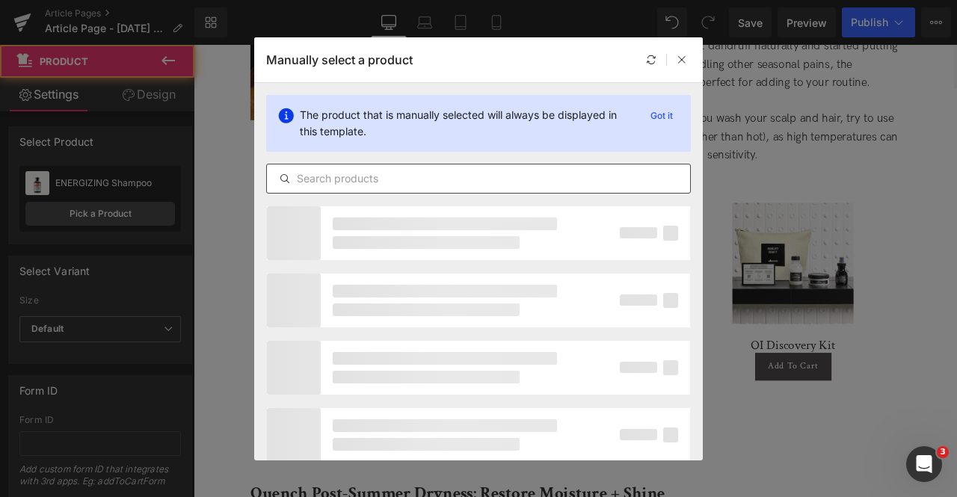
click at [491, 165] on div at bounding box center [478, 179] width 425 height 30
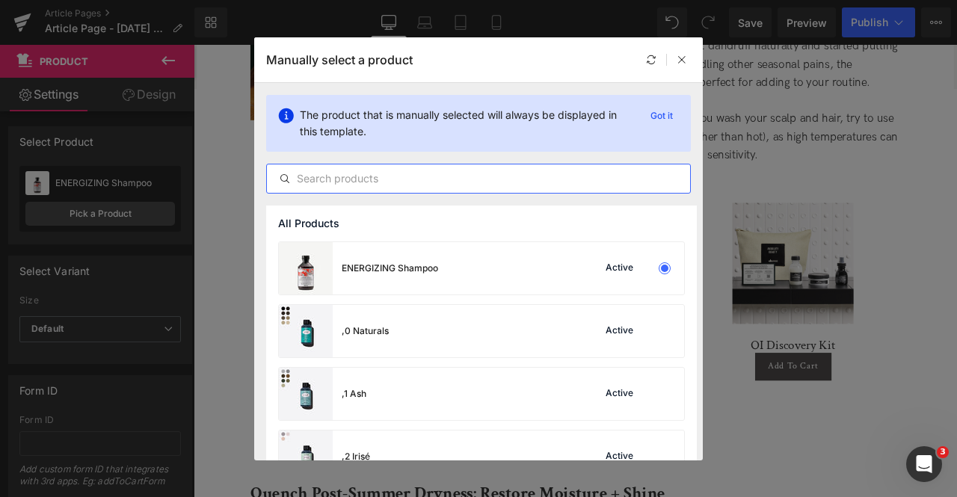
click at [454, 183] on input "text" at bounding box center [478, 179] width 423 height 18
paste input "energiz"
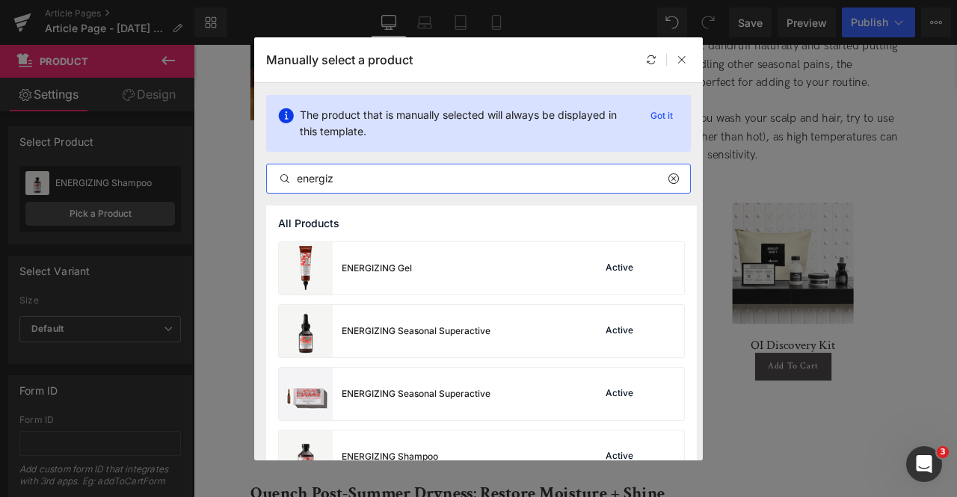
scroll to position [143, 0]
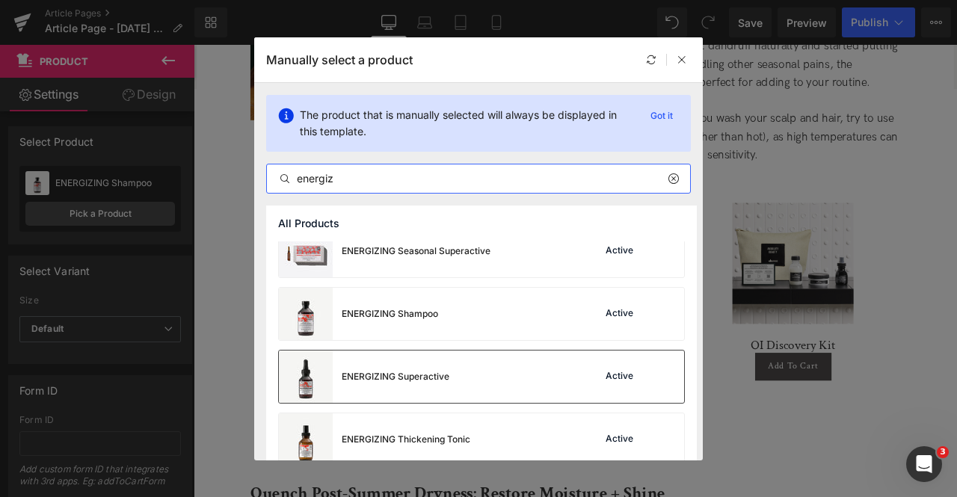
type input "energiz"
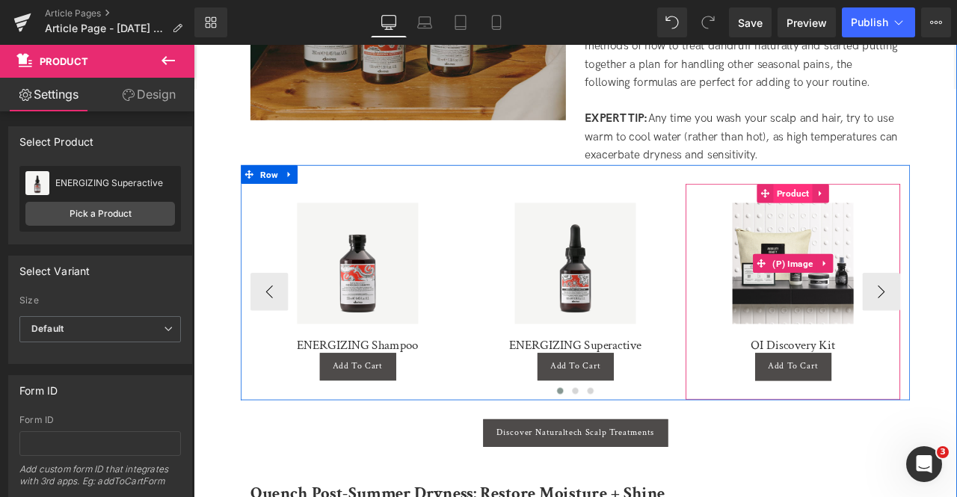
click at [896, 209] on span "Product" at bounding box center [904, 220] width 46 height 22
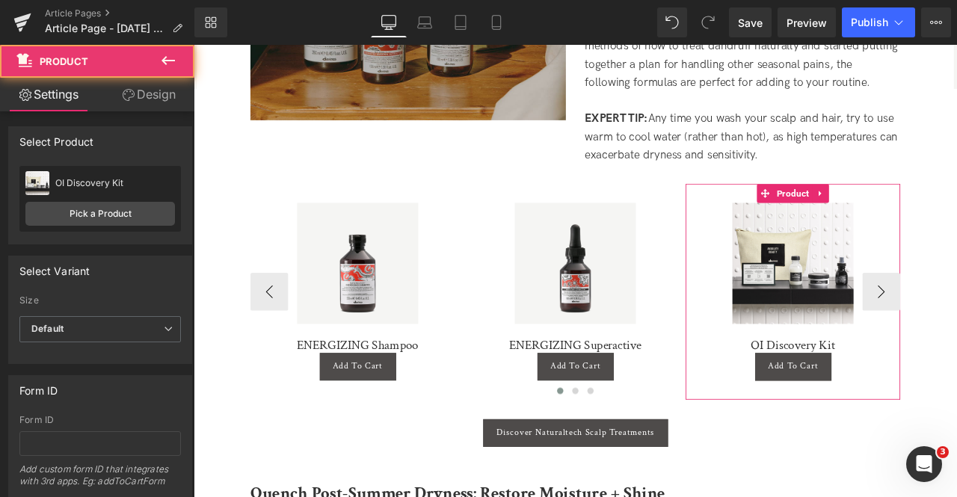
click at [132, 231] on div "OI Discovery Kit OI Discovery Kit Pick a Product" at bounding box center [100, 199] width 162 height 66
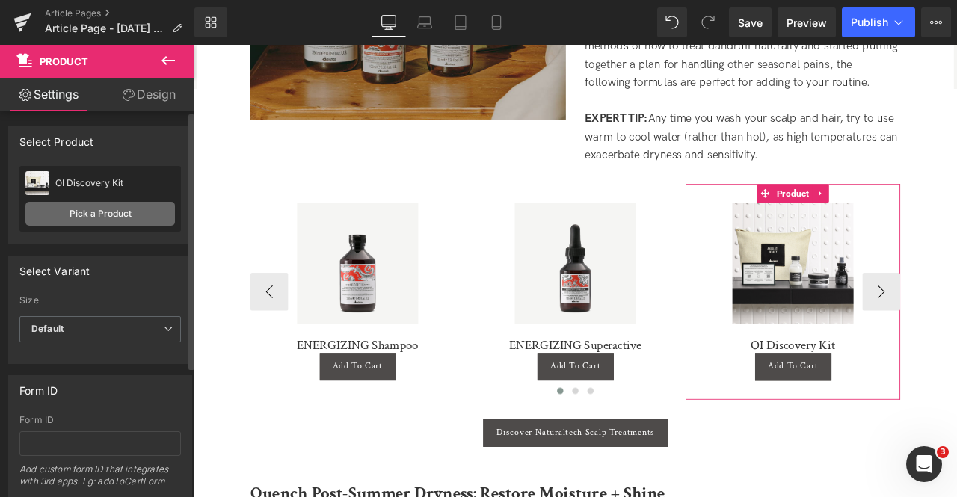
click at [129, 221] on link "Pick a Product" at bounding box center [100, 214] width 150 height 24
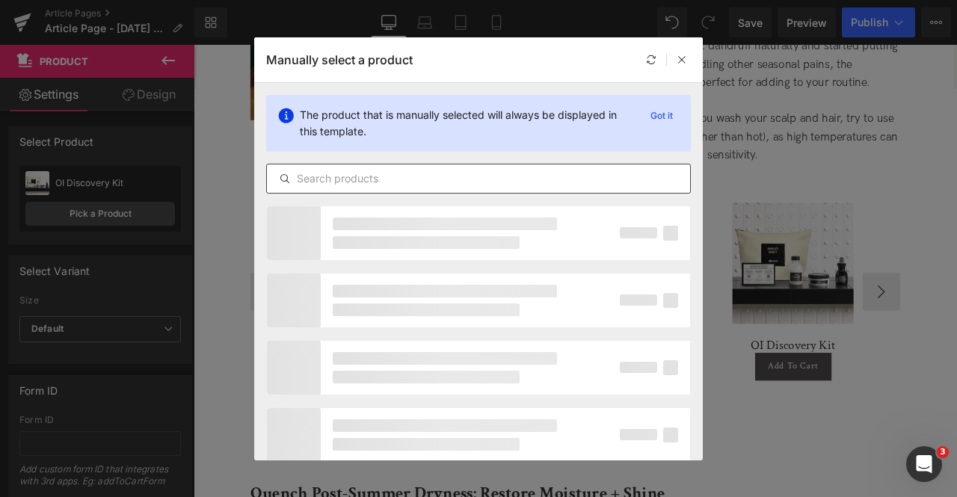
click at [0, 0] on input "text" at bounding box center [0, 0] width 0 height 0
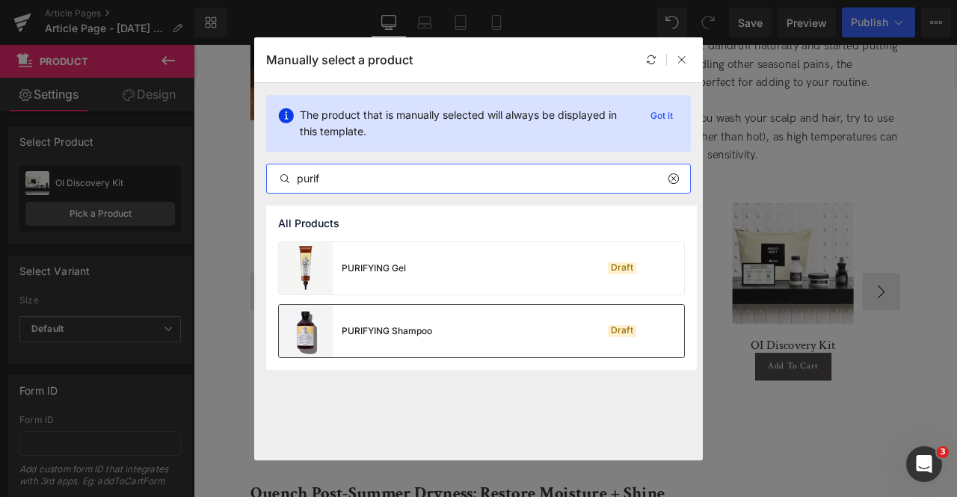
type input "purif"
click at [0, 0] on div "PURIFYING Shampoo" at bounding box center [0, 0] width 0 height 0
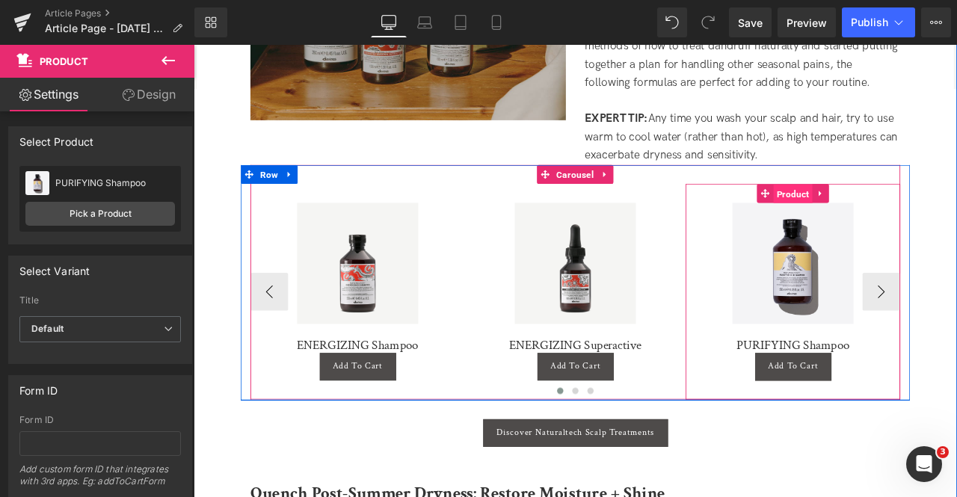
click at [899, 210] on span "Product" at bounding box center [904, 221] width 46 height 22
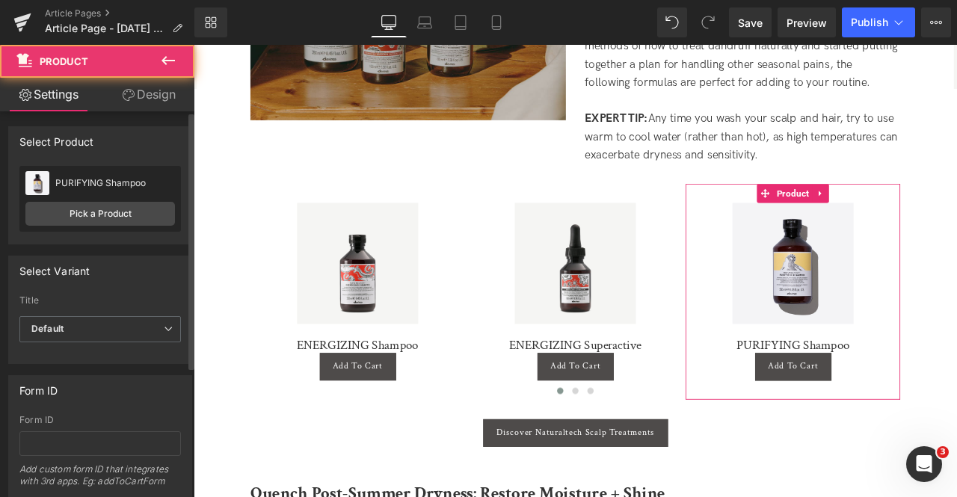
click at [108, 200] on div "PURIFYING Shampoo PURIFYING Shampoo Pick a Product" at bounding box center [100, 199] width 162 height 66
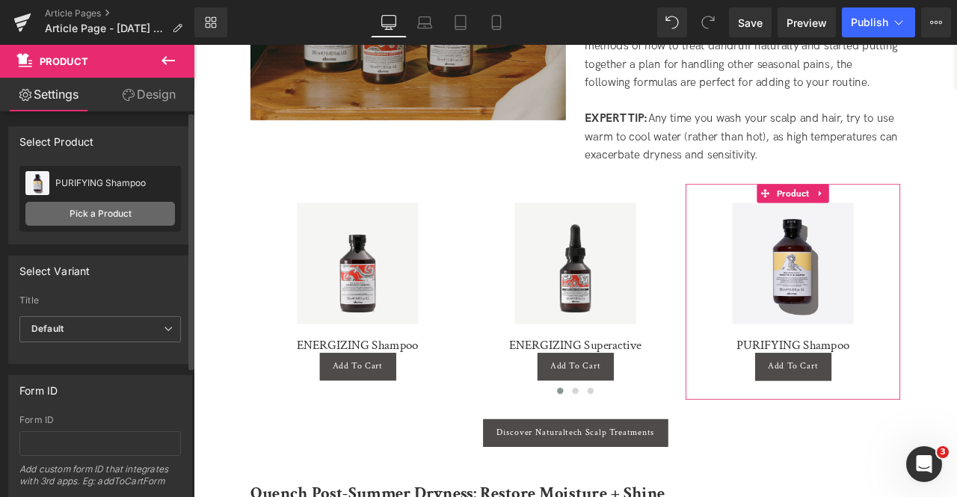
click at [150, 221] on link "Pick a Product" at bounding box center [100, 214] width 150 height 24
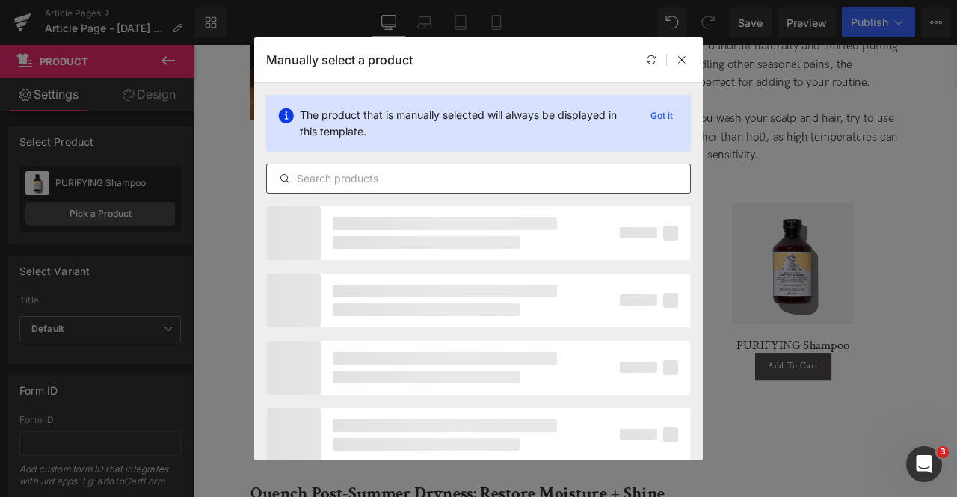
click at [0, 0] on input "text" at bounding box center [0, 0] width 0 height 0
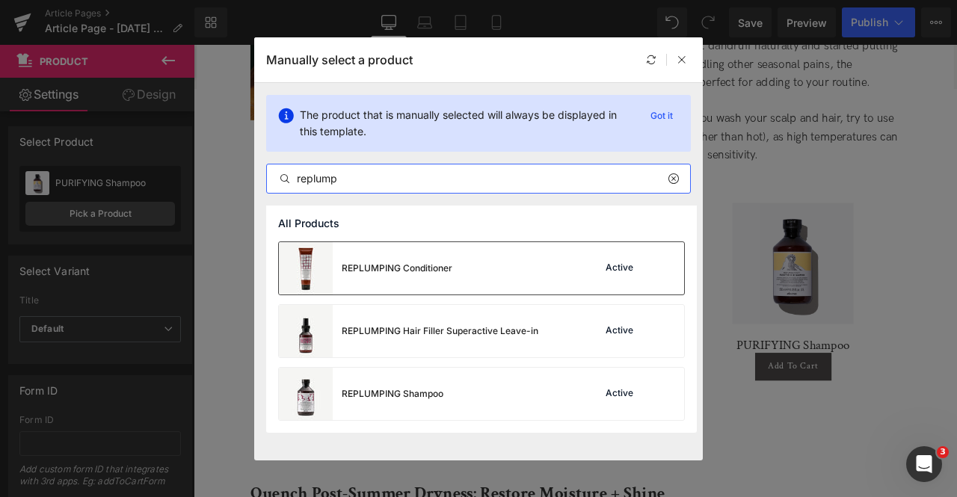
type input "replump"
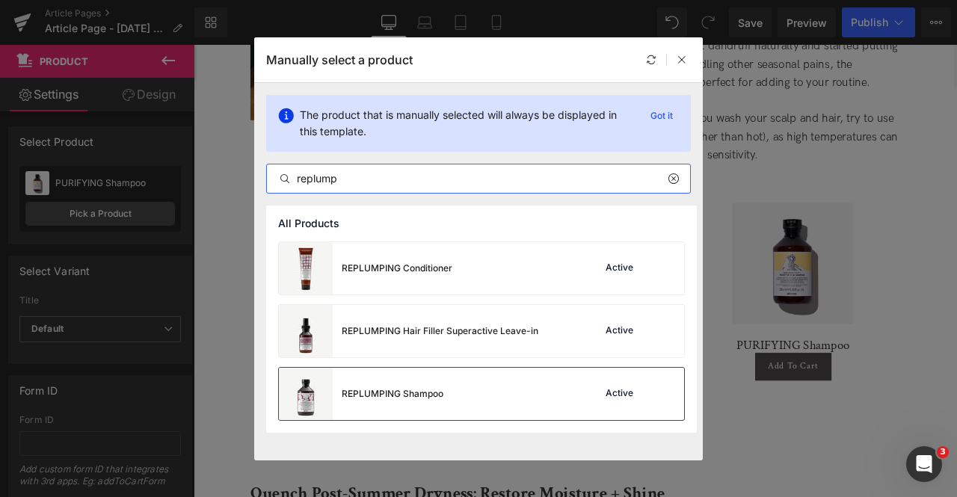
click at [0, 0] on div "REPLUMPING Shampoo Active" at bounding box center [0, 0] width 0 height 0
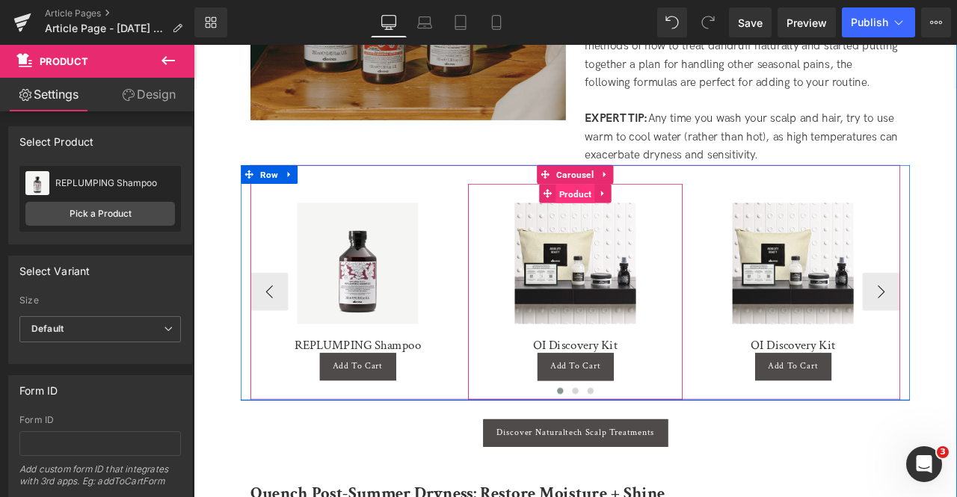
click at [634, 210] on span "Product" at bounding box center [646, 221] width 46 height 22
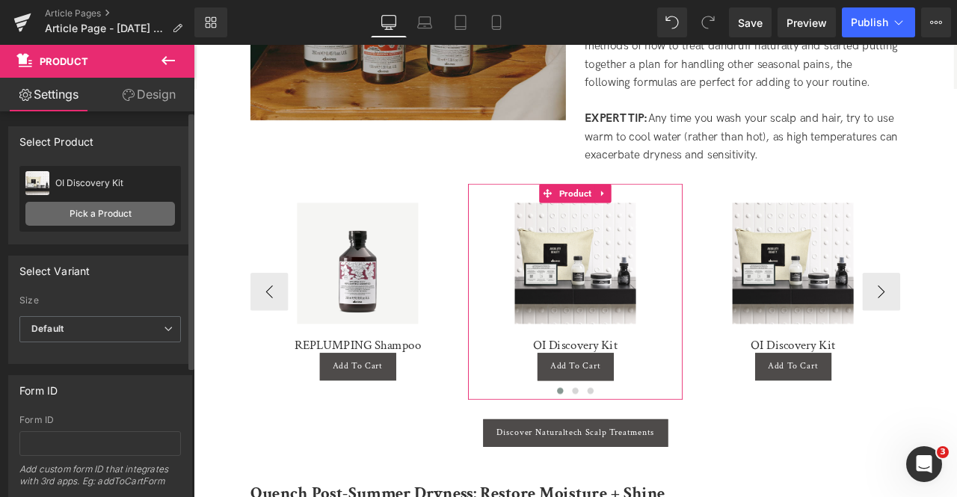
click at [106, 221] on link "Pick a Product" at bounding box center [100, 214] width 150 height 24
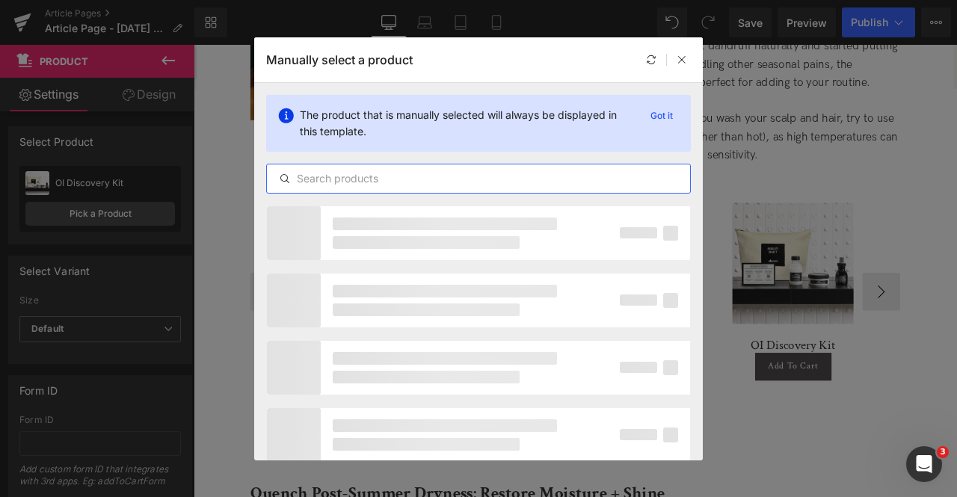
paste input "replump"
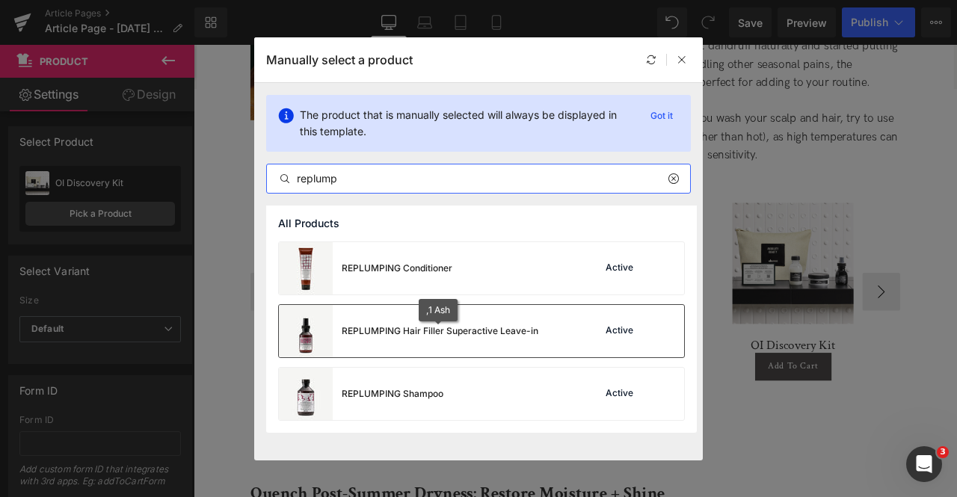
type input "replump"
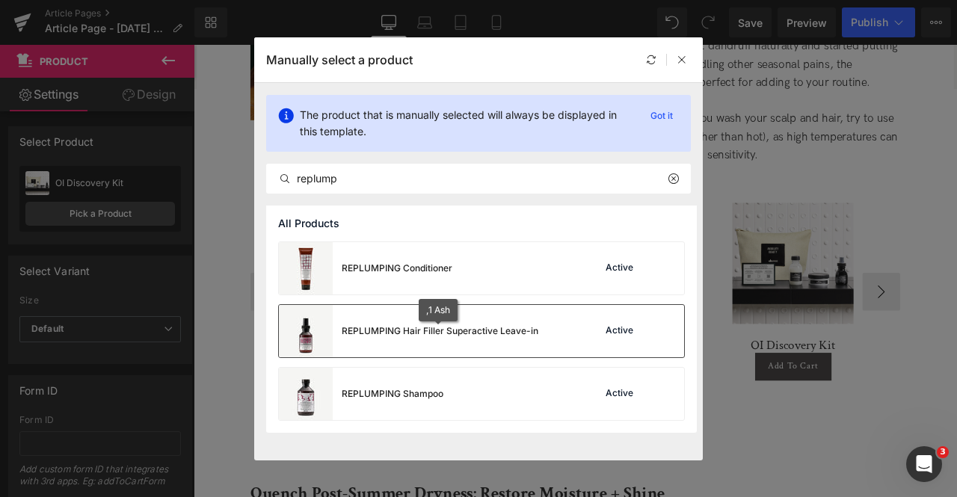
click at [0, 0] on div "REPLUMPING Hair Filler Superactive Leave-in" at bounding box center [0, 0] width 0 height 0
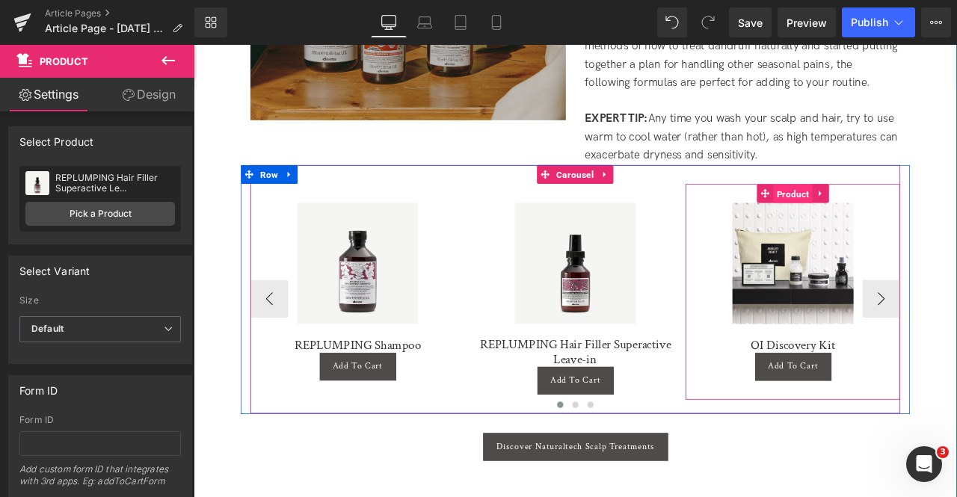
click at [912, 210] on span "Product" at bounding box center [904, 221] width 46 height 22
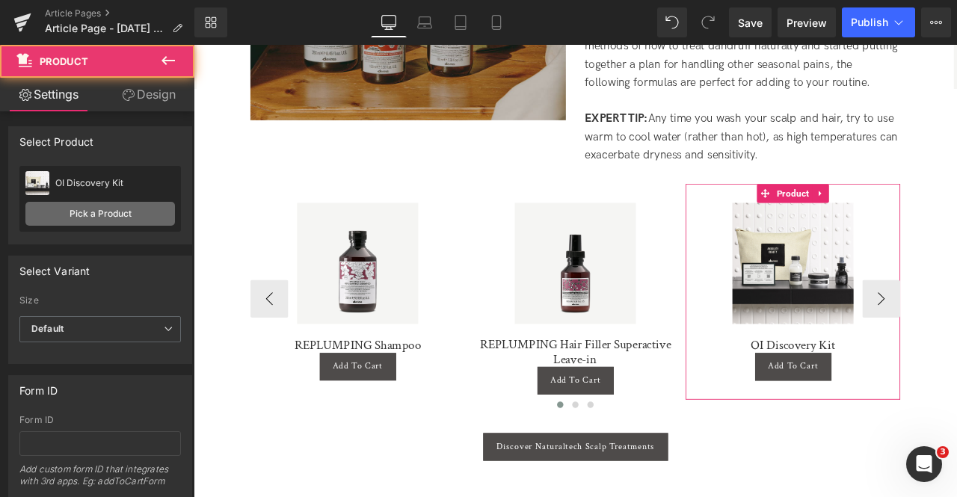
click at [121, 209] on link "Pick a Product" at bounding box center [100, 214] width 150 height 24
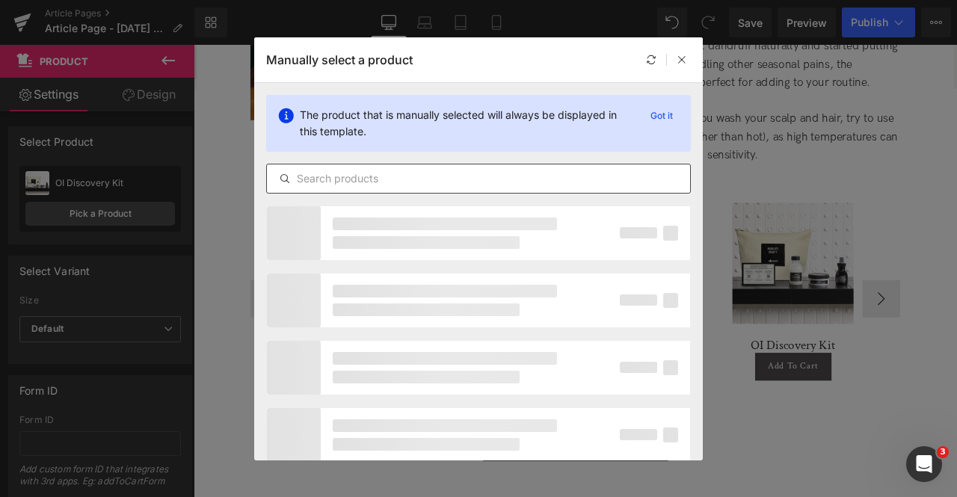
click at [455, 182] on input "text" at bounding box center [478, 179] width 423 height 18
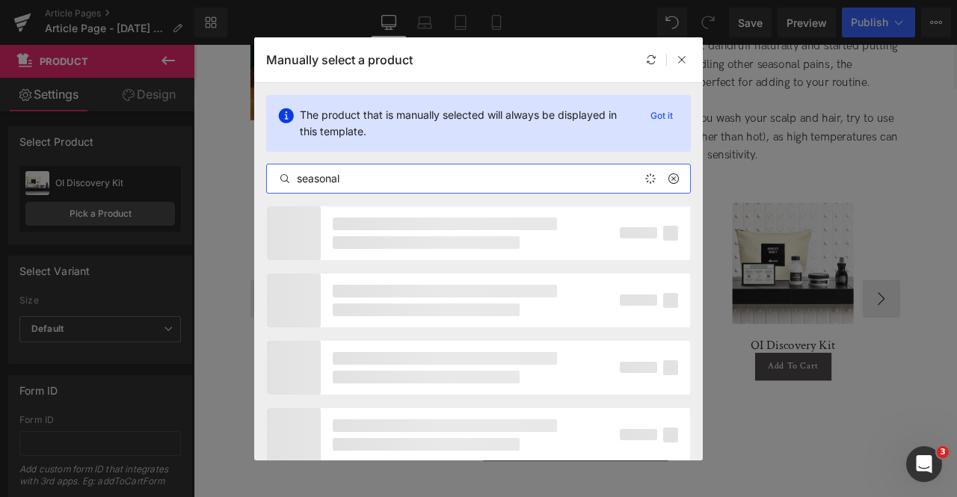
type input "seasonal"
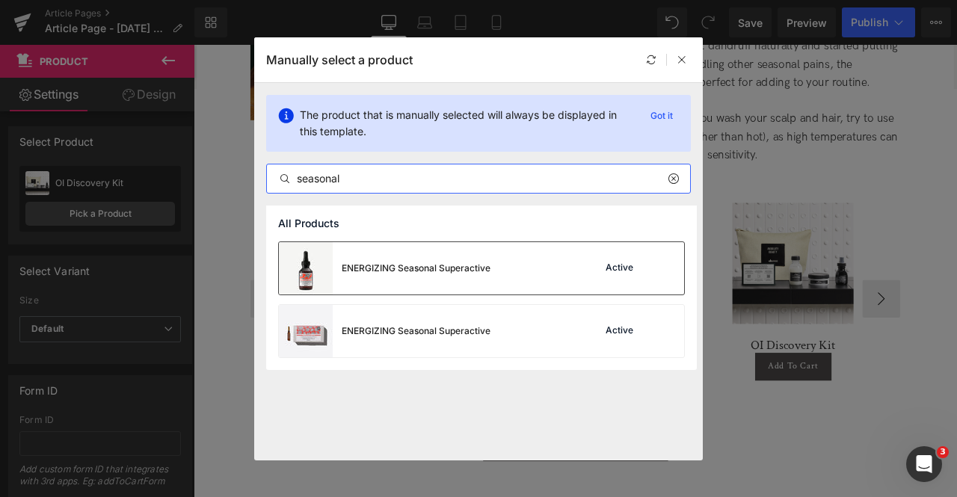
click at [463, 274] on div "ENERGIZING Seasonal Superactive" at bounding box center [416, 268] width 149 height 13
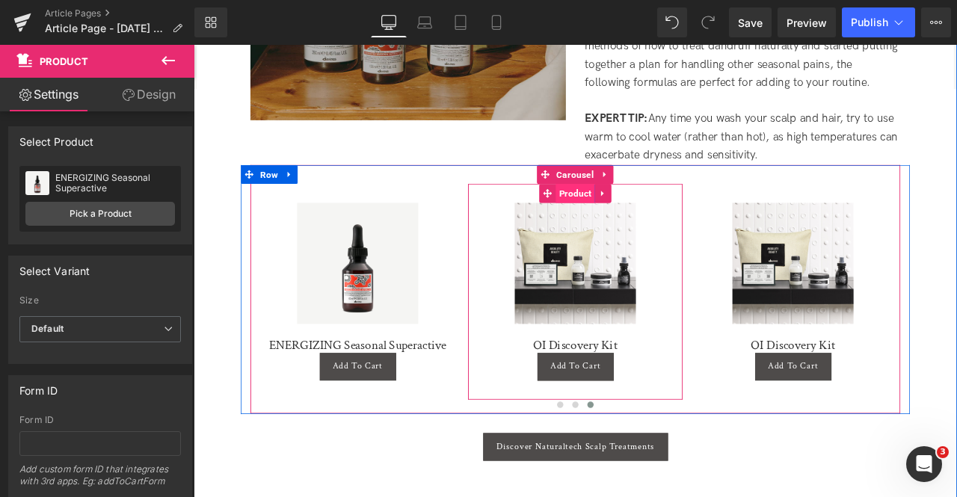
click at [632, 209] on span "Product" at bounding box center [646, 220] width 46 height 22
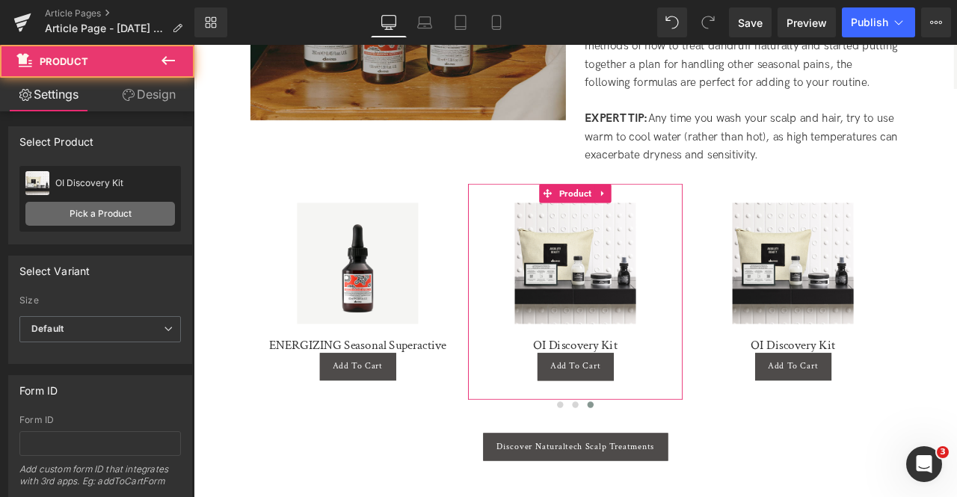
click at [135, 211] on link "Pick a Product" at bounding box center [100, 214] width 150 height 24
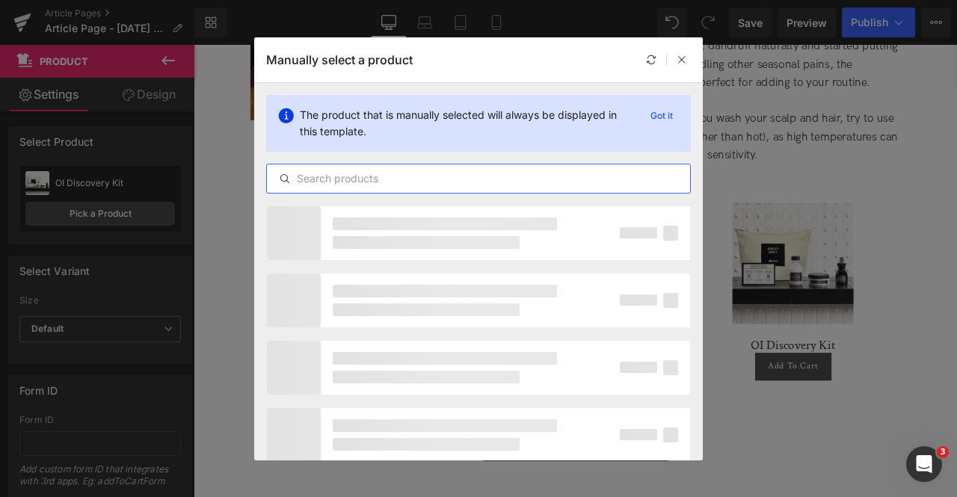
click at [0, 0] on input "text" at bounding box center [0, 0] width 0 height 0
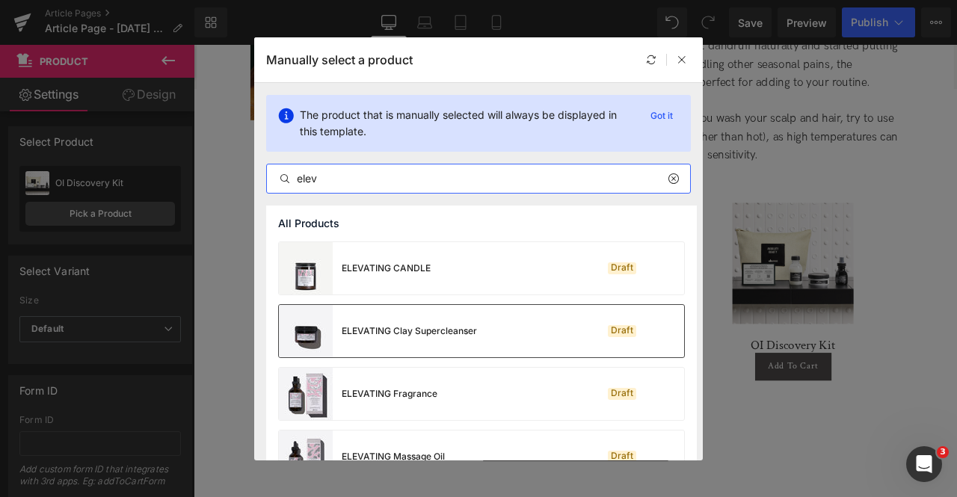
scroll to position [97, 0]
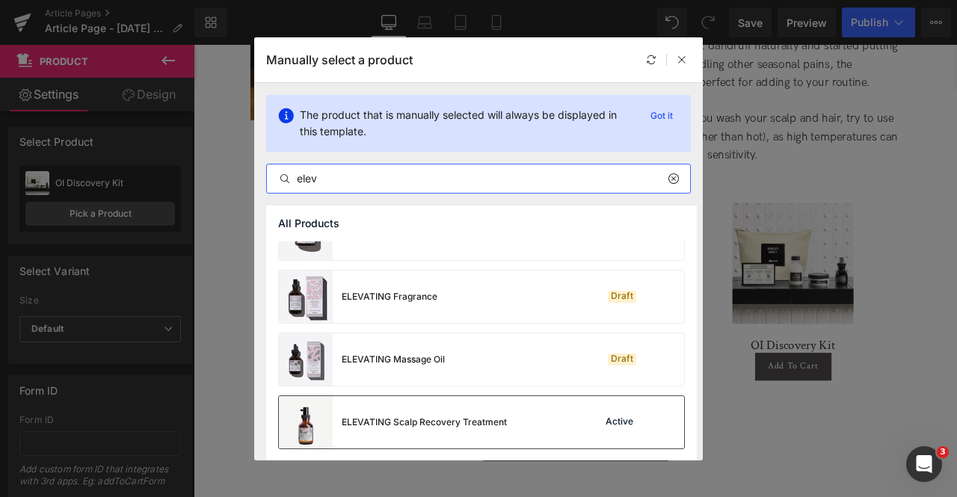
type input "elev"
click at [467, 405] on div "ELEVATING Scalp Recovery Treatment" at bounding box center [393, 422] width 228 height 52
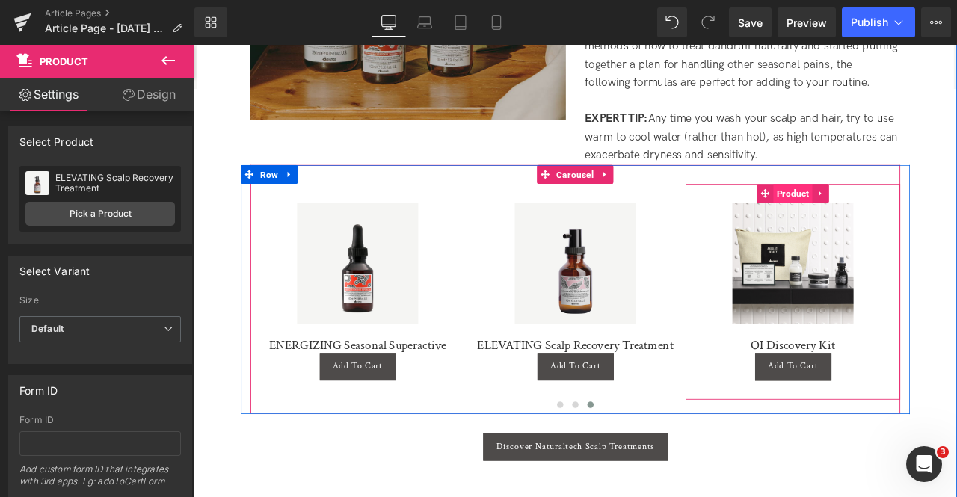
click at [901, 209] on span "Product" at bounding box center [904, 220] width 46 height 22
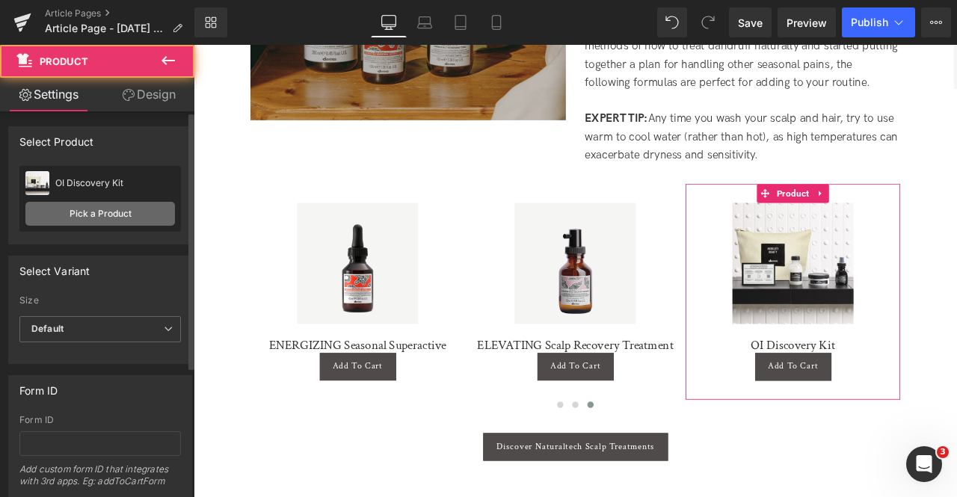
click at [138, 212] on link "Pick a Product" at bounding box center [100, 214] width 150 height 24
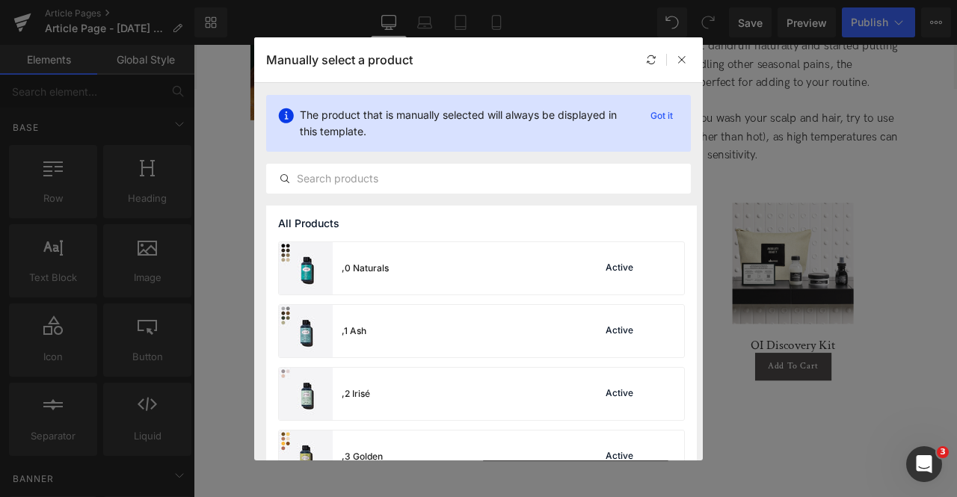
click at [685, 68] on div "Manually select a product" at bounding box center [478, 59] width 449 height 45
click at [682, 63] on icon at bounding box center [682, 60] width 10 height 10
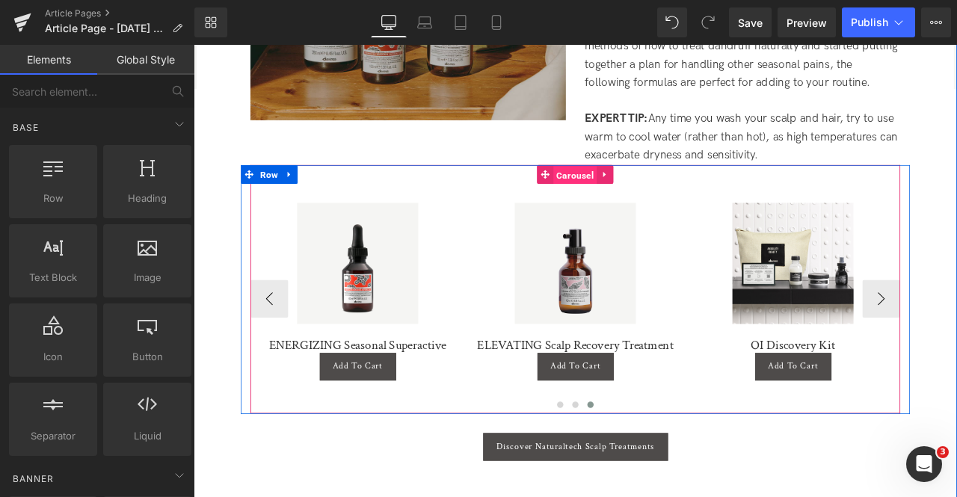
click at [631, 188] on span "Carousel" at bounding box center [646, 199] width 52 height 22
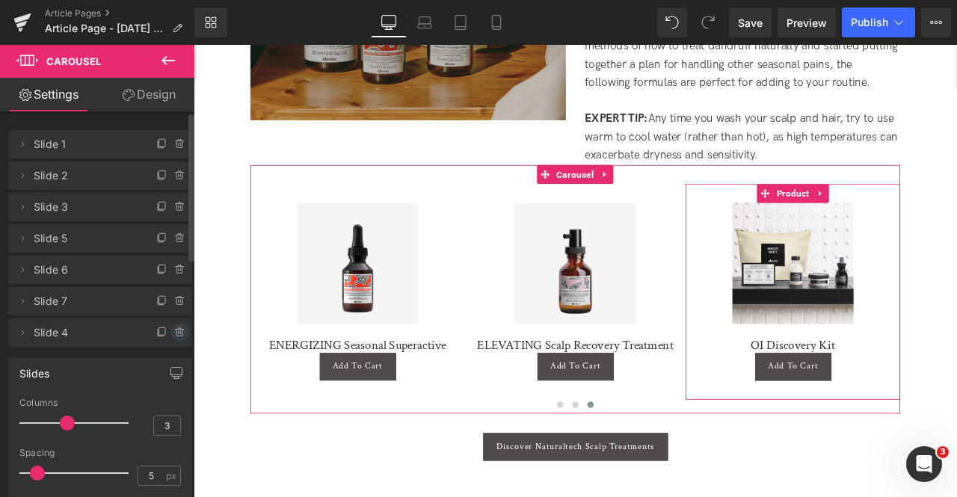
click at [176, 330] on icon at bounding box center [179, 330] width 8 height 0
click at [160, 328] on button "Delete" at bounding box center [164, 333] width 47 height 19
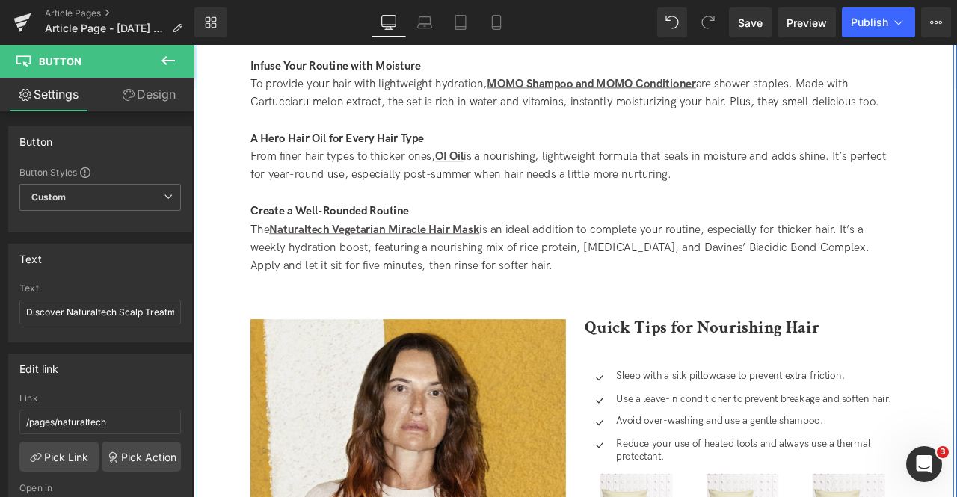
scroll to position [2154, 0]
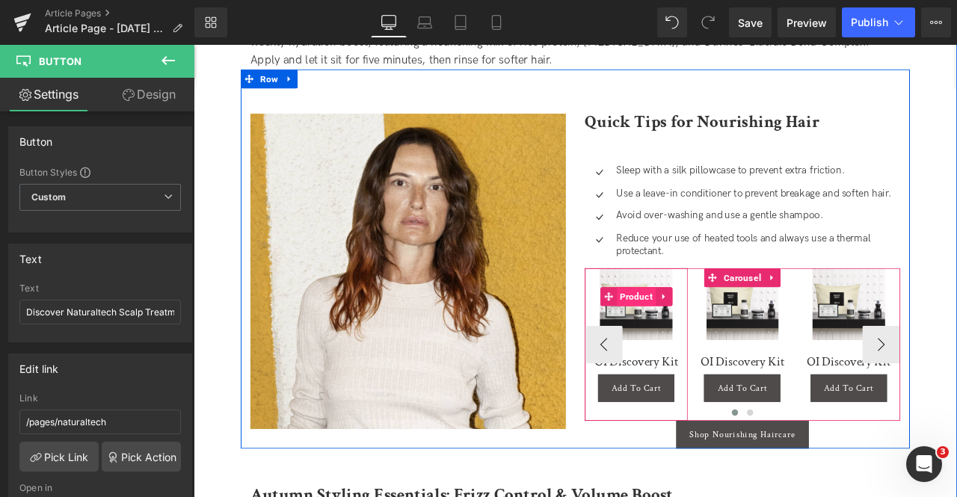
click at [710, 332] on span "Product" at bounding box center [718, 343] width 46 height 22
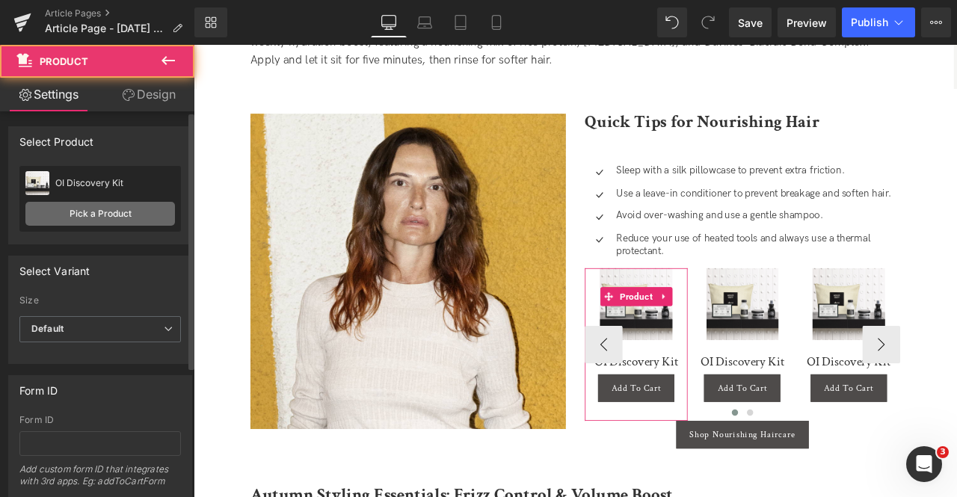
click at [112, 212] on link "Pick a Product" at bounding box center [100, 214] width 150 height 24
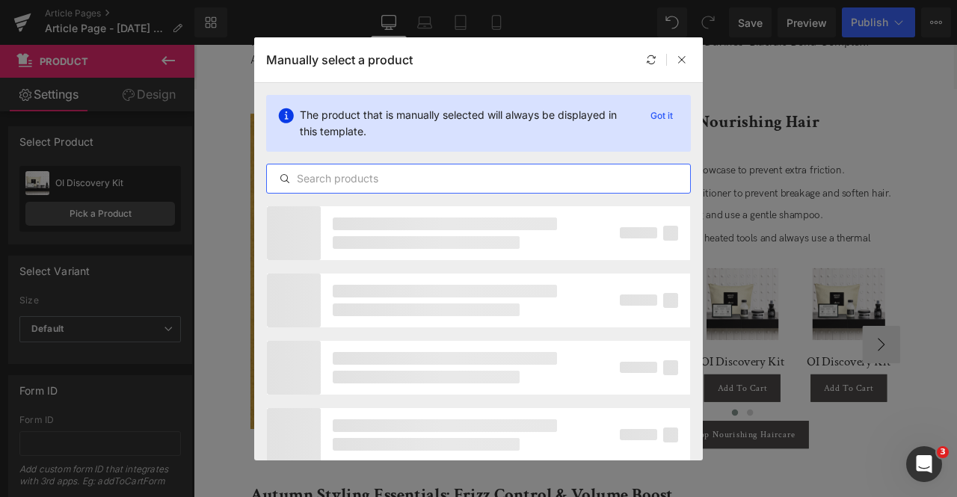
click at [319, 170] on input "text" at bounding box center [478, 179] width 423 height 18
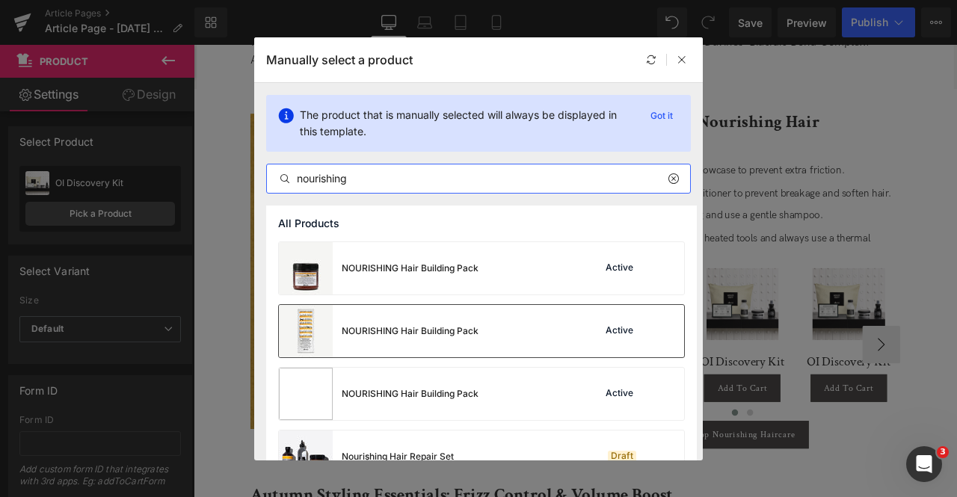
scroll to position [313, 0]
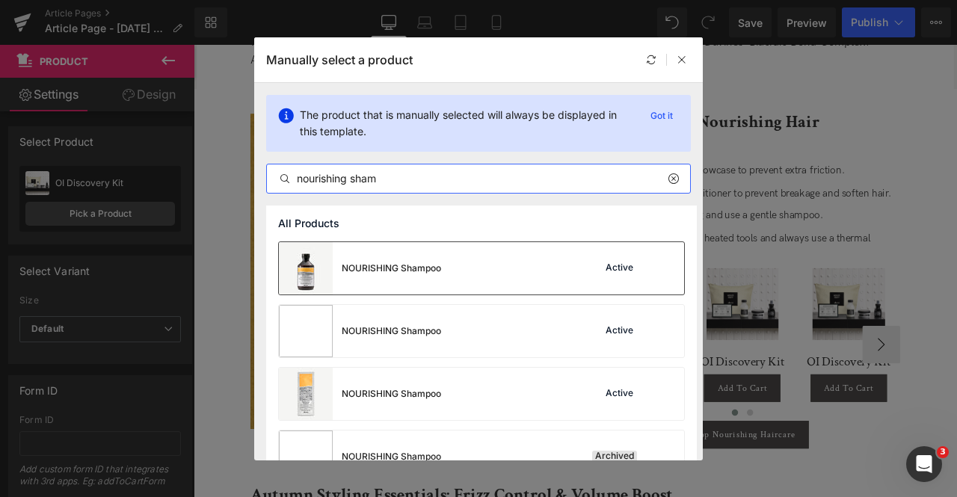
type input "nourishing sham"
click at [437, 254] on div "NOURISHING Shampoo" at bounding box center [360, 268] width 162 height 52
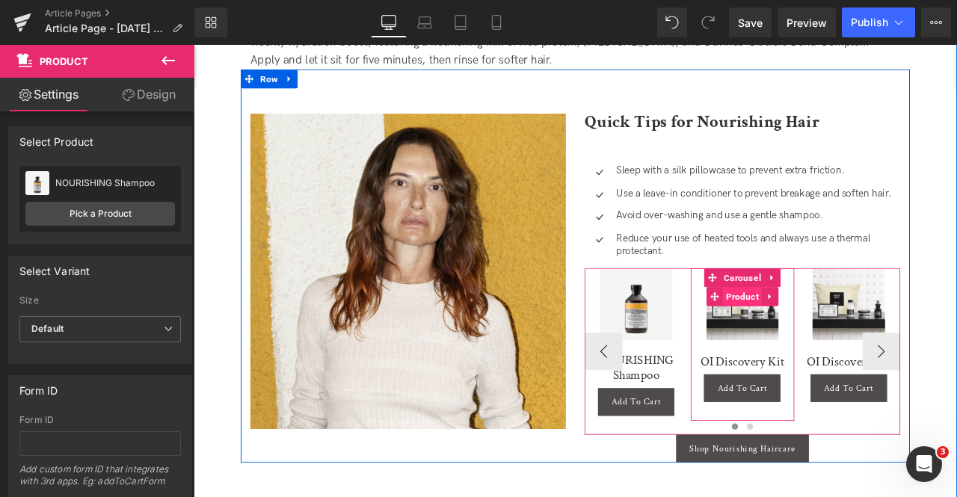
click at [842, 332] on span "Product" at bounding box center [844, 343] width 46 height 22
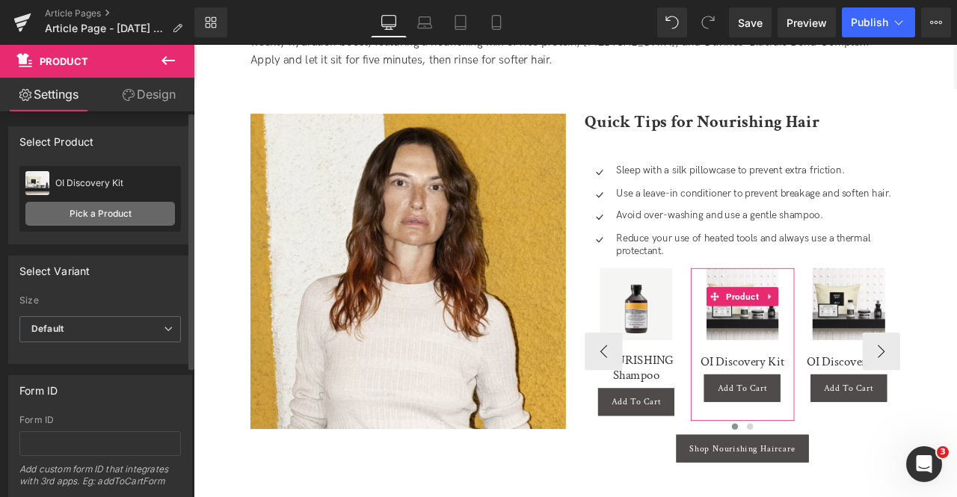
click at [87, 210] on link "Pick a Product" at bounding box center [100, 214] width 150 height 24
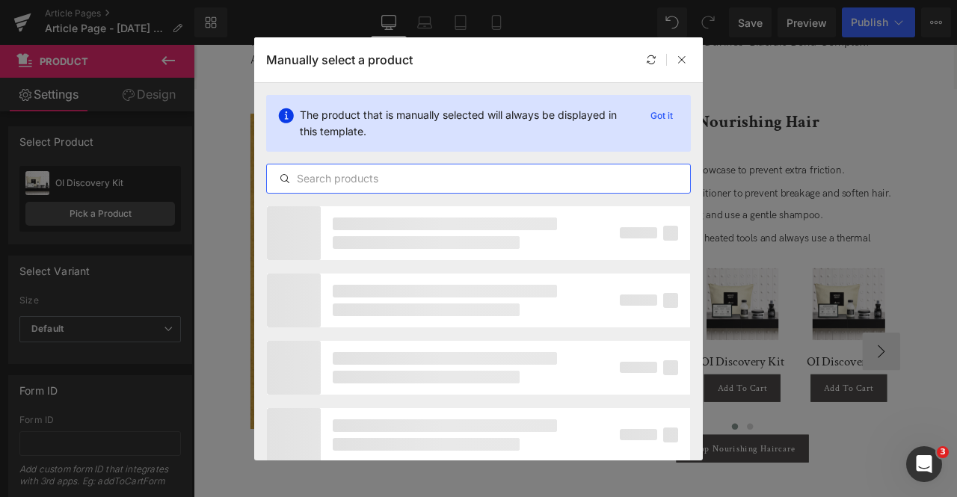
click at [417, 177] on input "text" at bounding box center [478, 179] width 423 height 18
paste input "nourishing"
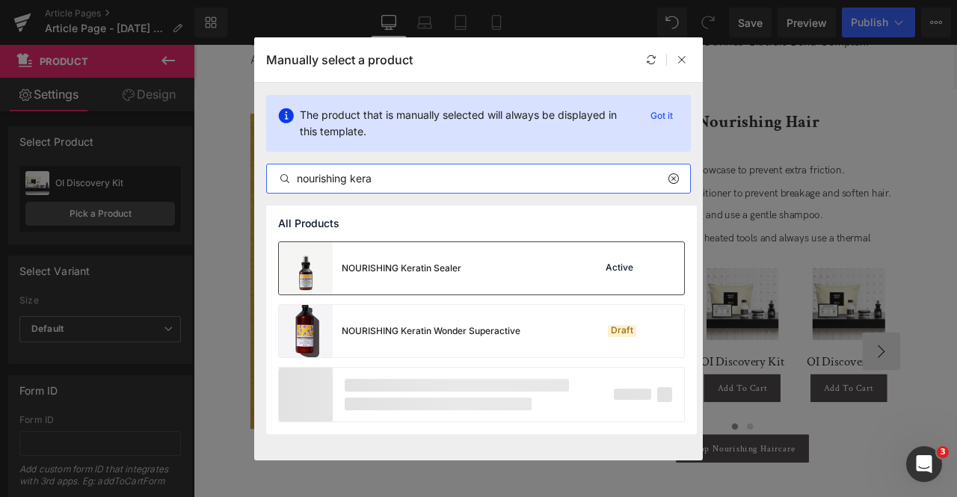
type input "nourishing kera"
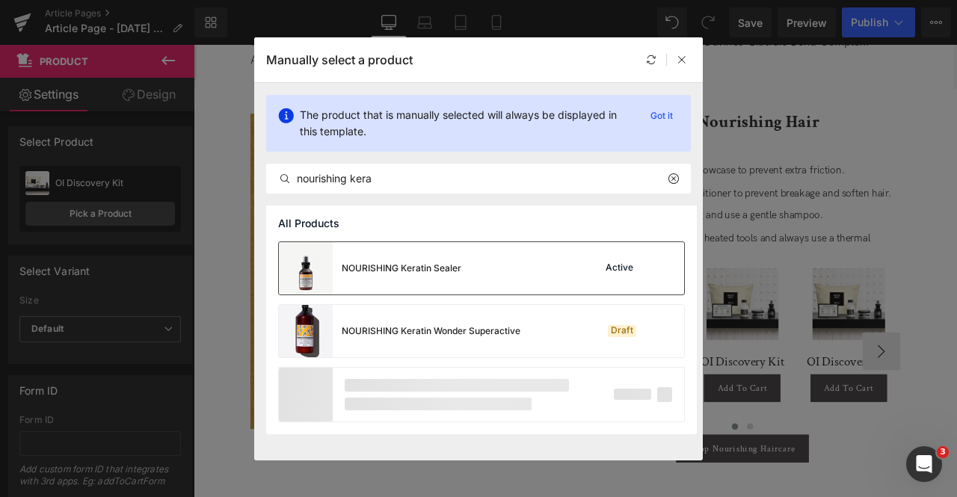
click at [449, 265] on div "NOURISHING Keratin Sealer" at bounding box center [402, 268] width 120 height 13
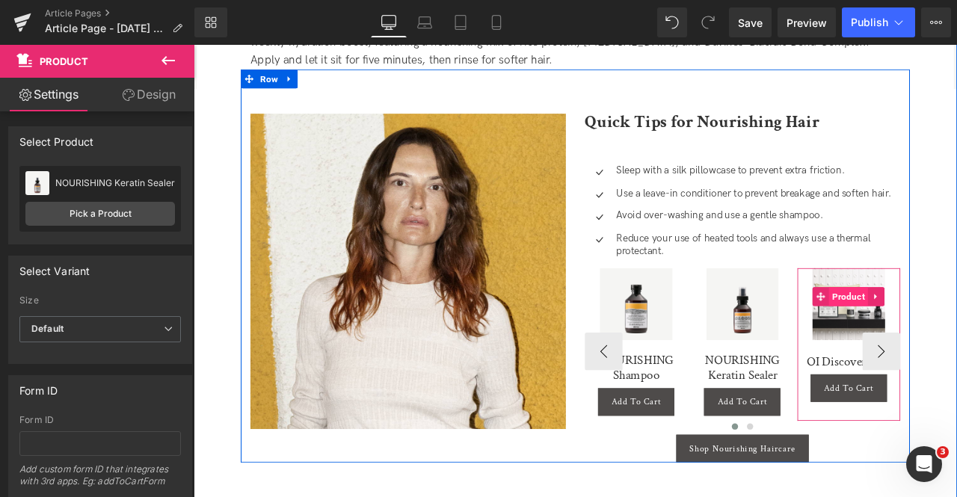
click at [956, 332] on span "Product" at bounding box center [970, 343] width 46 height 22
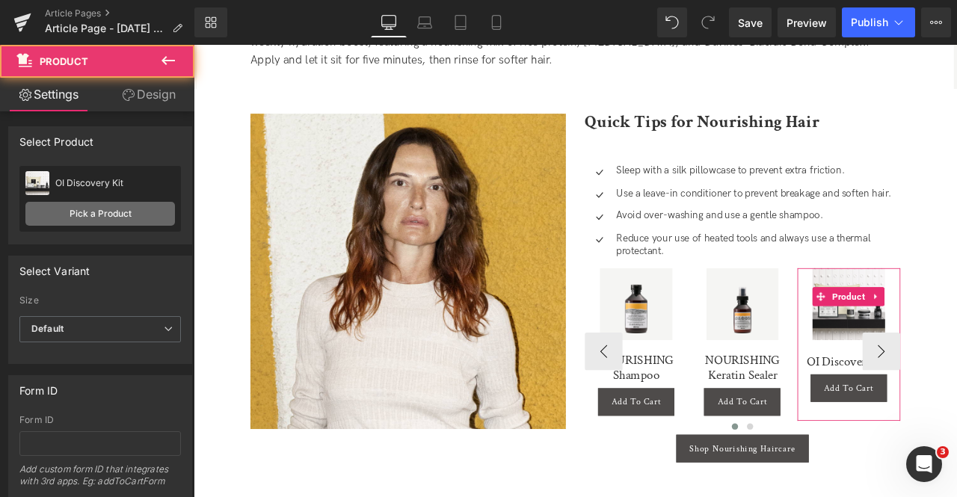
click at [59, 211] on link "Pick a Product" at bounding box center [100, 214] width 150 height 24
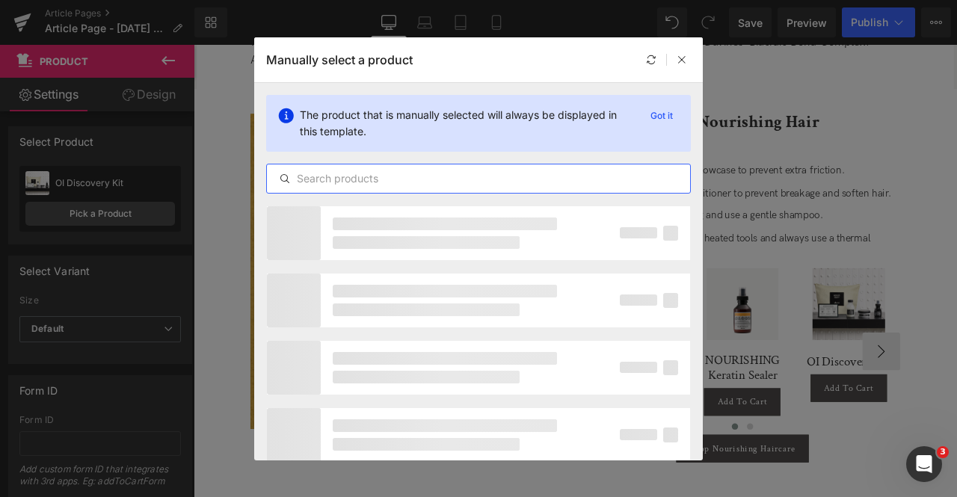
click at [385, 174] on input "text" at bounding box center [478, 179] width 423 height 18
paste input "nourishing"
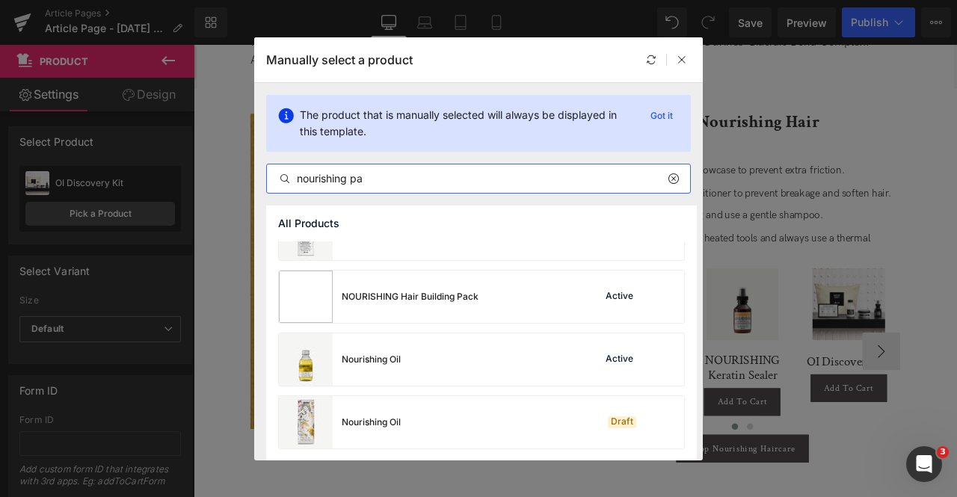
scroll to position [0, 0]
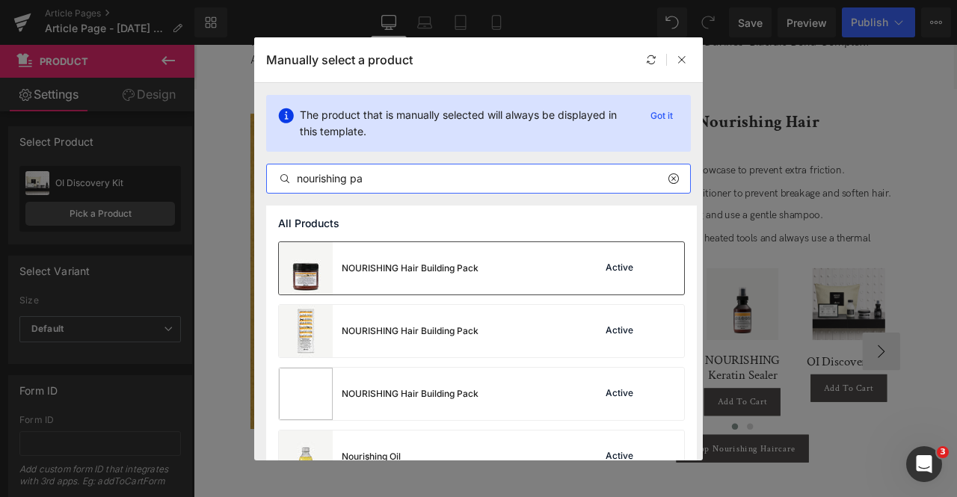
type input "nourishing pa"
click at [606, 269] on div "Active" at bounding box center [620, 268] width 34 height 12
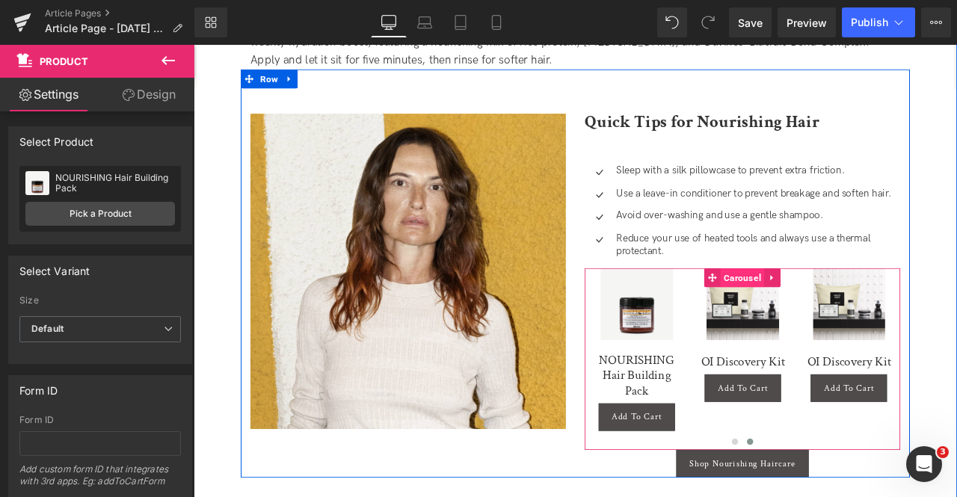
click at [842, 310] on span "Carousel" at bounding box center [844, 321] width 52 height 22
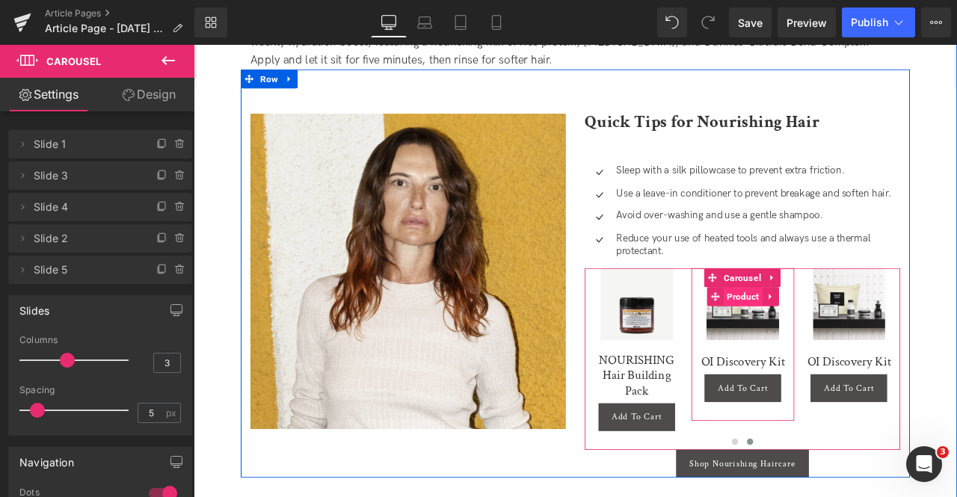
click at [846, 332] on span "Product" at bounding box center [845, 343] width 46 height 22
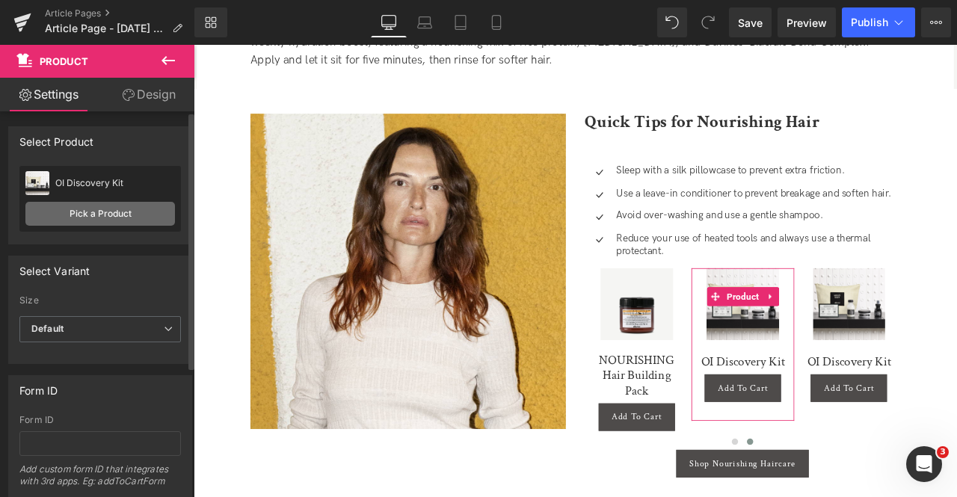
click at [114, 209] on link "Pick a Product" at bounding box center [100, 214] width 150 height 24
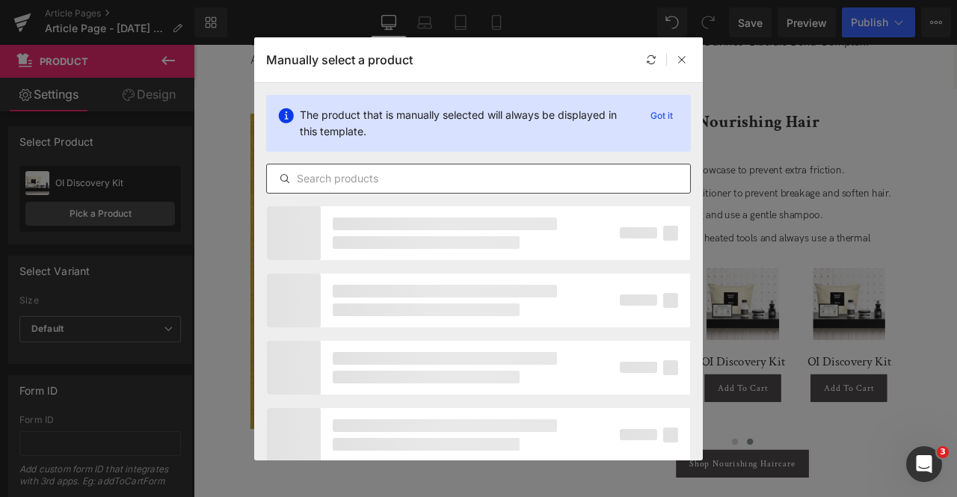
click at [538, 173] on input "text" at bounding box center [478, 179] width 423 height 18
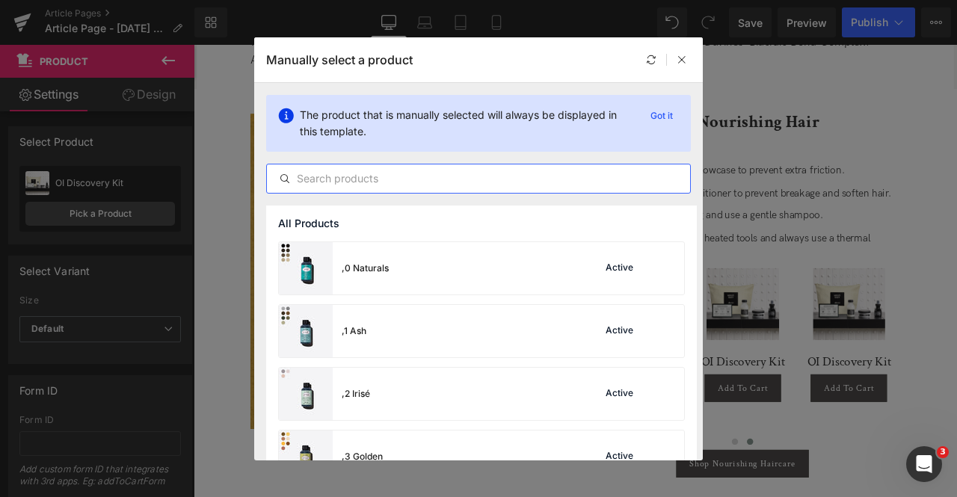
paste input "nourishing"
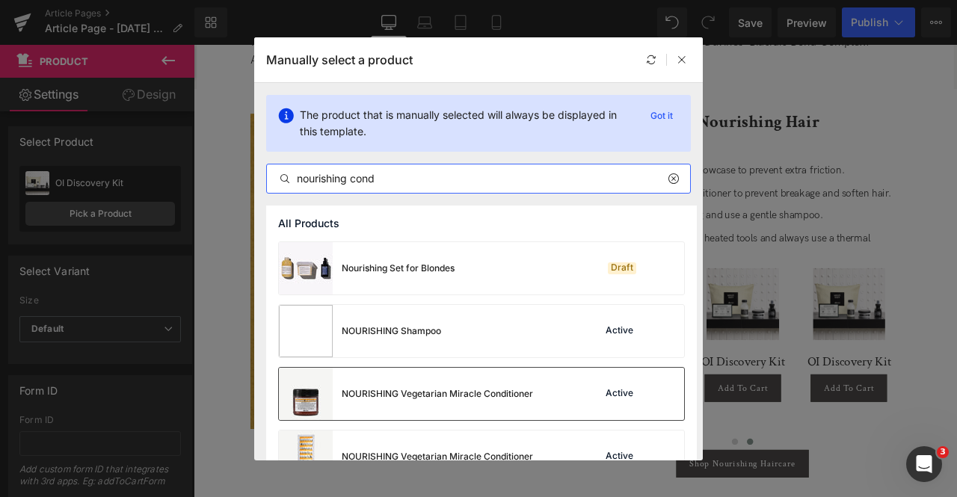
type input "nourishing cond"
click at [487, 398] on div "NOURISHING Vegetarian Miracle Conditioner" at bounding box center [437, 393] width 191 height 13
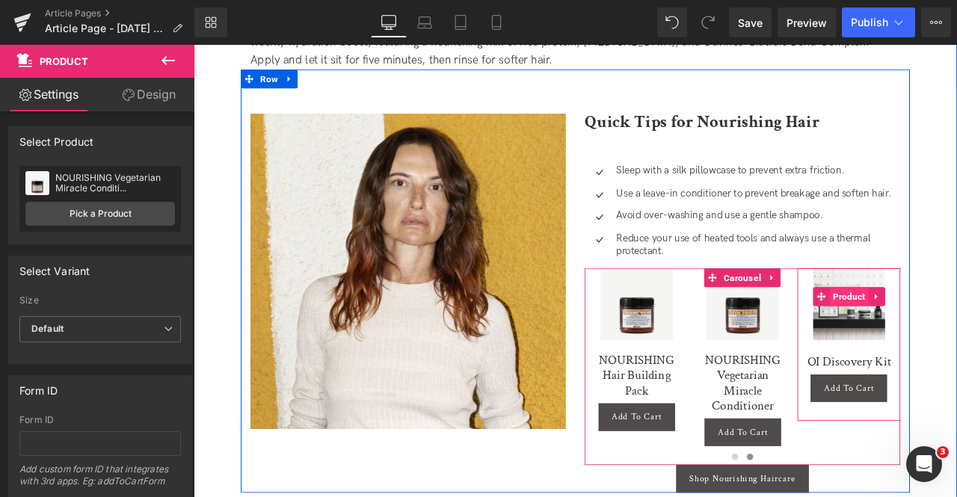
click at [956, 332] on span "Product" at bounding box center [971, 343] width 46 height 22
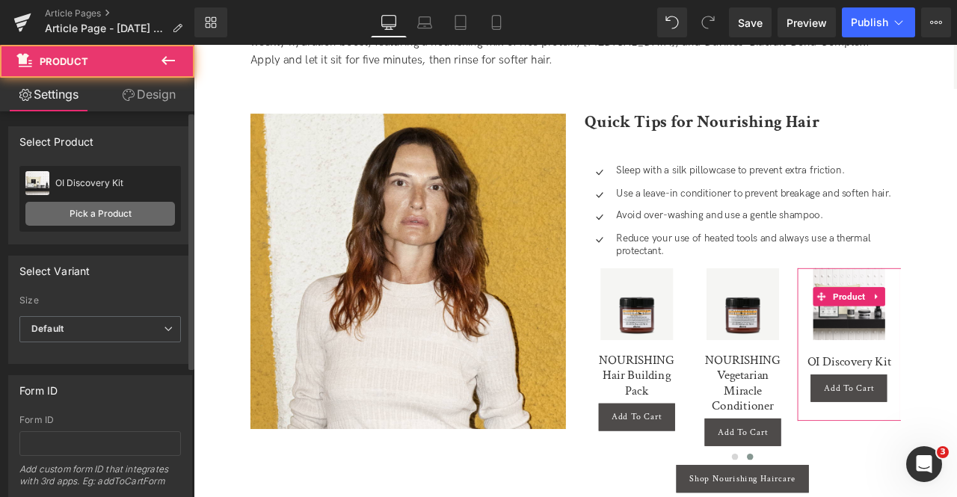
click at [115, 205] on link "Pick a Product" at bounding box center [100, 214] width 150 height 24
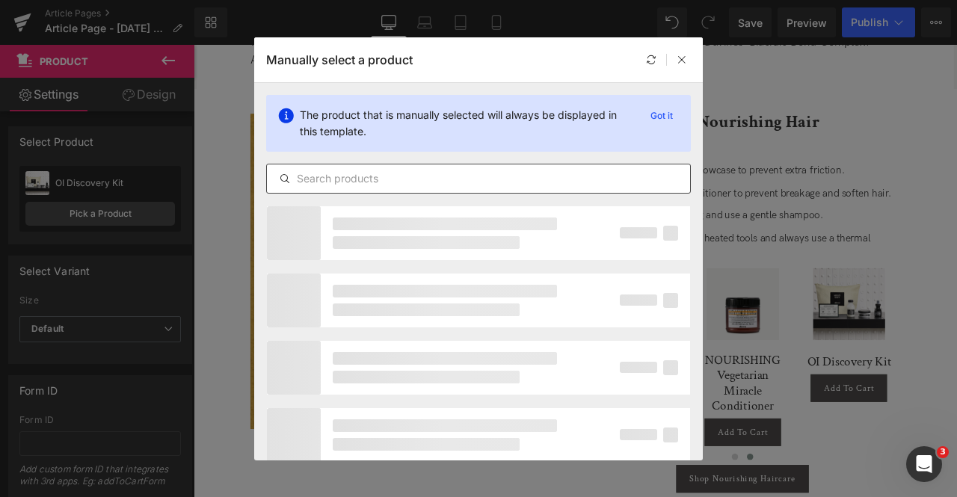
click at [481, 172] on input "text" at bounding box center [478, 179] width 423 height 18
paste input "nourishing"
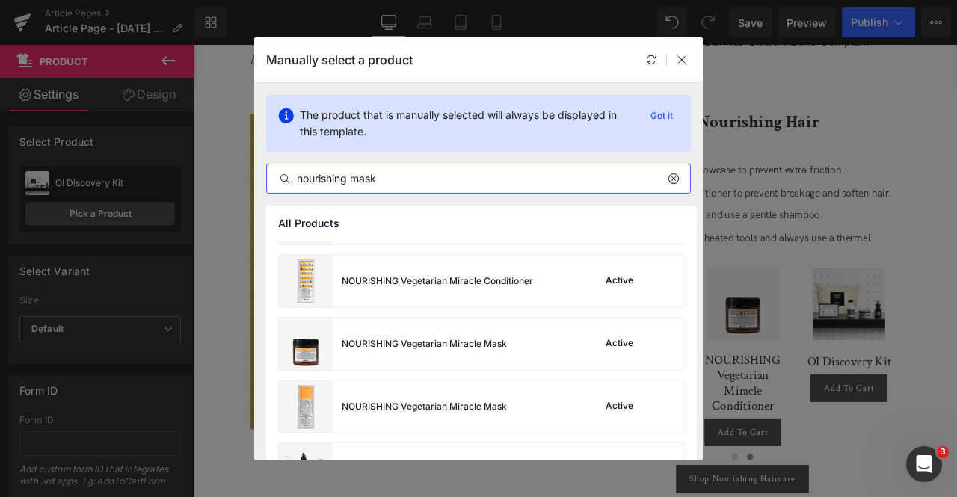
scroll to position [239, 0]
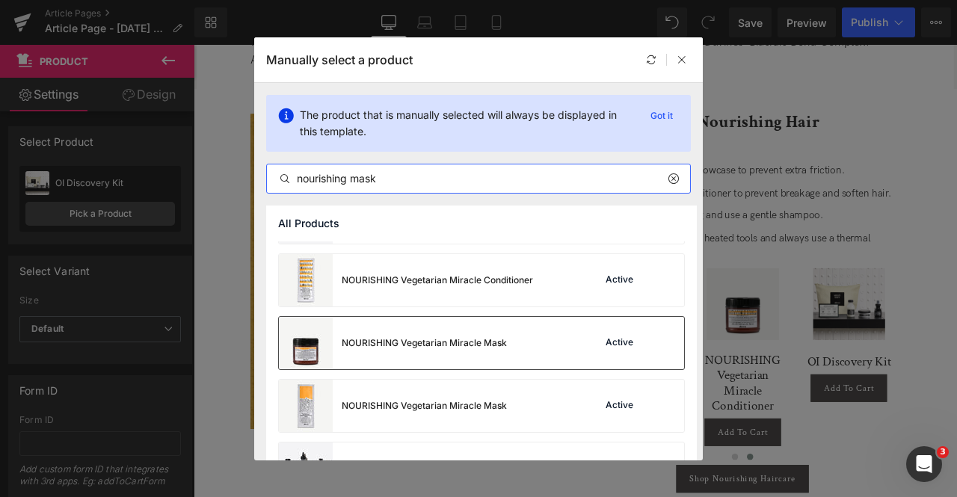
type input "nourishing mask"
click at [507, 336] on div "NOURISHING Vegetarian Miracle Mask Active" at bounding box center [481, 343] width 405 height 52
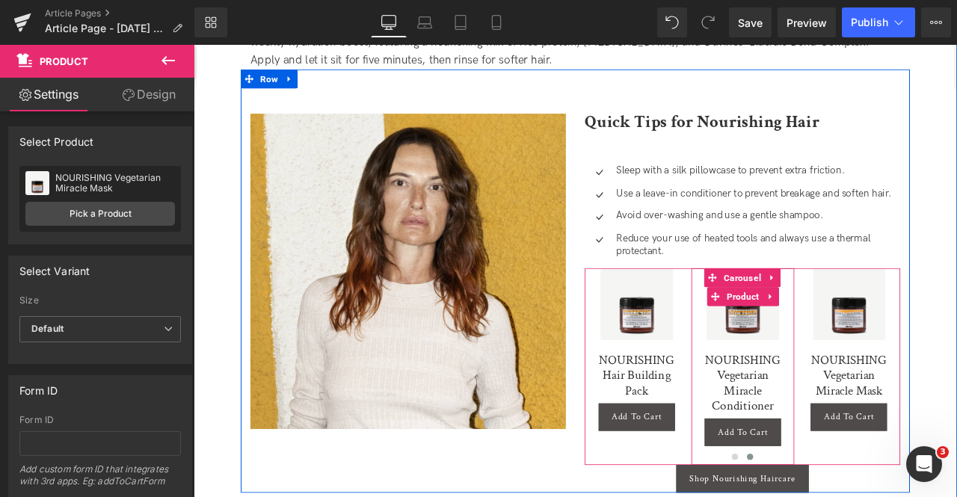
scroll to position [2378, 0]
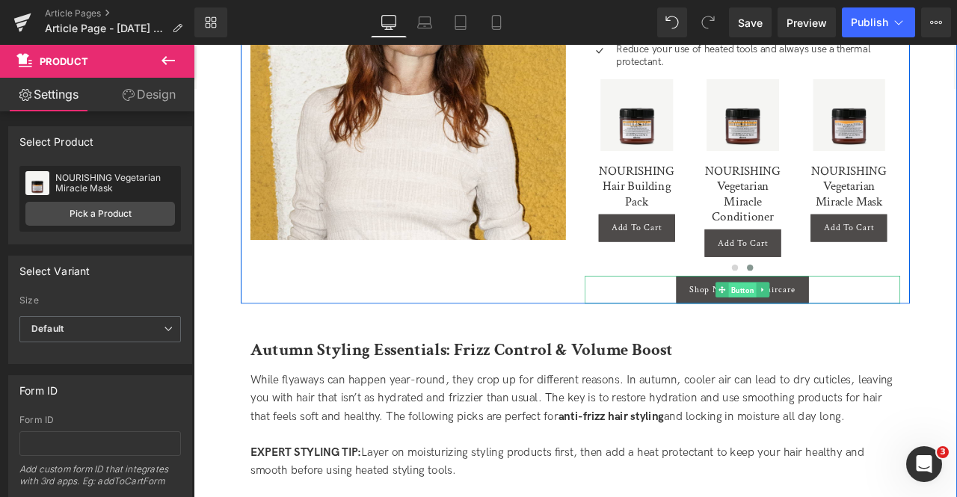
click at [832, 327] on span "Button" at bounding box center [844, 336] width 33 height 18
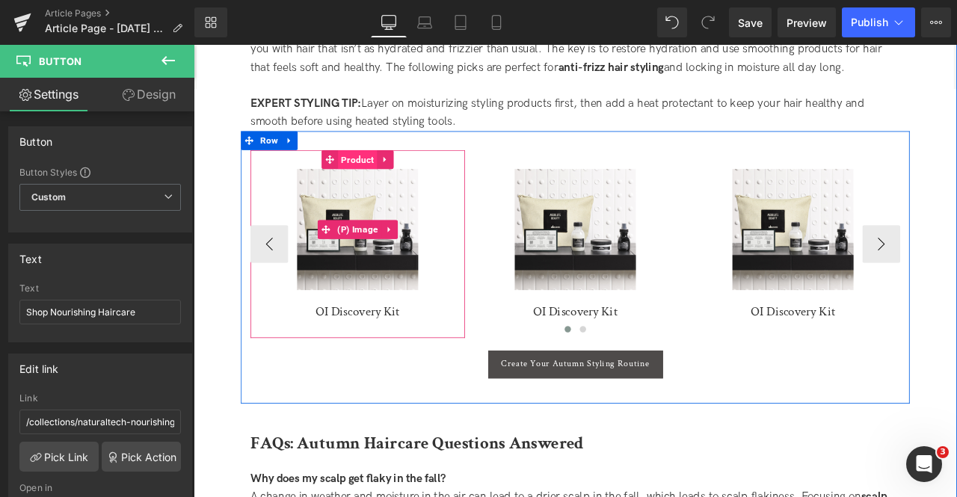
scroll to position [2791, 0]
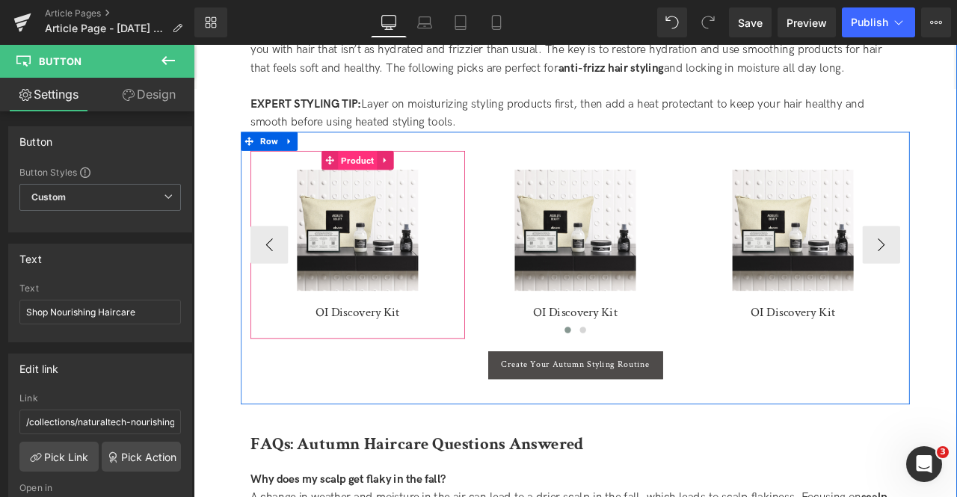
click at [393, 171] on span "Product" at bounding box center [388, 182] width 46 height 22
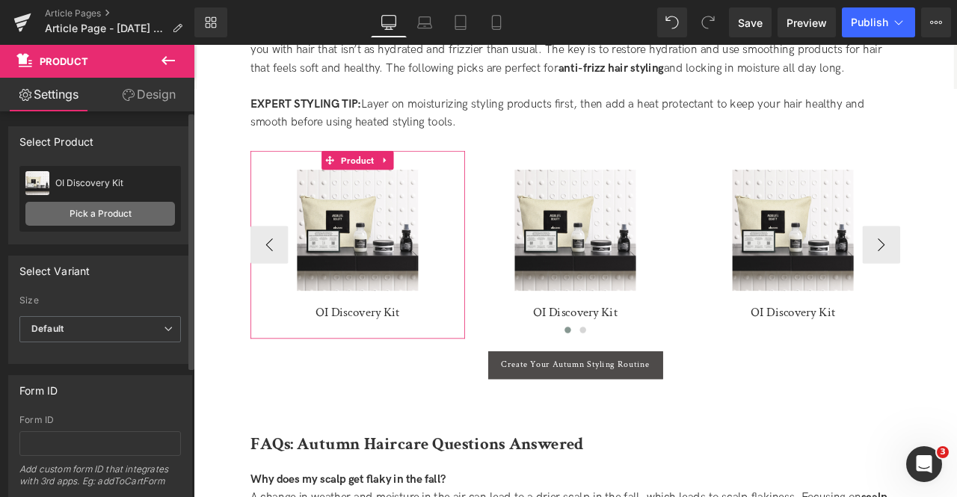
click at [113, 221] on link "Pick a Product" at bounding box center [100, 214] width 150 height 24
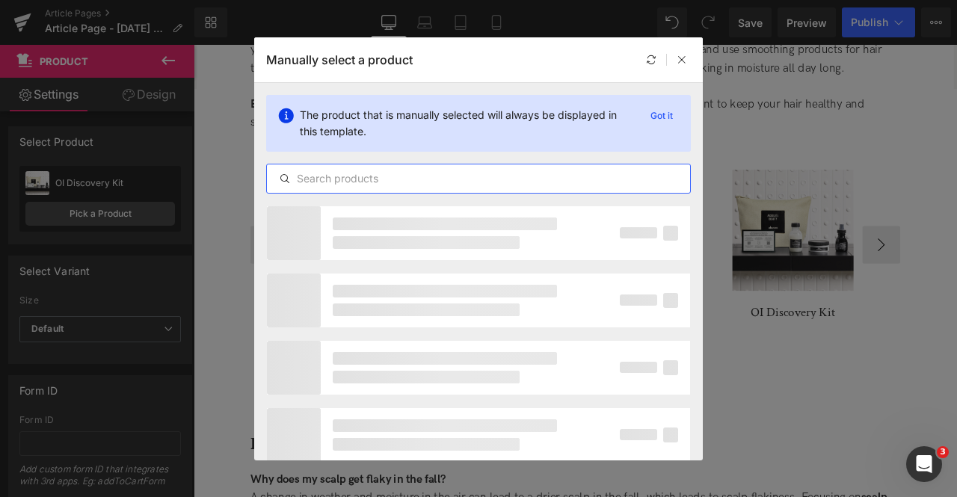
click at [430, 171] on input "text" at bounding box center [478, 179] width 423 height 18
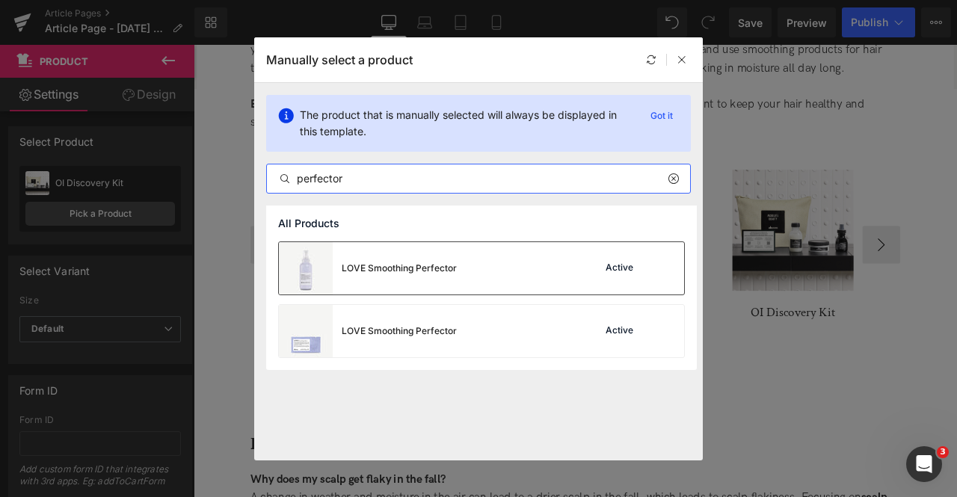
type input "perfector"
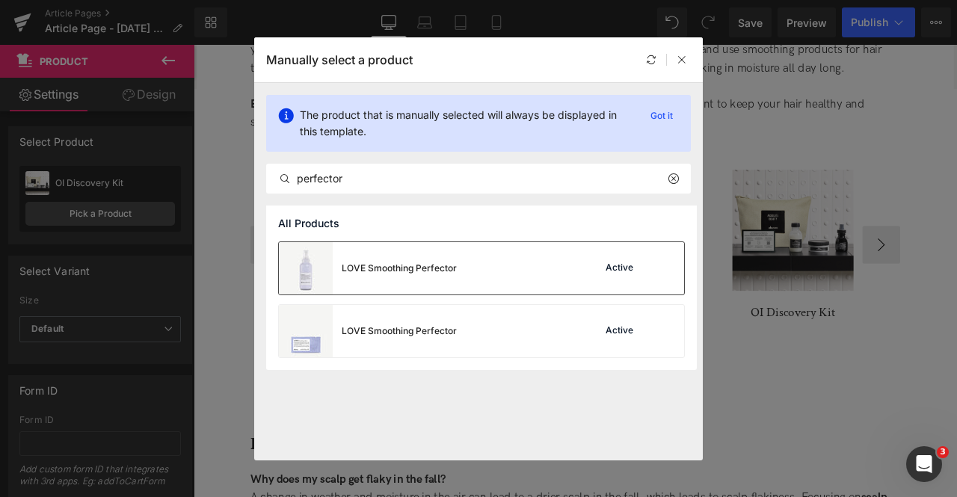
click at [383, 268] on div "LOVE Smoothing Perfector" at bounding box center [399, 268] width 115 height 13
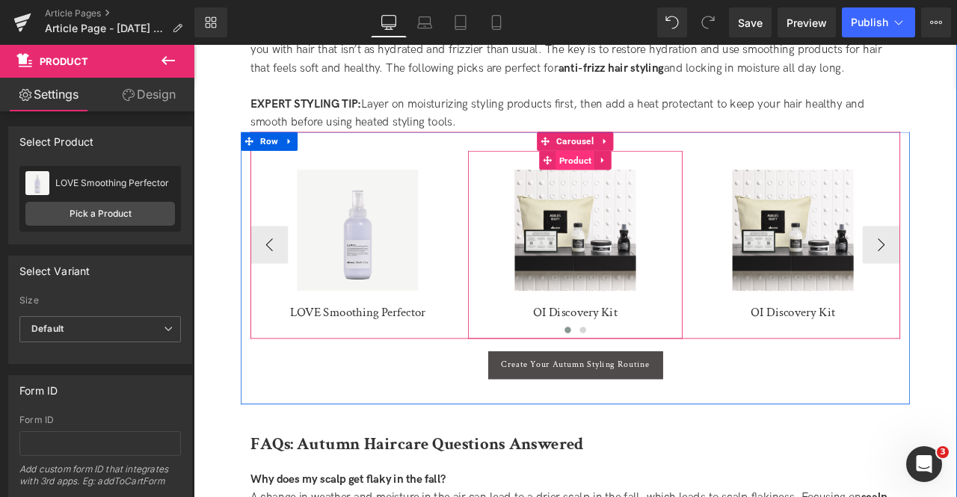
click at [642, 171] on span "Product" at bounding box center [646, 182] width 46 height 22
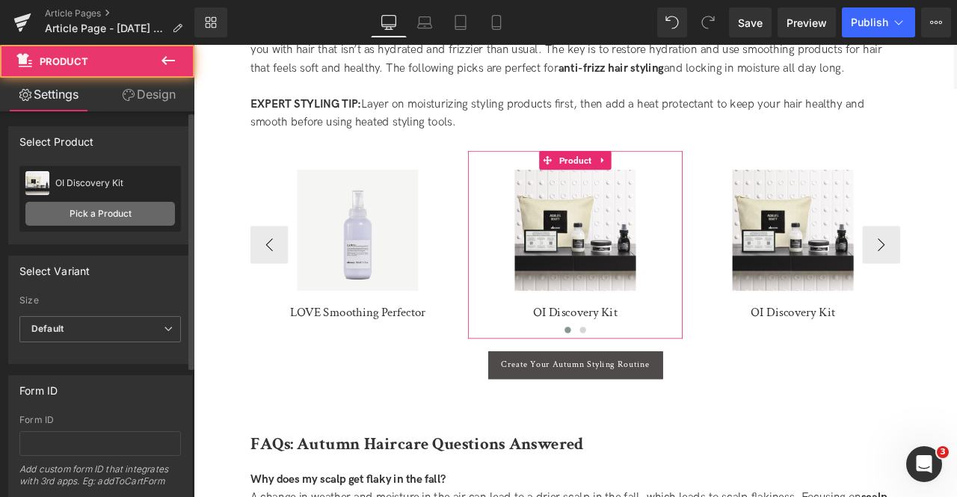
click at [123, 221] on link "Pick a Product" at bounding box center [100, 214] width 150 height 24
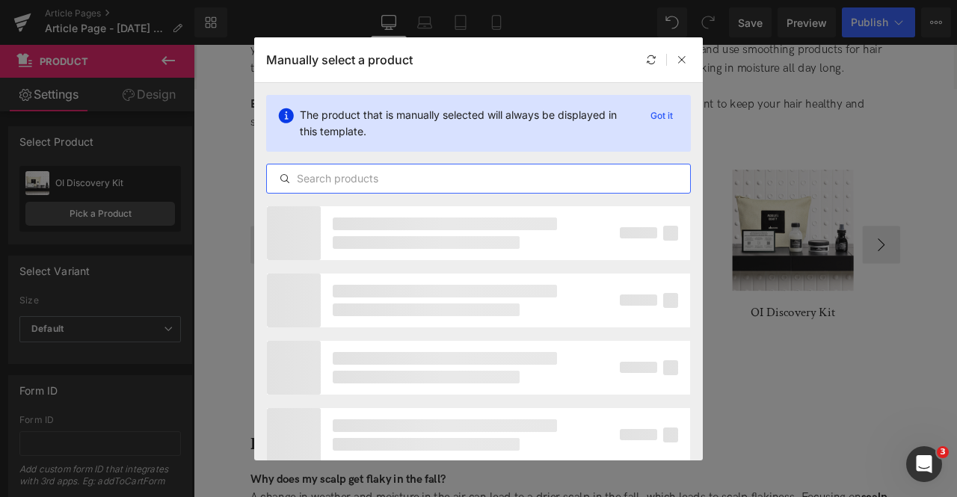
click at [383, 170] on input "text" at bounding box center [478, 179] width 423 height 18
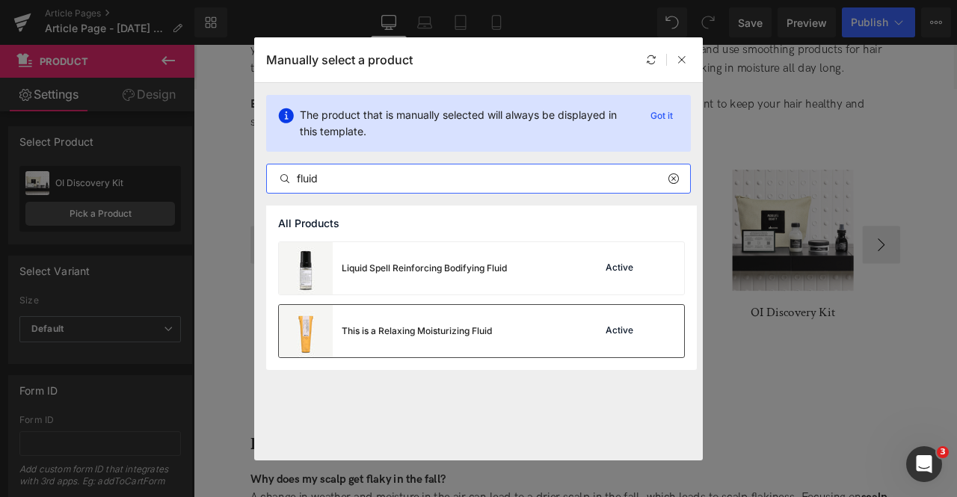
type input "fluid"
click at [497, 320] on div "This is a Relaxing Moisturizing Fluid Active" at bounding box center [481, 331] width 405 height 52
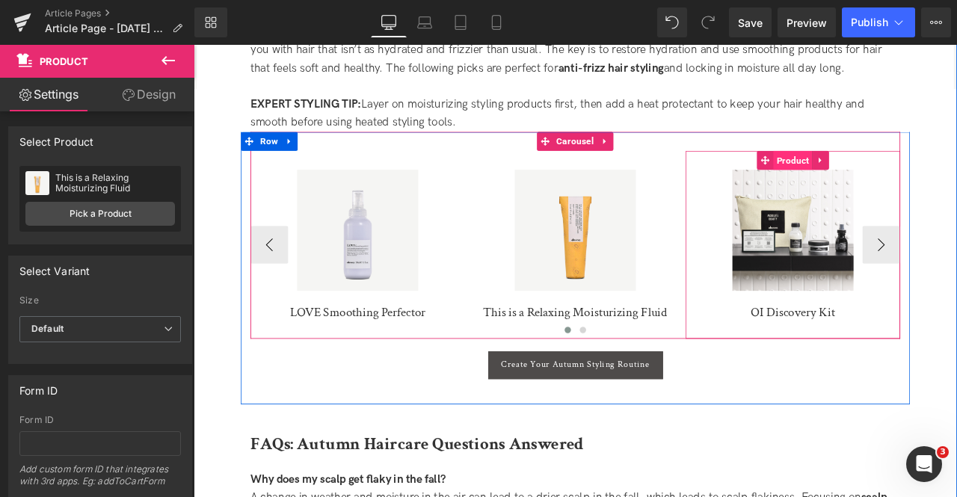
click at [904, 171] on span "Product" at bounding box center [904, 182] width 46 height 22
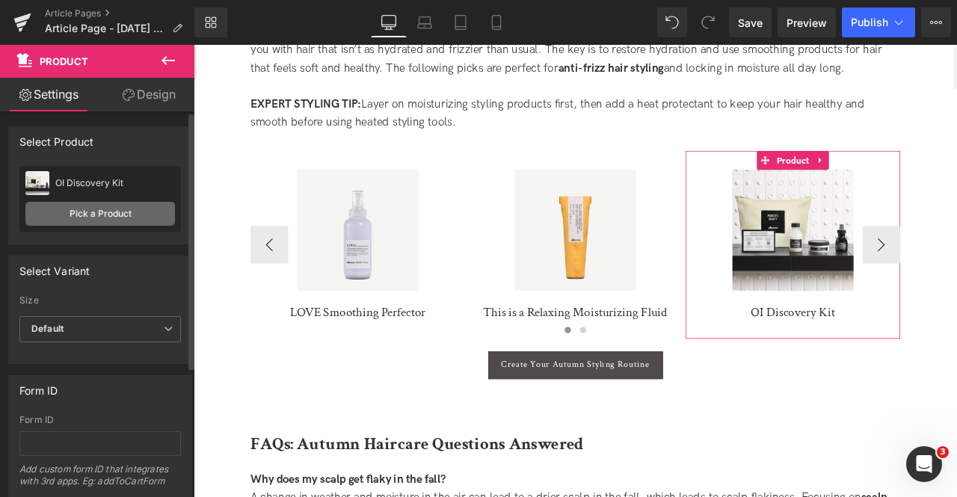
click at [144, 206] on link "Pick a Product" at bounding box center [100, 214] width 150 height 24
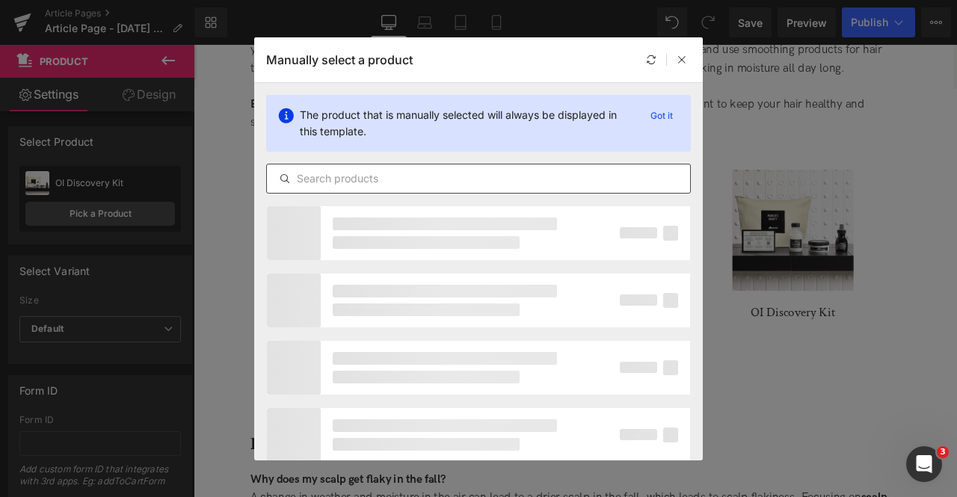
click at [0, 0] on input "text" at bounding box center [0, 0] width 0 height 0
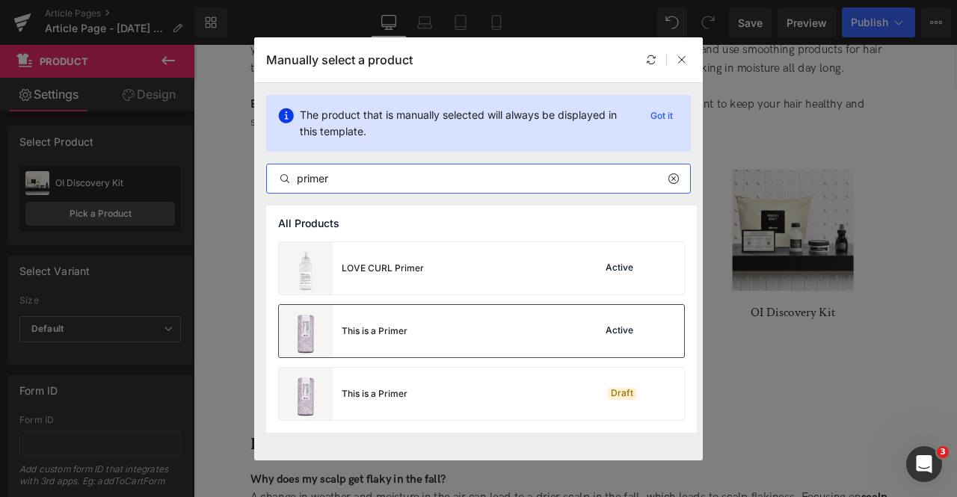
type input "primer"
click at [0, 0] on div "This is a Primer Active" at bounding box center [0, 0] width 0 height 0
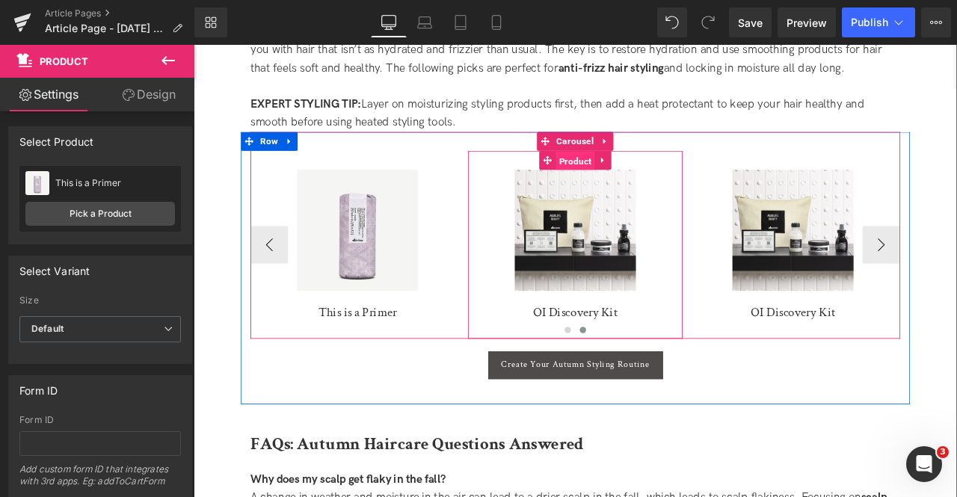
click at [625, 171] on span "Product" at bounding box center [646, 182] width 46 height 22
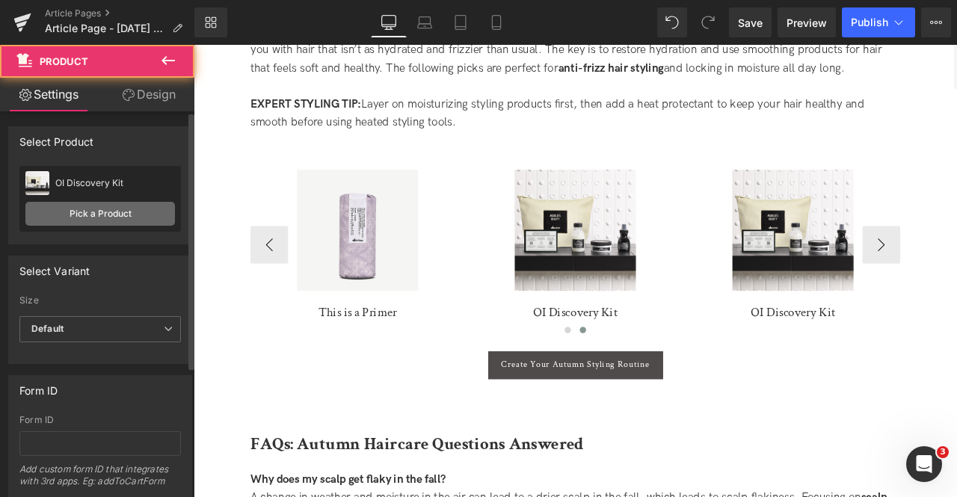
click at [144, 212] on link "Pick a Product" at bounding box center [100, 214] width 150 height 24
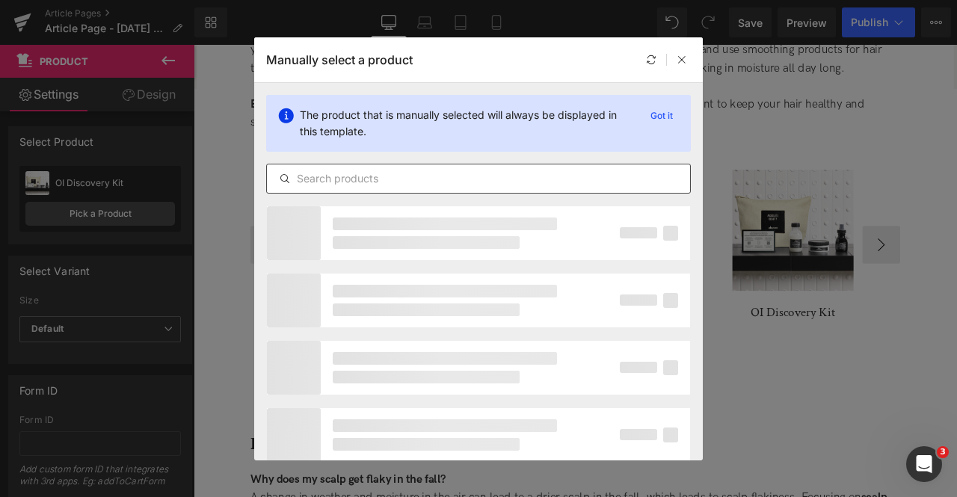
click at [405, 177] on input "text" at bounding box center [478, 179] width 423 height 18
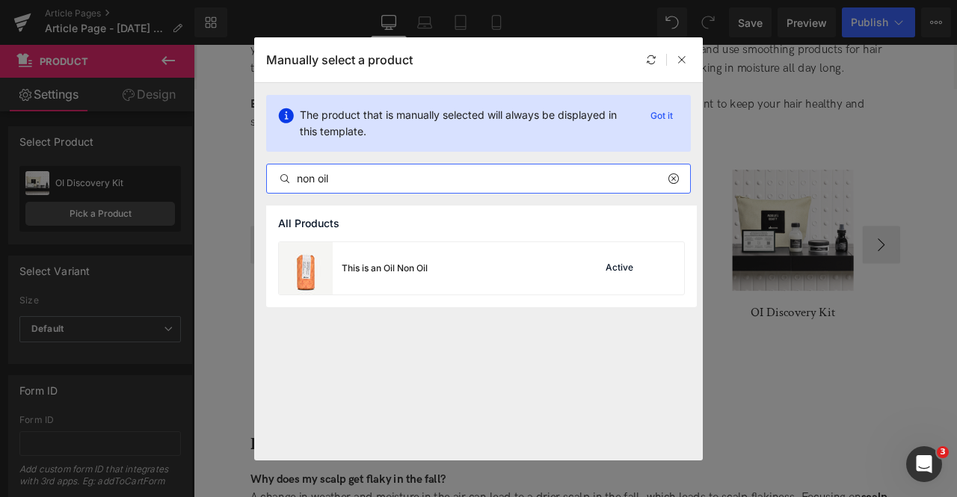
type input "non oil"
click at [0, 0] on div "This is an Oil Non Oil Active" at bounding box center [0, 0] width 0 height 0
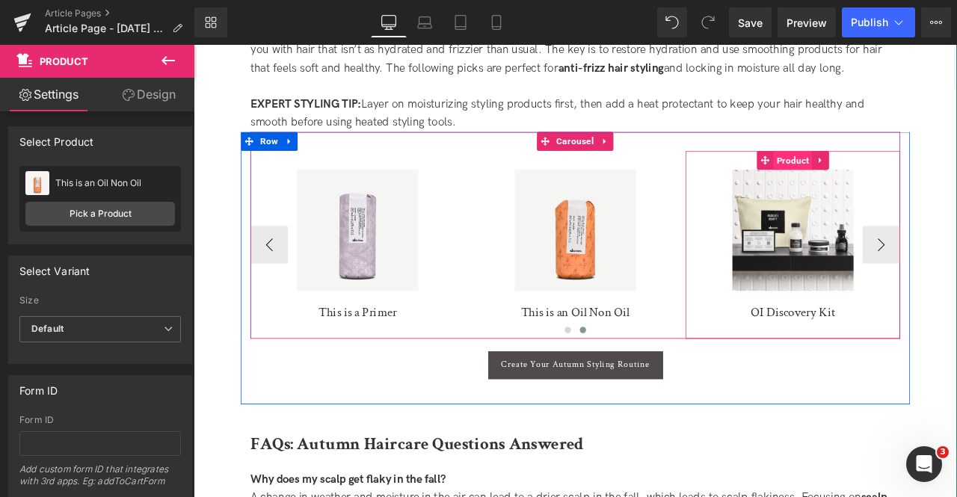
click at [907, 173] on span "Product" at bounding box center [904, 182] width 46 height 22
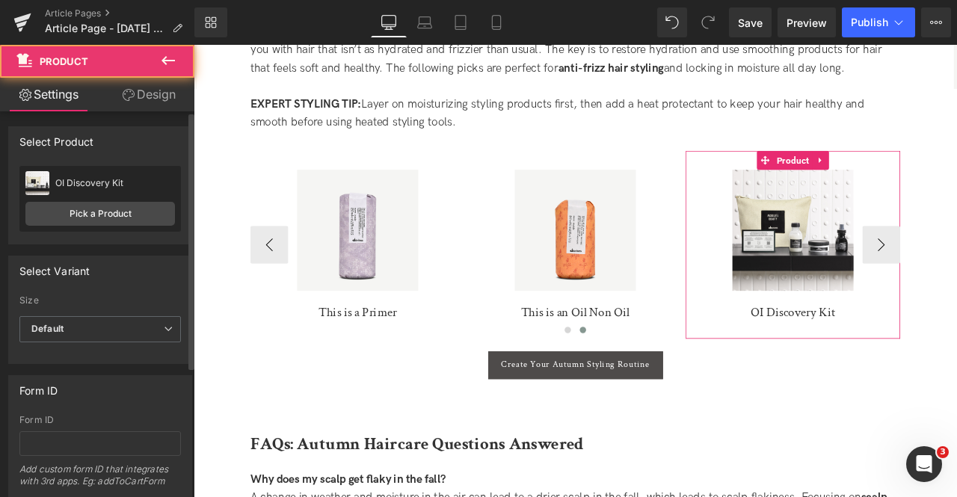
click at [142, 199] on div "OI Discovery Kit OI Discovery Kit Pick a Product" at bounding box center [100, 199] width 162 height 66
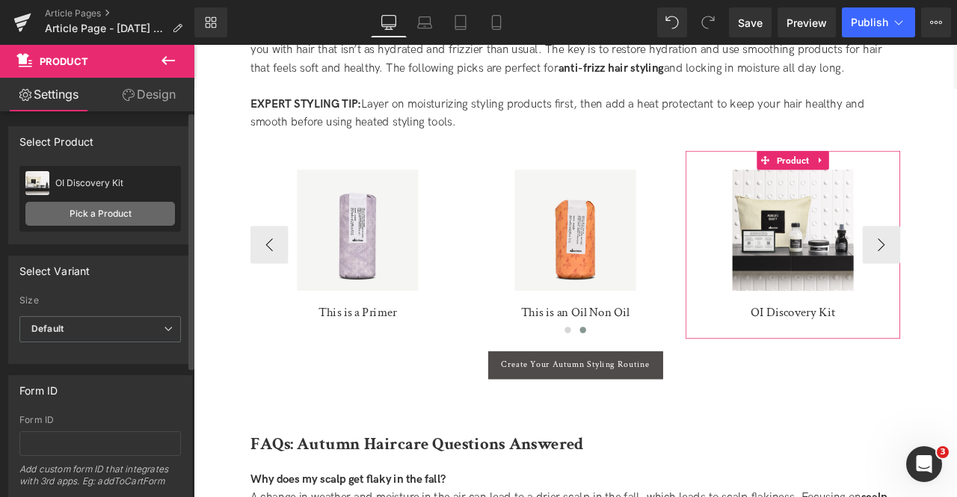
click at [148, 209] on link "Pick a Product" at bounding box center [100, 214] width 150 height 24
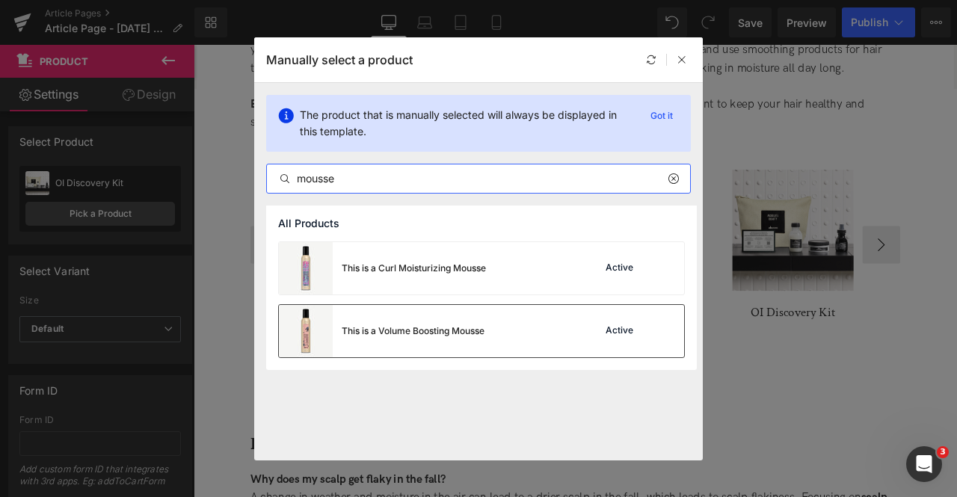
type input "mousse"
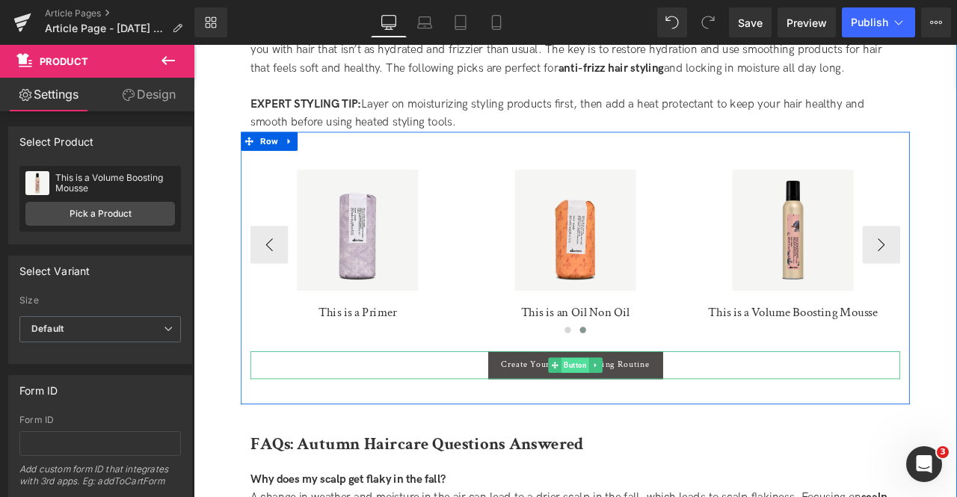
click at [639, 416] on span "Button" at bounding box center [646, 425] width 33 height 18
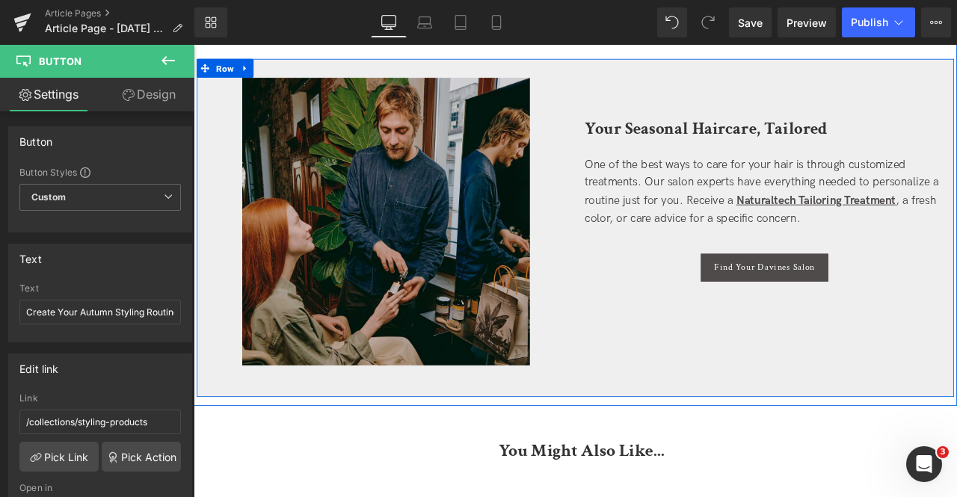
scroll to position [4000, 0]
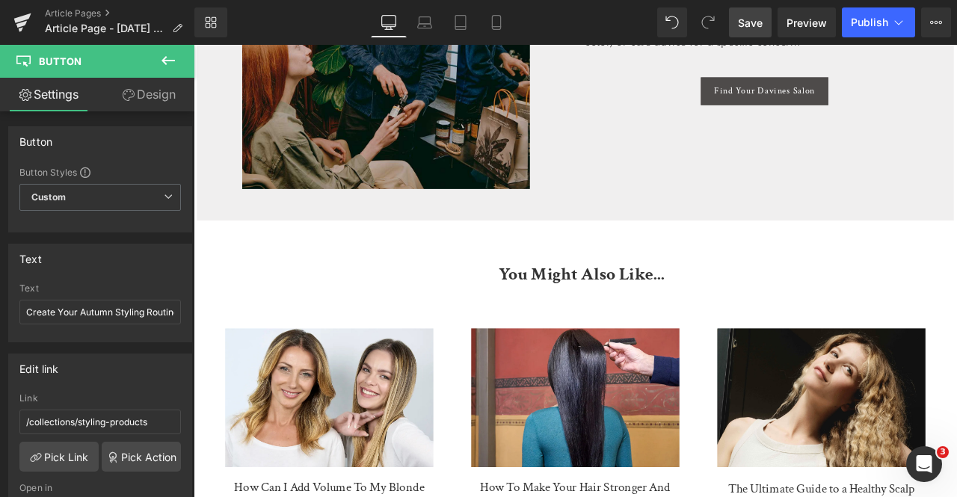
click at [737, 20] on link "Save" at bounding box center [750, 22] width 43 height 30
click at [755, 20] on span "Save" at bounding box center [750, 23] width 25 height 16
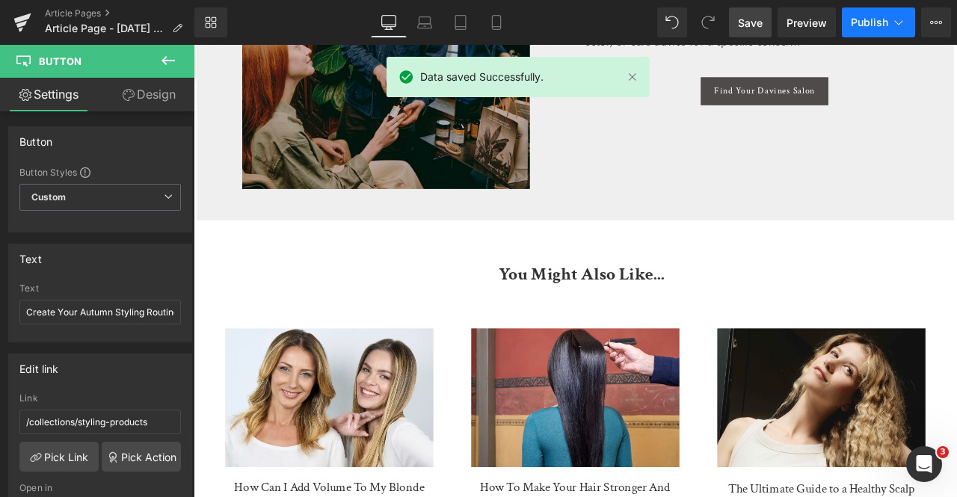
click at [900, 24] on icon at bounding box center [899, 22] width 8 height 4
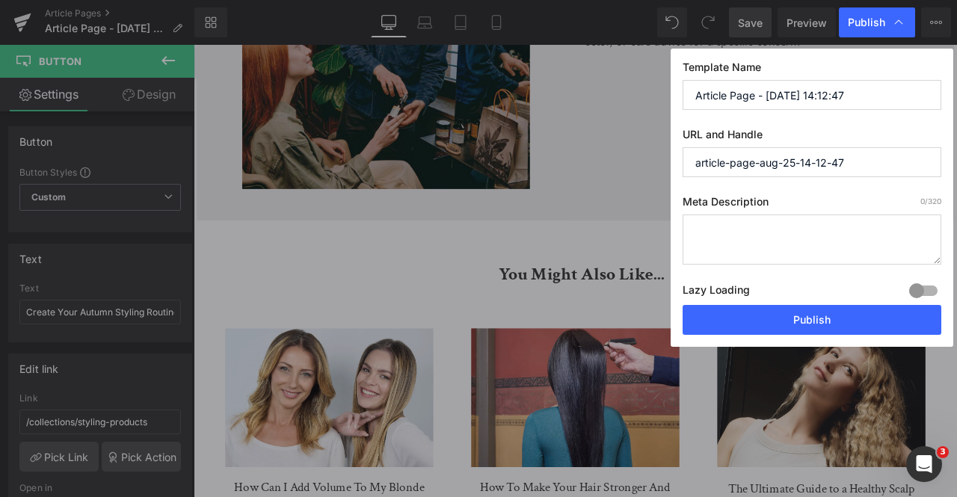
click at [776, 90] on input "Article Page - Aug 25, 14:12:47" at bounding box center [812, 95] width 259 height 30
paste input "Davines Autumn Hair Care Favorites 2025"
type input "Davines Autumn Hair Care Favorites 2025"
click at [0, 0] on textarea at bounding box center [0, 0] width 0 height 0
paste textarea "Discover how to transition your haircare routine for autumn. From scalp relief …"
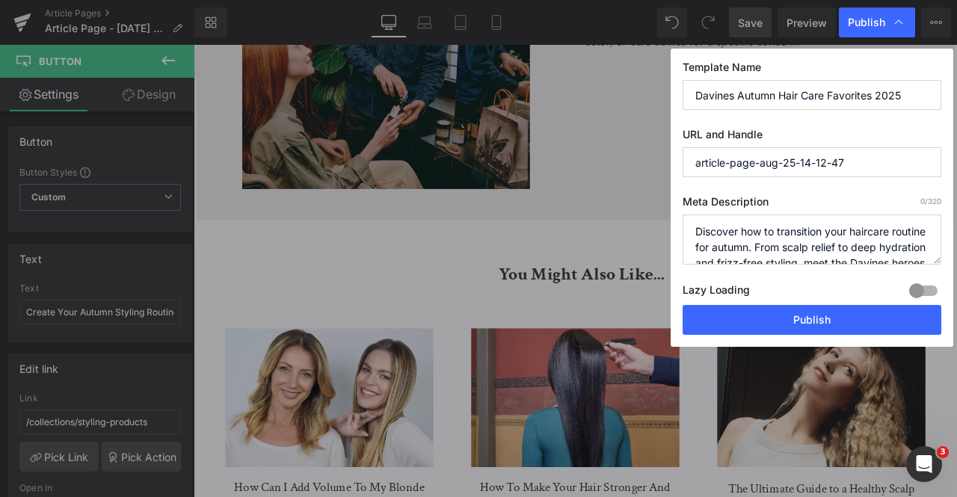
scroll to position [21, 0]
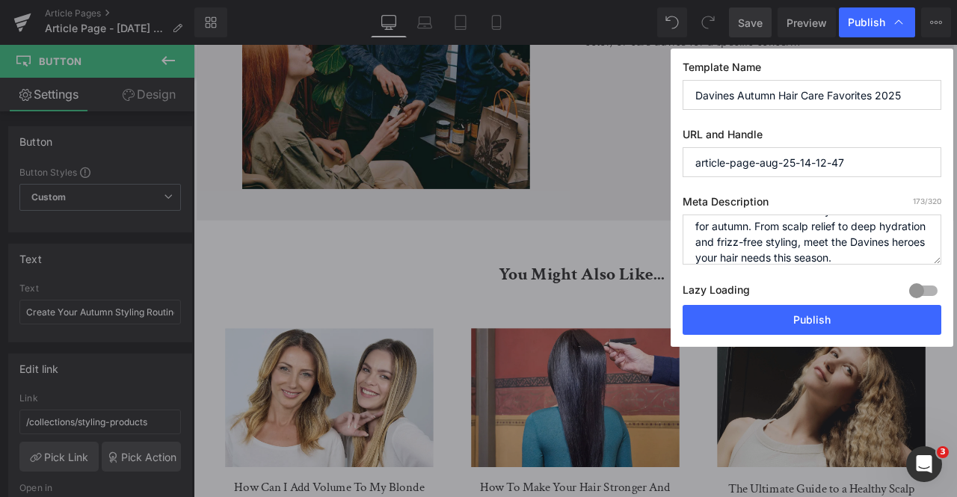
type textarea "Discover how to transition your haircare routine for autumn. From scalp relief …"
click at [0, 0] on input "article-page-aug-25-14-12-47" at bounding box center [0, 0] width 0 height 0
paste input "davines-autumn-favorites"
click at [0, 0] on input "davines-autumn-favorites" at bounding box center [0, 0] width 0 height 0
type input "davines-autumn-favourites"
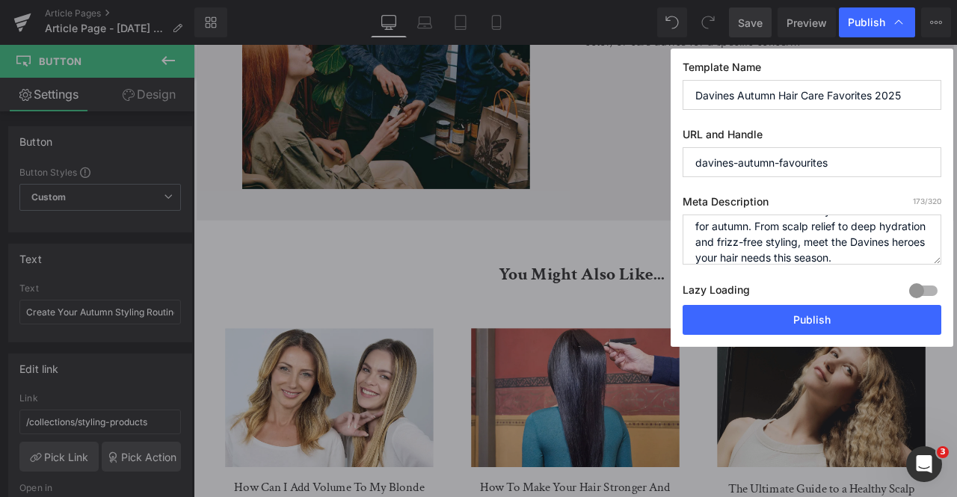
click at [850, 95] on input "Davines Autumn Hair Care Favorites 2025" at bounding box center [812, 95] width 259 height 30
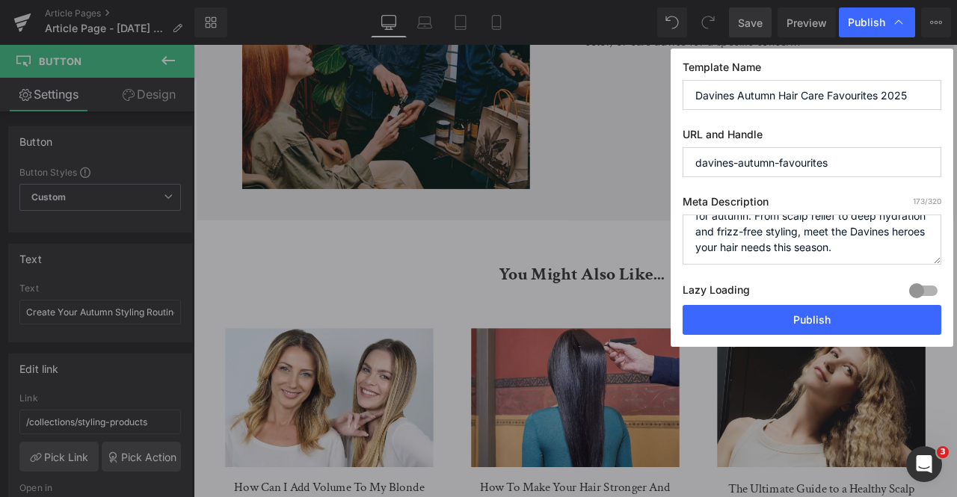
scroll to position [0, 0]
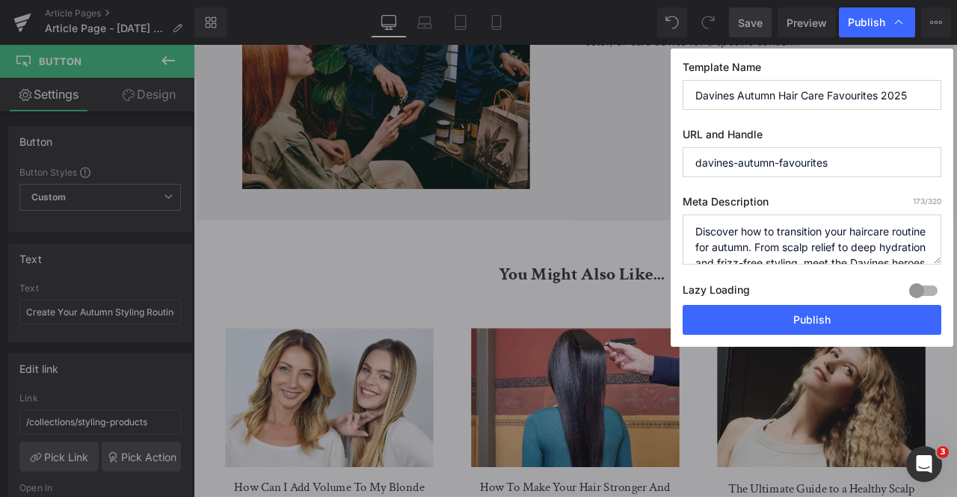
type input "Davines Autumn Hair Care Favourites 2025"
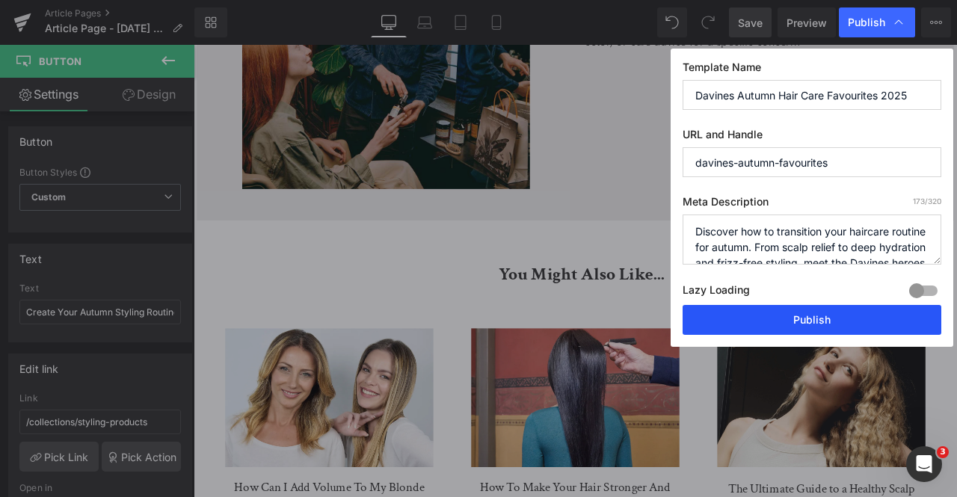
click at [743, 322] on button "Publish" at bounding box center [812, 320] width 259 height 30
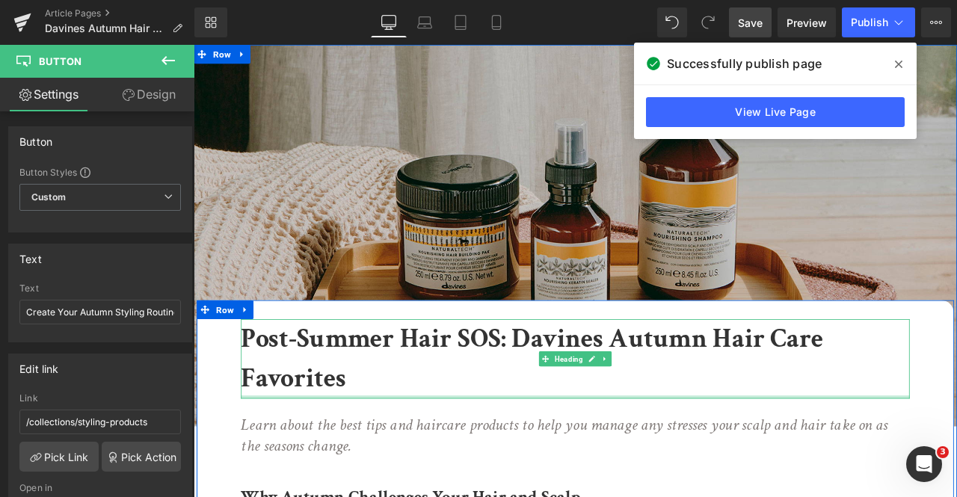
click at [440, 461] on div at bounding box center [646, 463] width 793 height 4
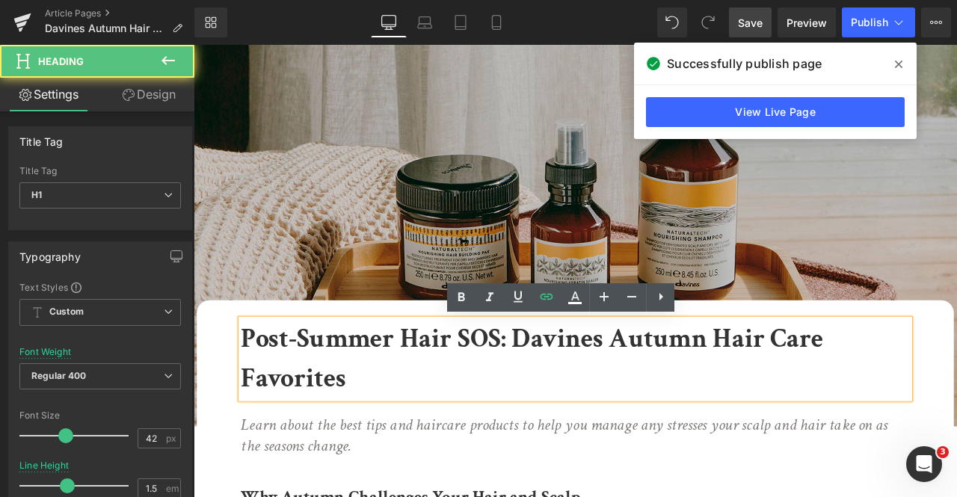
click at [313, 440] on b "Post-Summer Hair SOS: Davines Autumn Hair Care Favorites" at bounding box center [595, 417] width 690 height 88
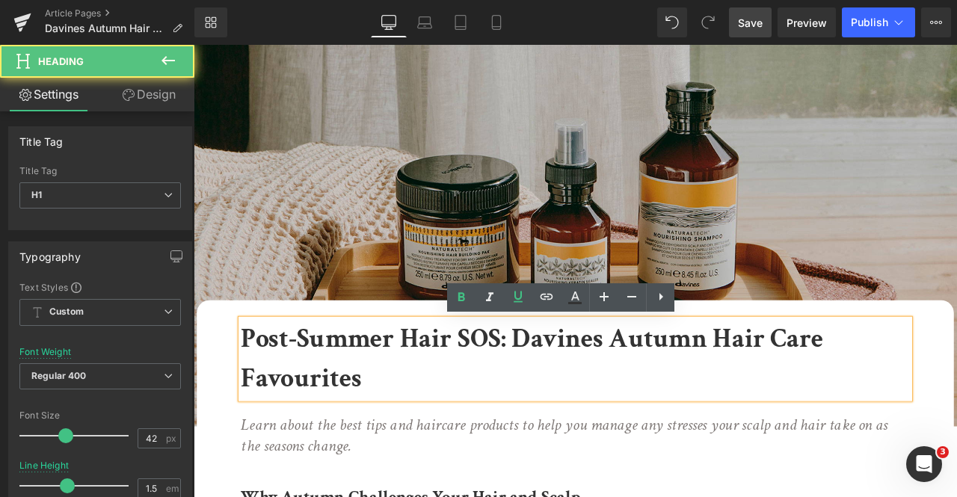
click at [466, 442] on h1 "Post-Summer Hair SOS: Davines Autumn Hair Care Favourites" at bounding box center [646, 417] width 793 height 94
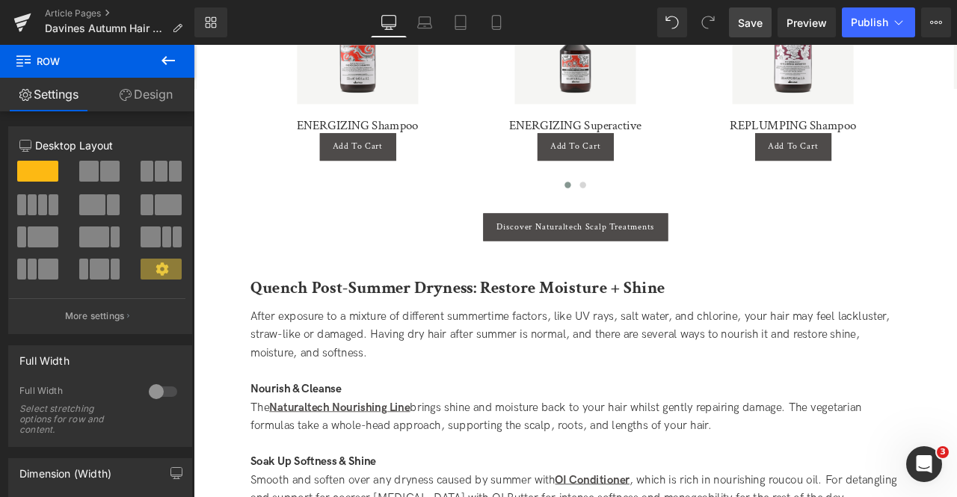
scroll to position [1691, 0]
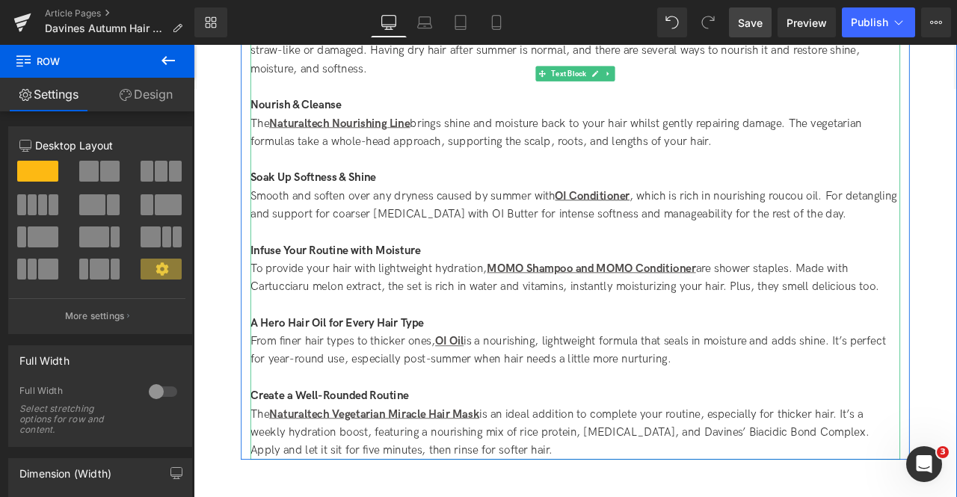
click at [766, 313] on div "To provide your hair with lightweight hydration, MOMO Shampoo and MOMO Conditio…" at bounding box center [646, 321] width 770 height 43
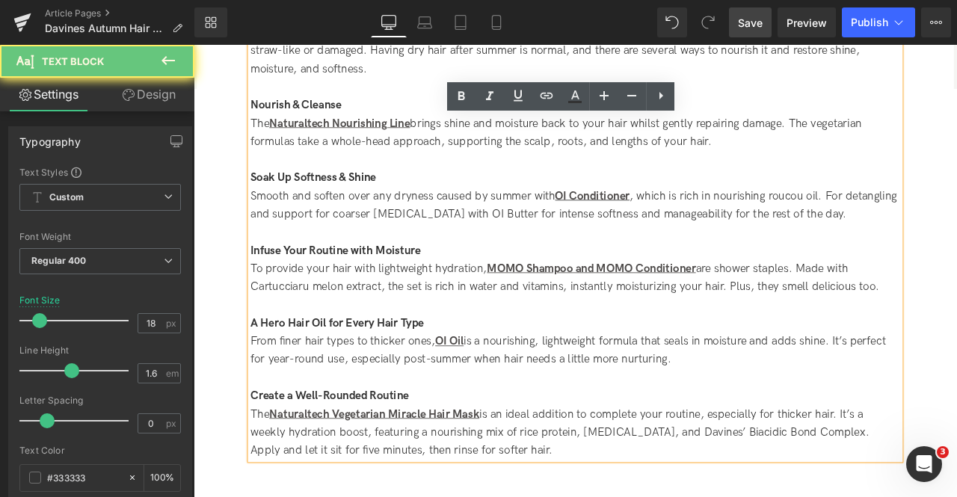
click at [742, 315] on div "To provide your hair with lightweight hydration, MOMO Shampoo and MOMO Conditio…" at bounding box center [646, 321] width 770 height 43
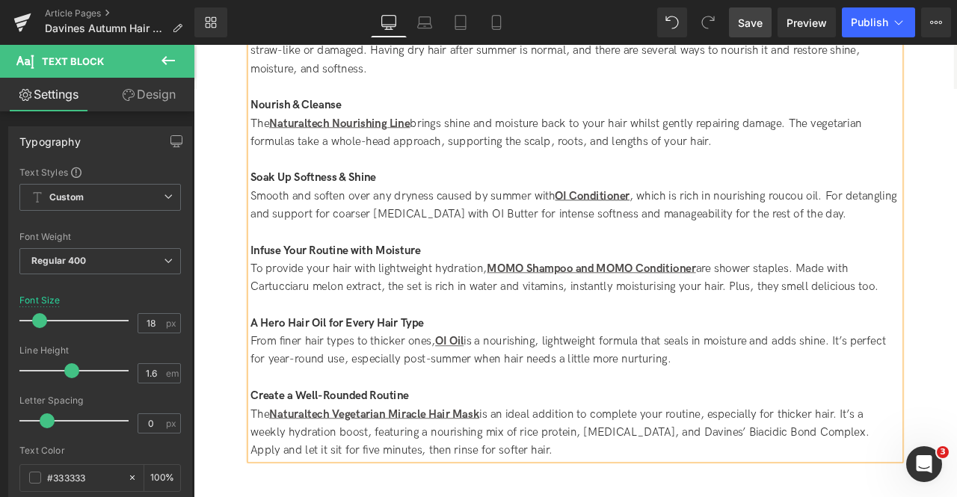
scroll to position [2574, 0]
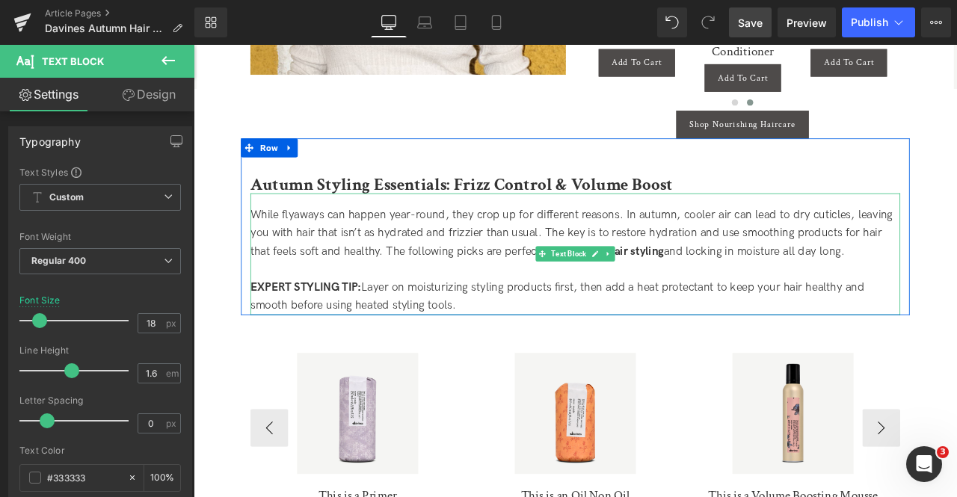
click at [504, 322] on div "EXPERT STYLING TIP: Layer on moisturizing styling products first, then add a he…" at bounding box center [646, 343] width 770 height 43
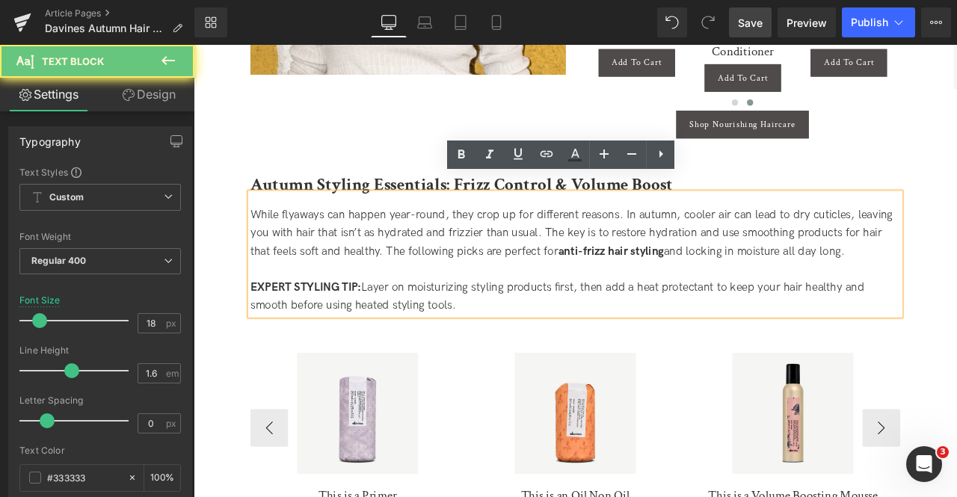
click at [504, 322] on div "EXPERT STYLING TIP: Layer on moisturizing styling products first, then add a he…" at bounding box center [646, 343] width 770 height 43
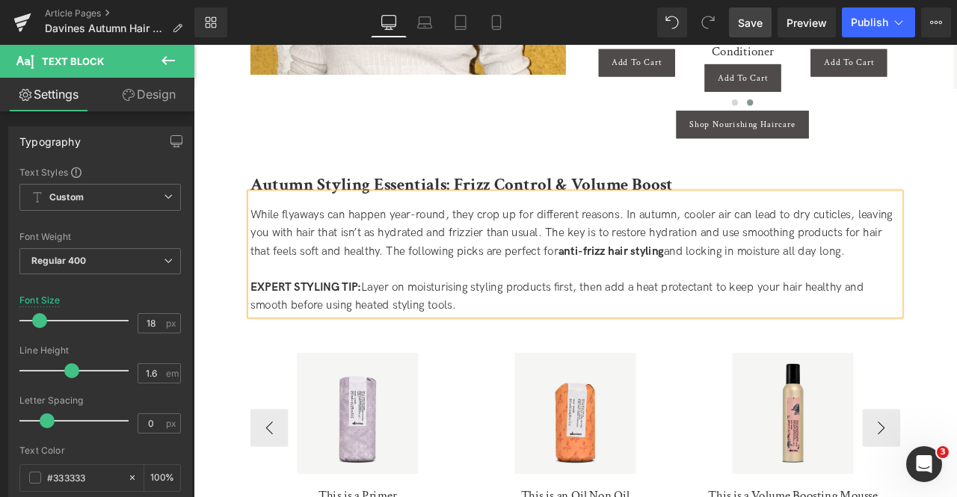
scroll to position [3343, 0]
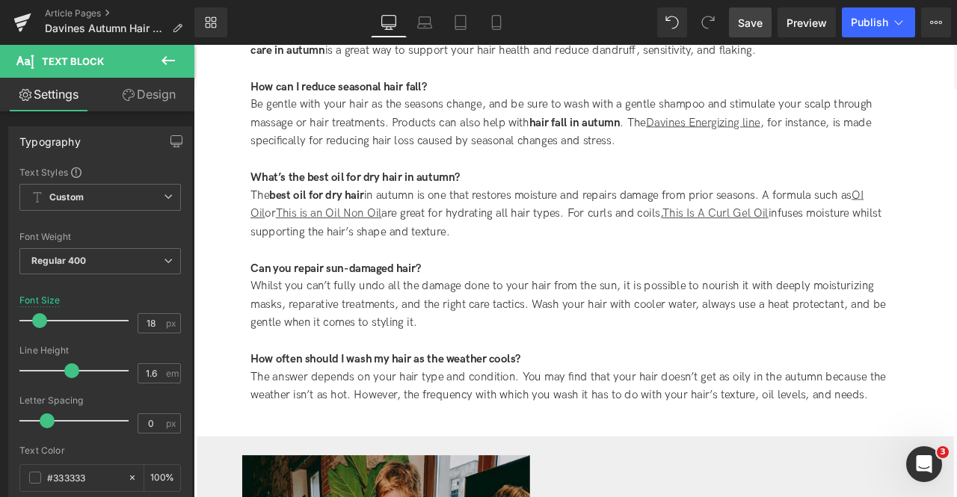
click at [956, 321] on div "Whilst you can’t fully undo all the damage done to your hair from the sun, it i…" at bounding box center [646, 353] width 770 height 64
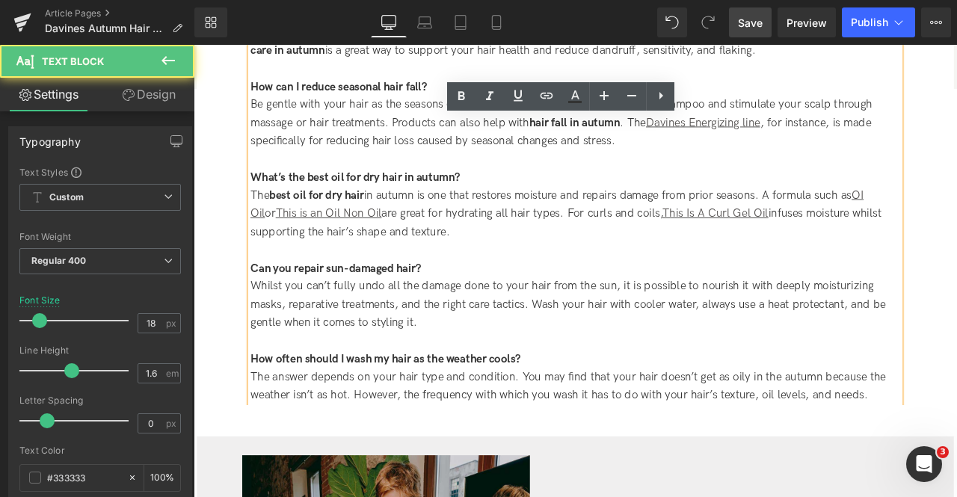
click at [956, 321] on div "Whilst you can’t fully undo all the damage done to your hair from the sun, it i…" at bounding box center [646, 353] width 770 height 64
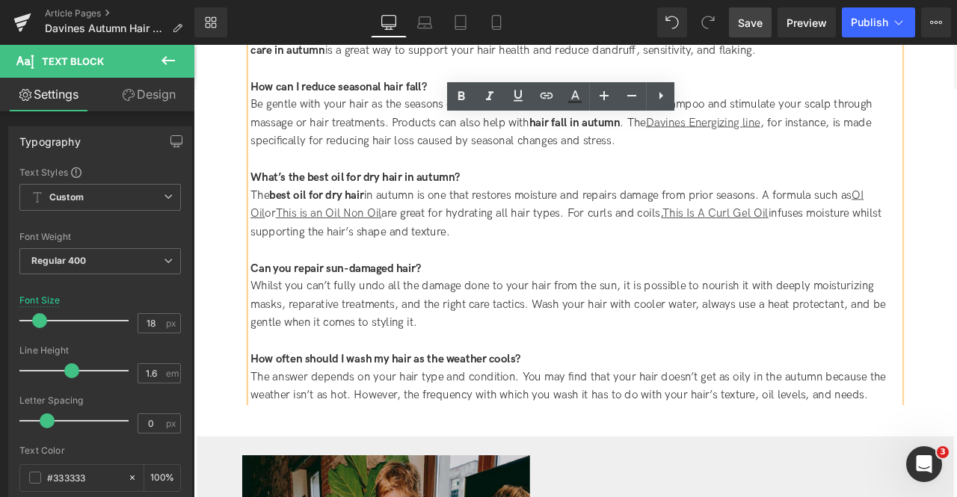
click at [956, 321] on div "Whilst you can’t fully undo all the damage done to your hair from the sun, it i…" at bounding box center [646, 353] width 770 height 64
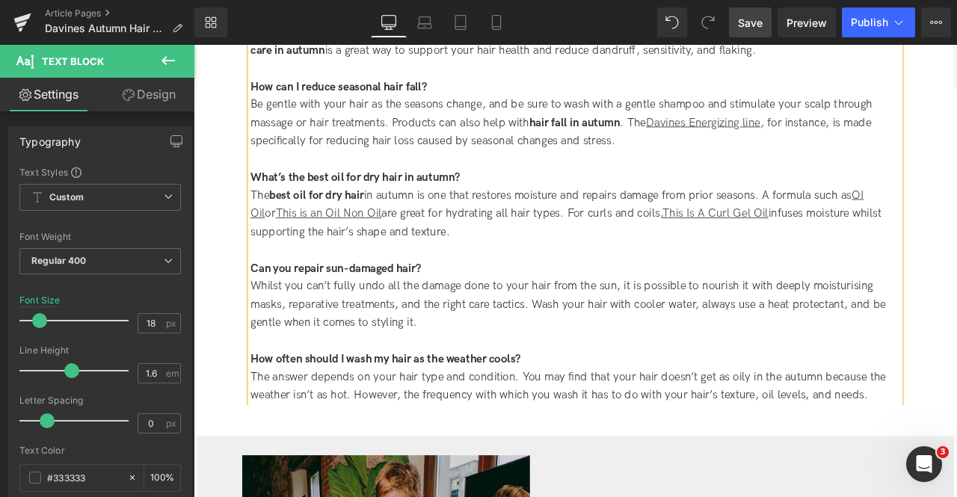
scroll to position [2820, 0]
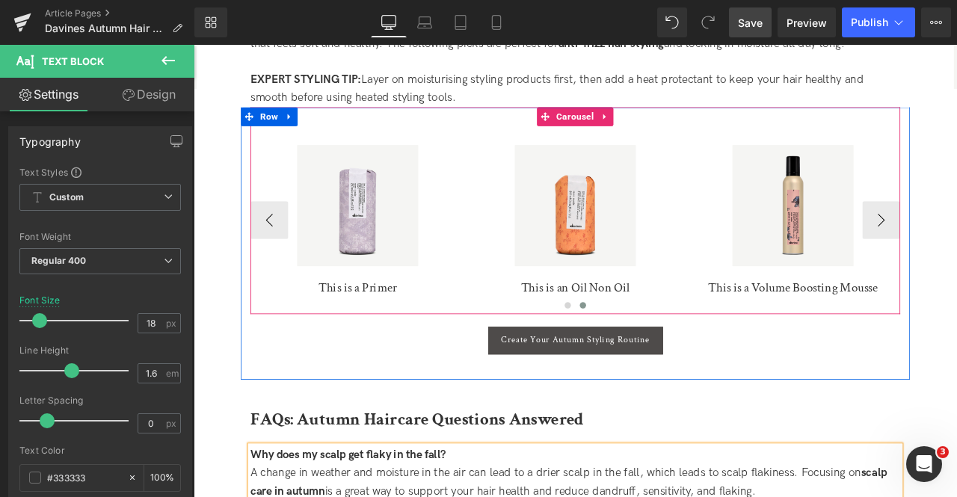
click at [956, 233] on div "Sale Off" at bounding box center [903, 236] width 239 height 144
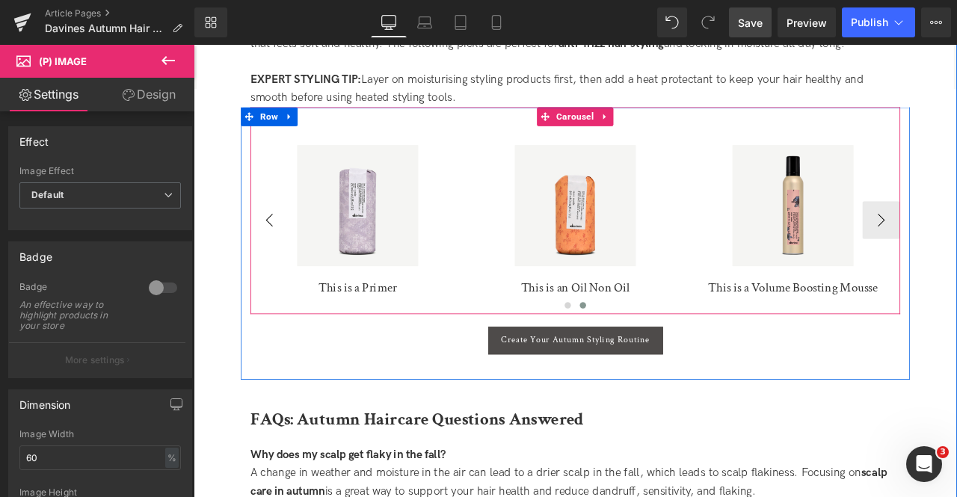
click at [270, 243] on button "‹" at bounding box center [283, 252] width 45 height 45
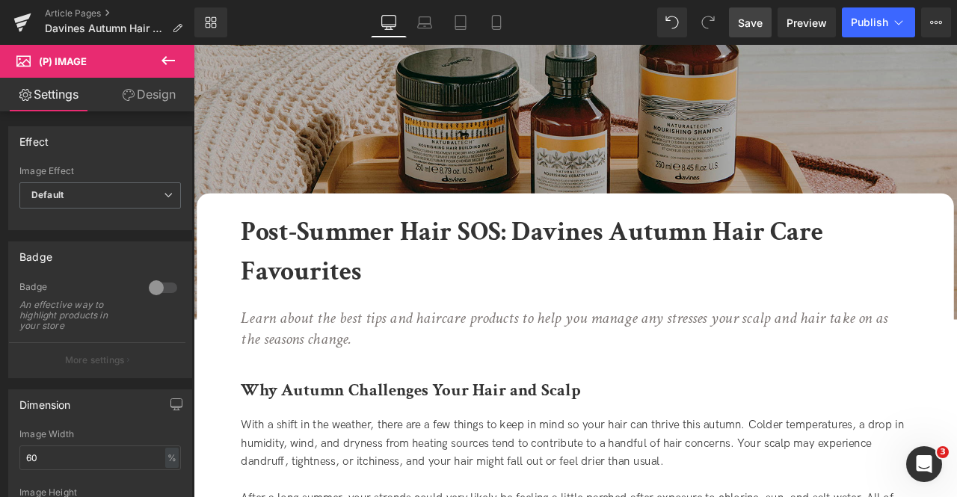
scroll to position [3710, 0]
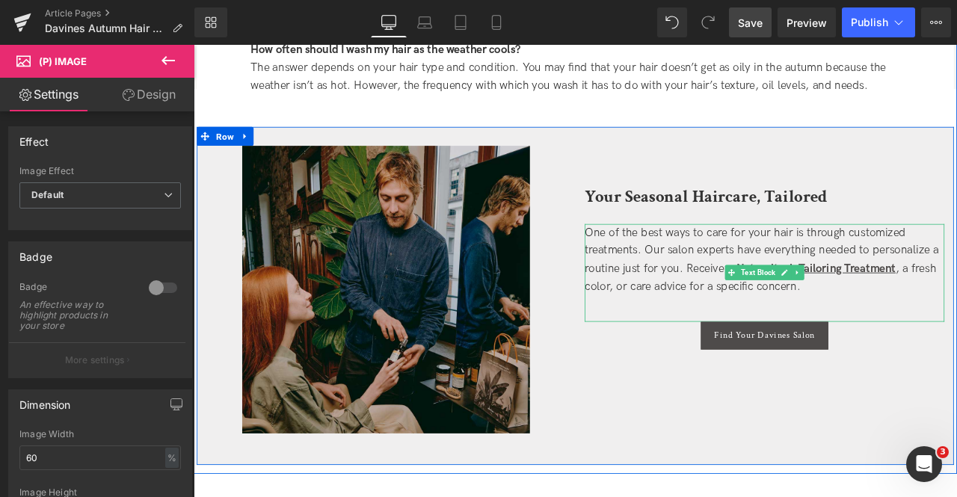
click at [678, 319] on span ", a fresh color, or care advice for a specific concern." at bounding box center [865, 320] width 417 height 37
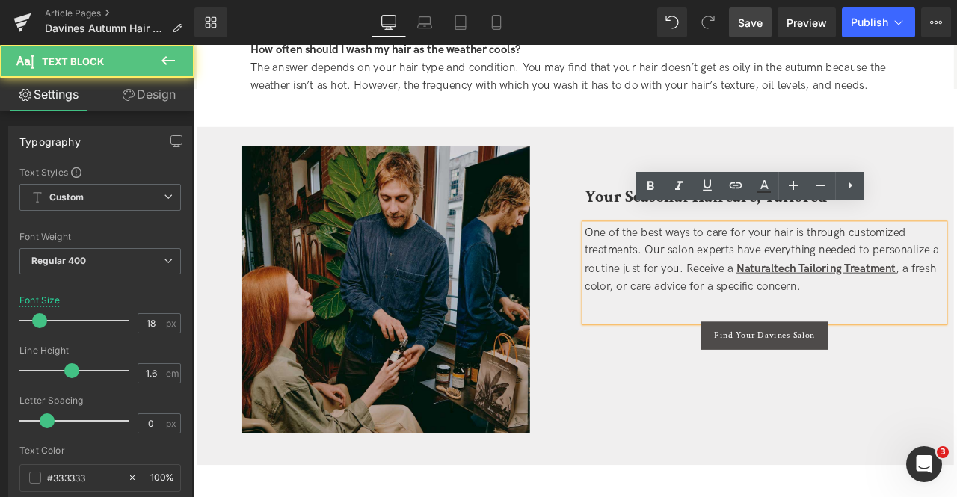
click at [677, 312] on span ", a fresh color, or care advice for a specific concern." at bounding box center [865, 320] width 417 height 37
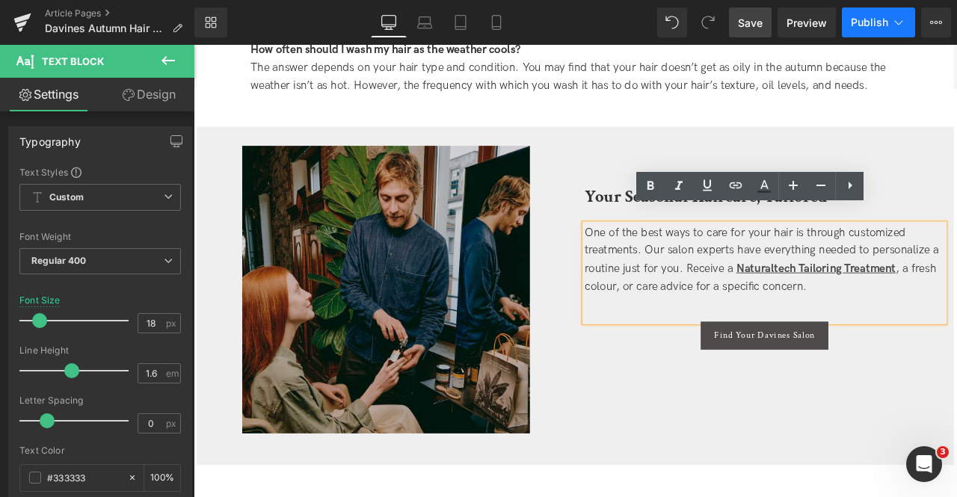
click at [903, 33] on button "Publish" at bounding box center [878, 22] width 73 height 30
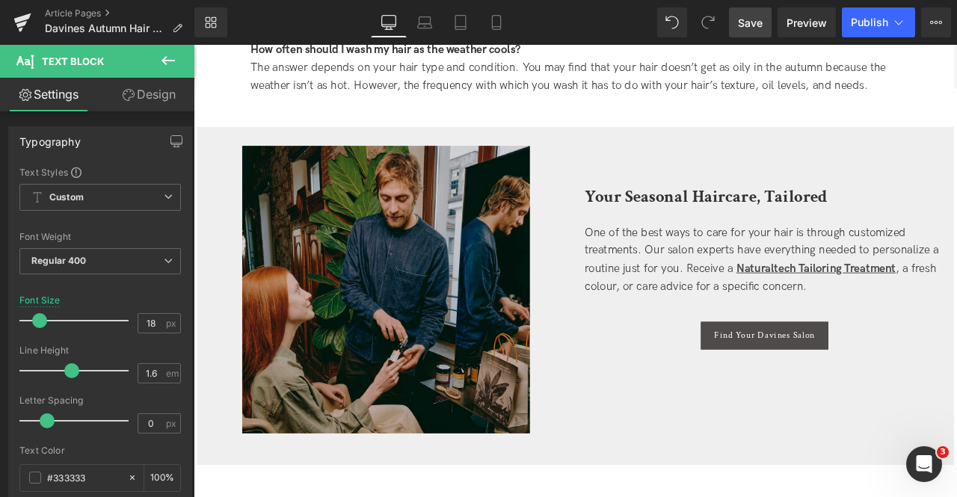
click at [752, 30] on span "Save" at bounding box center [750, 23] width 25 height 16
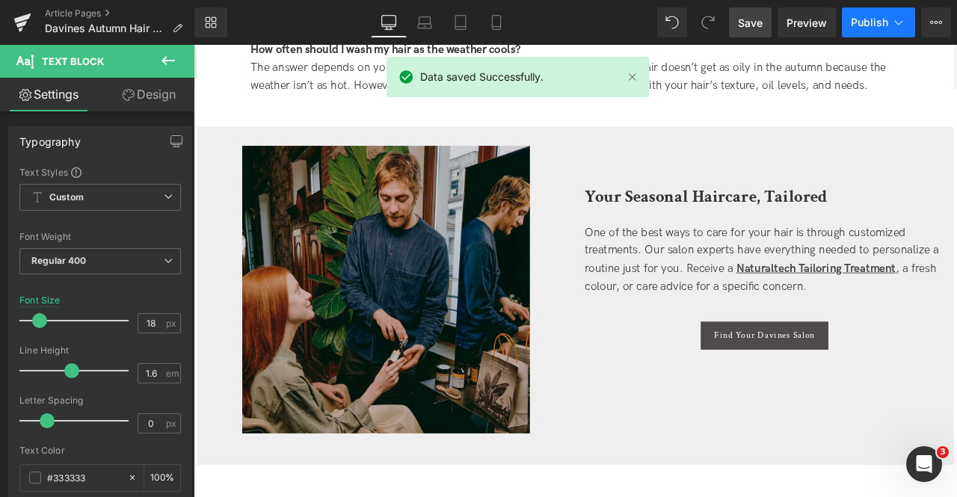
click at [873, 14] on button "Publish" at bounding box center [878, 22] width 73 height 30
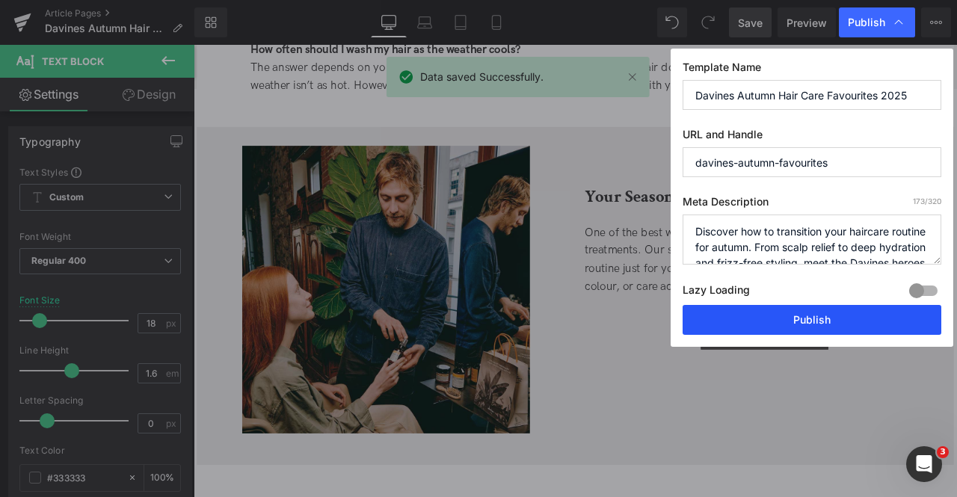
click at [803, 314] on button "Publish" at bounding box center [812, 320] width 259 height 30
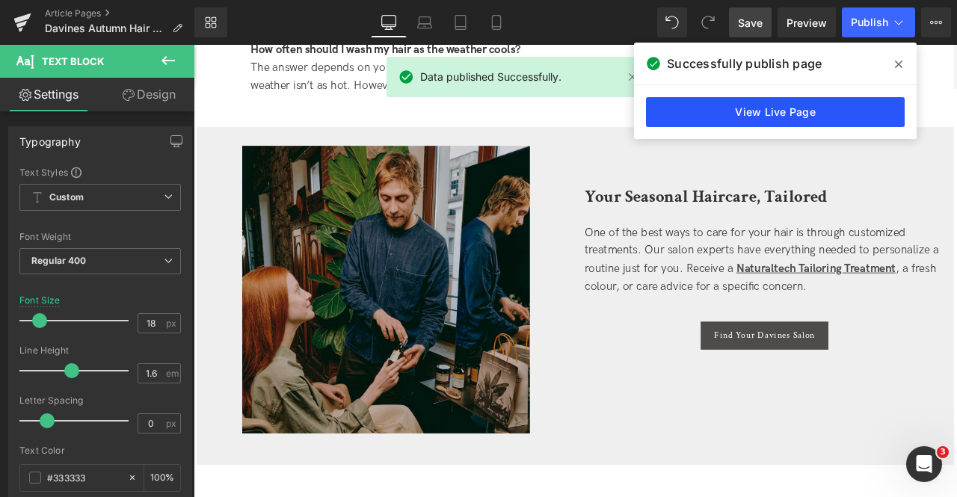
click at [701, 106] on link "View Live Page" at bounding box center [775, 112] width 259 height 30
